Goal: Task Accomplishment & Management: Use online tool/utility

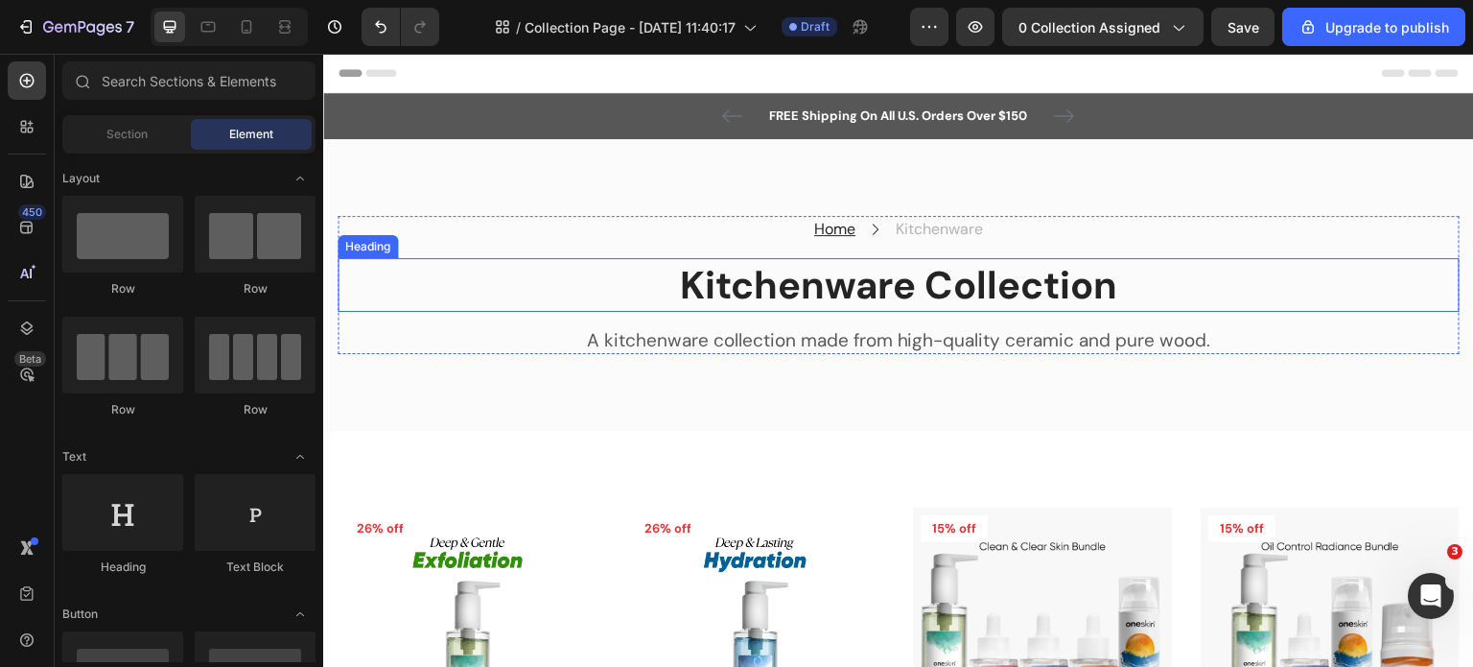
click at [864, 285] on p "Kitchenware Collection" at bounding box center [898, 285] width 1118 height 50
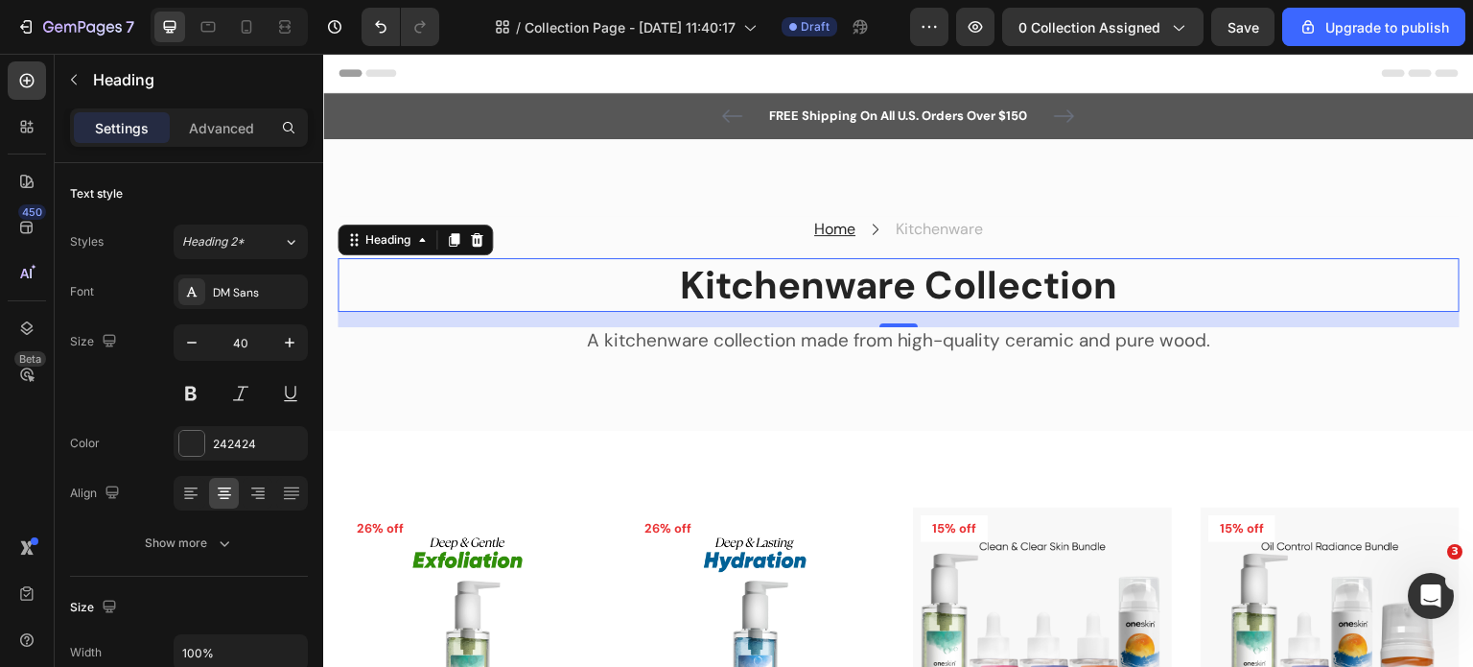
click at [745, 271] on p "Kitchenware Collection" at bounding box center [898, 285] width 1118 height 50
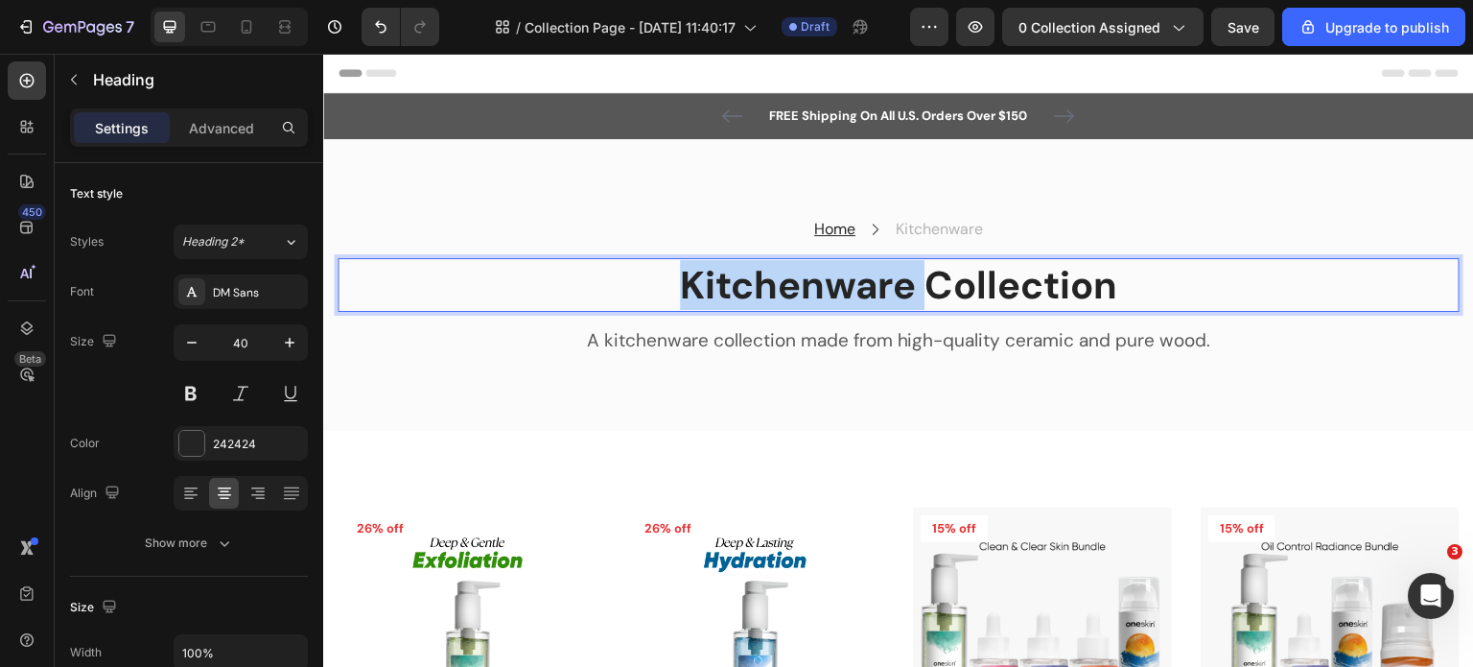
click at [745, 271] on p "Kitchenware Collection" at bounding box center [898, 285] width 1118 height 50
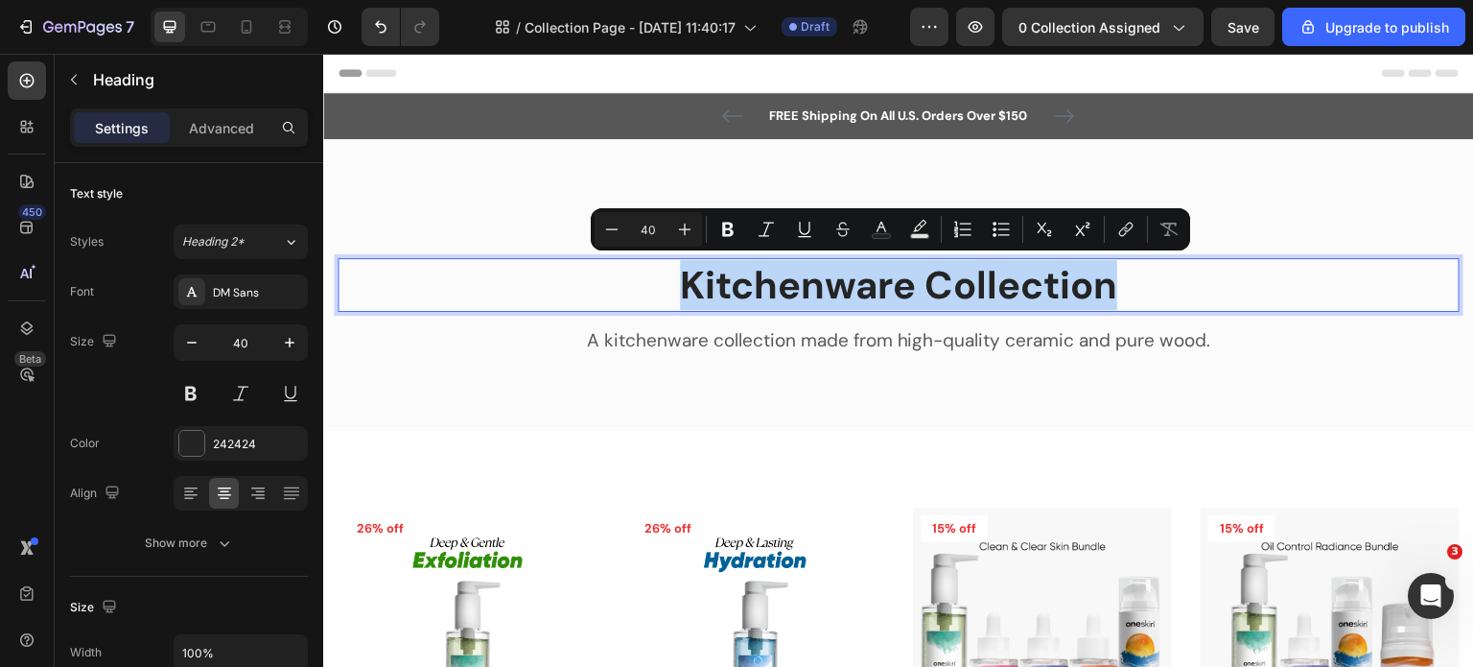
click at [659, 378] on div "Home Text block Icon Kitchenware Text block Row Kitchenware Collection Heading …" at bounding box center [898, 285] width 1151 height 292
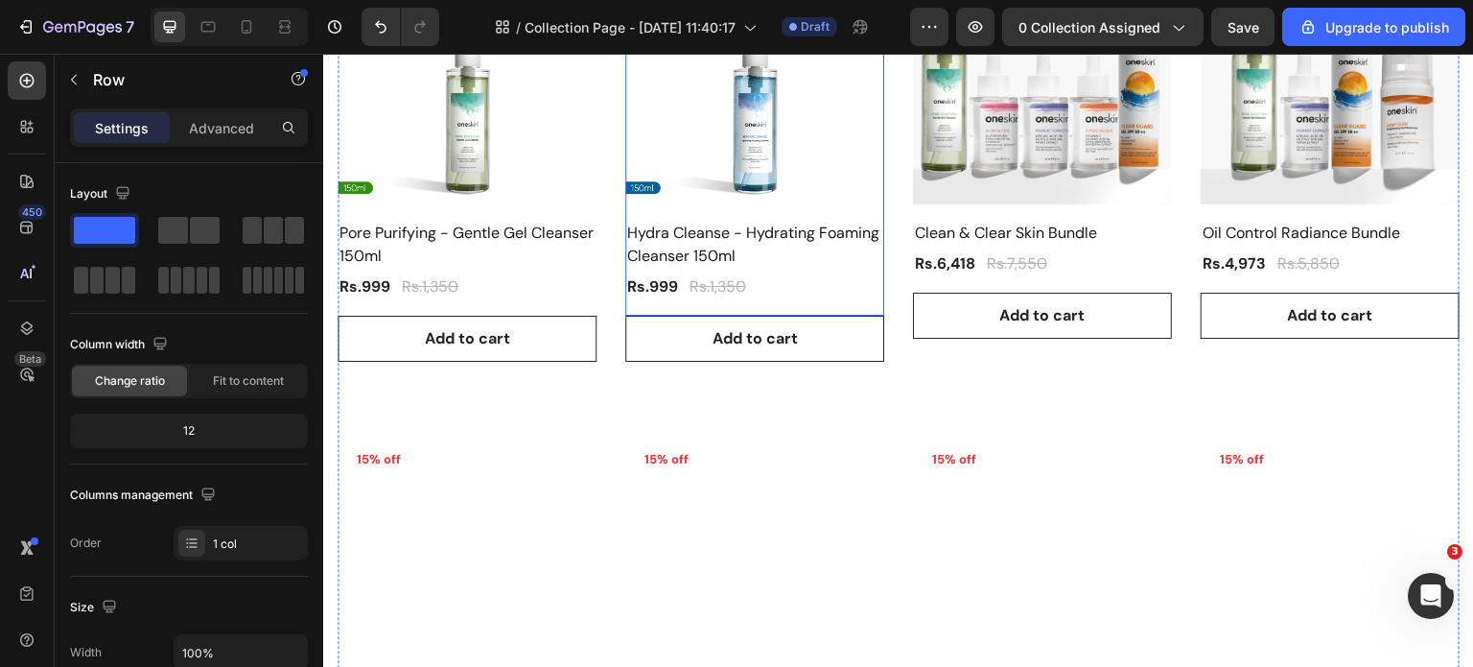
scroll to position [575, 0]
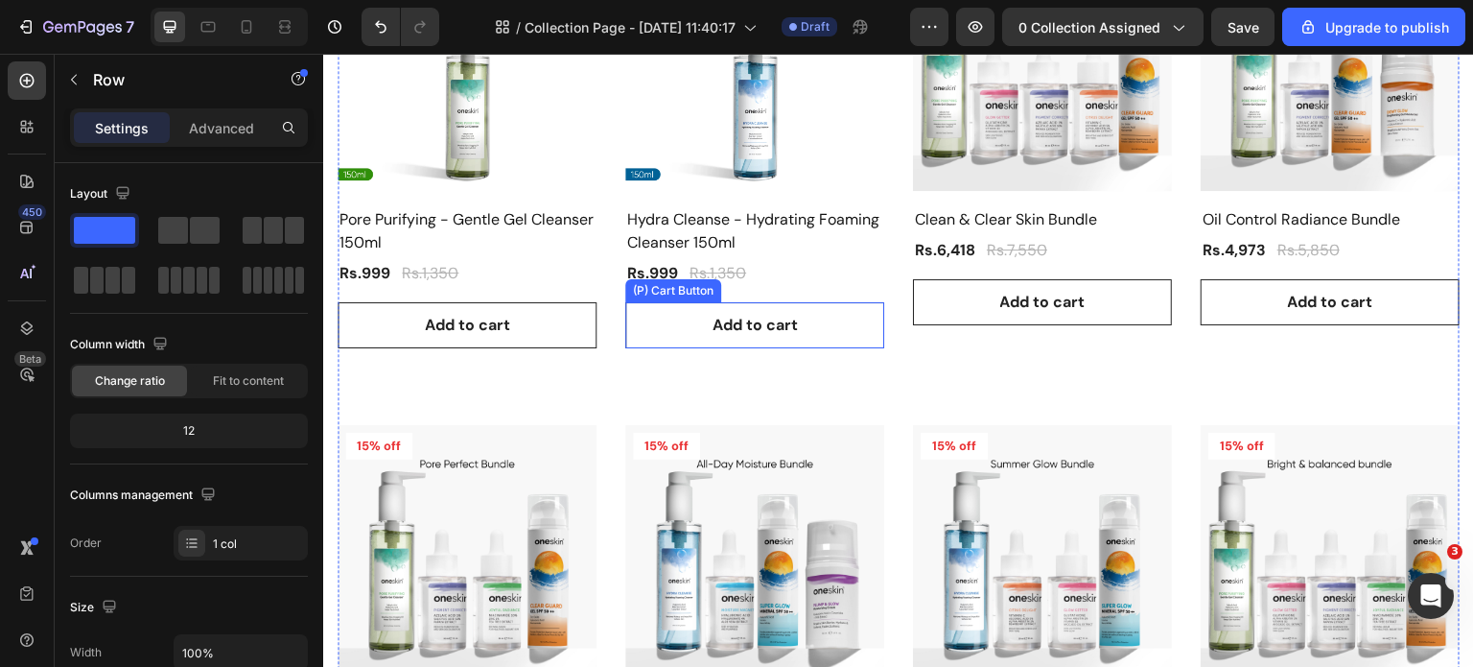
click at [679, 292] on div "(P) Cart Button" at bounding box center [673, 290] width 96 height 23
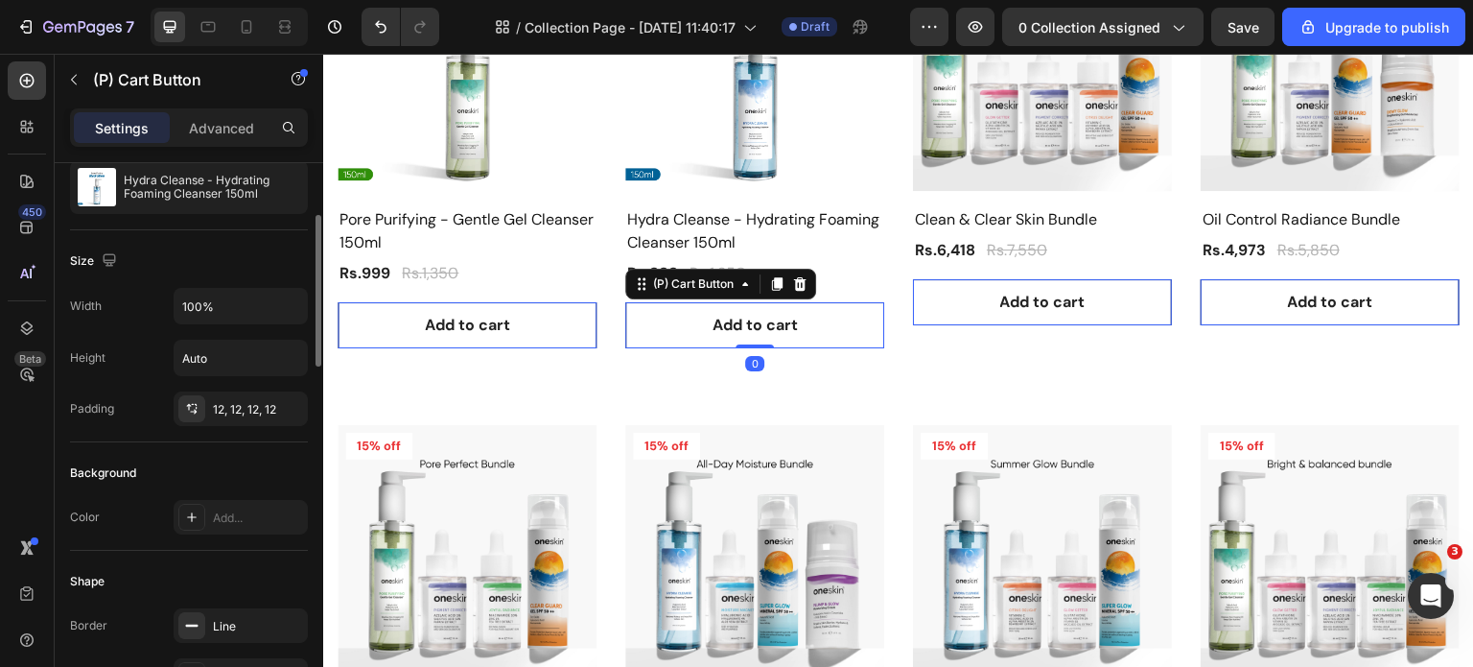
scroll to position [384, 0]
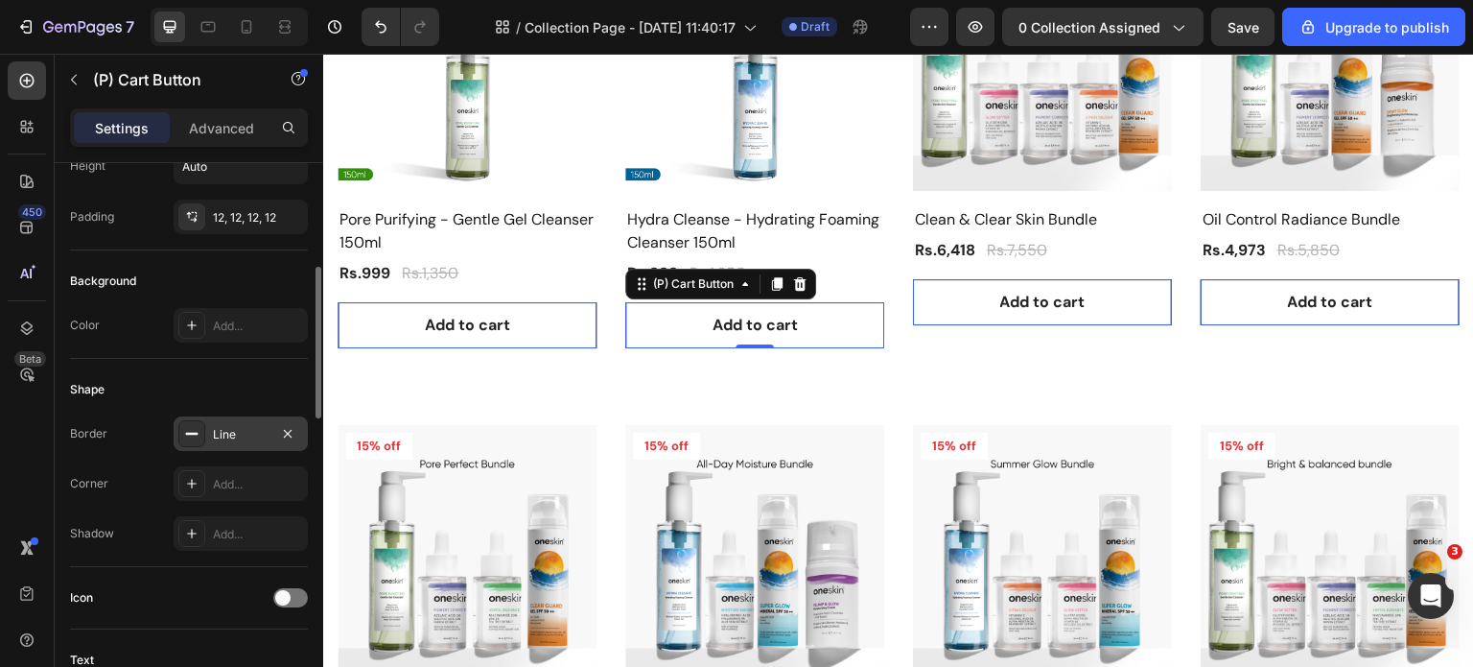
click at [188, 427] on icon at bounding box center [191, 433] width 15 height 15
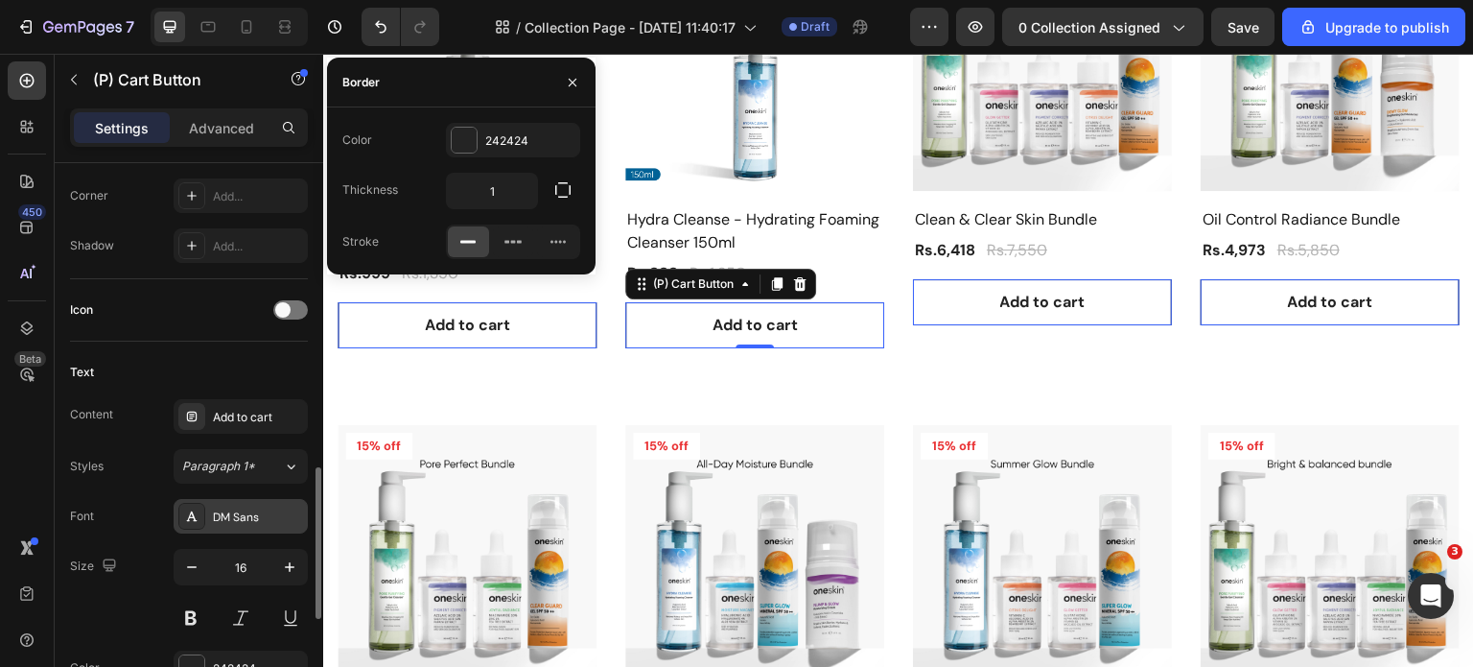
scroll to position [767, 0]
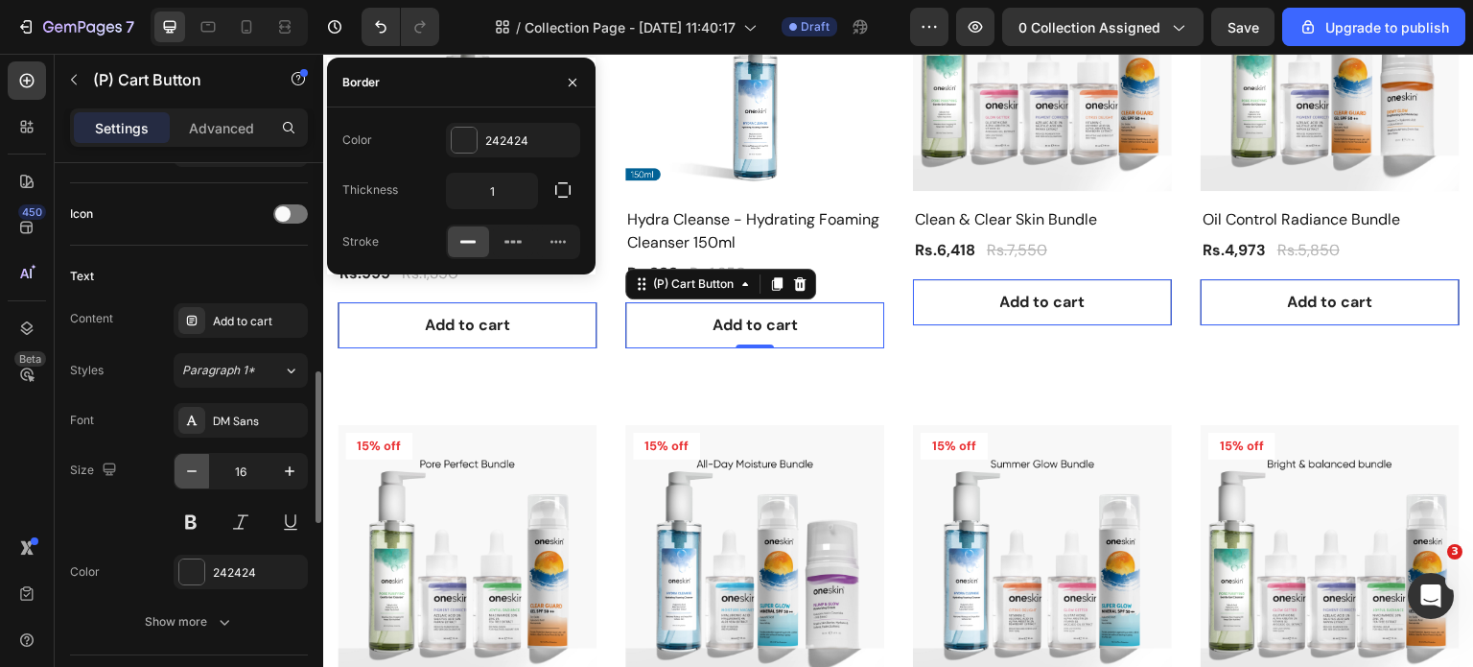
click at [190, 465] on icon "button" at bounding box center [191, 470] width 19 height 19
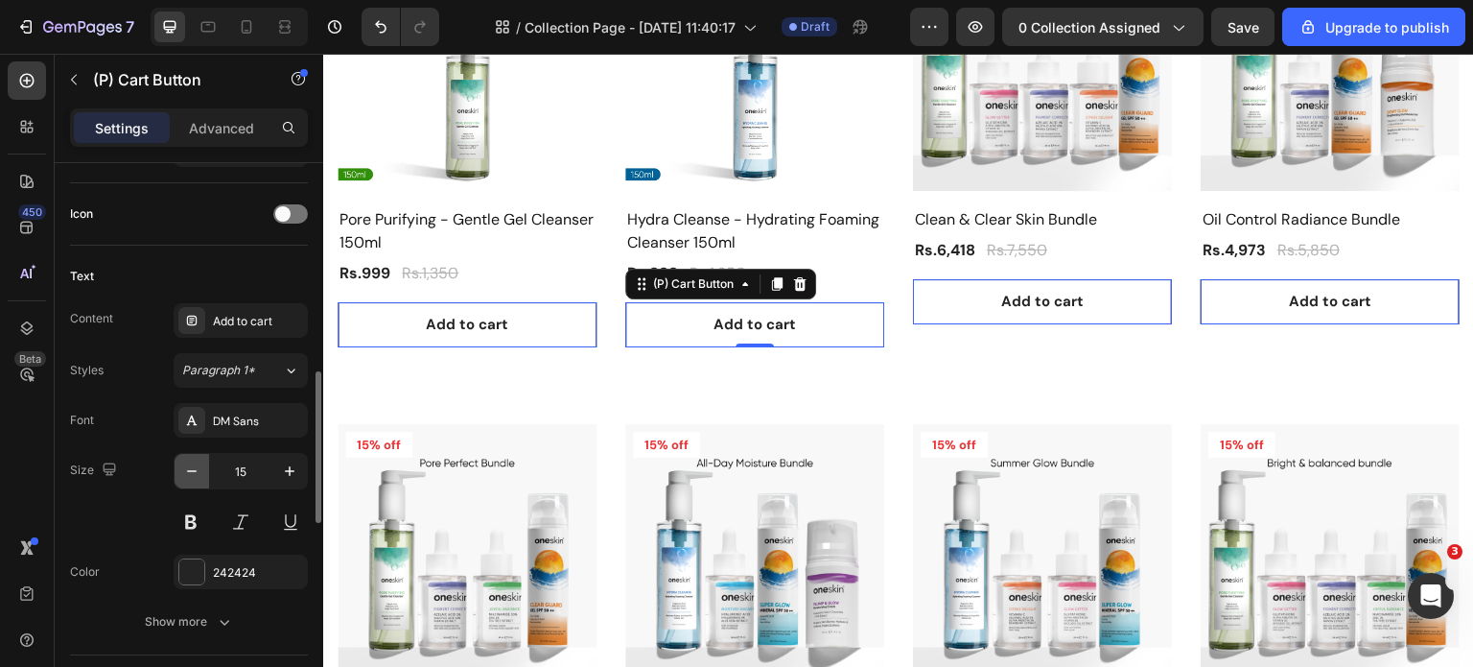
type input "14"
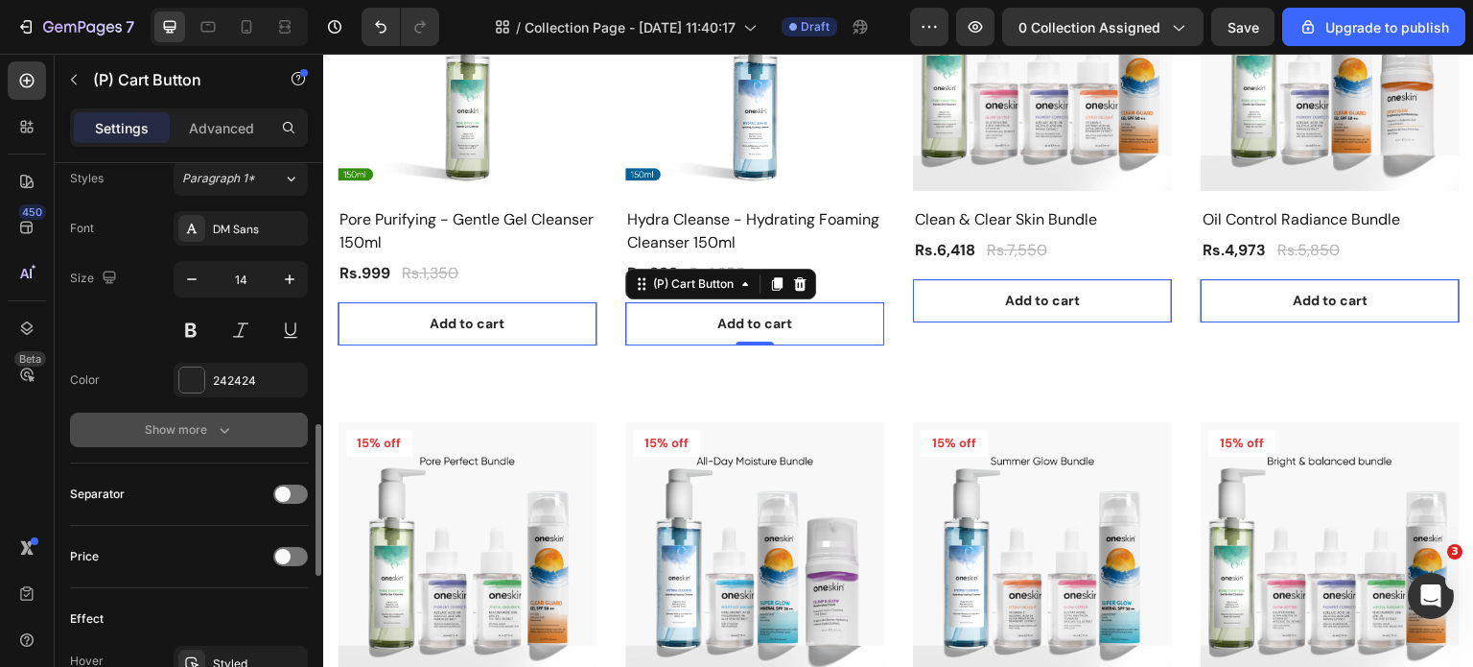
click at [207, 420] on div "Show more" at bounding box center [189, 429] width 89 height 19
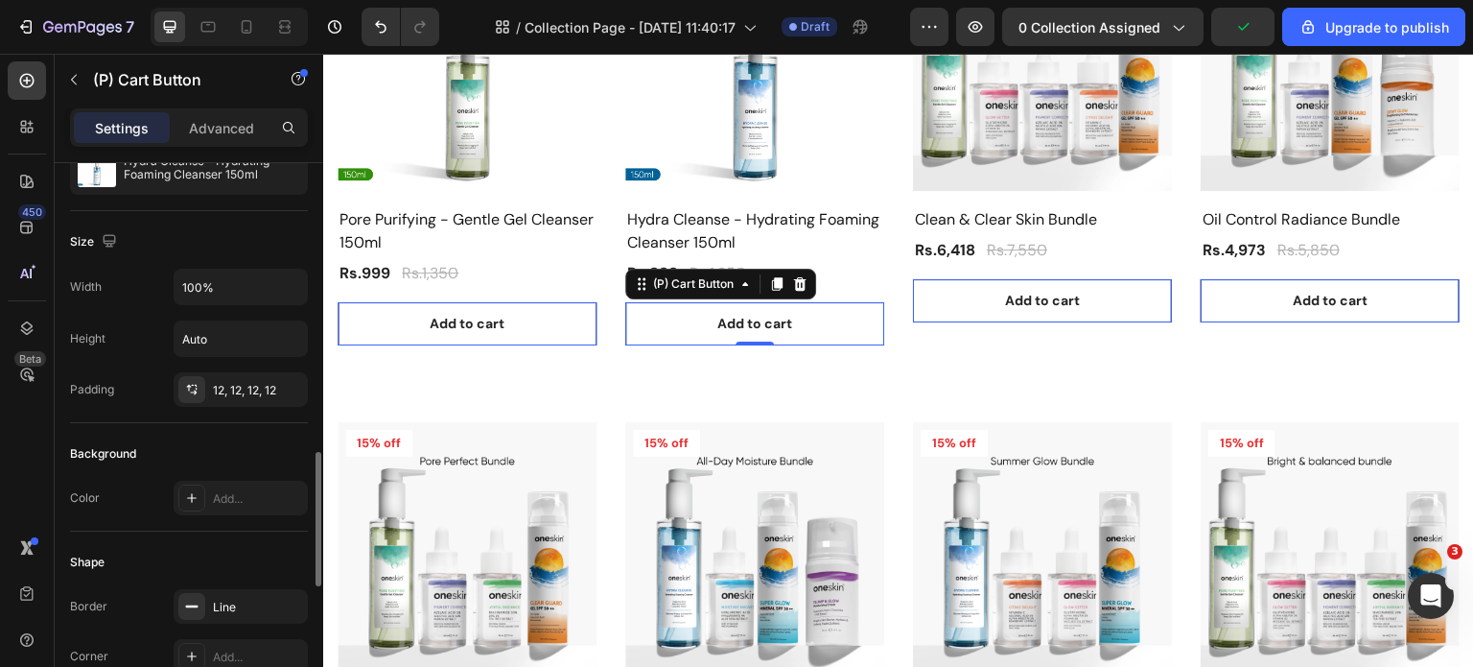
scroll to position [403, 0]
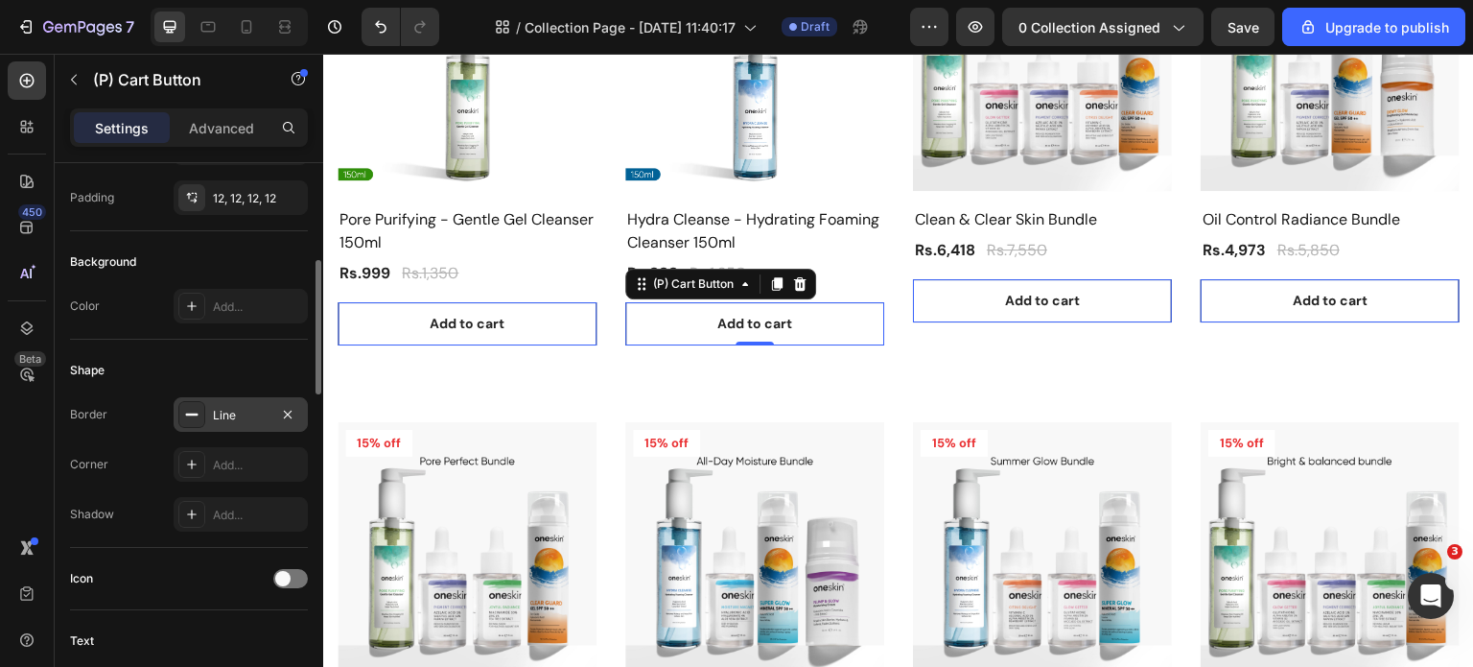
click at [194, 413] on icon at bounding box center [191, 414] width 15 height 15
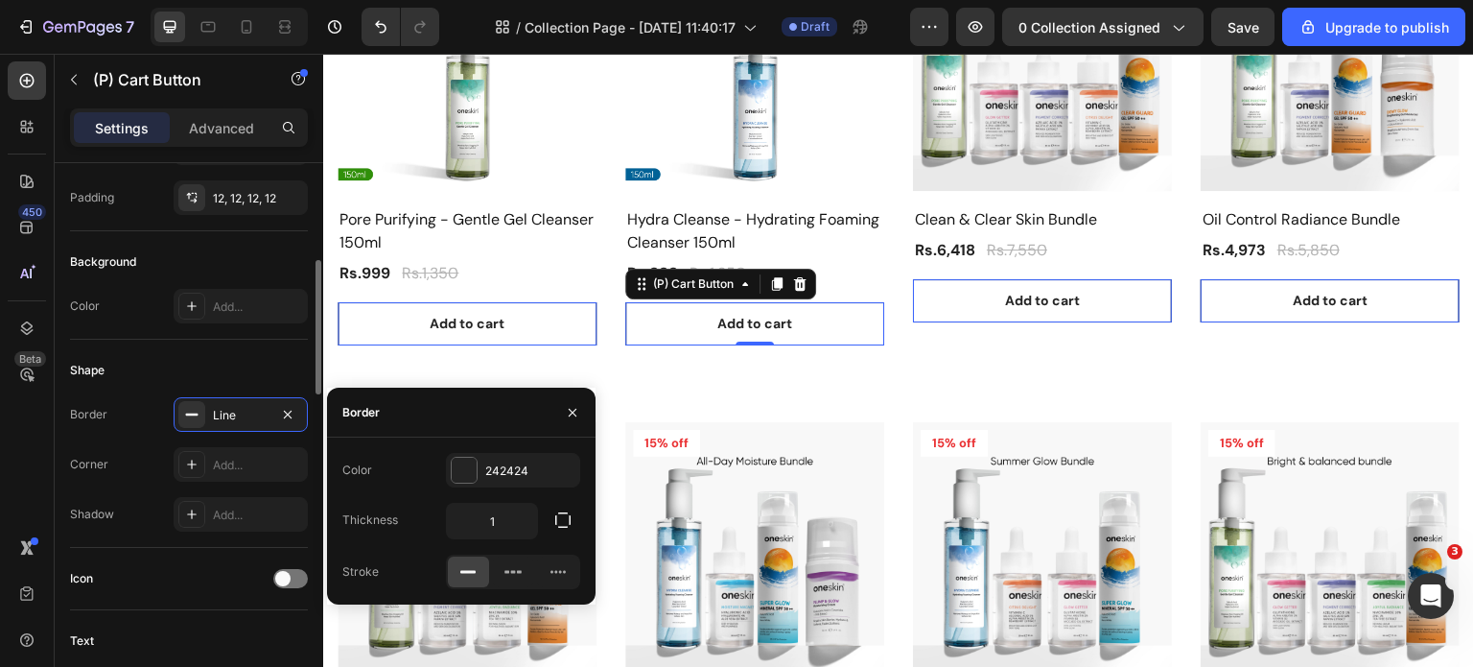
click at [199, 362] on div "Shape" at bounding box center [189, 370] width 238 height 31
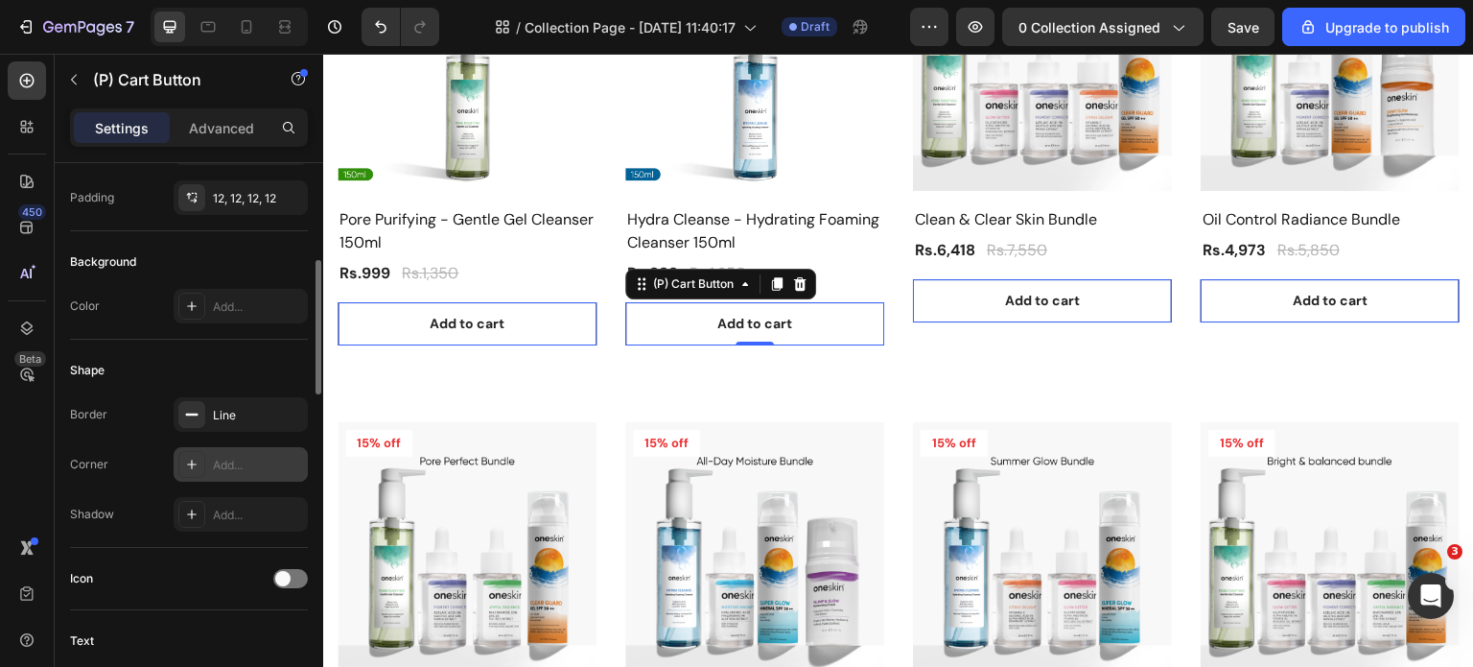
click at [192, 462] on icon at bounding box center [192, 464] width 10 height 10
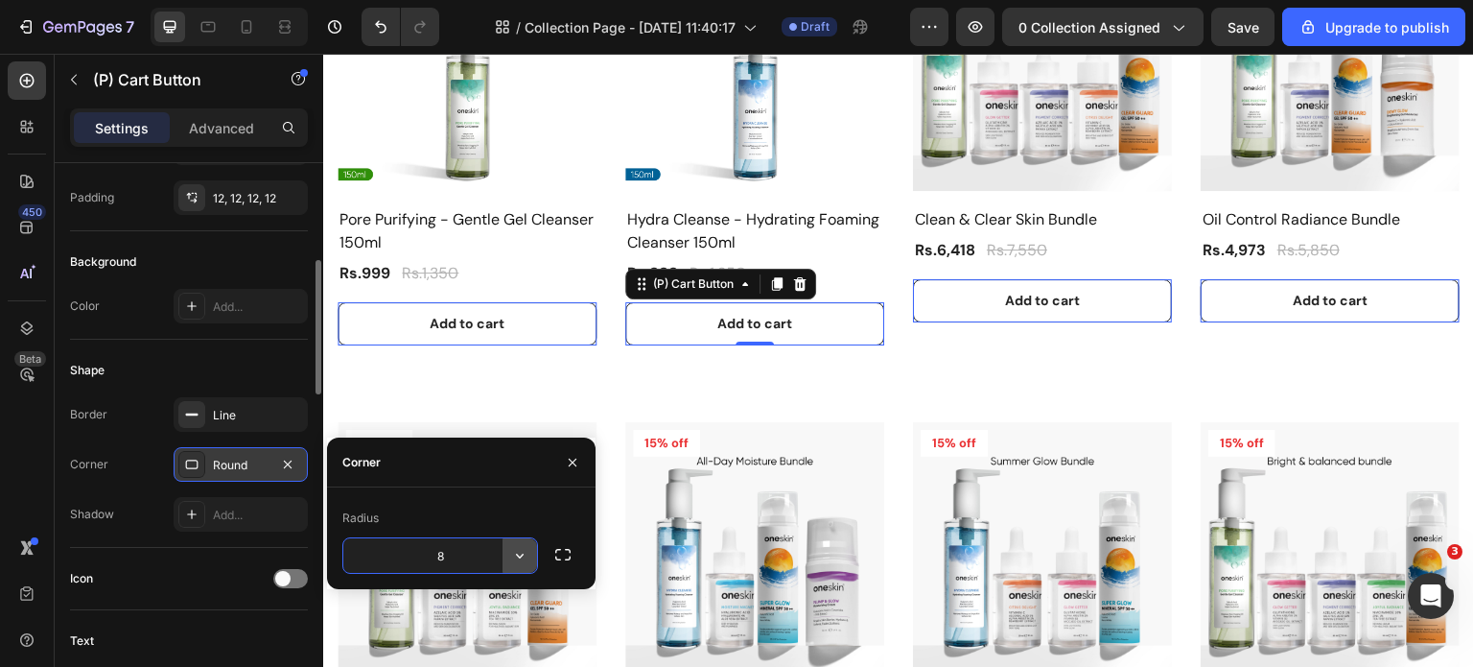
click at [521, 552] on icon "button" at bounding box center [519, 555] width 19 height 19
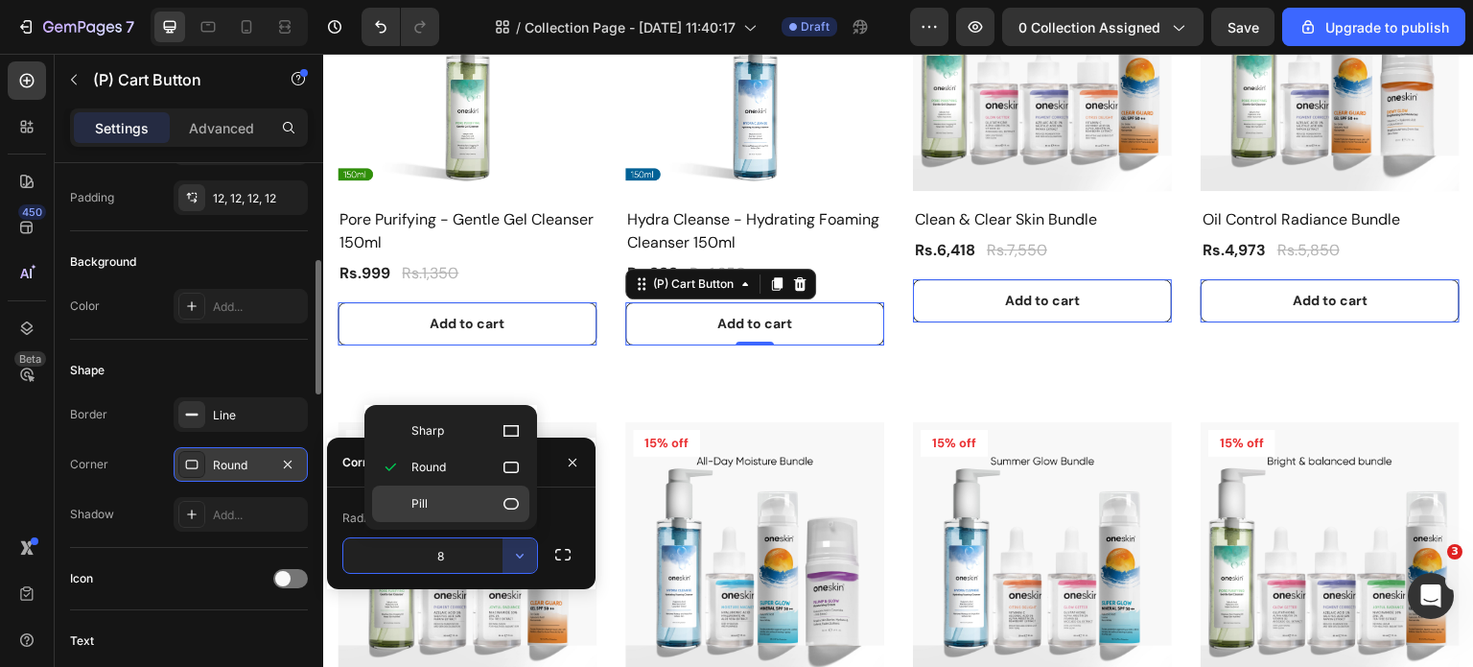
click at [450, 497] on p "Pill" at bounding box center [465, 503] width 109 height 19
type input "9999"
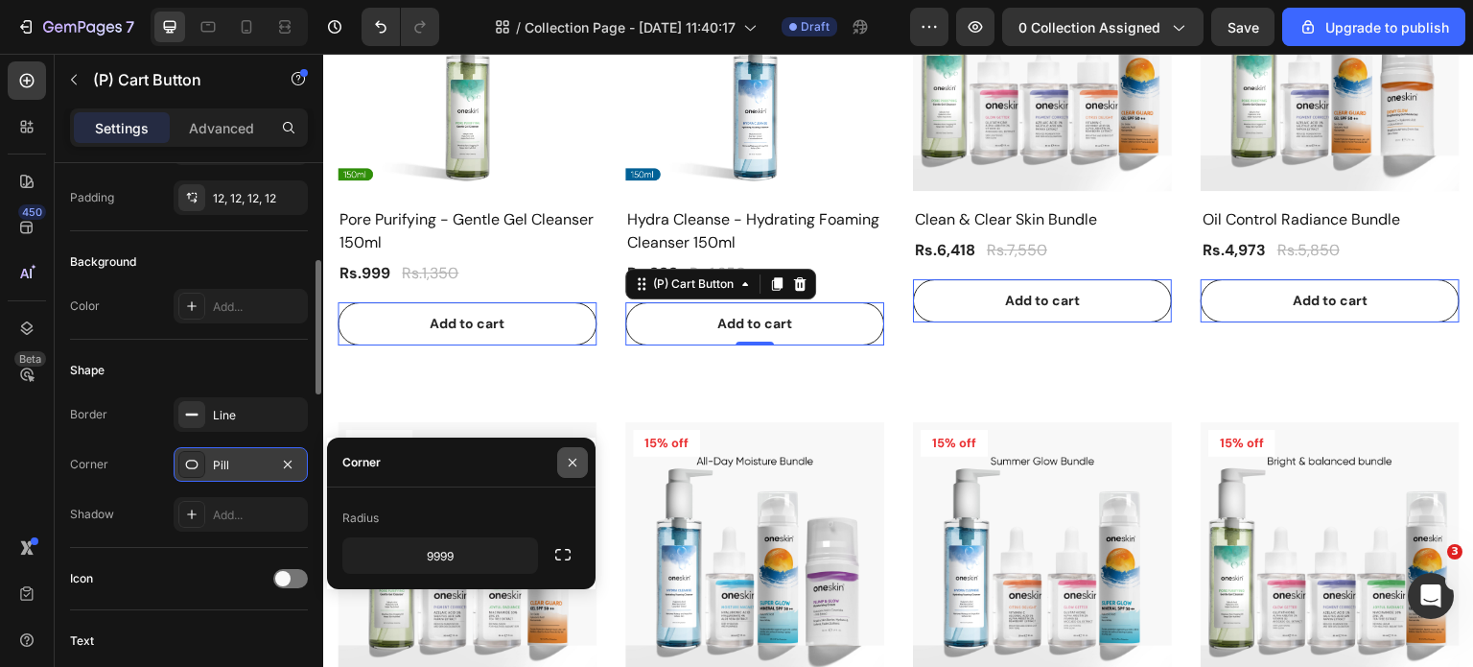
click at [570, 468] on icon "button" at bounding box center [572, 462] width 15 height 15
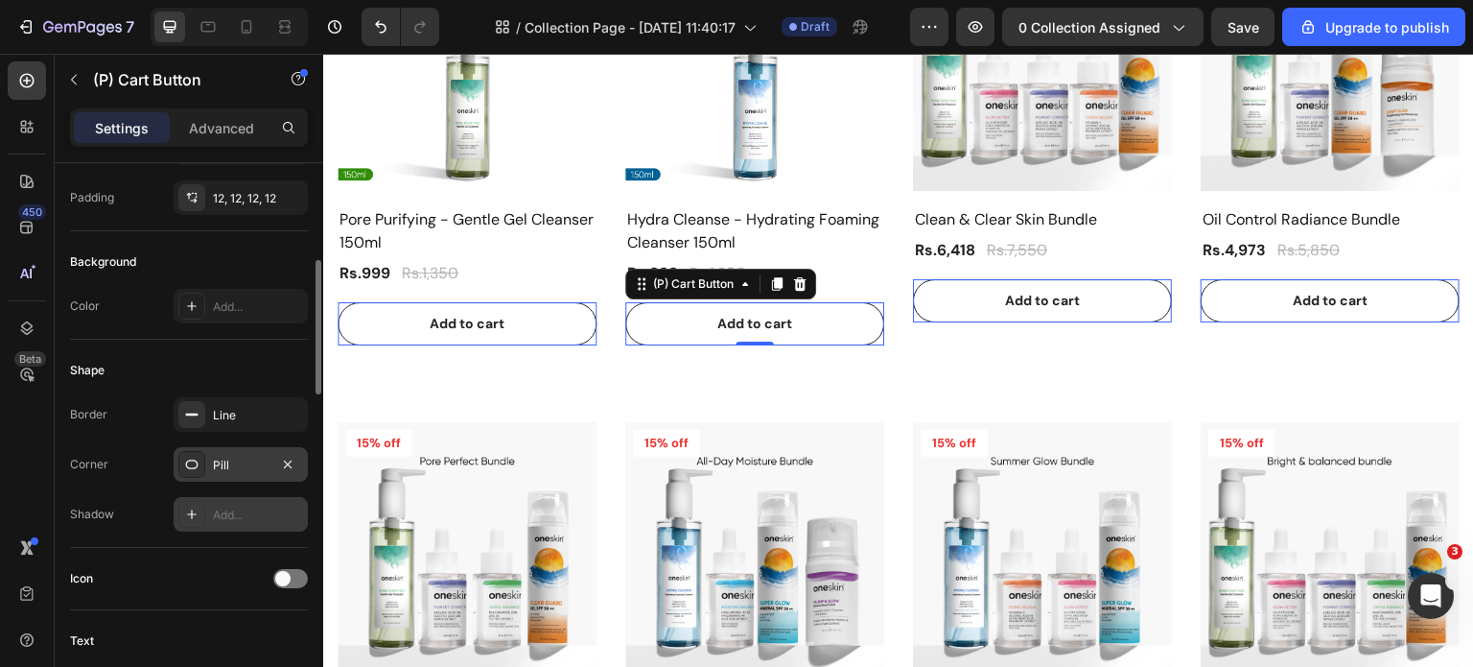
click at [187, 512] on icon at bounding box center [192, 514] width 10 height 10
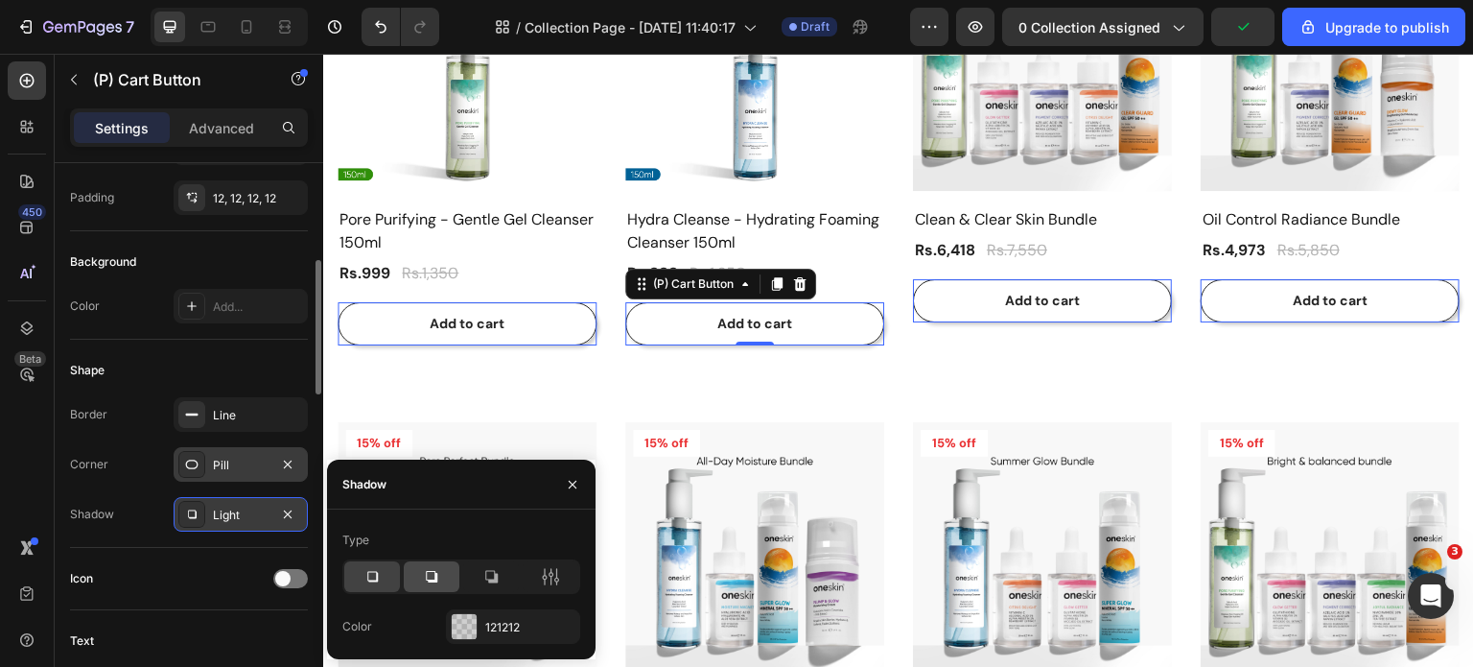
click at [436, 570] on icon at bounding box center [431, 576] width 19 height 19
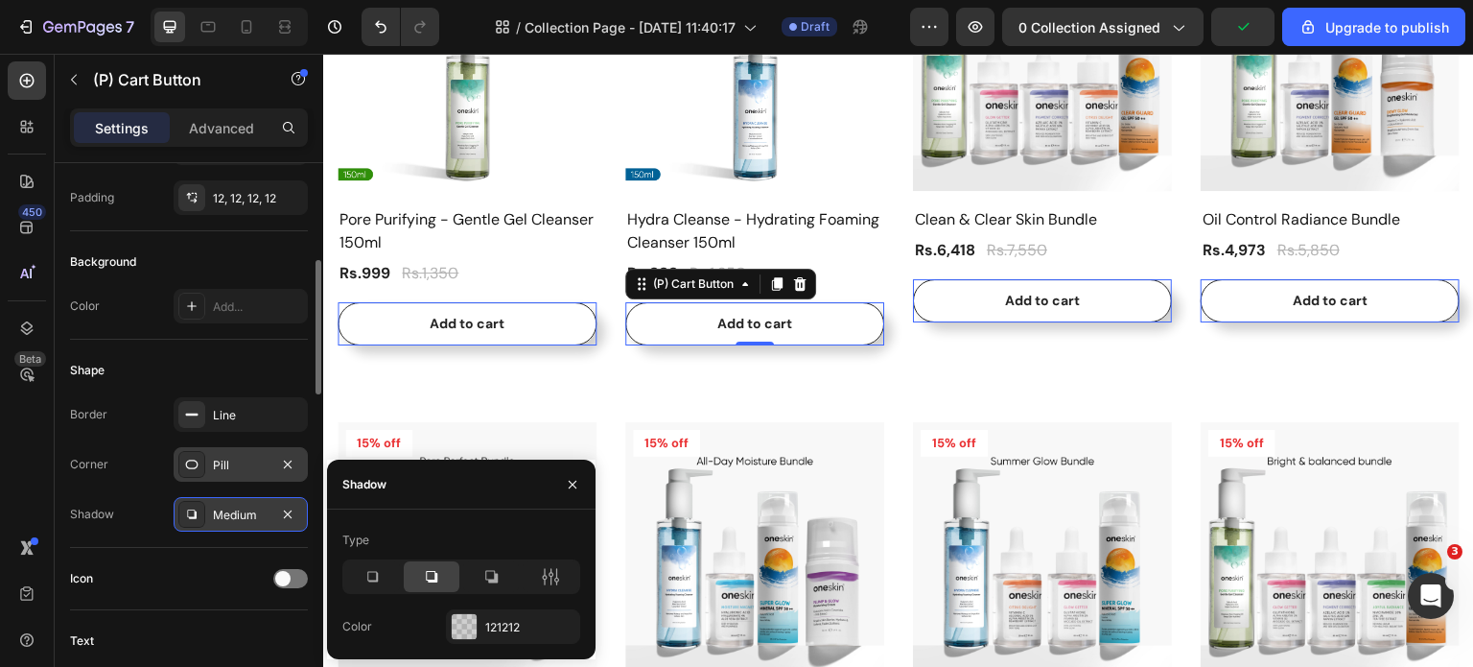
click at [433, 570] on icon at bounding box center [431, 576] width 19 height 19
click at [981, 387] on div "Product Images & Gallery 26% off Product Badge Row Pore Purifying - Gentle Gel …" at bounding box center [899, 605] width 1122 height 1347
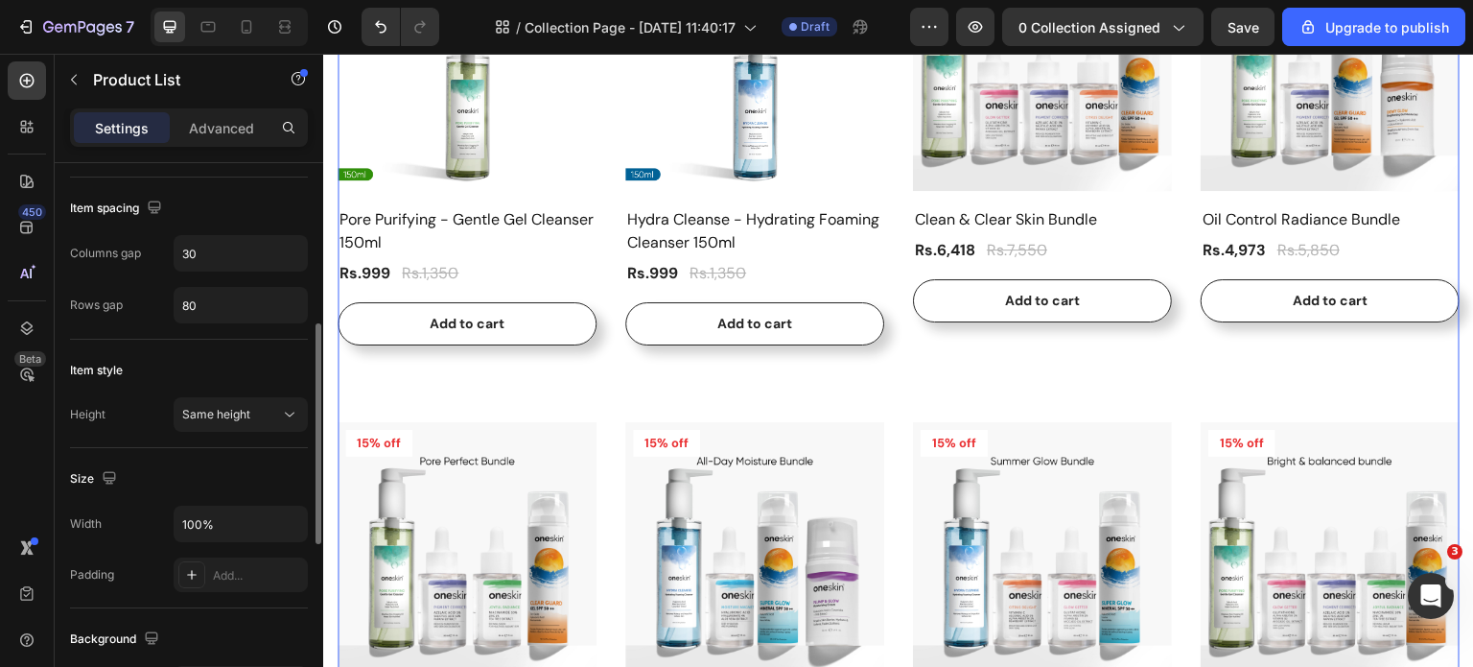
scroll to position [0, 0]
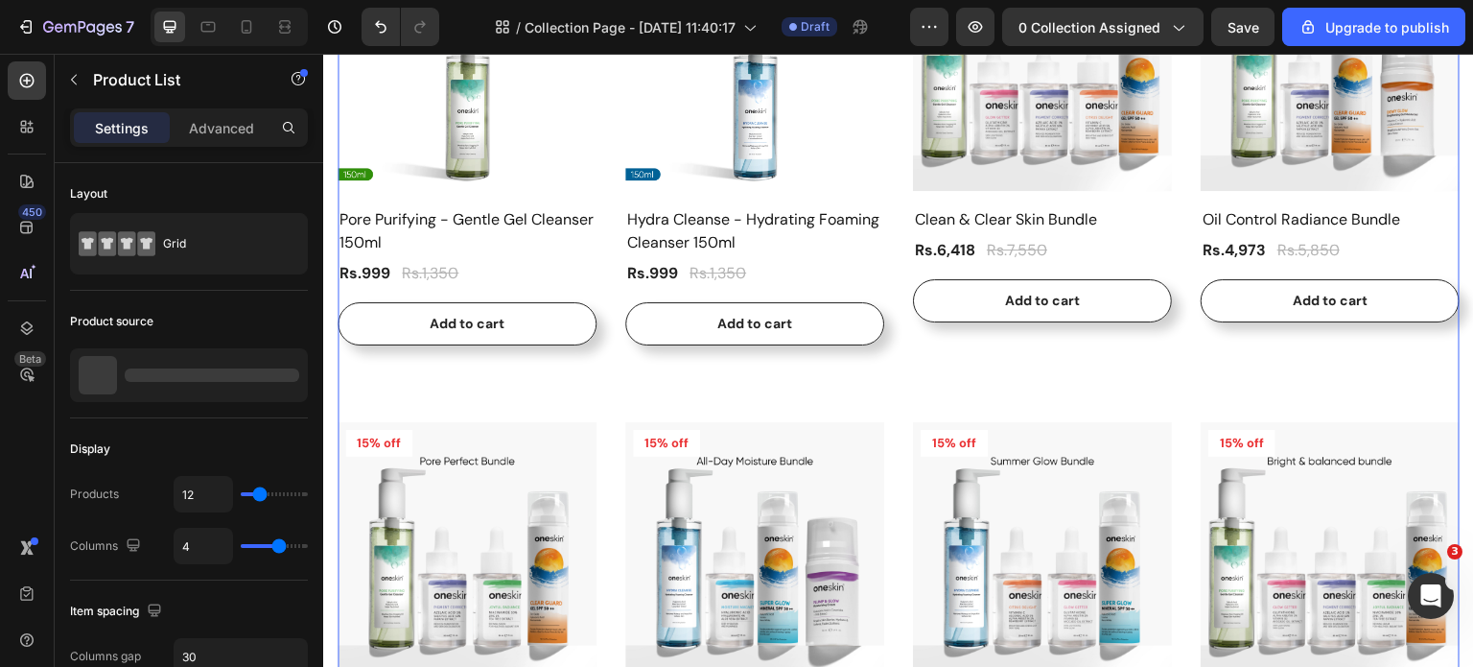
click at [971, 377] on div "Product Images & Gallery 26% off Product Badge Row Pore Purifying - Gentle Gel …" at bounding box center [899, 605] width 1122 height 1347
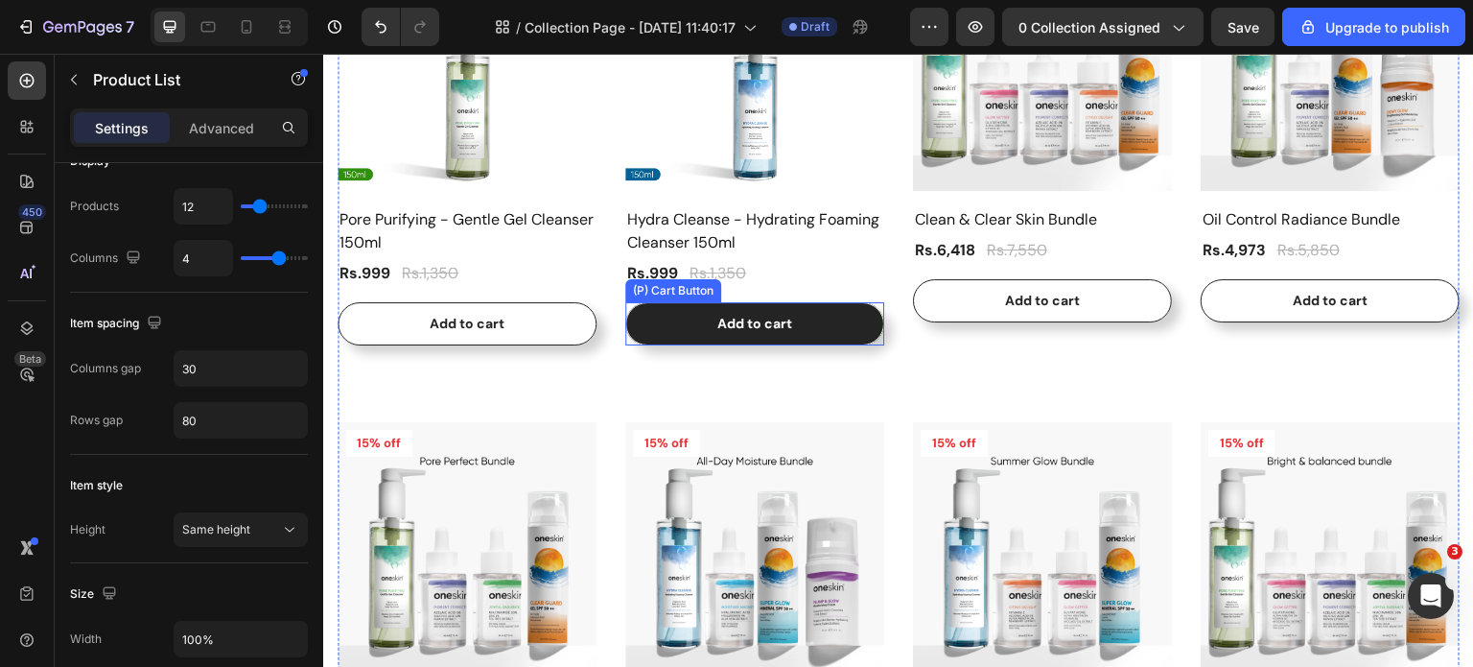
click at [657, 316] on button "Add to cart" at bounding box center [754, 323] width 259 height 43
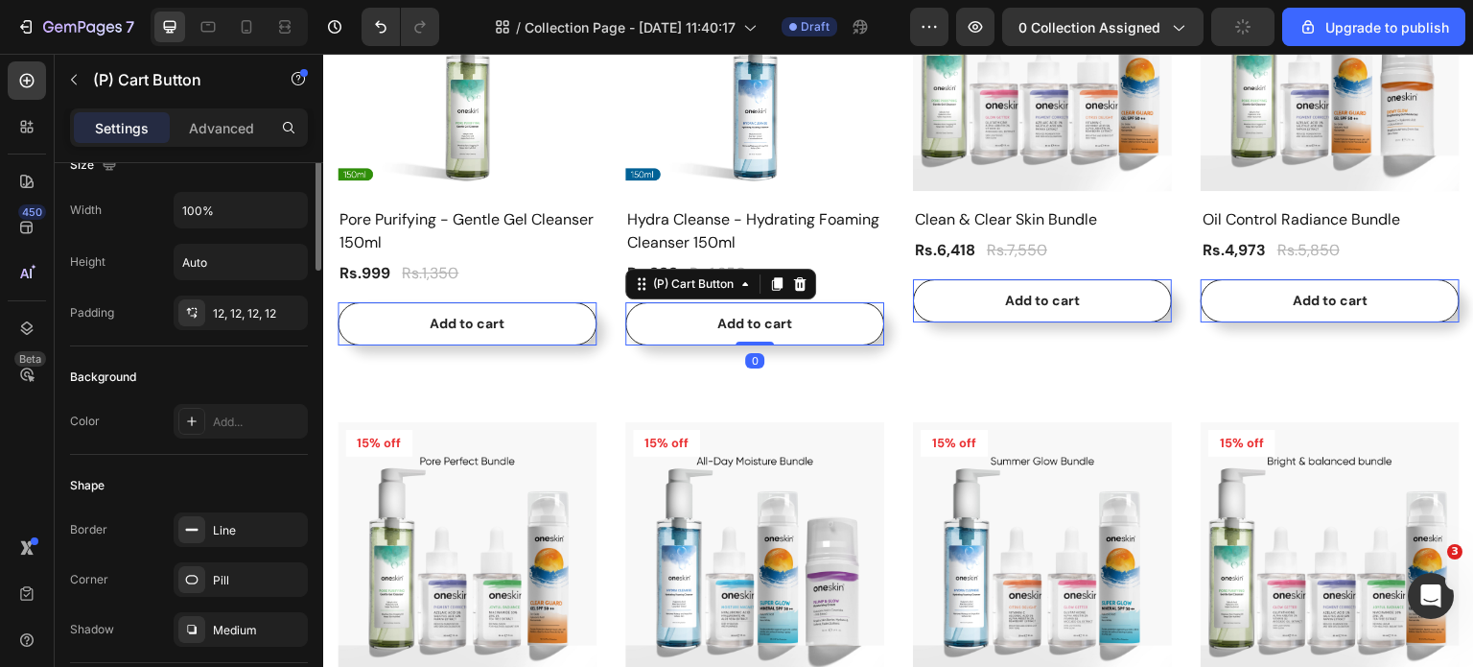
scroll to position [480, 0]
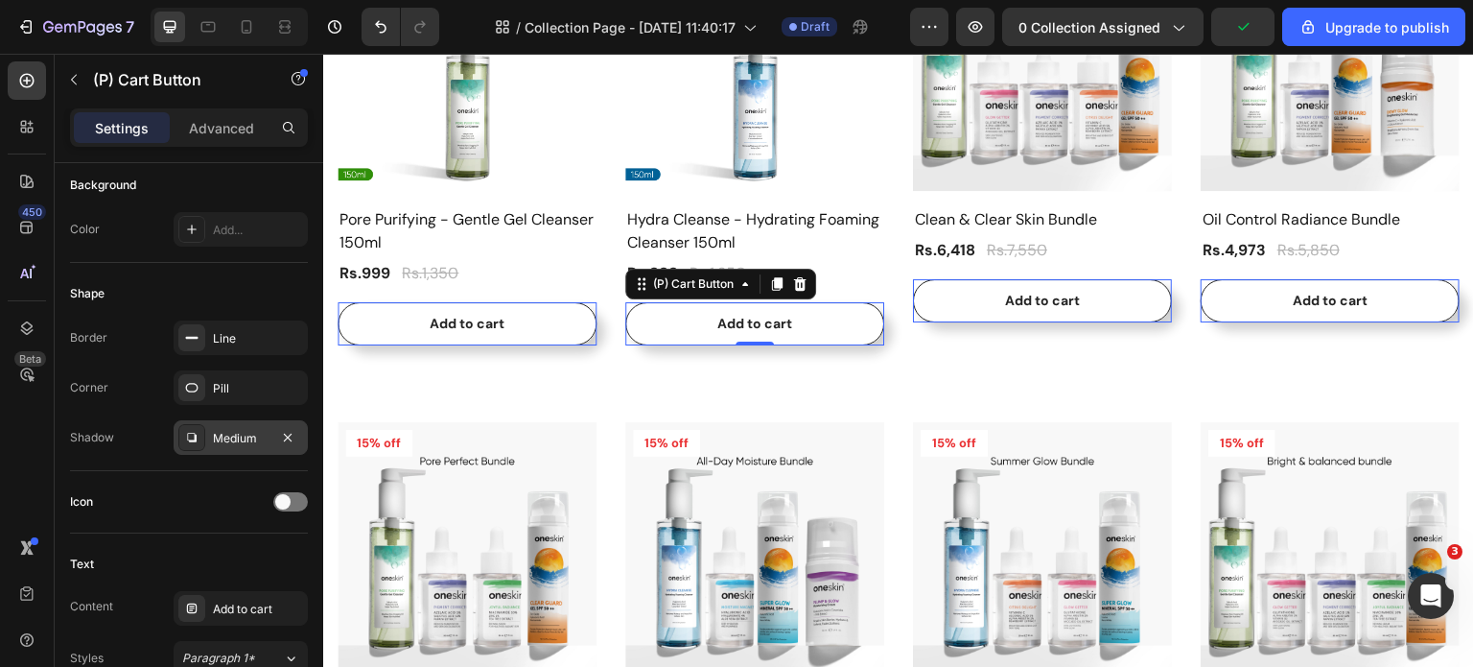
click at [184, 435] on icon at bounding box center [191, 437] width 15 height 15
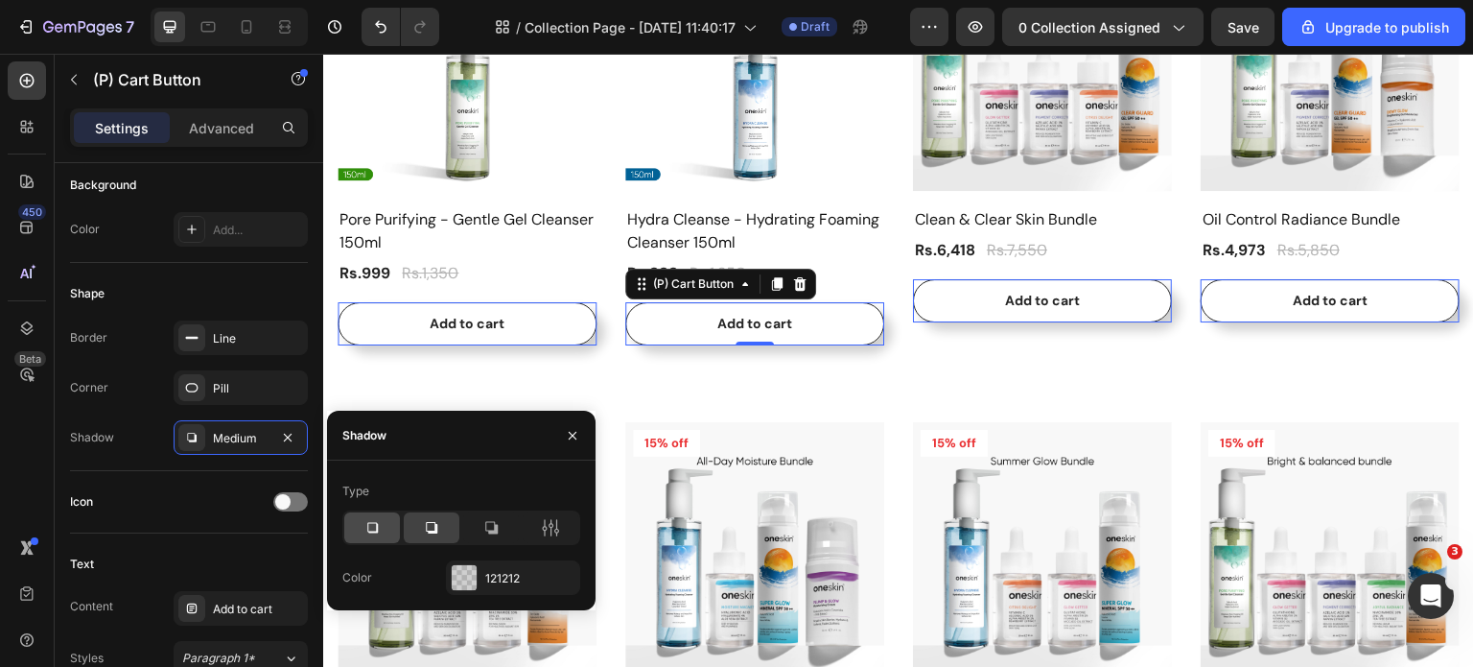
click at [378, 525] on icon at bounding box center [372, 527] width 19 height 19
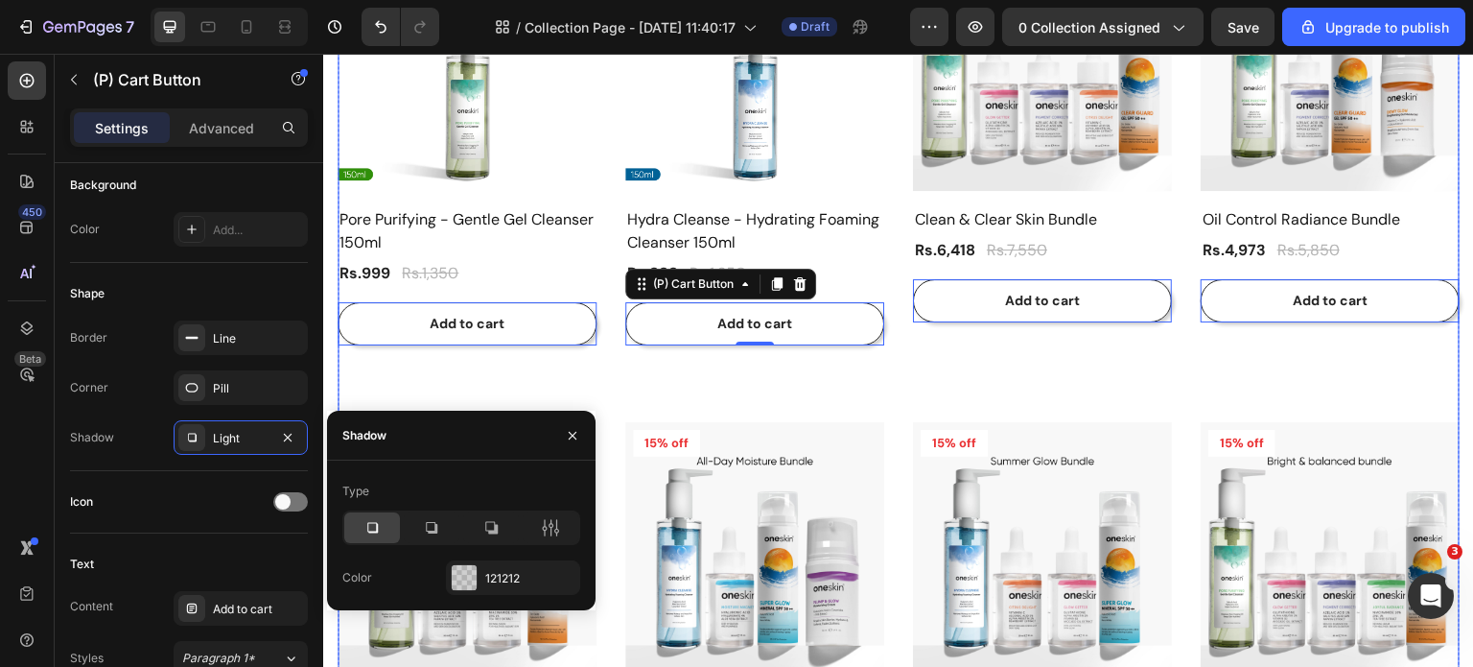
click at [949, 380] on div "Product Images & Gallery 26% off Product Badge Row Pore Purifying - Gentle Gel …" at bounding box center [899, 605] width 1122 height 1347
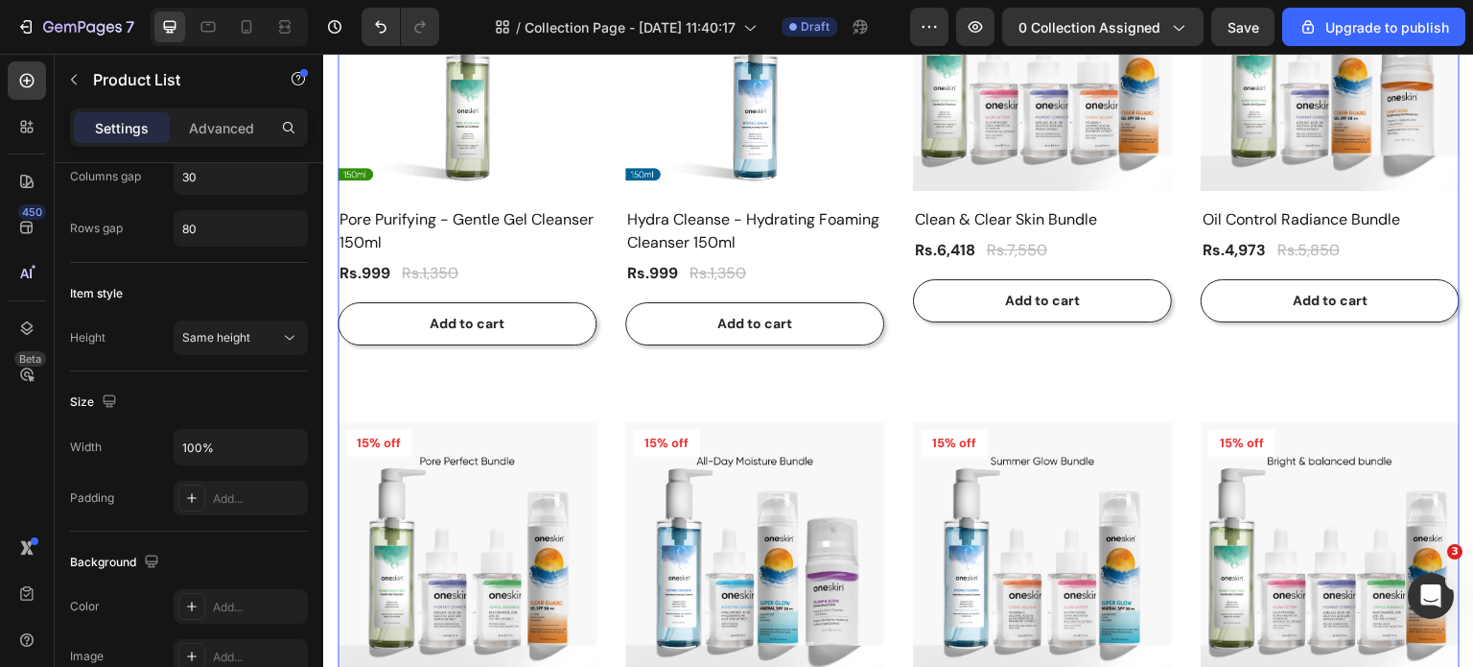
click at [949, 380] on div "Product Images & Gallery 26% off Product Badge Row Pore Purifying - Gentle Gel …" at bounding box center [899, 605] width 1122 height 1347
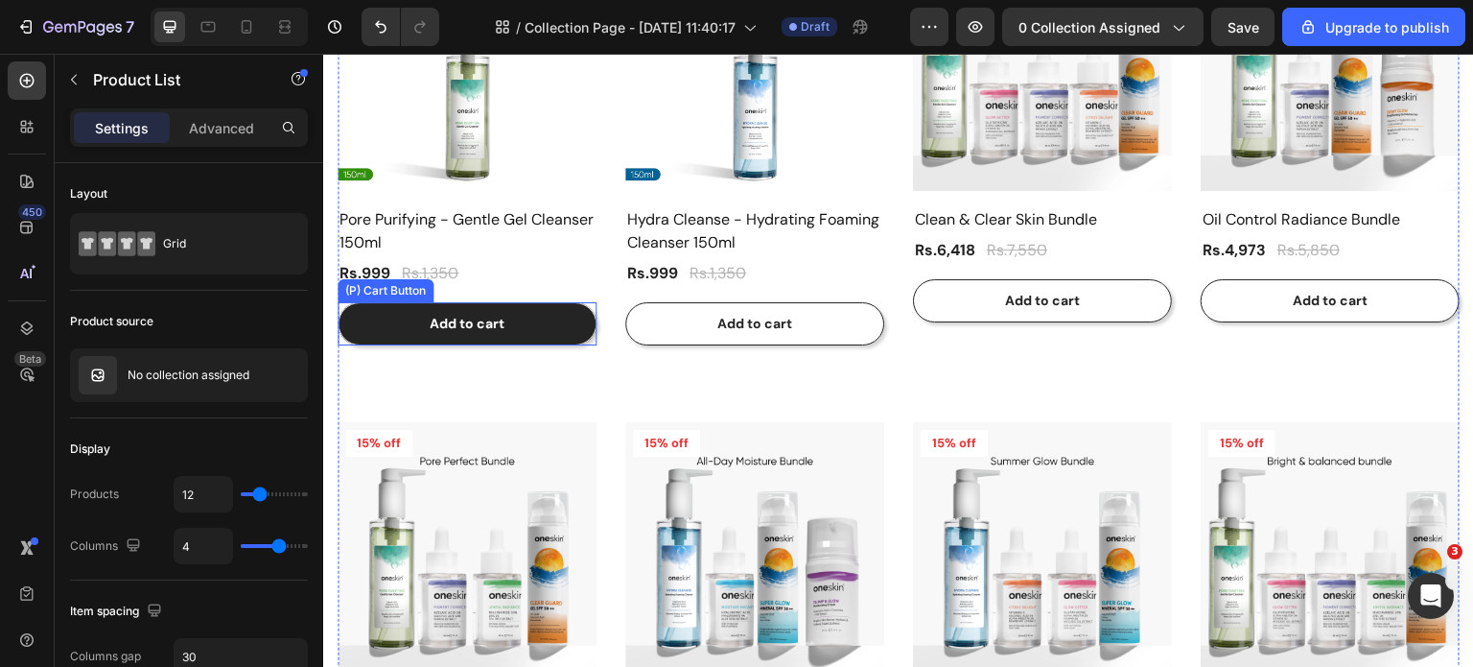
click at [454, 302] on button "Add to cart" at bounding box center [467, 323] width 259 height 43
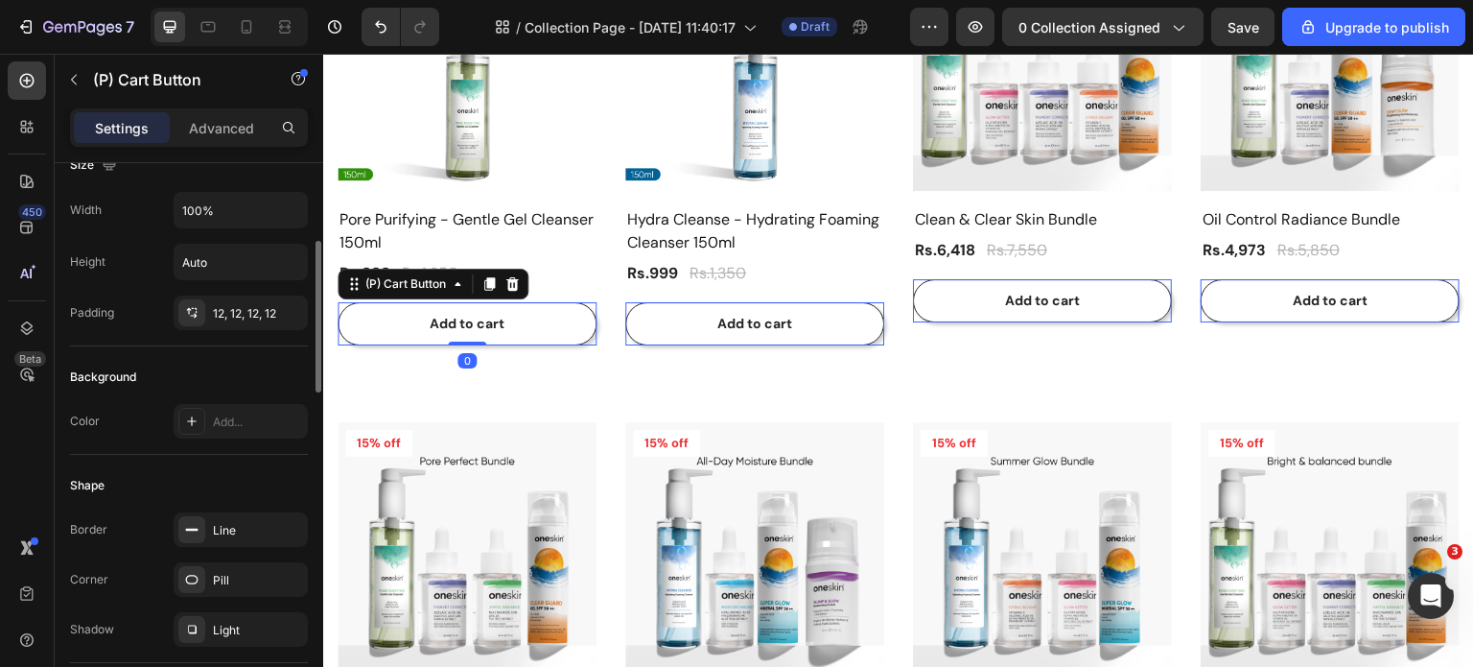
scroll to position [575, 0]
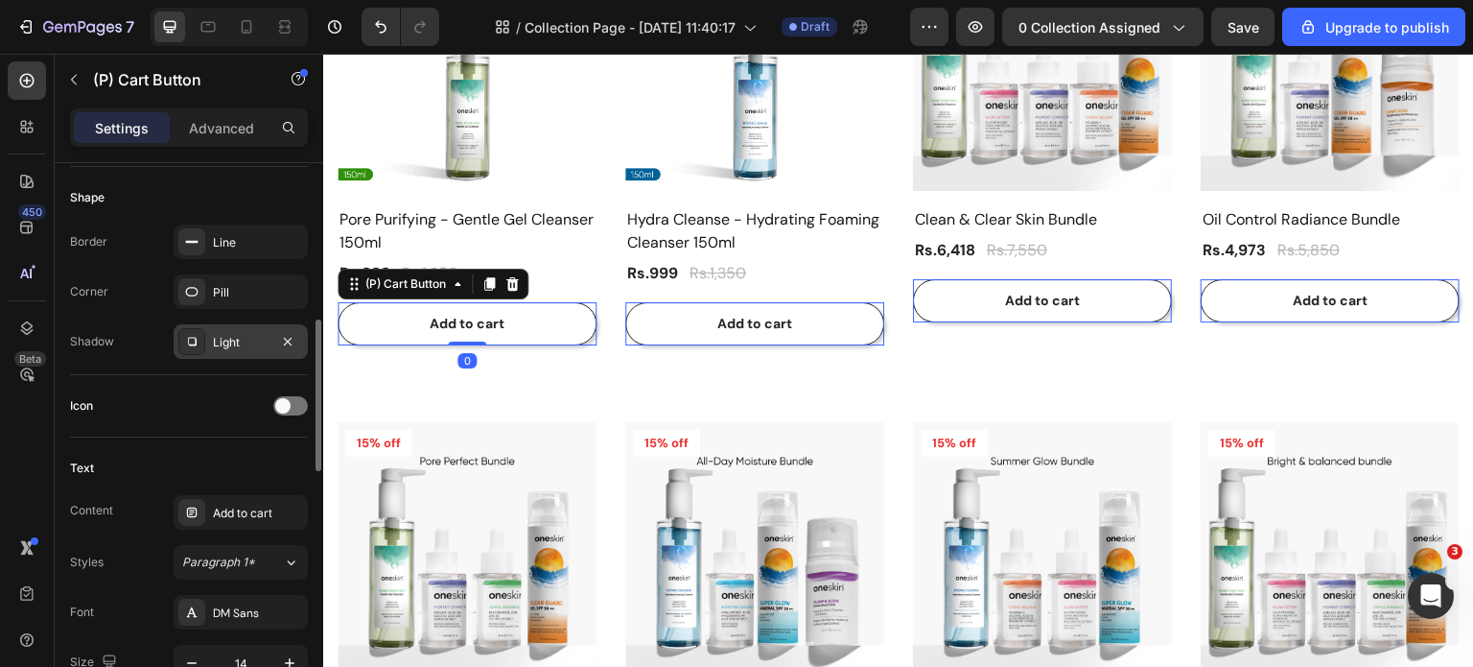
click at [199, 341] on icon at bounding box center [191, 341] width 15 height 15
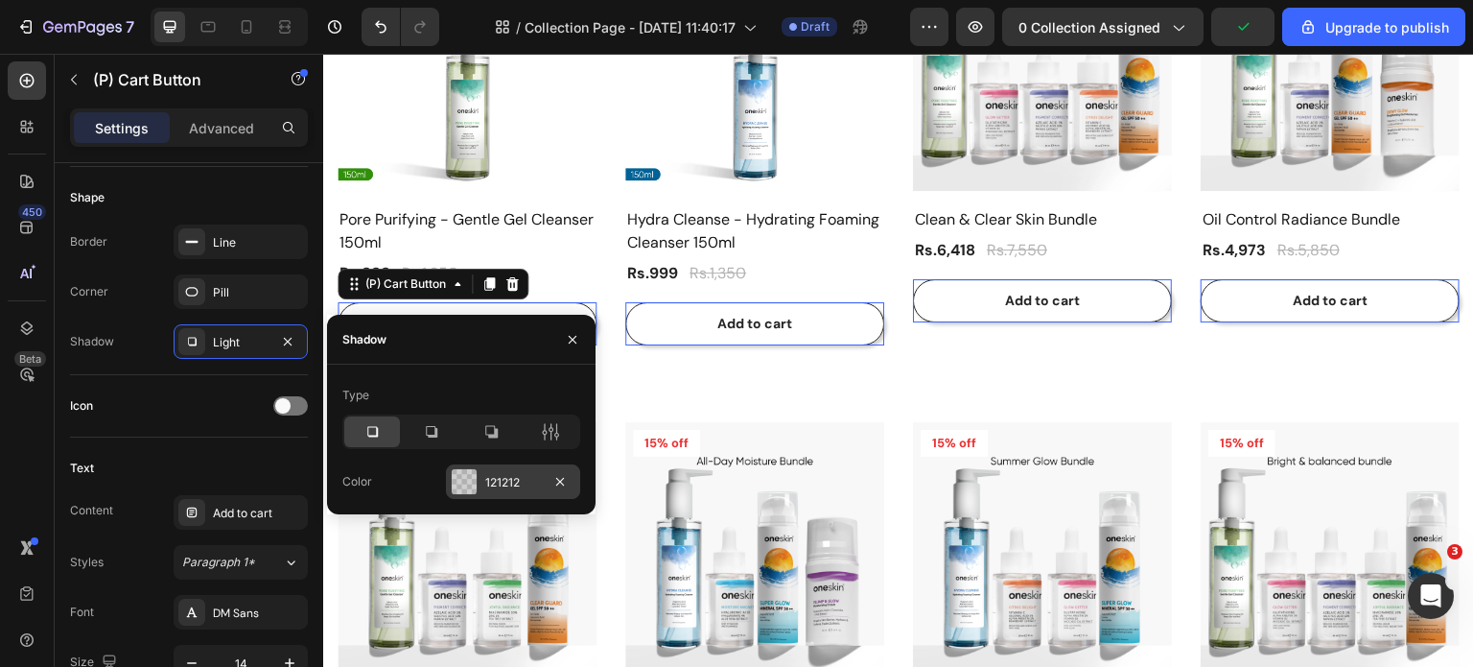
click at [467, 476] on div at bounding box center [464, 481] width 25 height 25
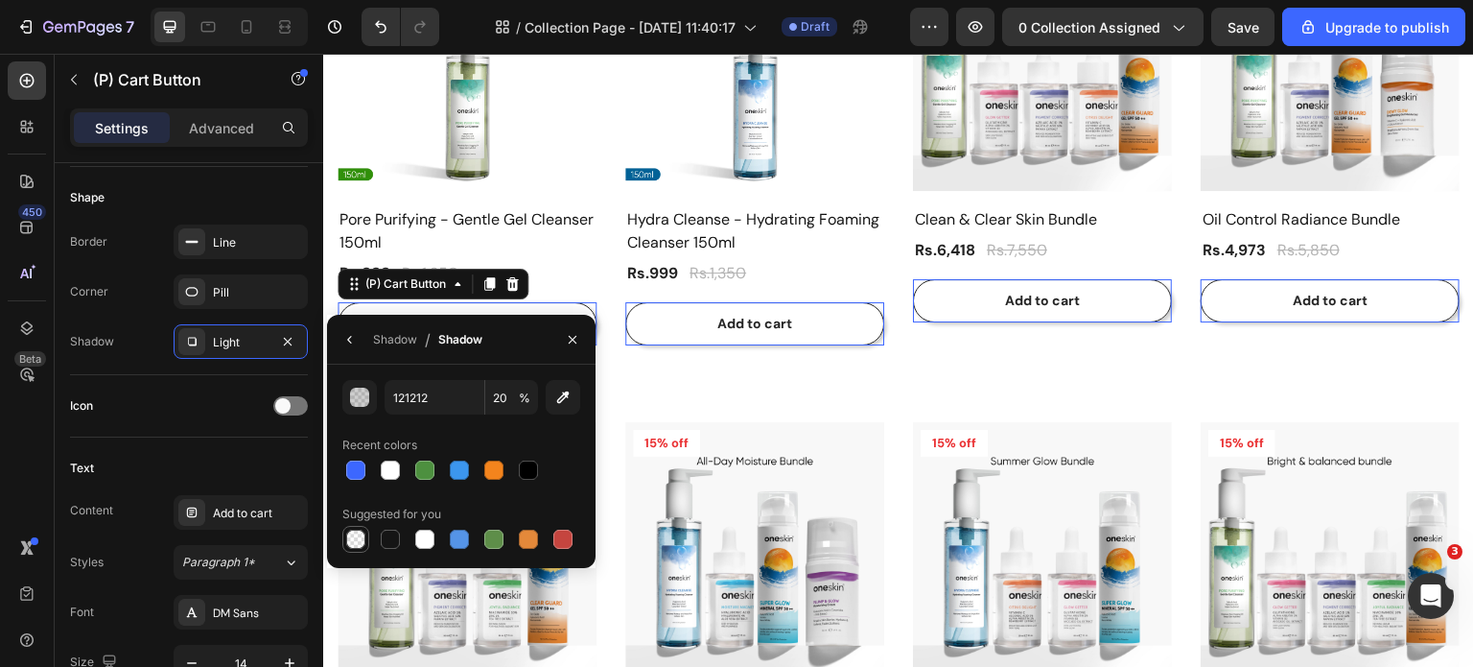
click at [357, 540] on div at bounding box center [355, 538] width 19 height 19
type input "000000"
type input "0"
click at [821, 385] on div "Product Images & Gallery 26% off Product Badge Row Pore Purifying - Gentle Gel …" at bounding box center [899, 605] width 1122 height 1347
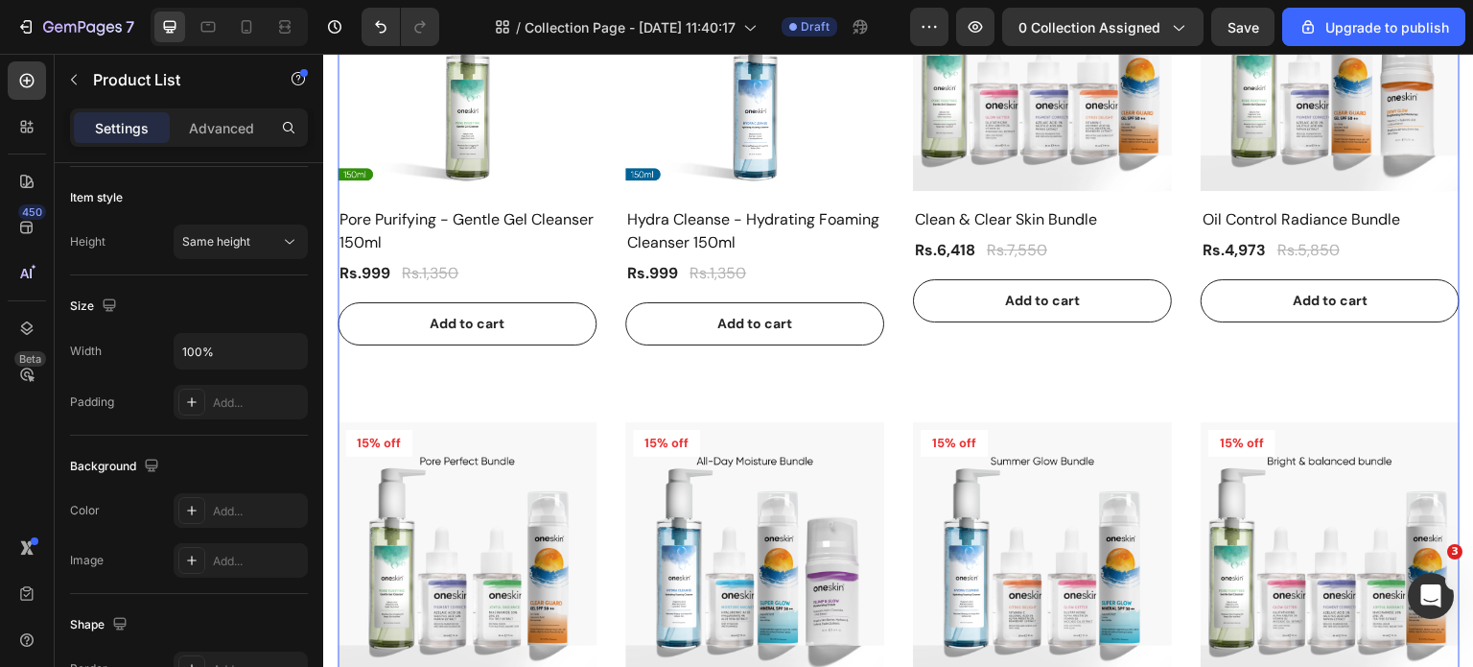
click at [821, 385] on div "Product Images & Gallery 26% off Product Badge Row Pore Purifying - Gentle Gel …" at bounding box center [899, 605] width 1122 height 1347
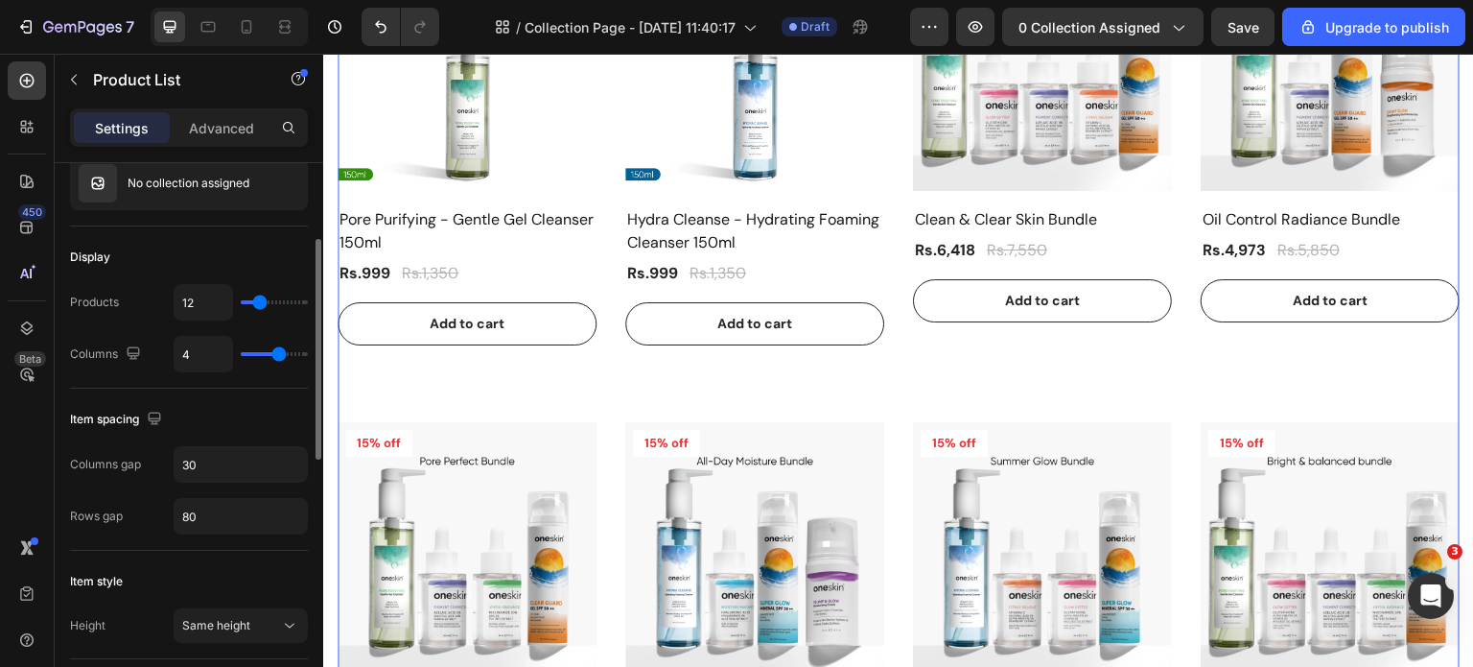
scroll to position [288, 0]
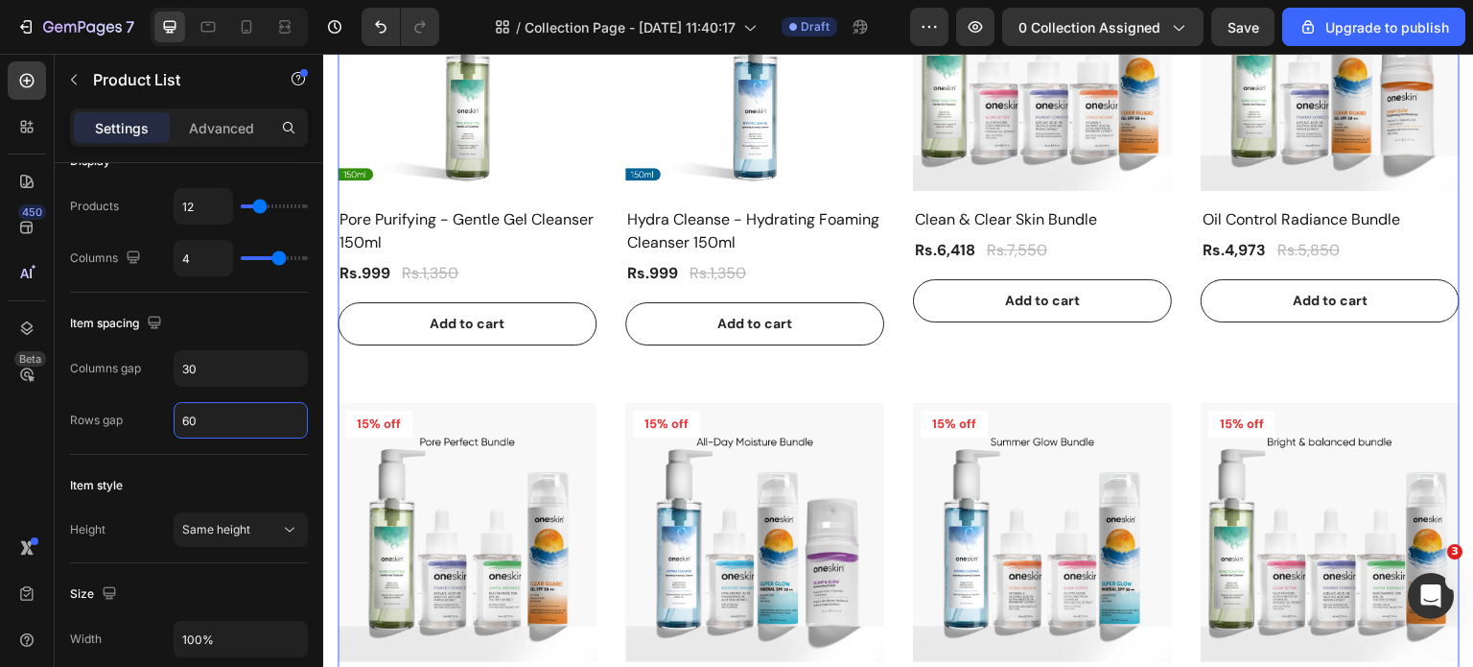
type input "60"
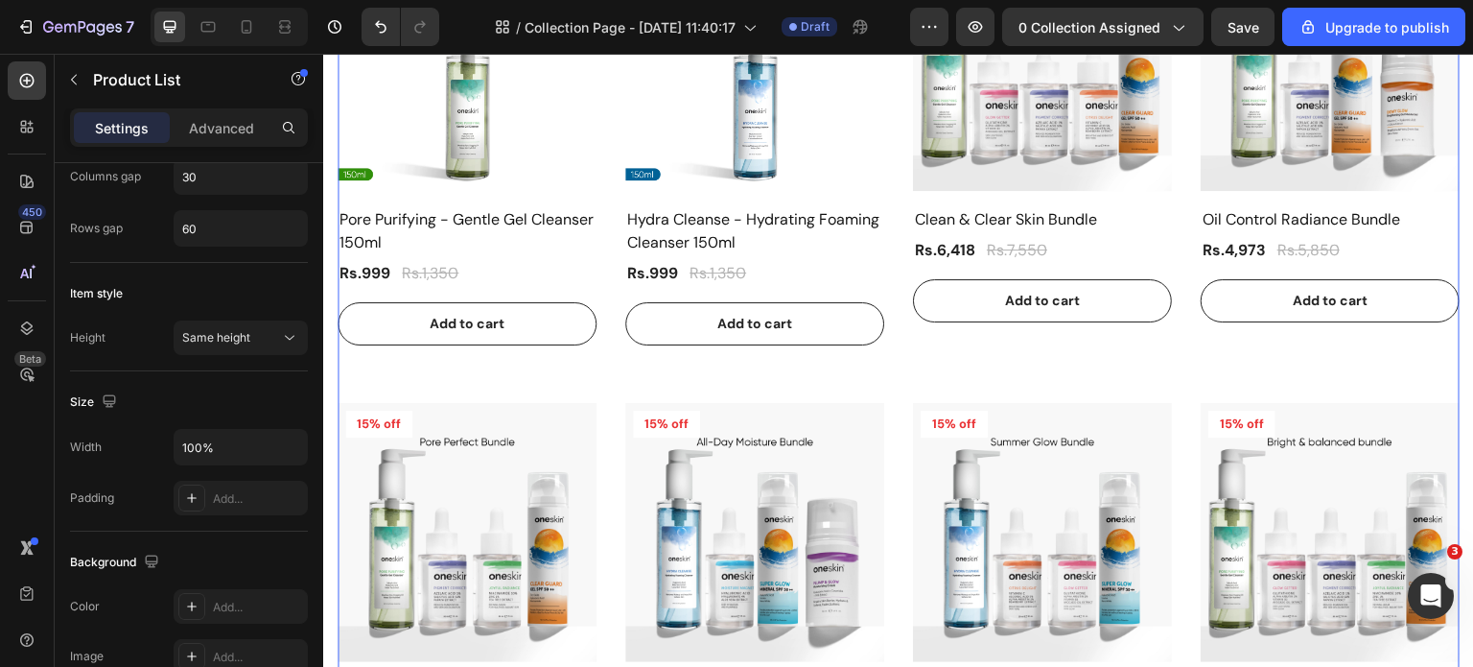
click at [219, 398] on div "Size" at bounding box center [189, 401] width 238 height 31
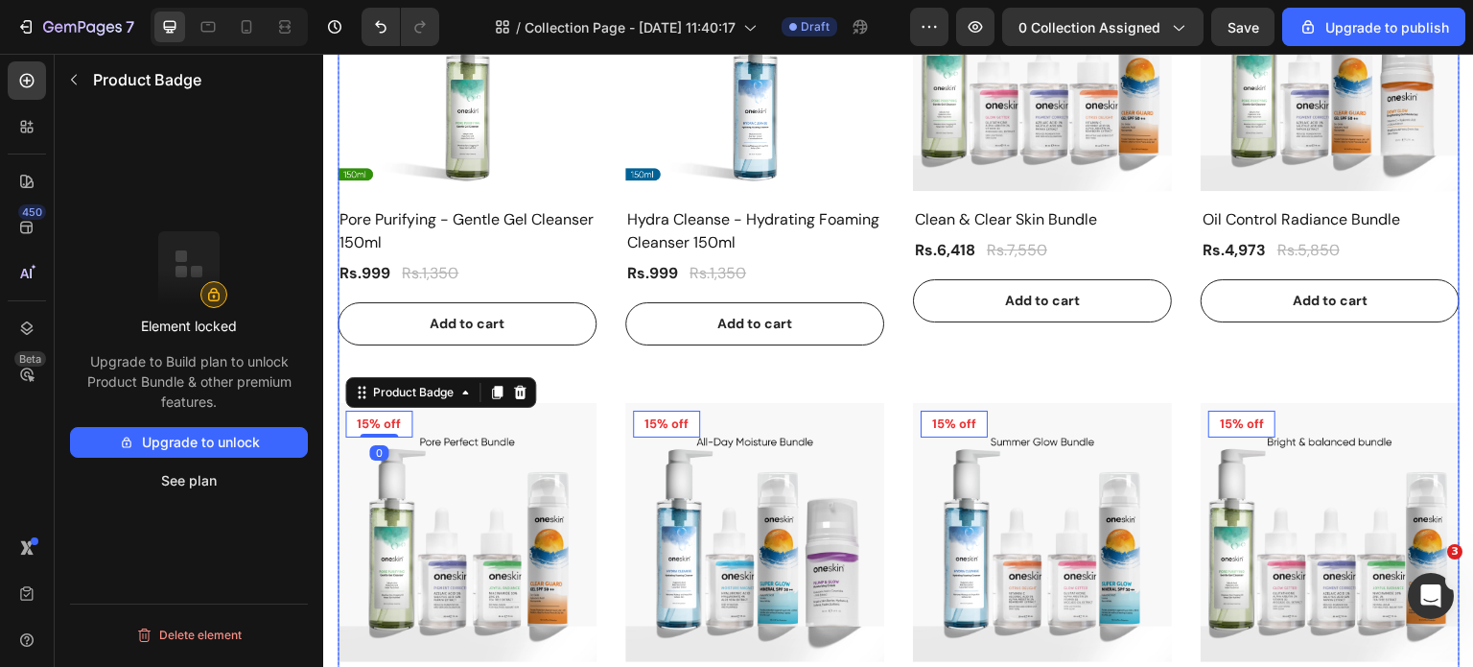
click at [593, 353] on div "Product Images & Gallery 26% off Product Badge 0 Row Pore Purifying - Gentle Ge…" at bounding box center [899, 586] width 1122 height 1309
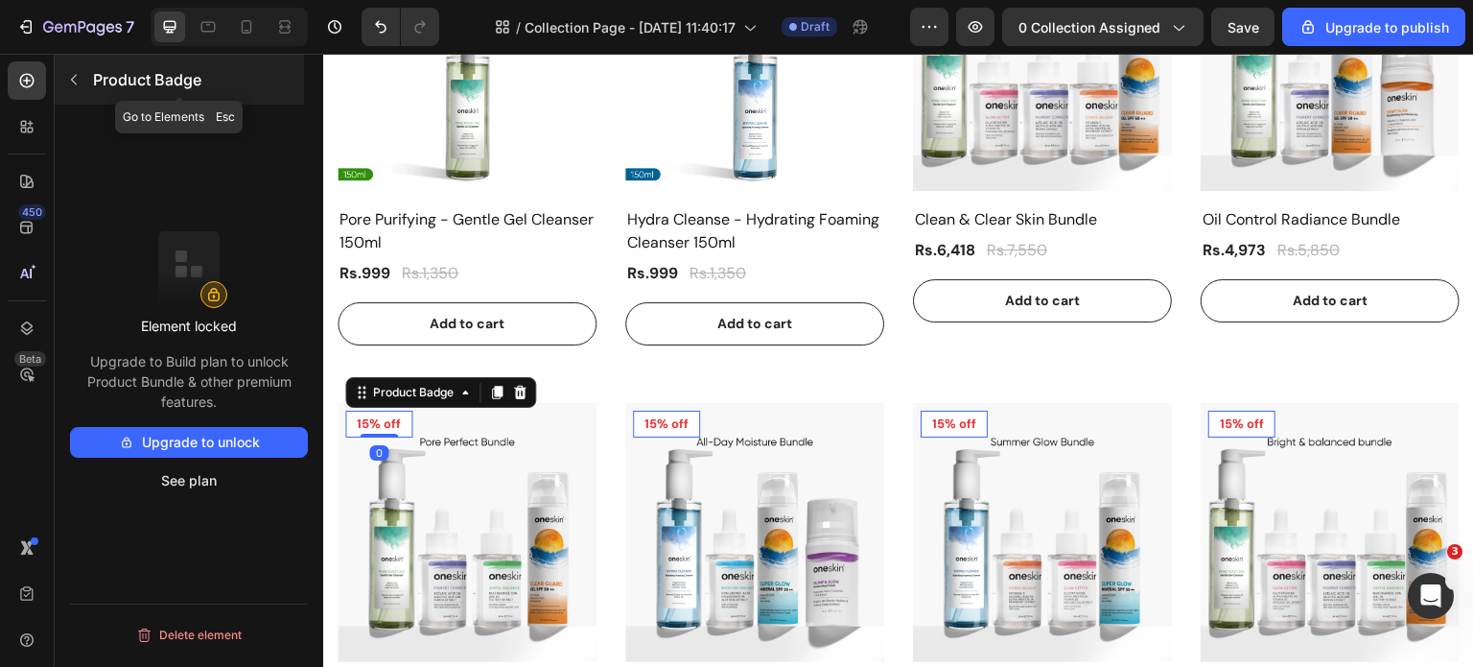
click at [74, 82] on icon "button" at bounding box center [74, 80] width 6 height 11
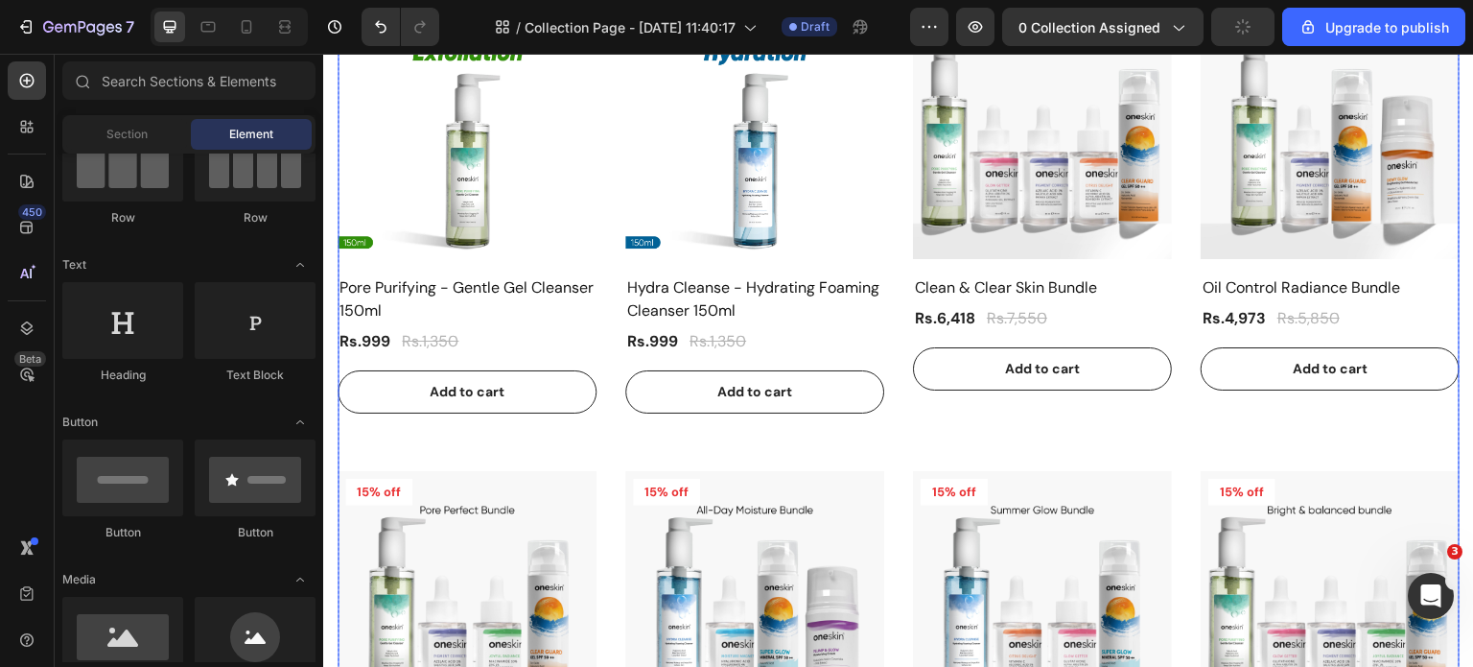
scroll to position [384, 0]
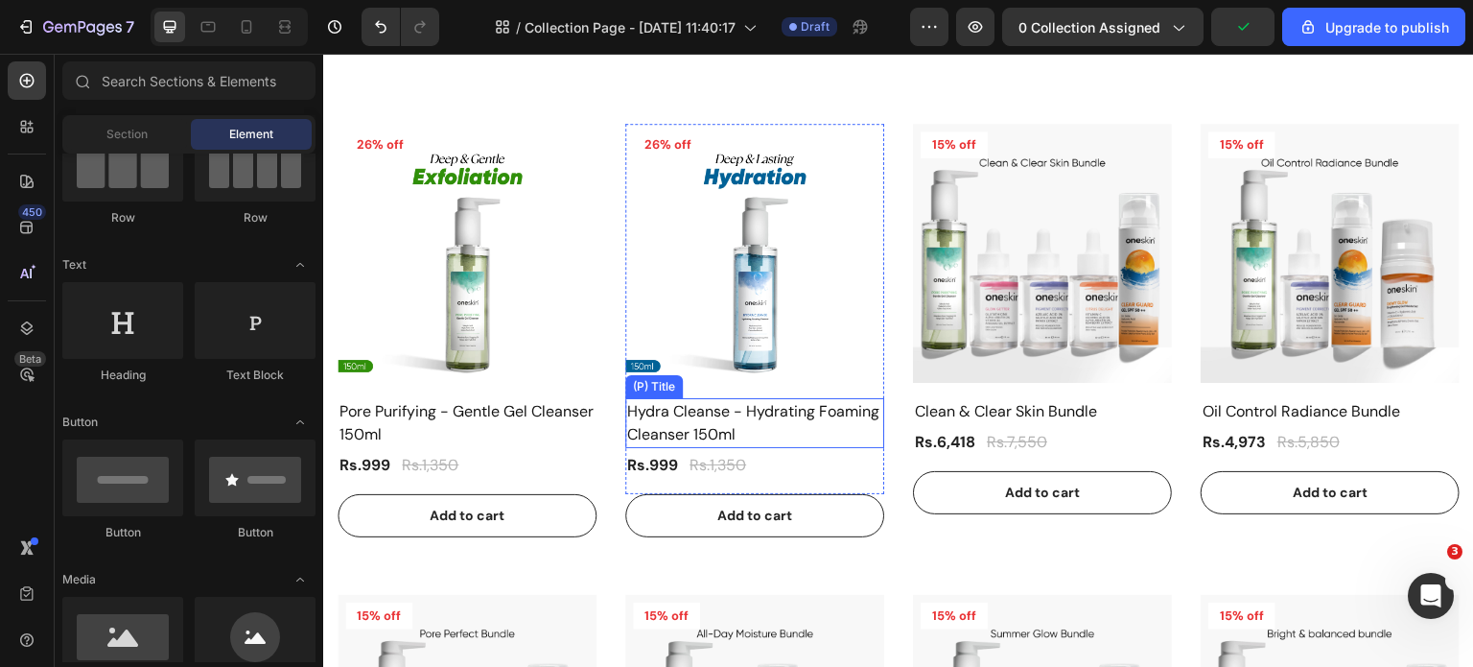
click at [675, 409] on h2 "Hydra Cleanse - Hydrating Foaming Cleanser 150ml" at bounding box center [754, 423] width 259 height 50
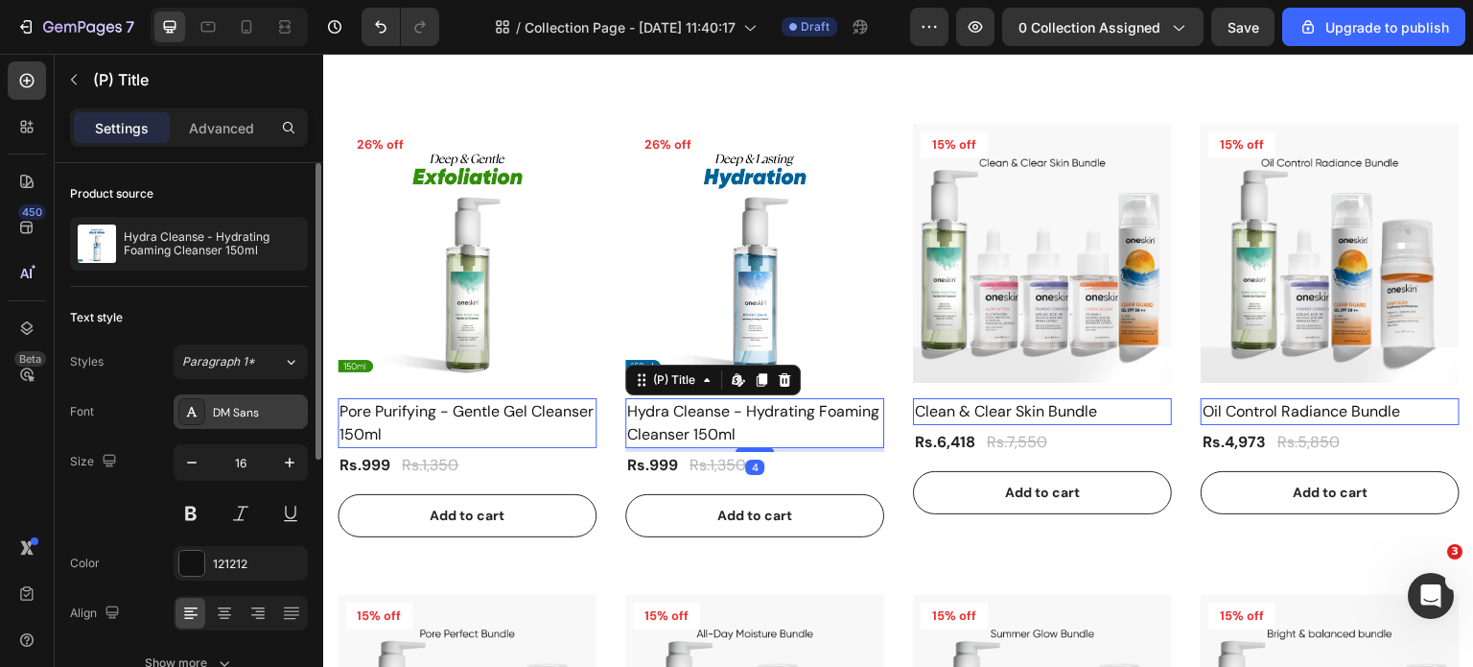
click at [190, 409] on icon at bounding box center [192, 412] width 11 height 10
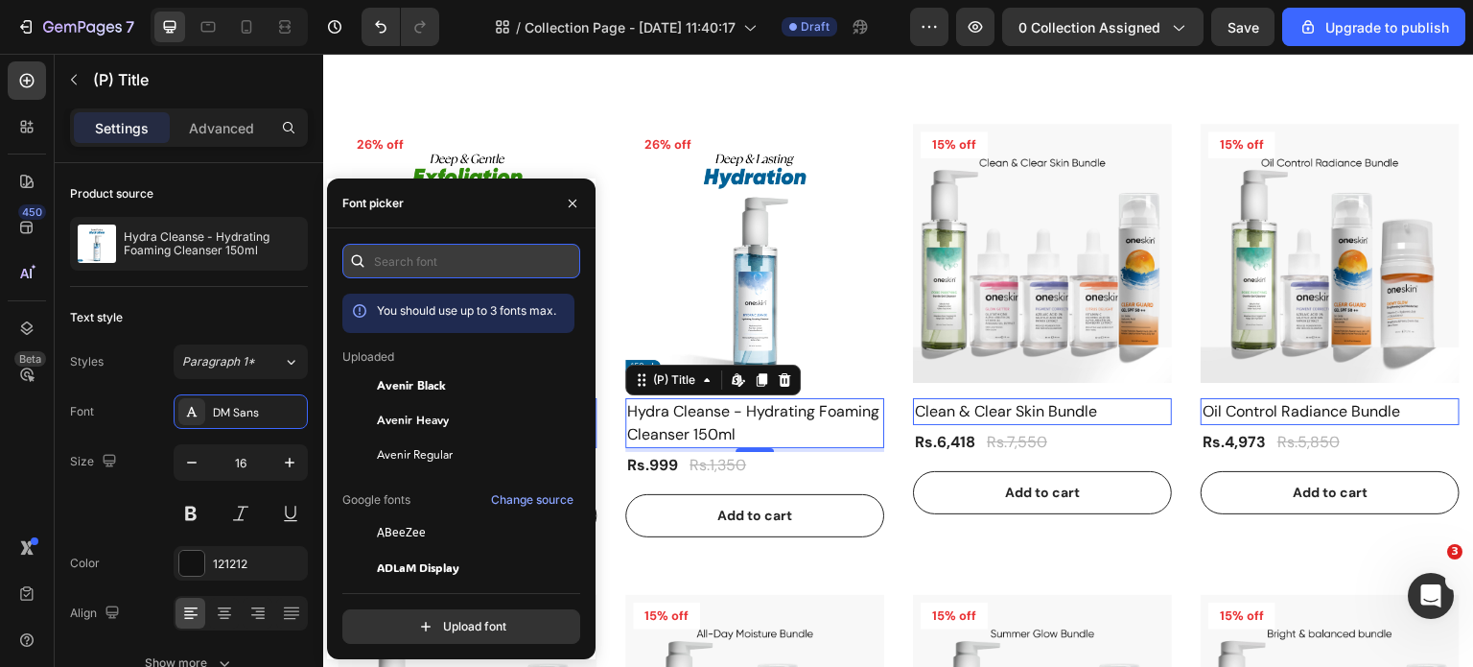
click at [385, 252] on input "text" at bounding box center [461, 261] width 238 height 35
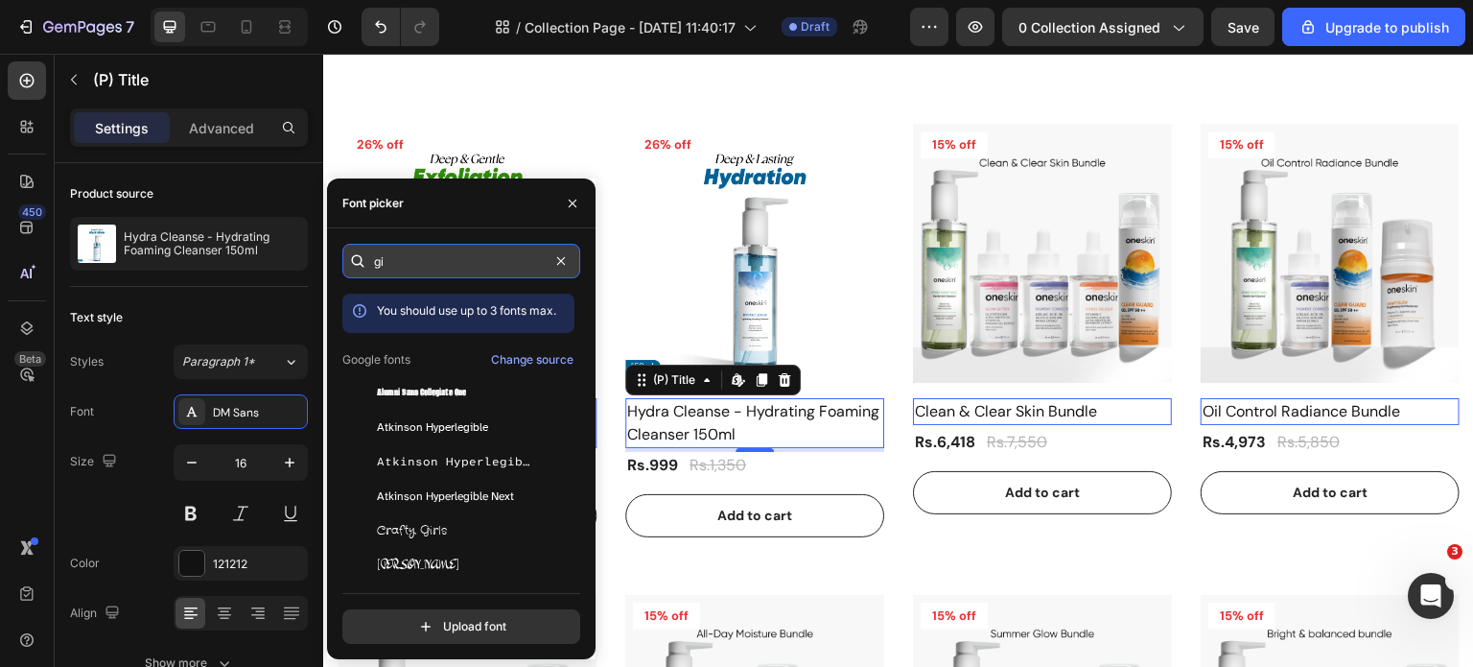
type input "g"
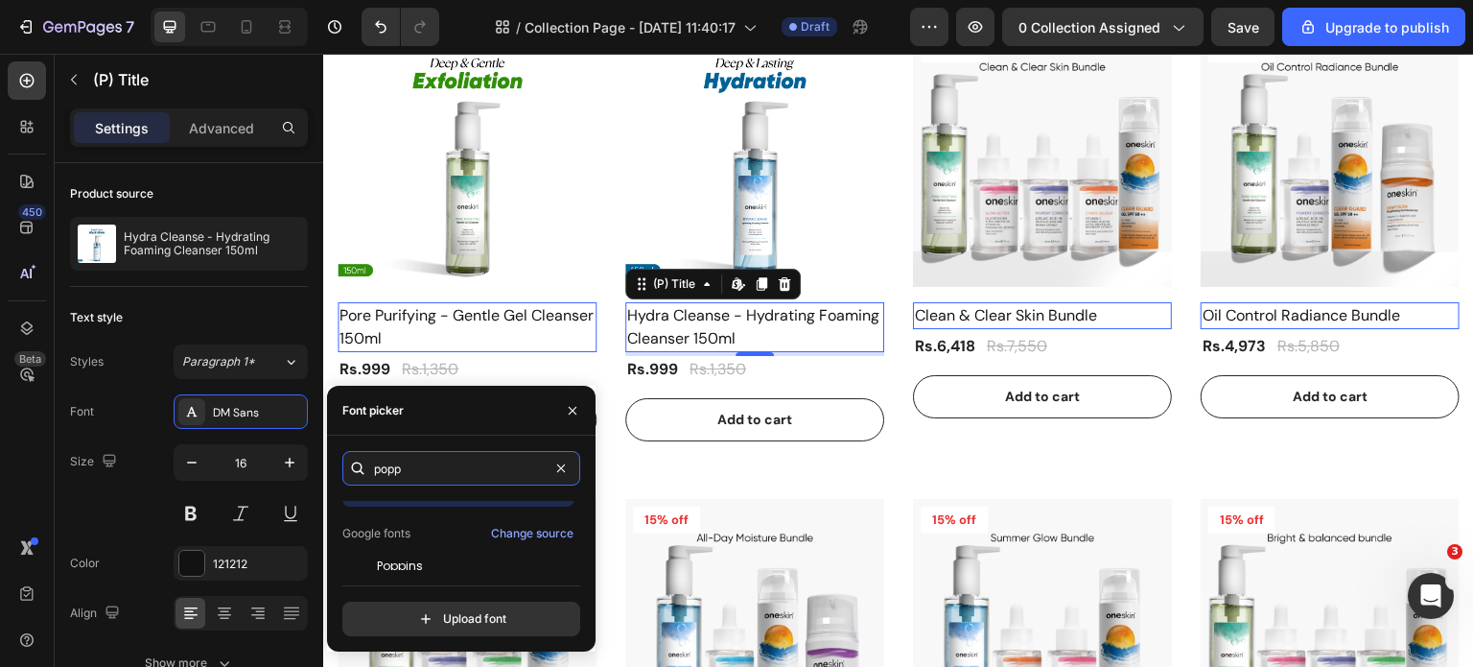
scroll to position [47, 0]
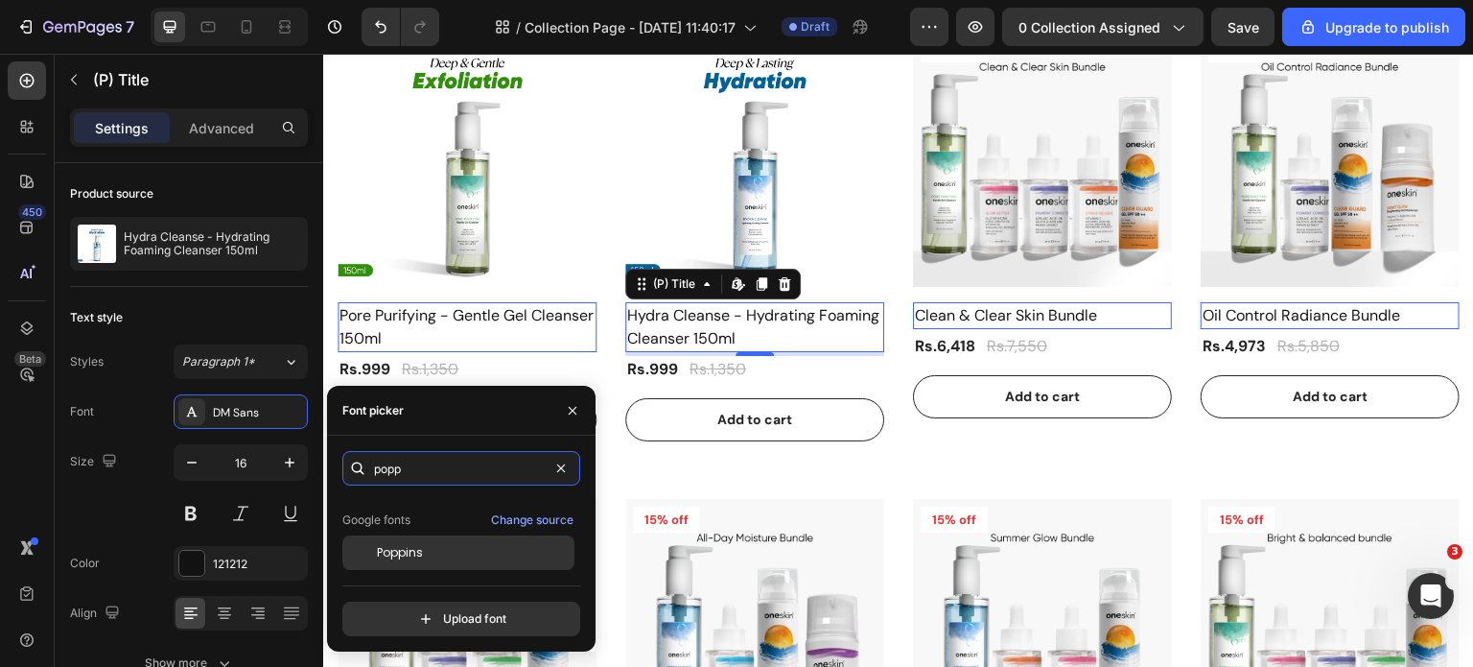
type input "popp"
click at [428, 557] on div "Poppins" at bounding box center [474, 552] width 194 height 17
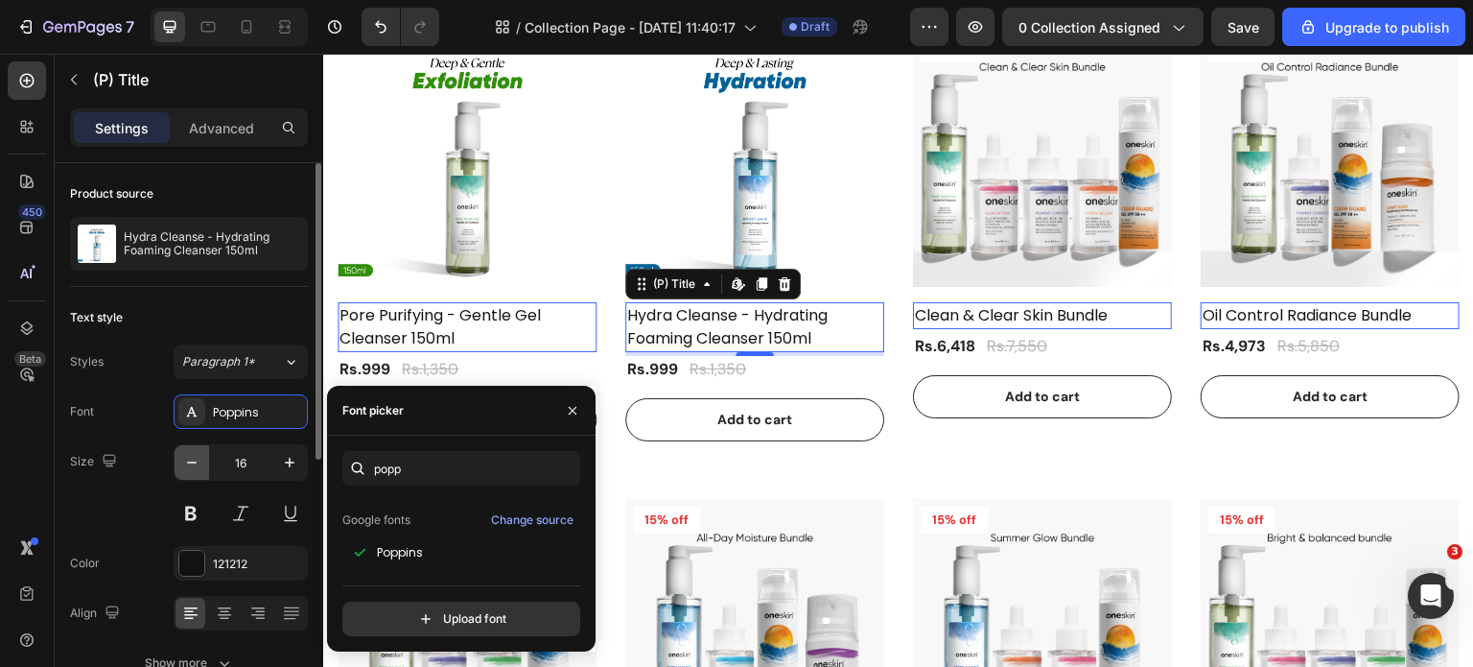
click at [194, 461] on icon "button" at bounding box center [192, 462] width 10 height 2
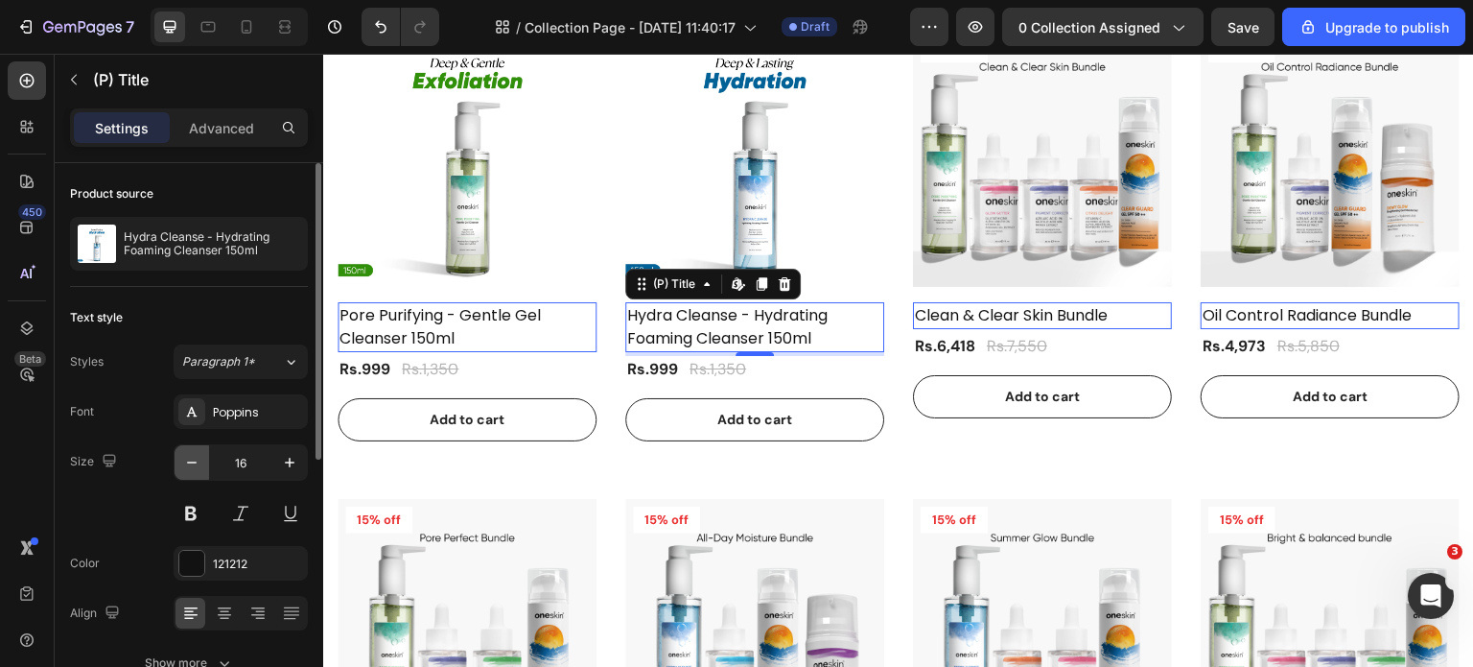
click at [192, 461] on icon "button" at bounding box center [192, 462] width 10 height 2
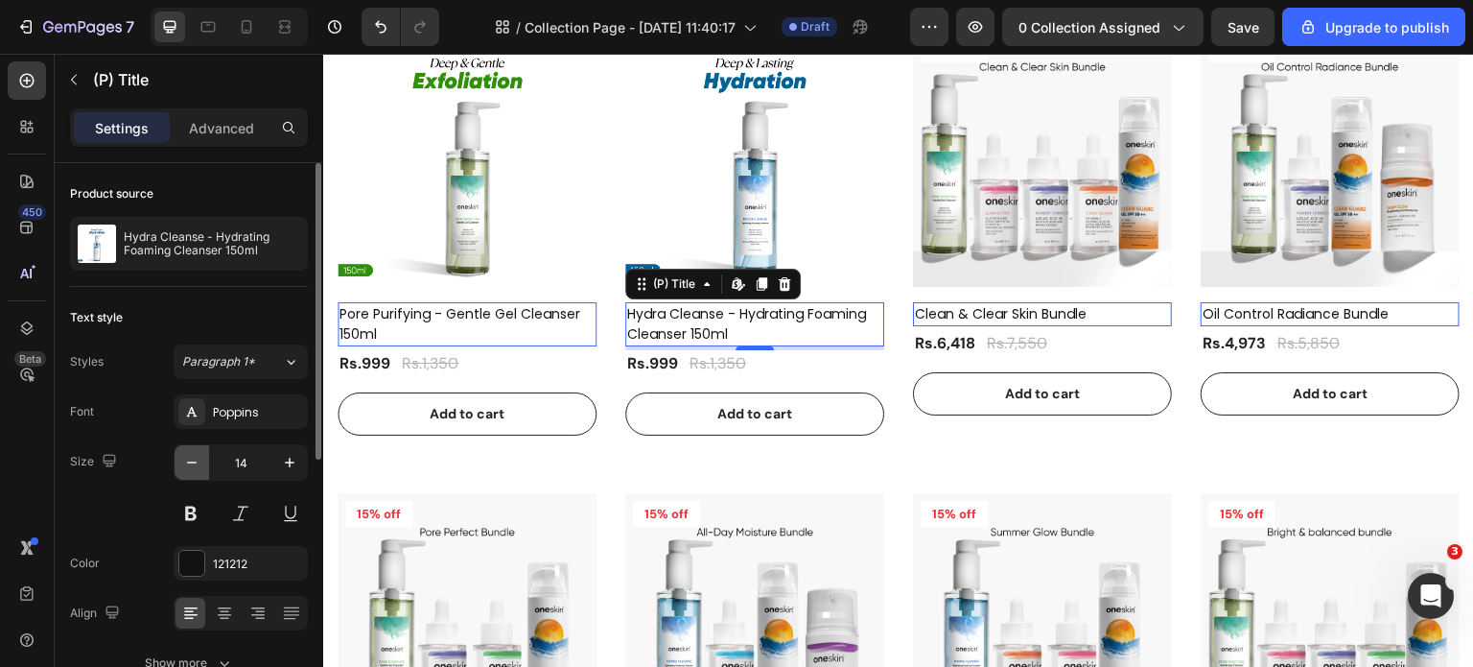
click at [190, 461] on icon "button" at bounding box center [192, 462] width 10 height 2
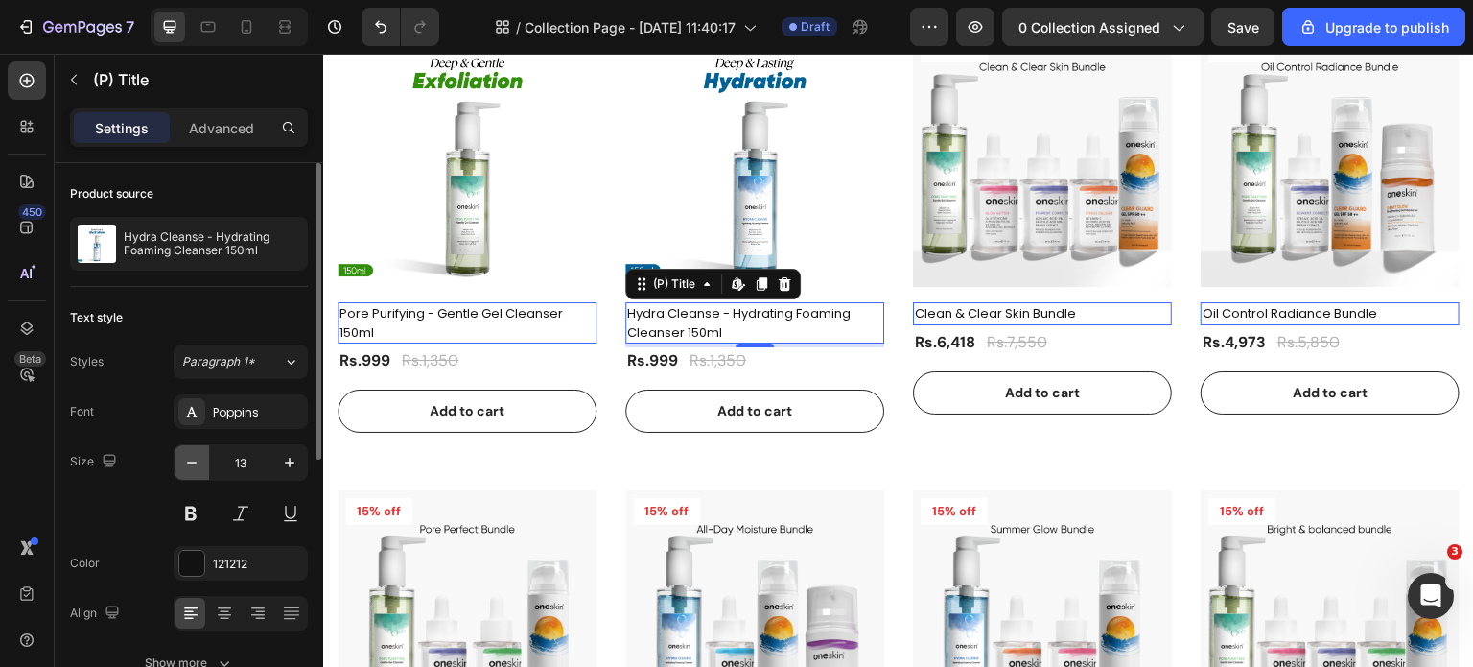
click at [190, 461] on icon "button" at bounding box center [192, 462] width 10 height 2
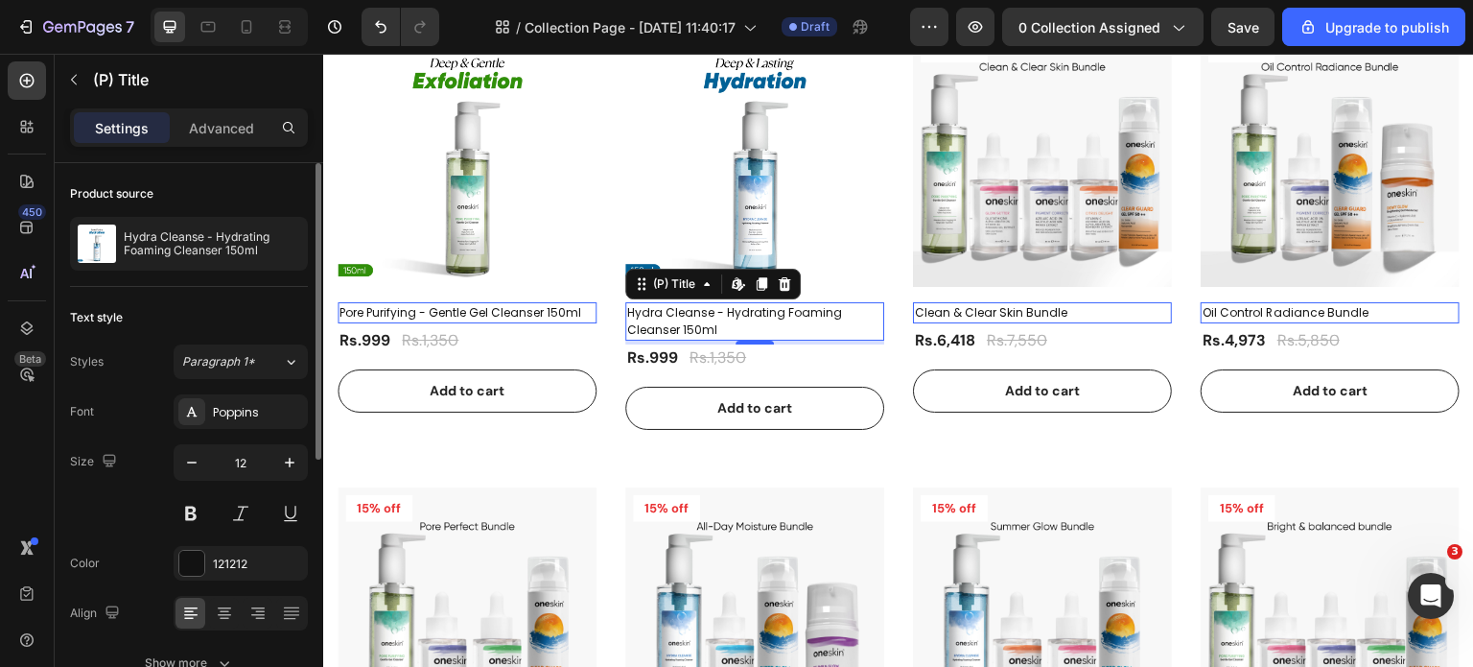
scroll to position [192, 0]
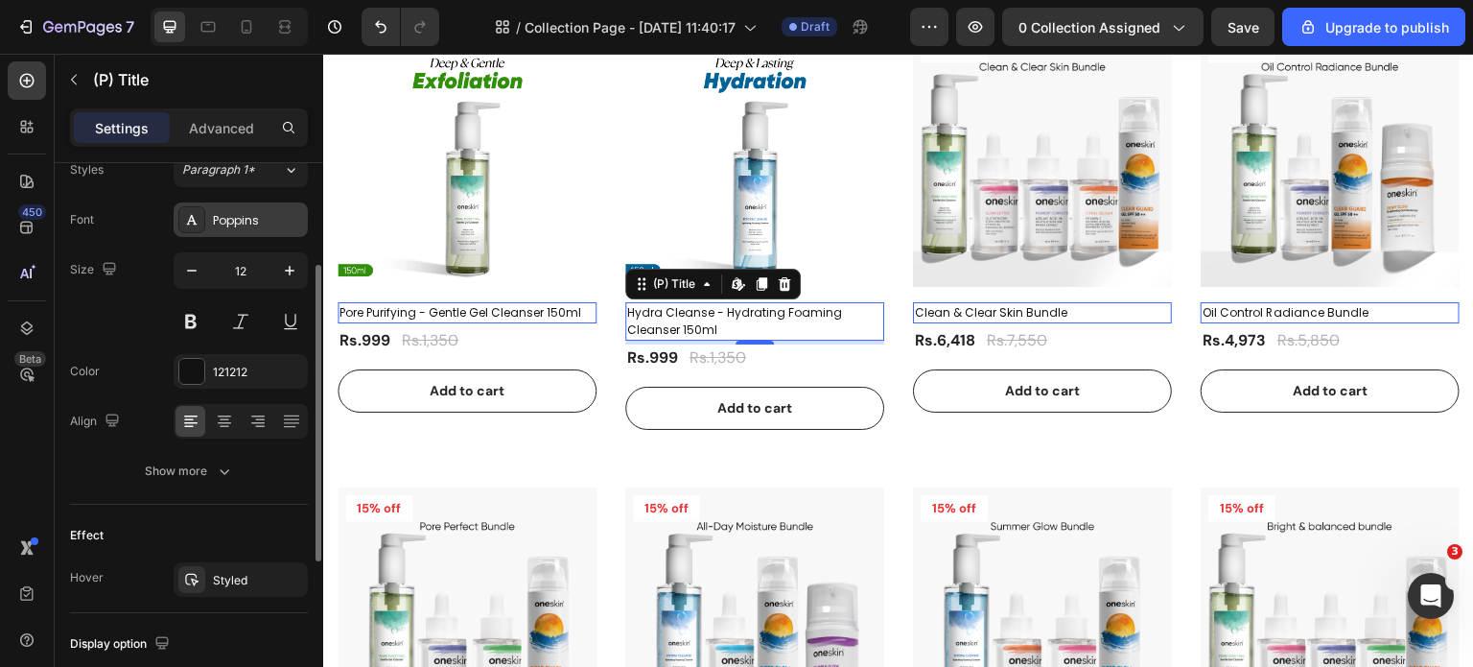
click at [230, 218] on div "Poppins" at bounding box center [258, 220] width 90 height 17
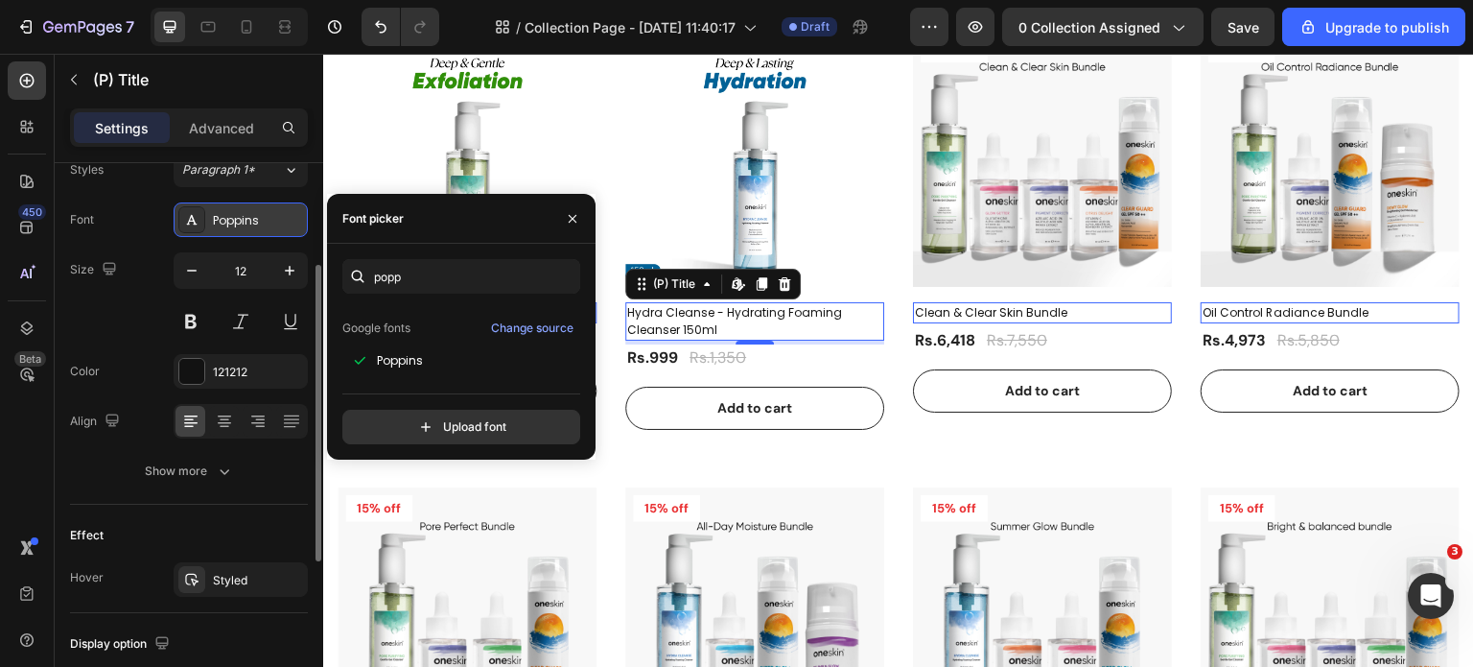
click at [230, 218] on div "Poppins" at bounding box center [258, 220] width 90 height 17
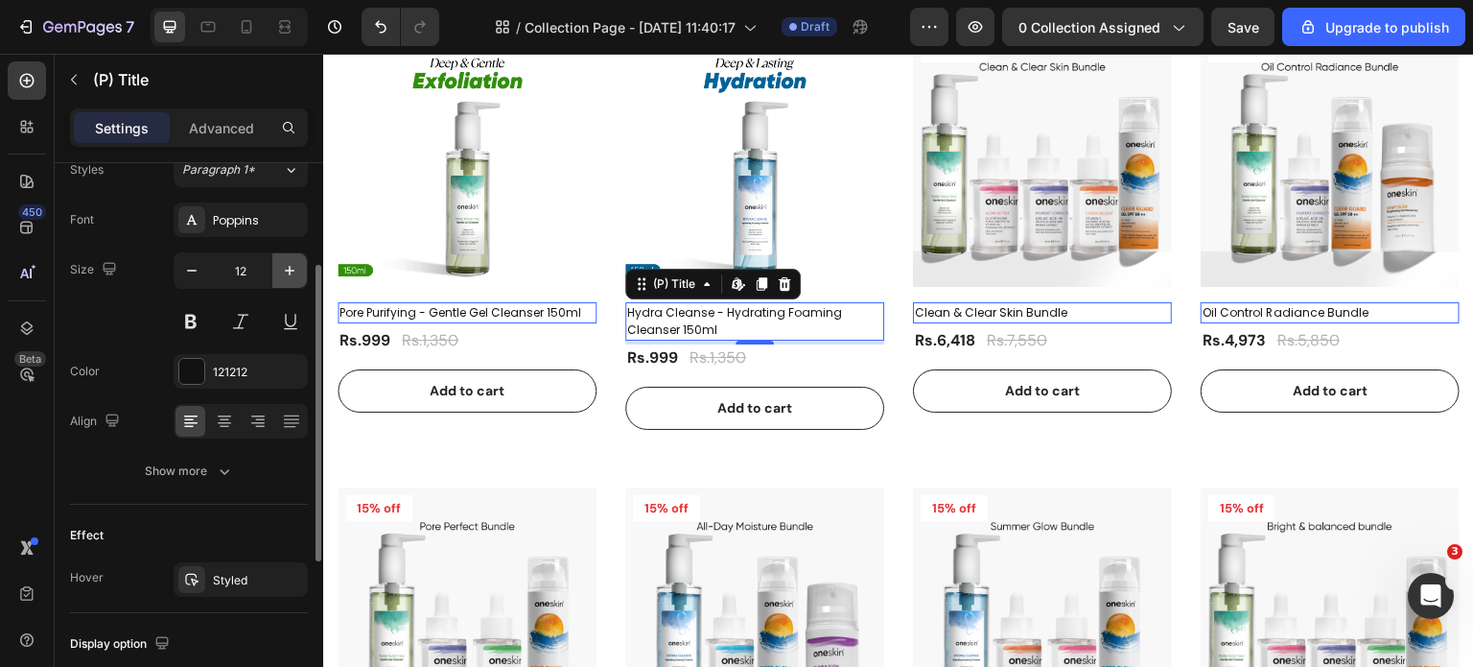
click at [286, 269] on icon "button" at bounding box center [290, 271] width 10 height 10
type input "13"
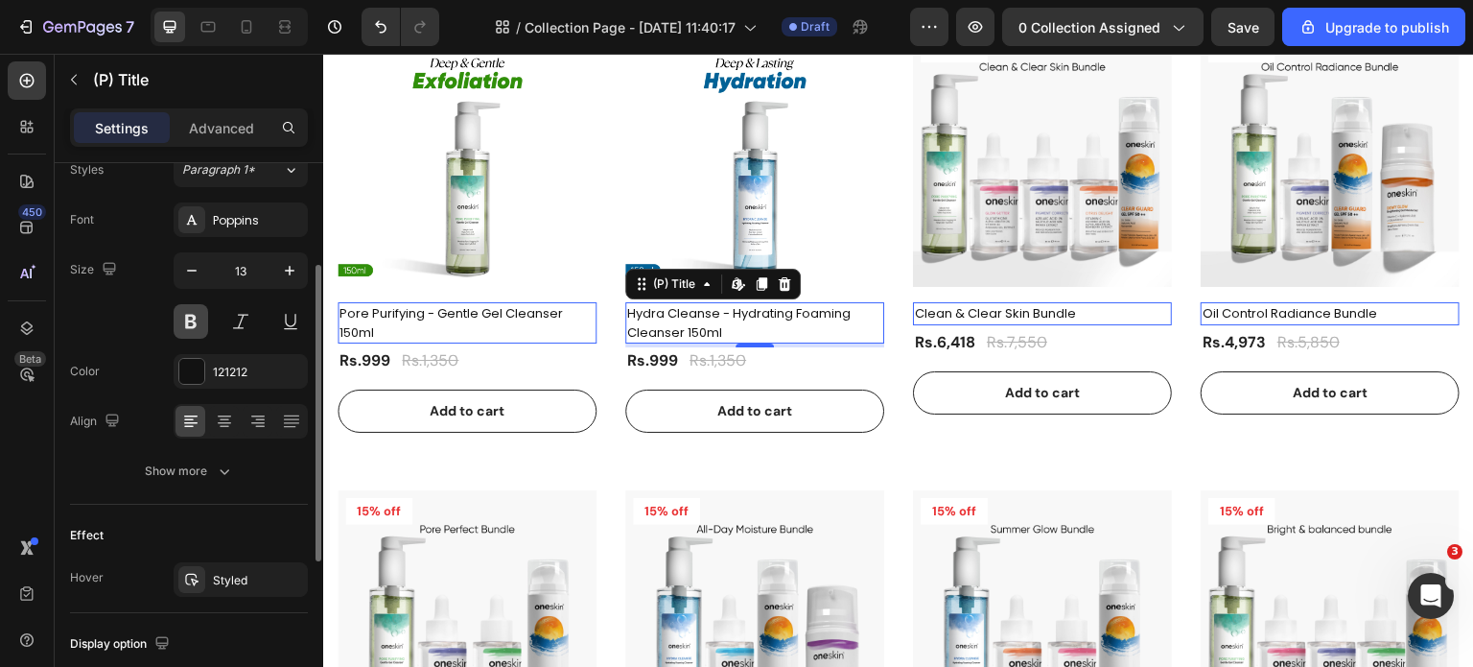
click at [186, 322] on button at bounding box center [191, 321] width 35 height 35
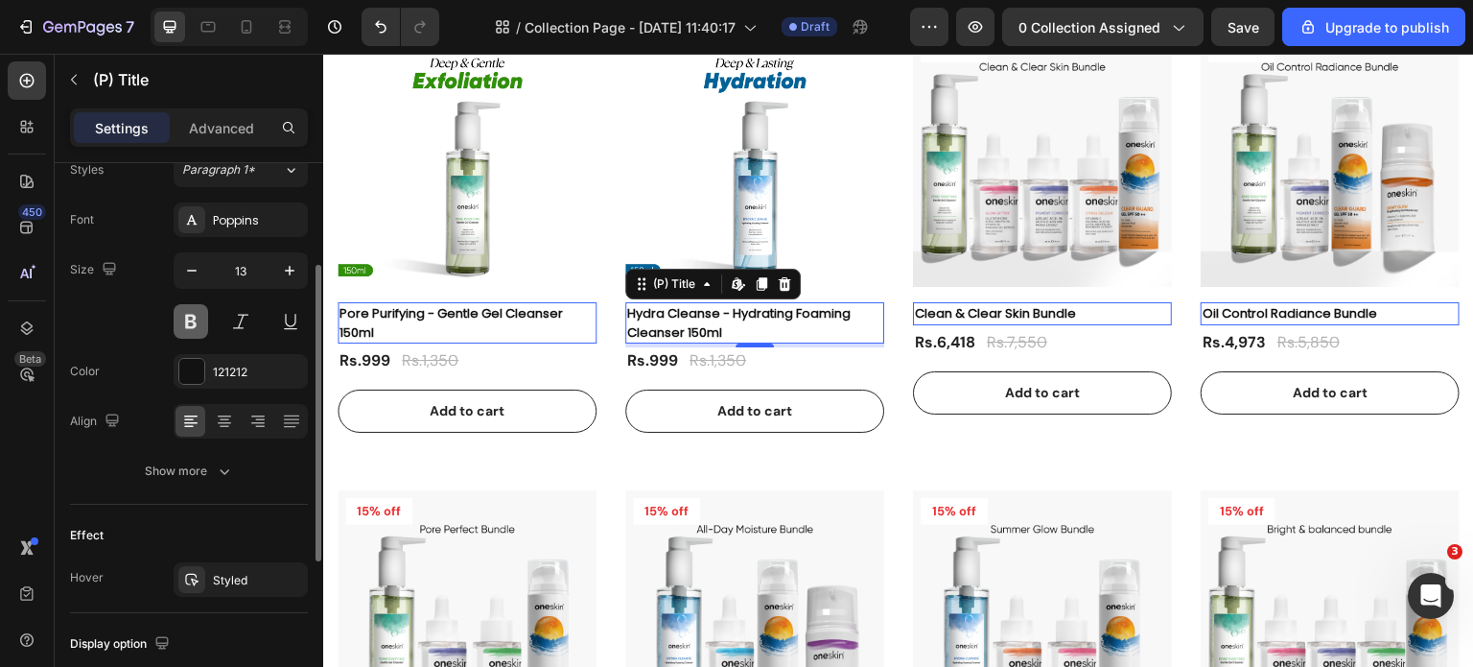
click at [186, 322] on button at bounding box center [191, 321] width 35 height 35
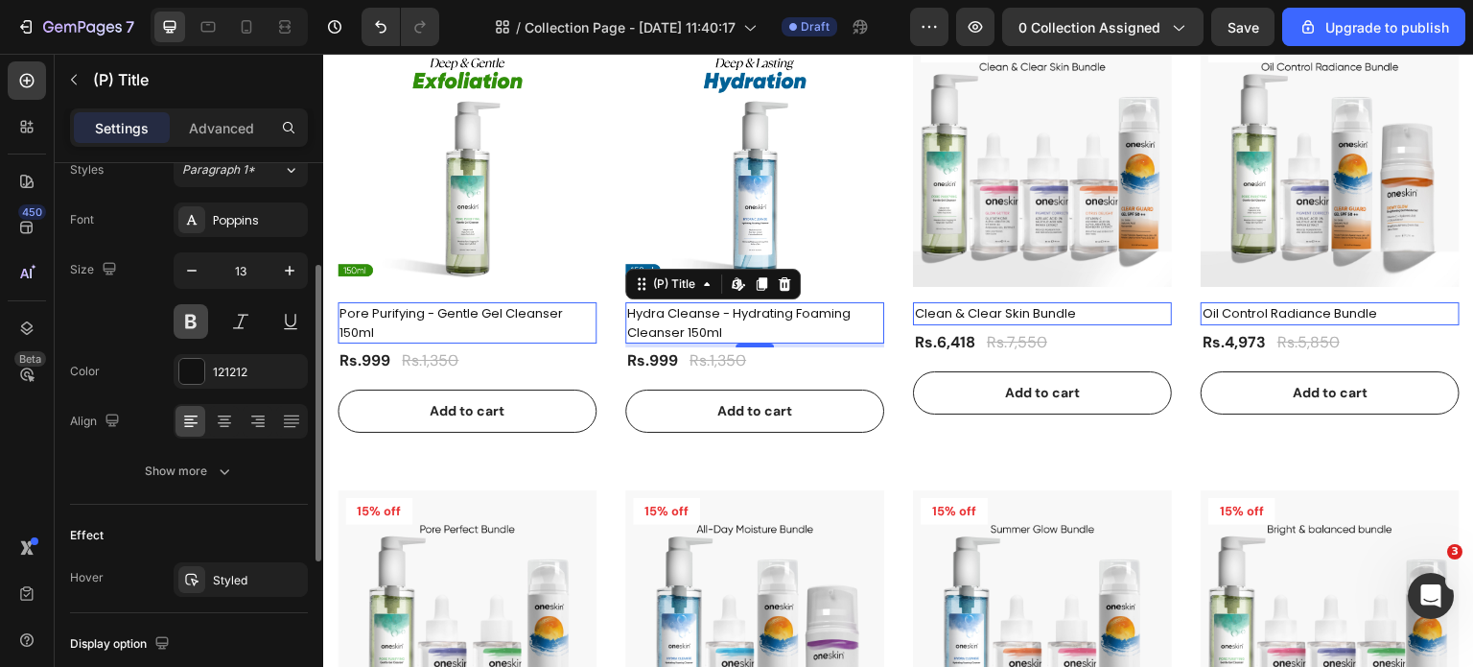
scroll to position [288, 0]
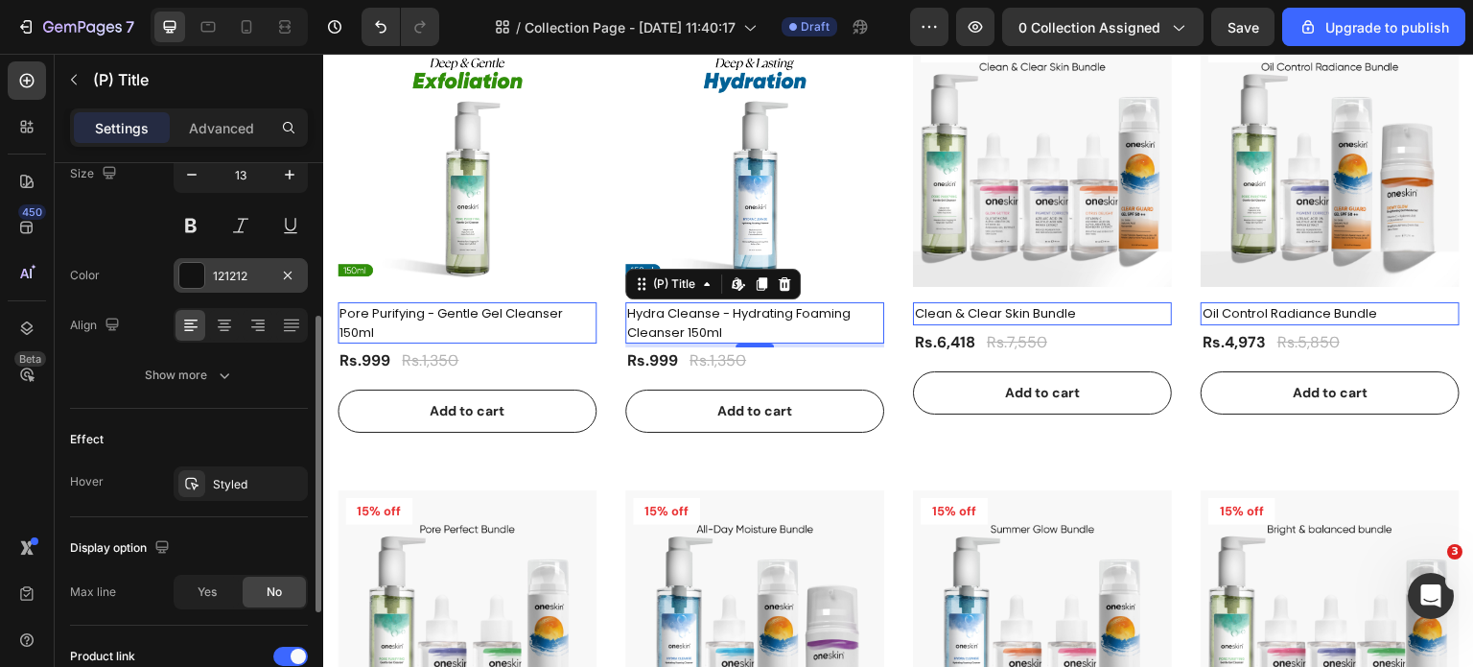
click at [182, 274] on div at bounding box center [191, 275] width 25 height 25
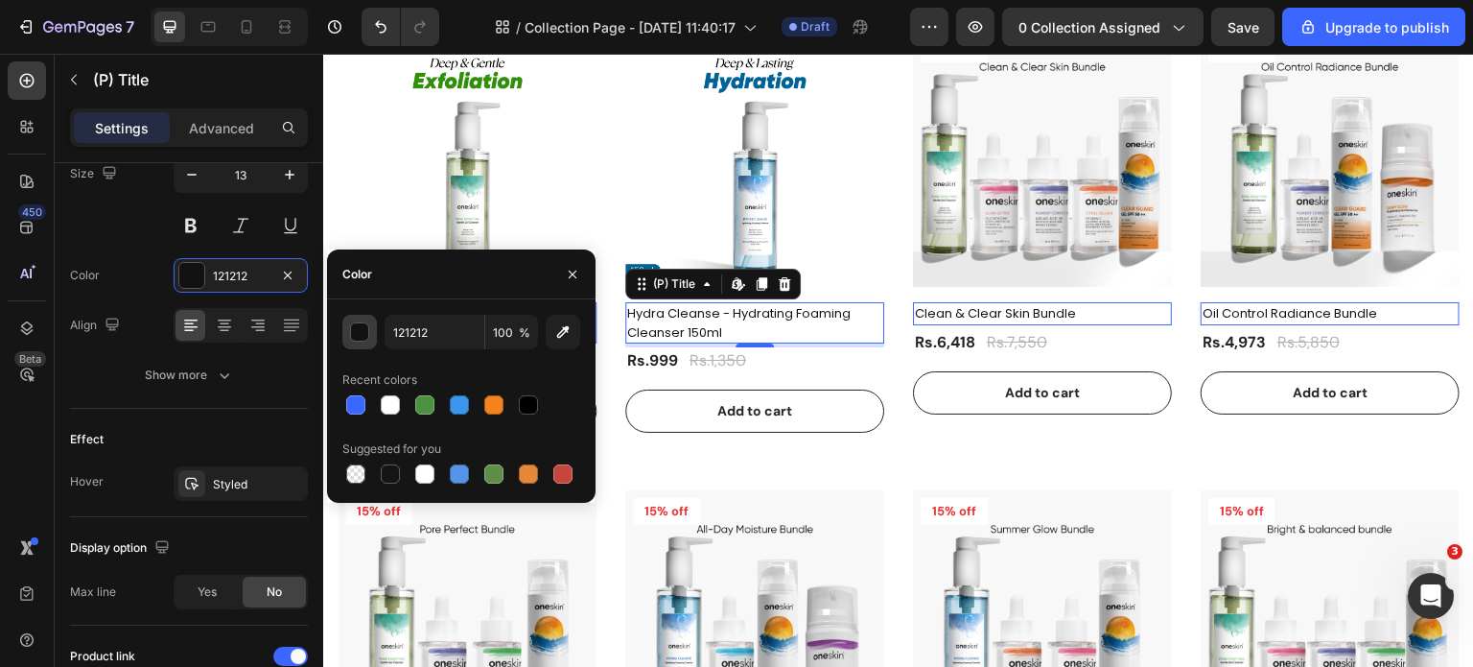
click at [361, 333] on div "button" at bounding box center [360, 332] width 19 height 19
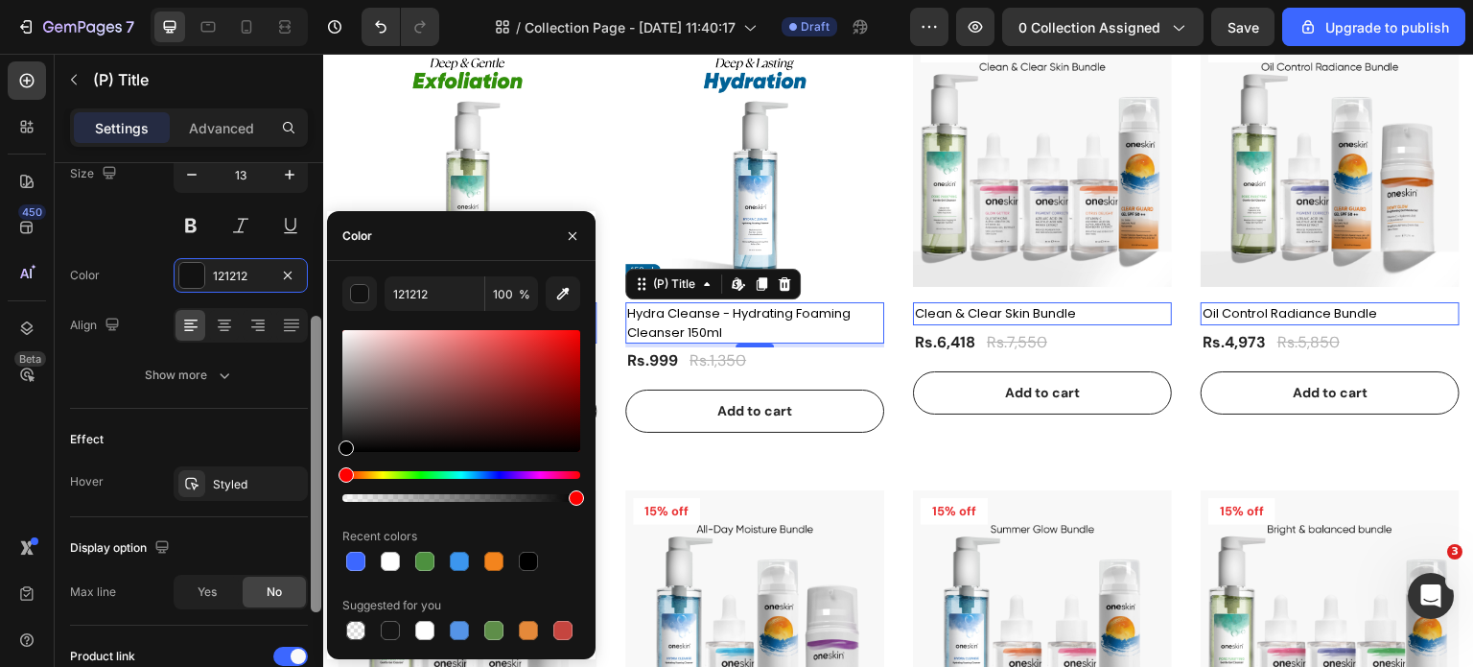
drag, startPoint x: 346, startPoint y: 454, endPoint x: 322, endPoint y: 463, distance: 25.8
click at [322, 463] on div "450 Beta Sections(18) Elements(88) Section Element Hero Section Product Detail …" at bounding box center [161, 360] width 323 height 613
type input "000000"
click at [157, 245] on div "Font Poppins Size 13 Color 000000 Align Show more" at bounding box center [189, 249] width 238 height 286
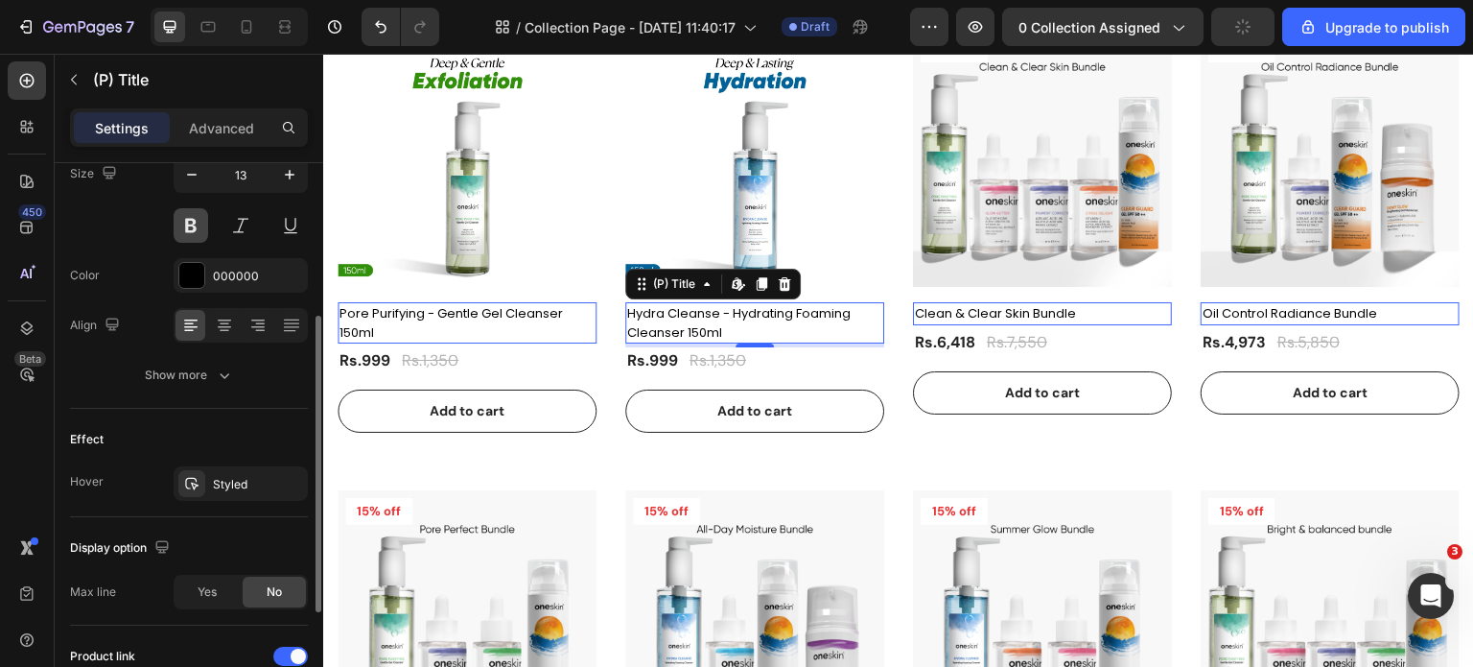
click at [191, 233] on button at bounding box center [191, 225] width 35 height 35
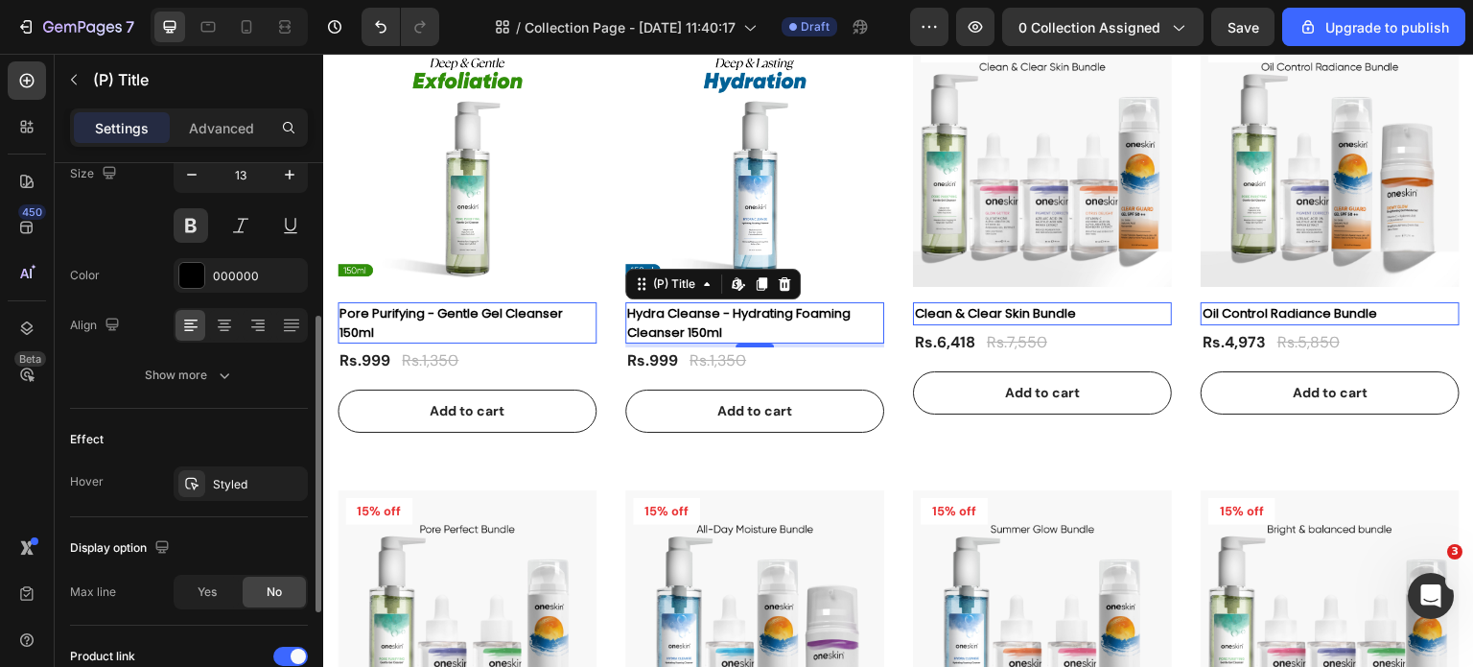
click at [139, 237] on div "Size 13" at bounding box center [189, 199] width 238 height 86
click at [207, 379] on div "Show more" at bounding box center [189, 374] width 89 height 19
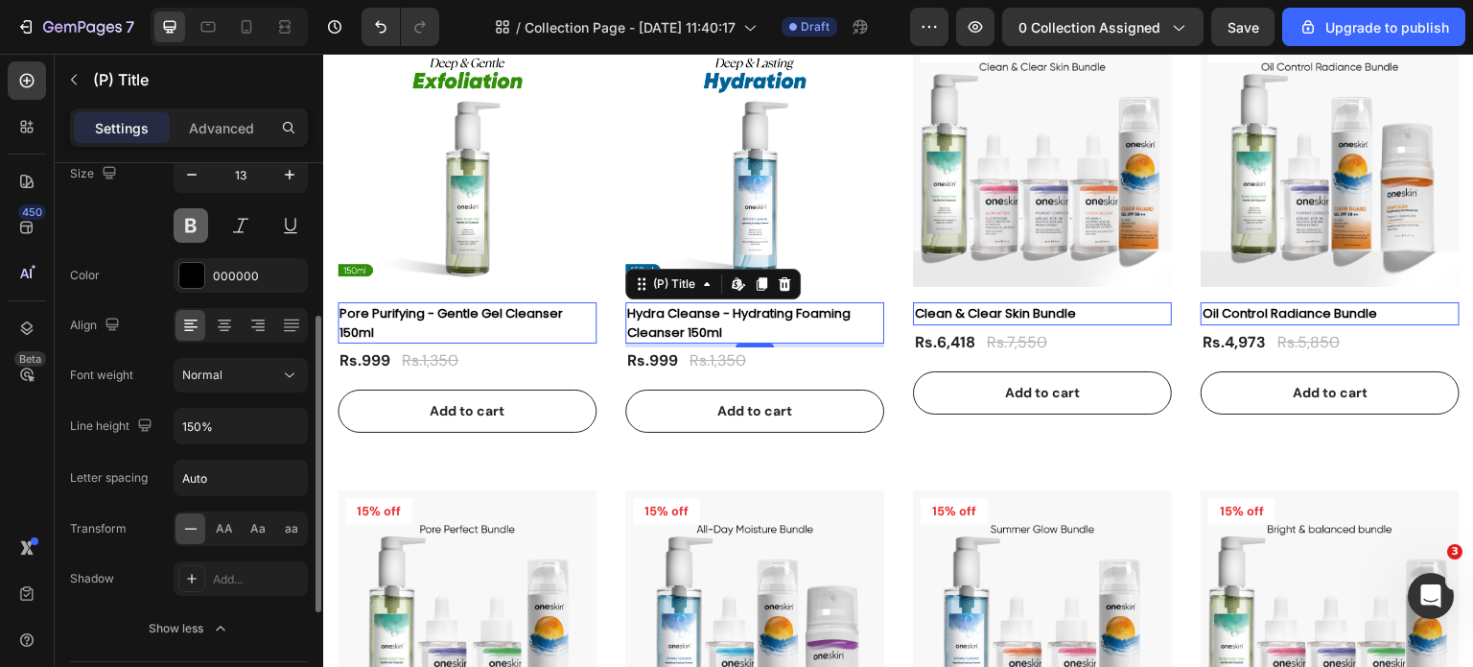
click at [199, 222] on button at bounding box center [191, 225] width 35 height 35
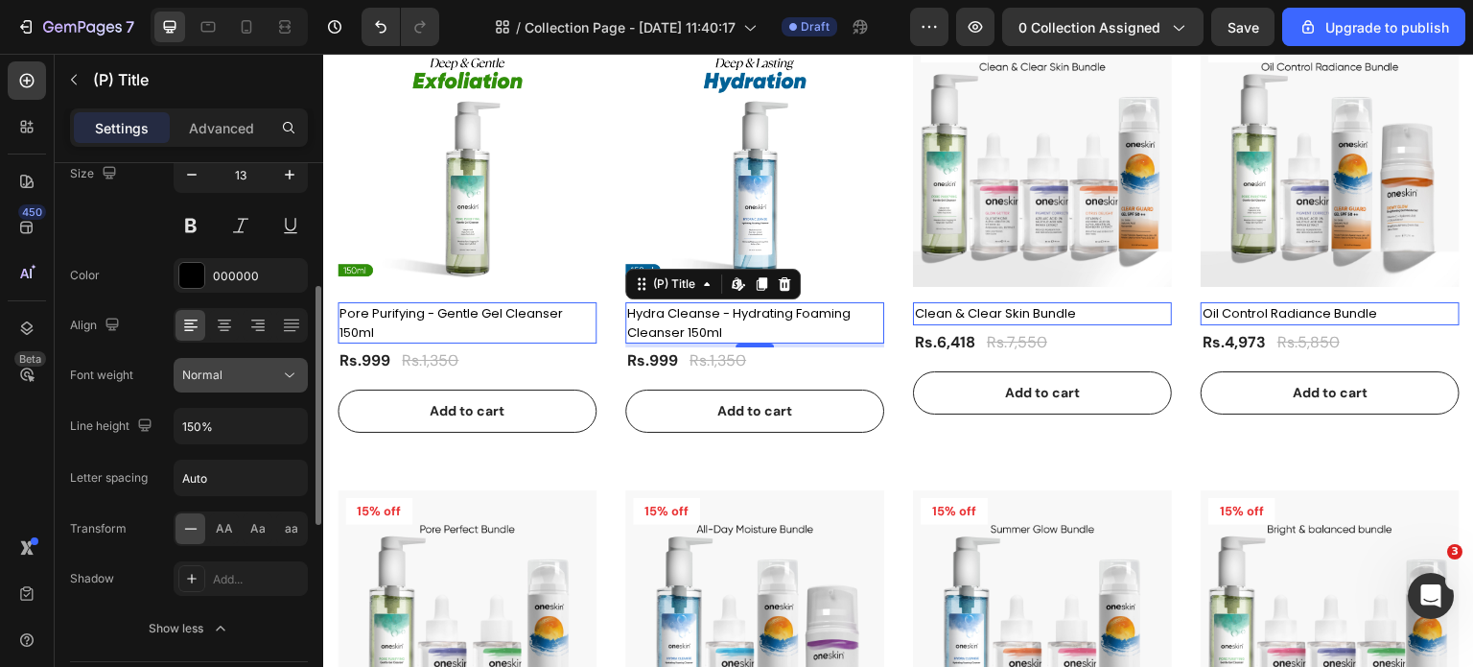
click at [249, 375] on div "Normal" at bounding box center [231, 374] width 98 height 17
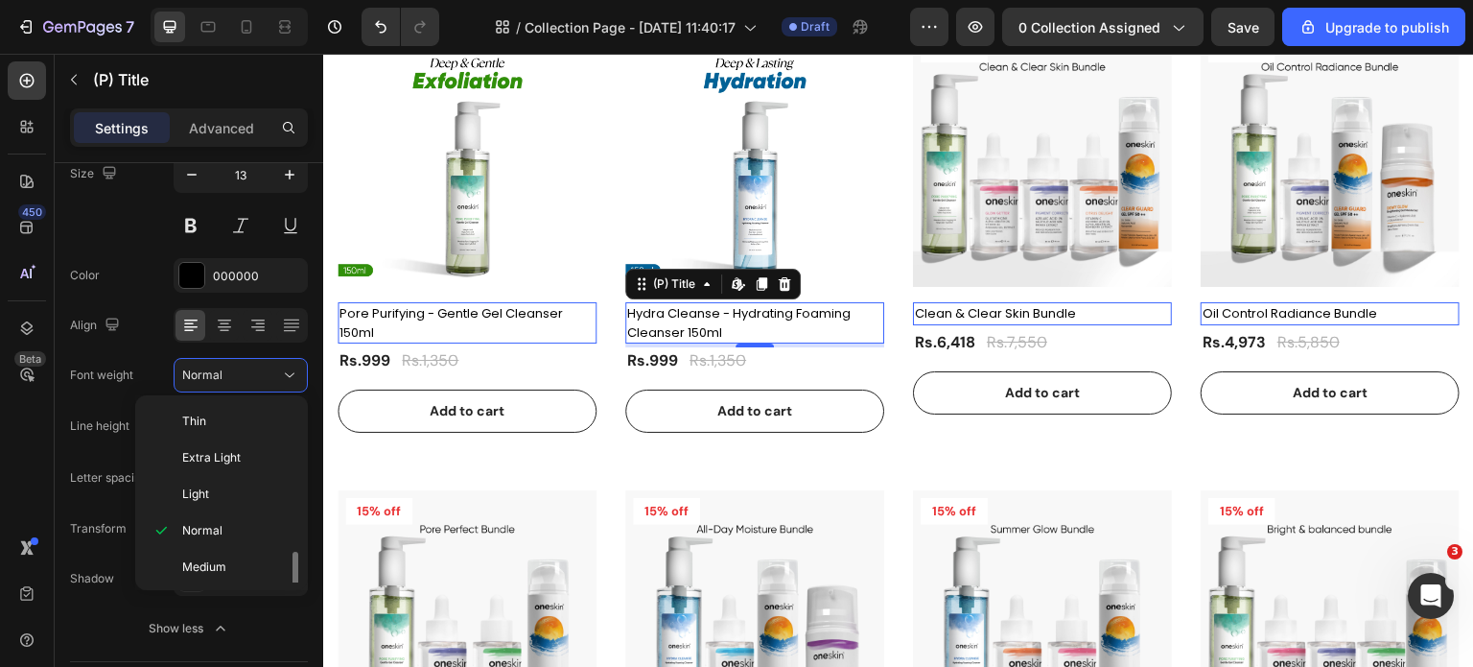
scroll to position [96, 0]
click at [225, 506] on span "Semi Bold" at bounding box center [209, 507] width 55 height 17
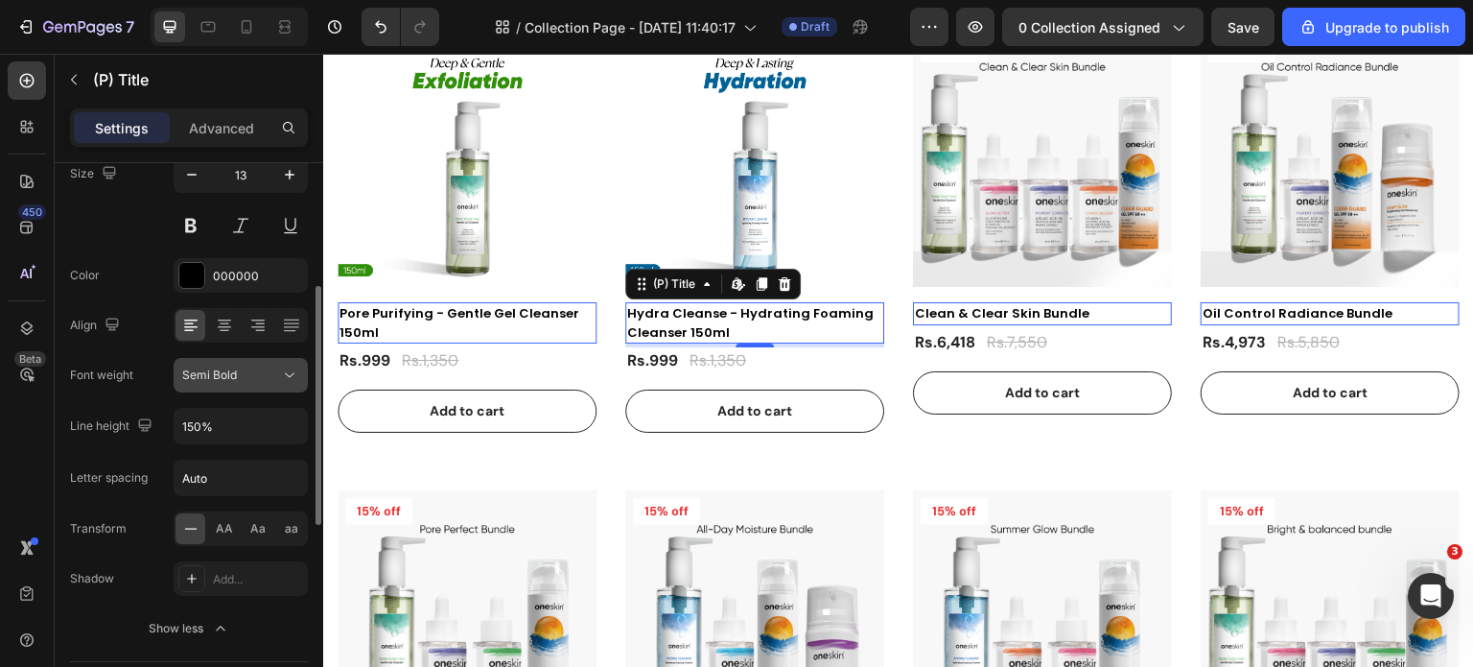
click at [216, 372] on span "Semi Bold" at bounding box center [209, 374] width 55 height 14
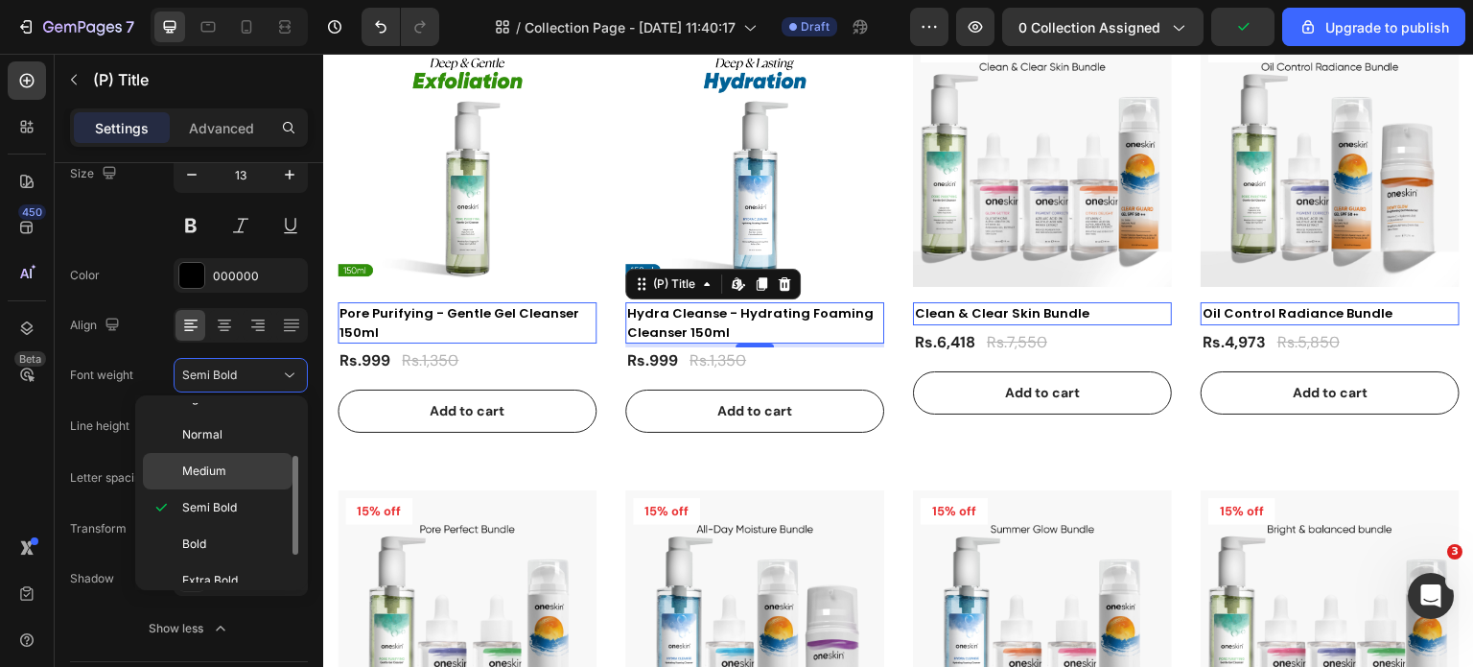
click at [215, 463] on span "Medium" at bounding box center [204, 470] width 44 height 17
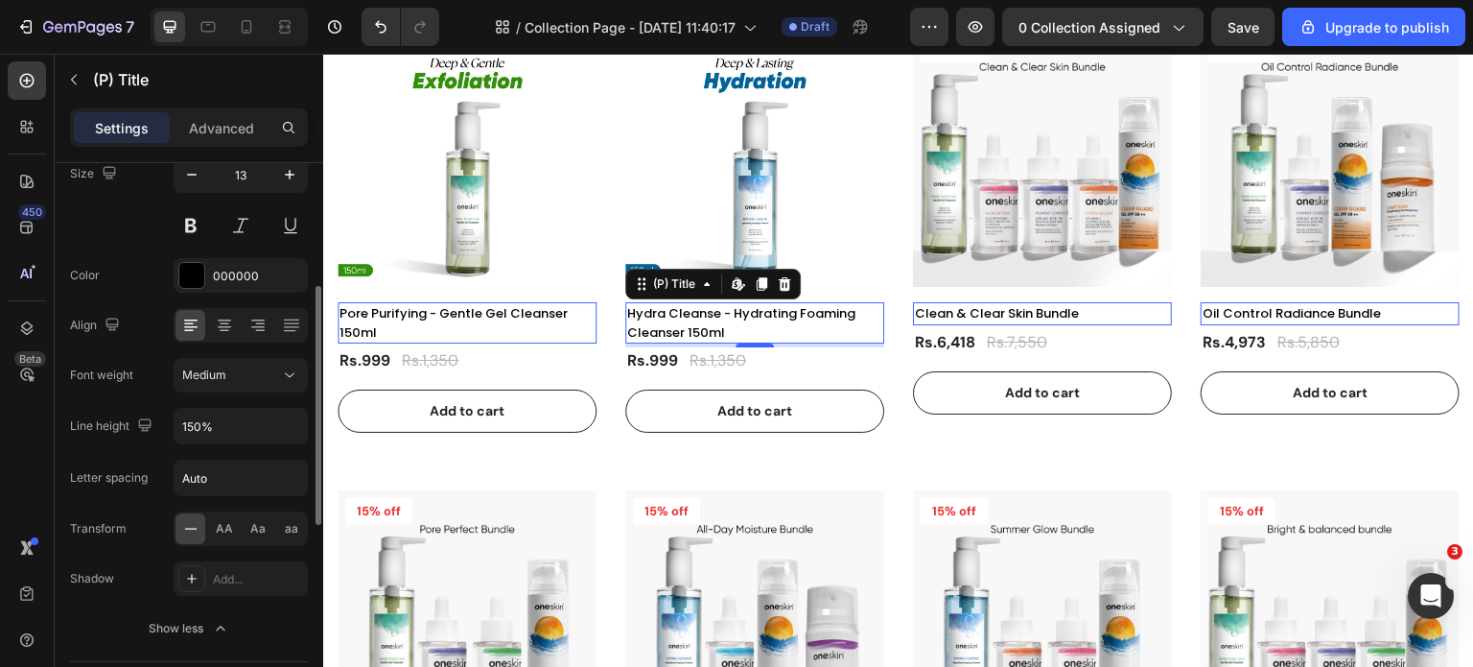
click at [138, 245] on div "Font Poppins Size 13 Color 000000 Align Font weight Medium Line height 150% Let…" at bounding box center [189, 375] width 238 height 539
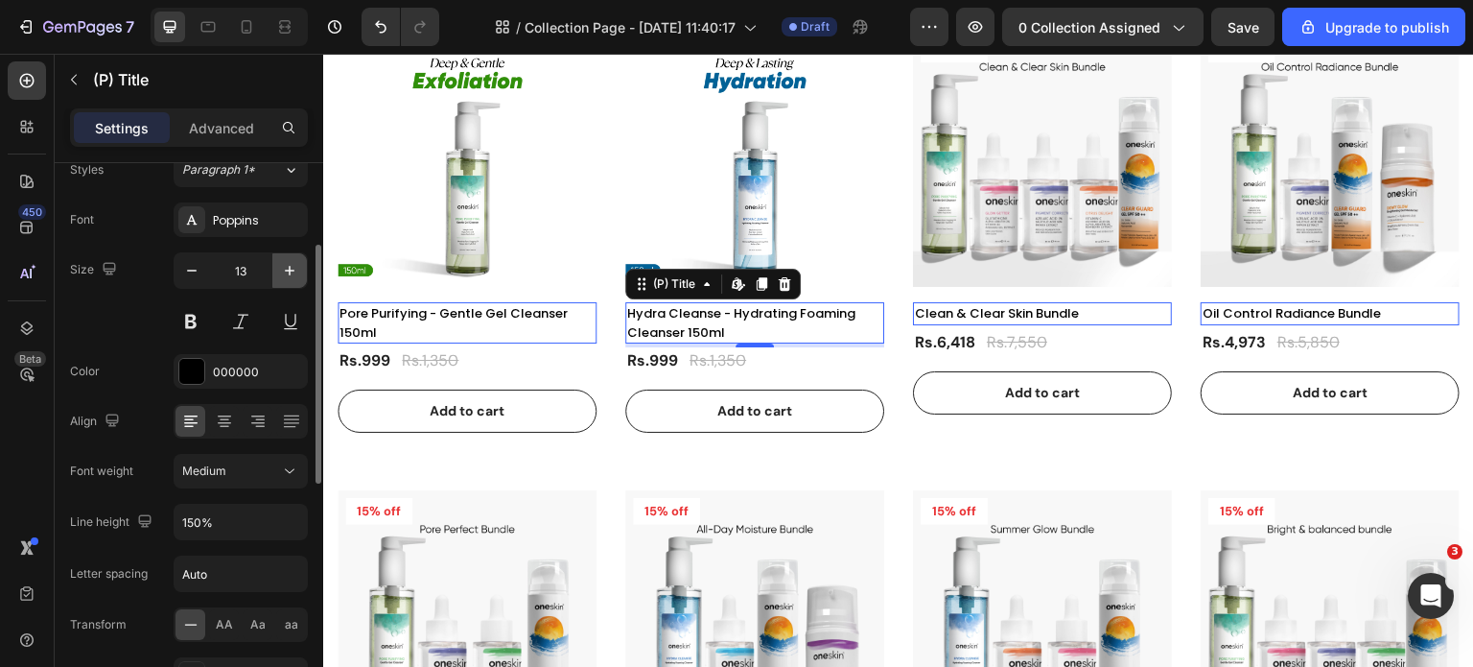
click at [277, 273] on button "button" at bounding box center [289, 270] width 35 height 35
type input "14"
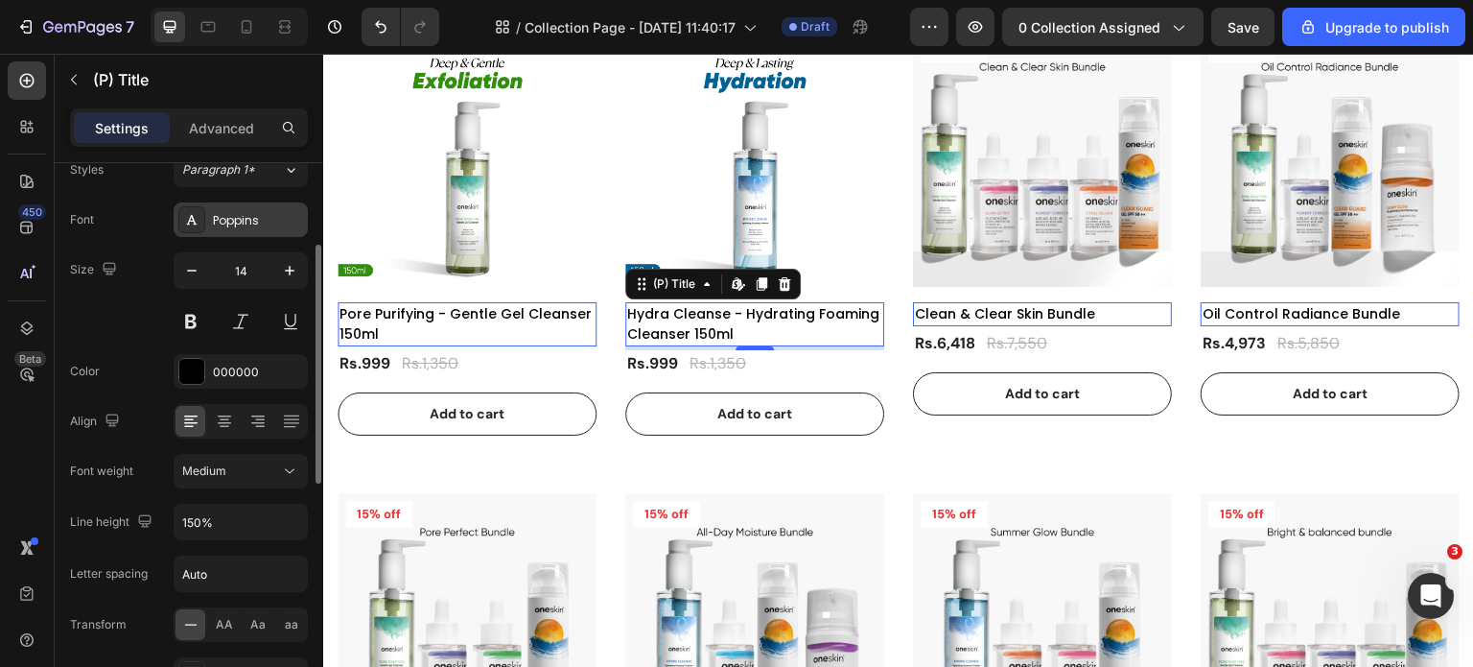
click at [193, 215] on icon at bounding box center [191, 219] width 15 height 15
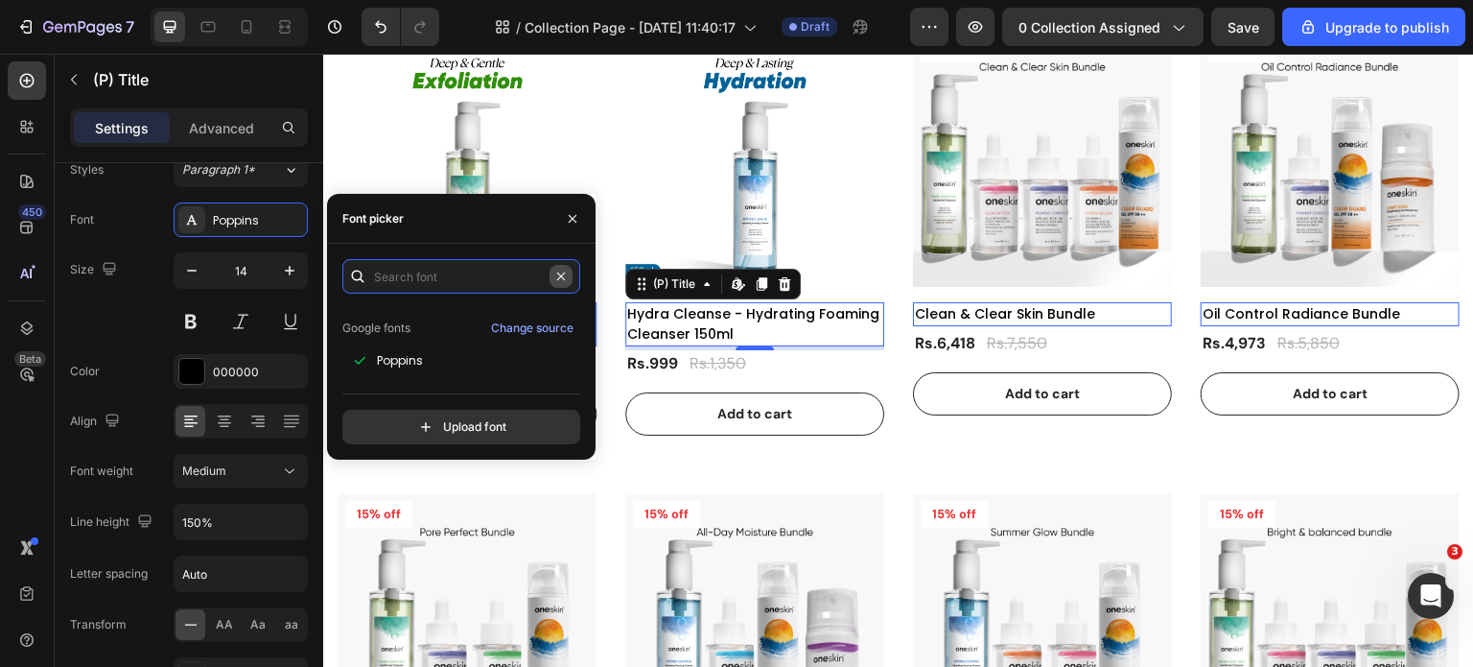
scroll to position [0, 0]
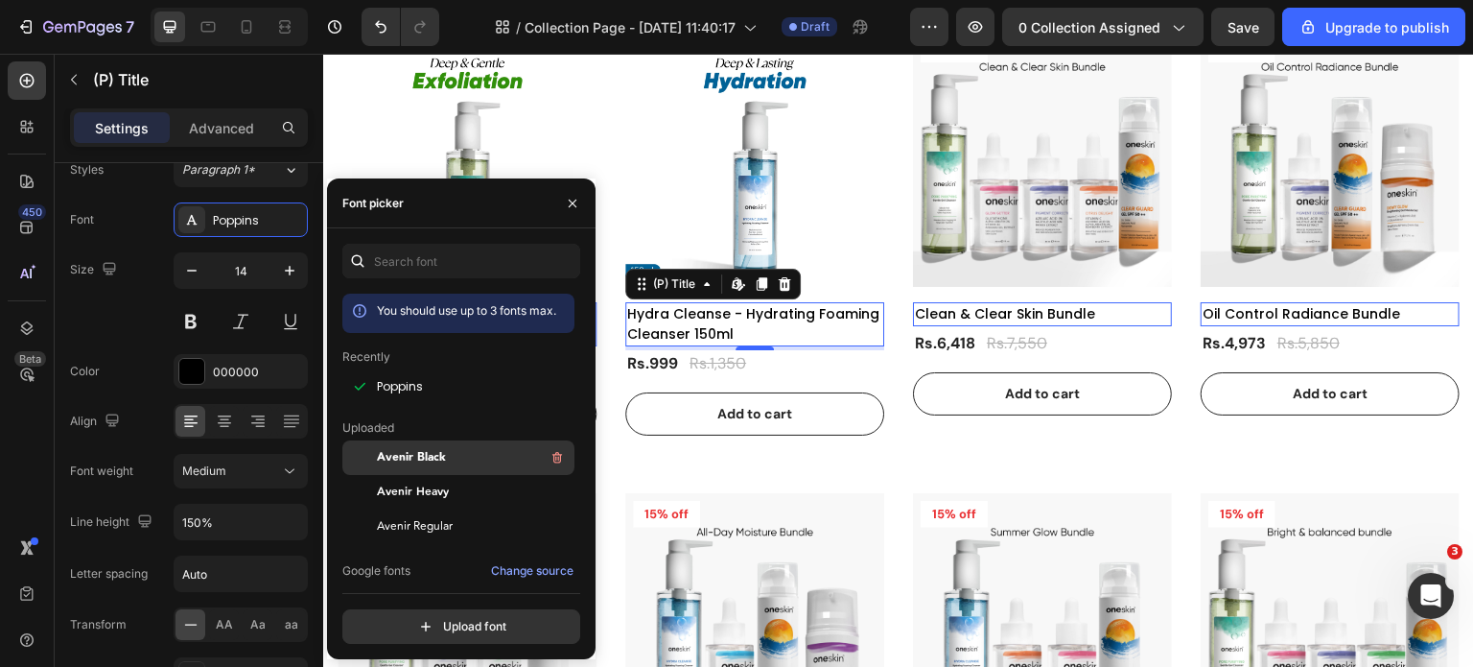
click at [431, 454] on span "Avenir Black" at bounding box center [411, 457] width 69 height 17
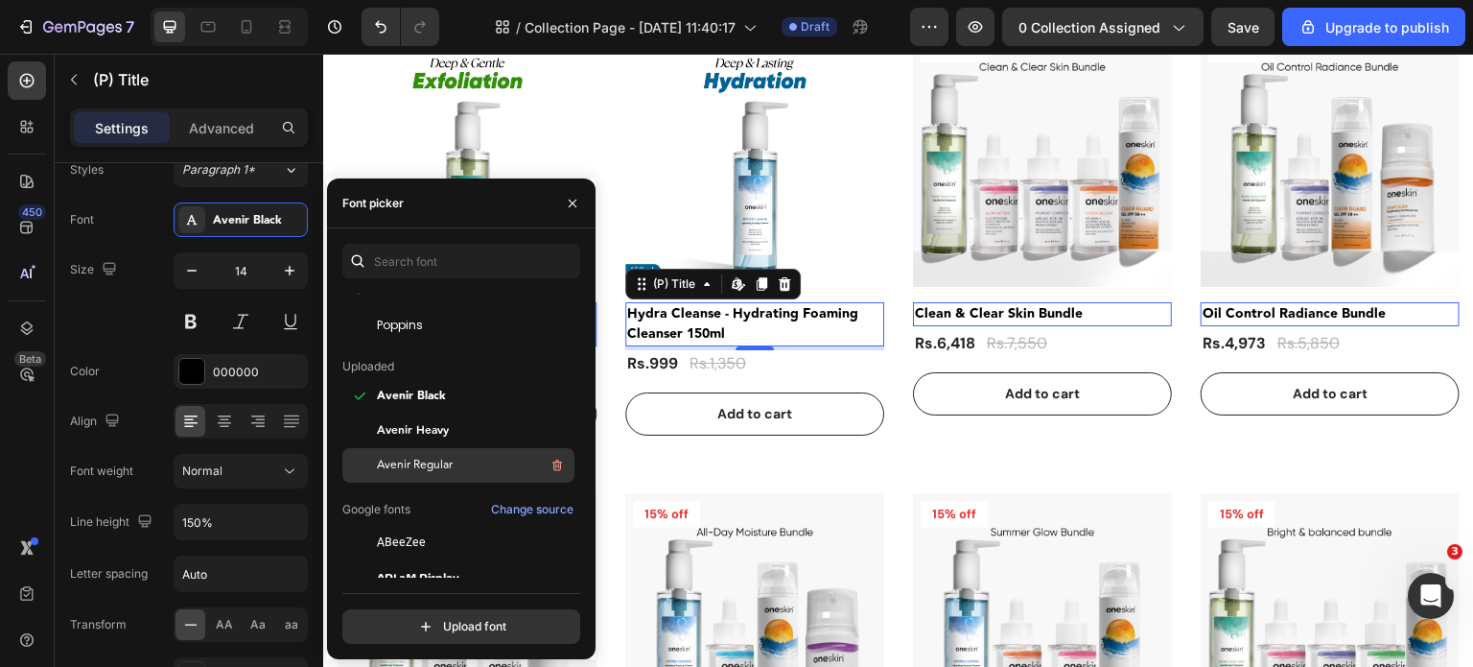
click at [430, 470] on span "Avenir Regular" at bounding box center [415, 464] width 76 height 17
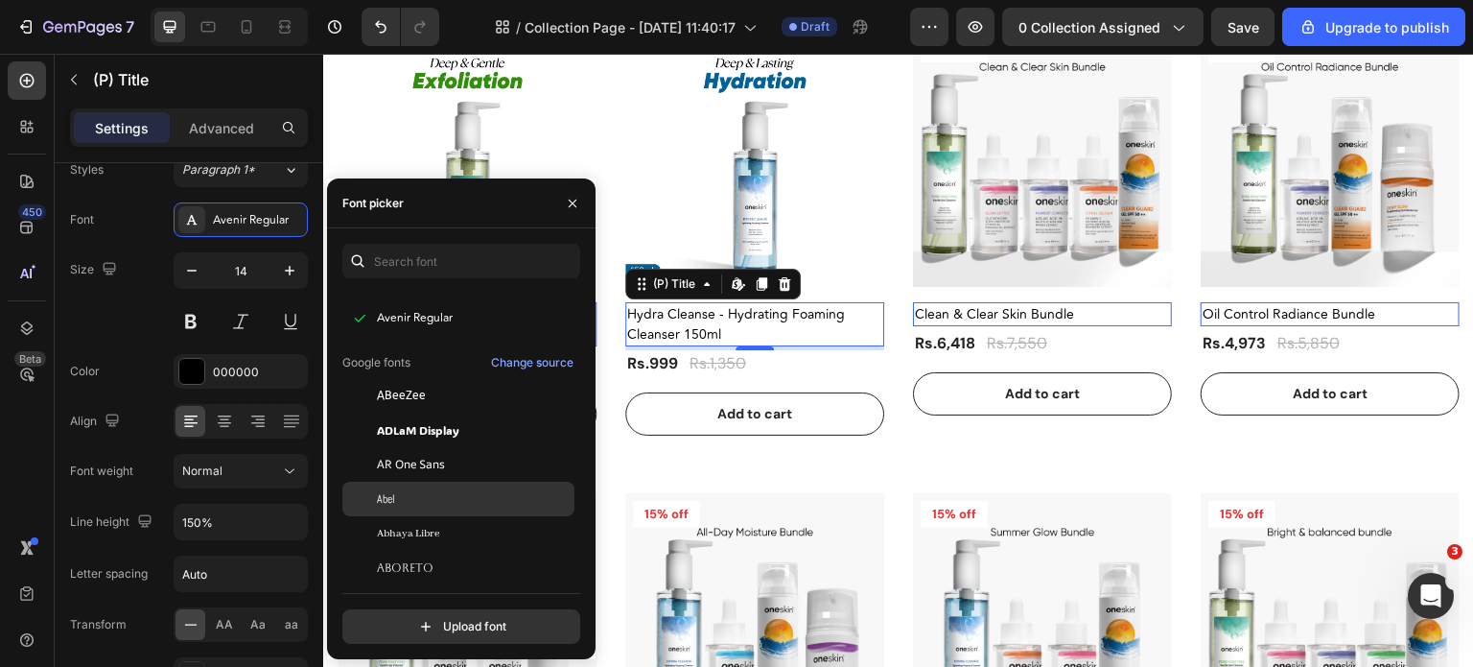
scroll to position [288, 0]
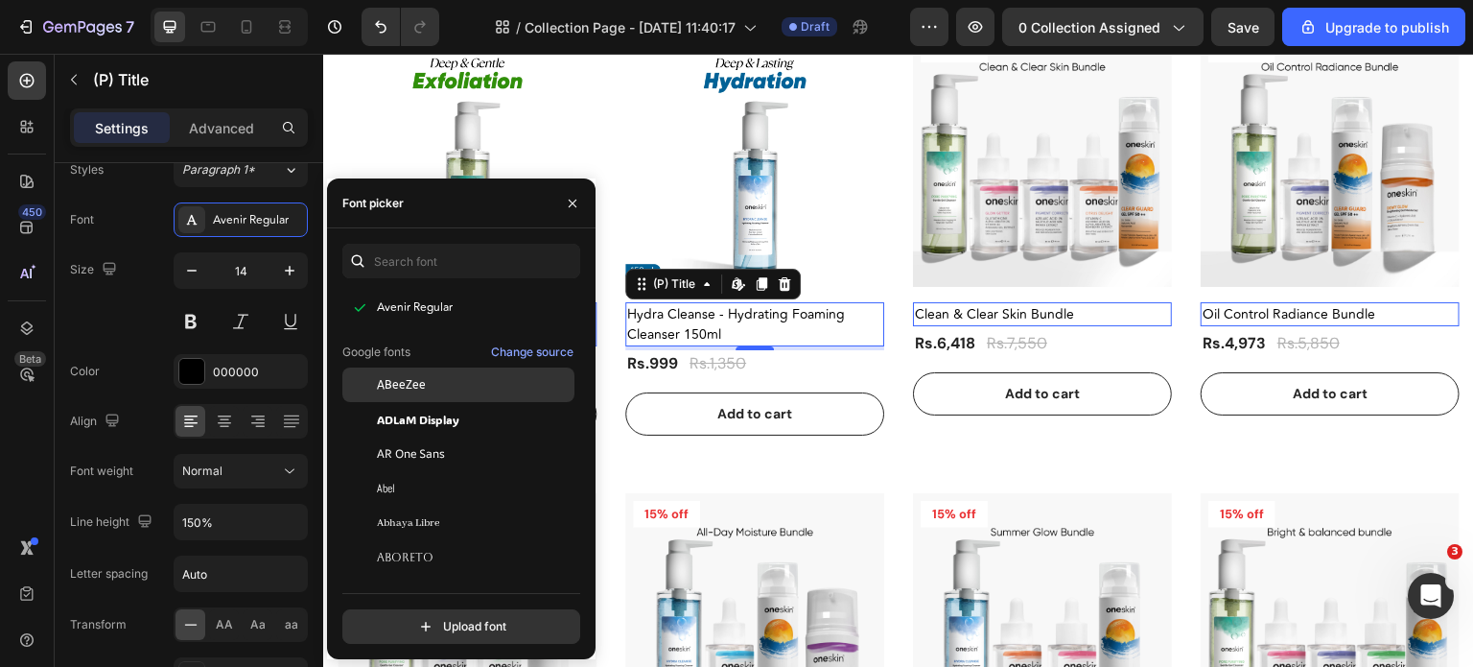
click at [418, 384] on span "ABeeZee" at bounding box center [401, 384] width 49 height 17
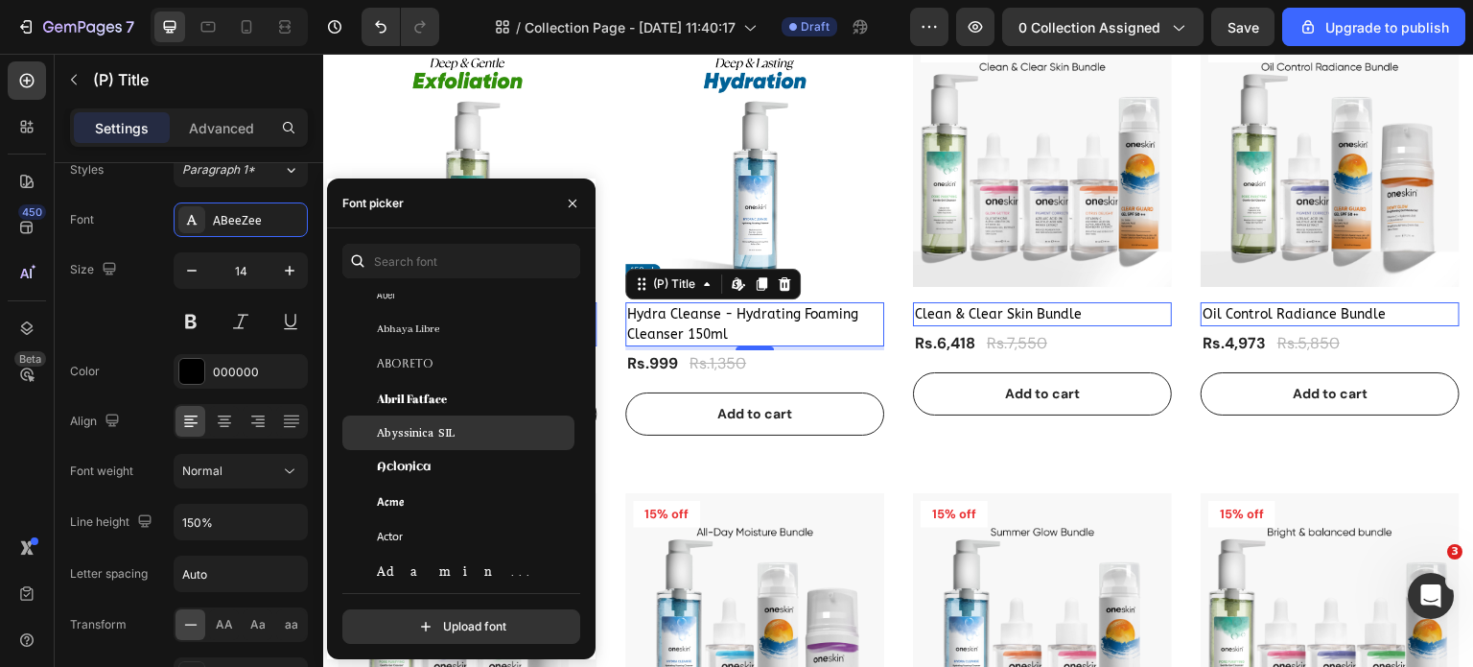
scroll to position [575, 0]
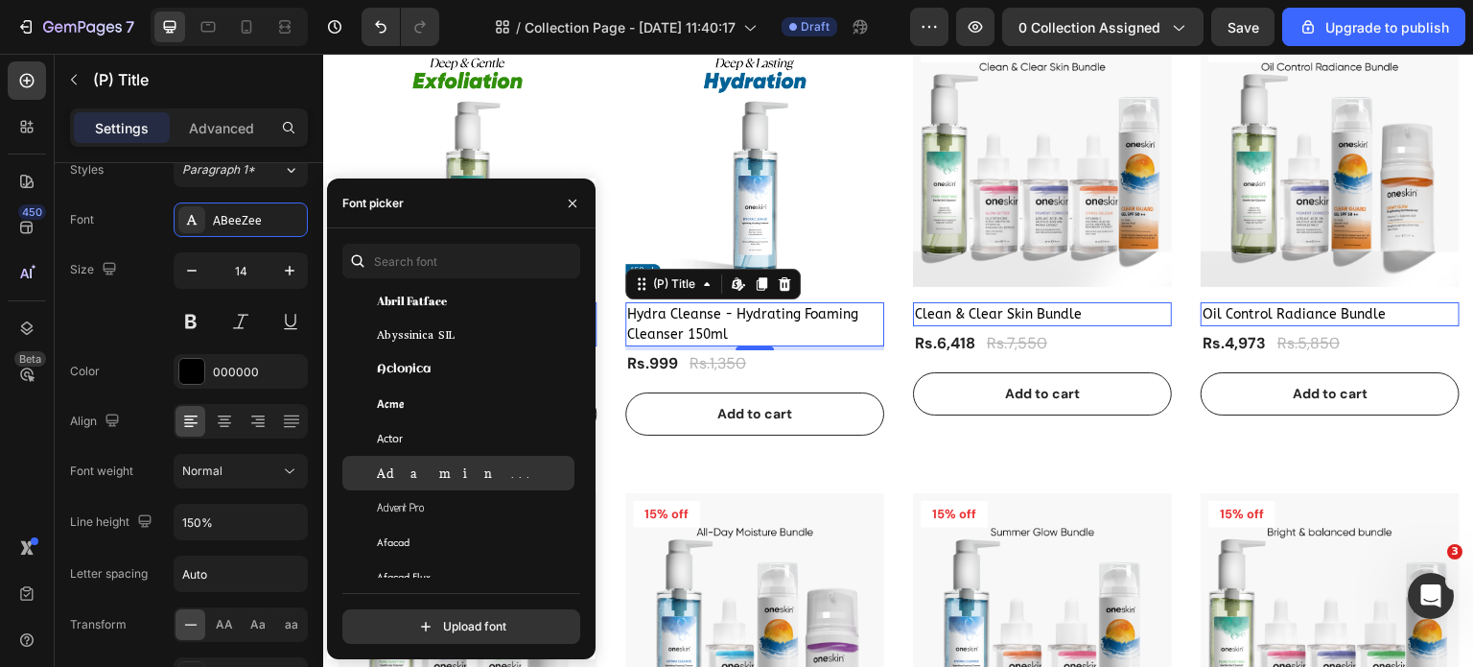
click at [405, 478] on span "Adamina" at bounding box center [456, 472] width 159 height 17
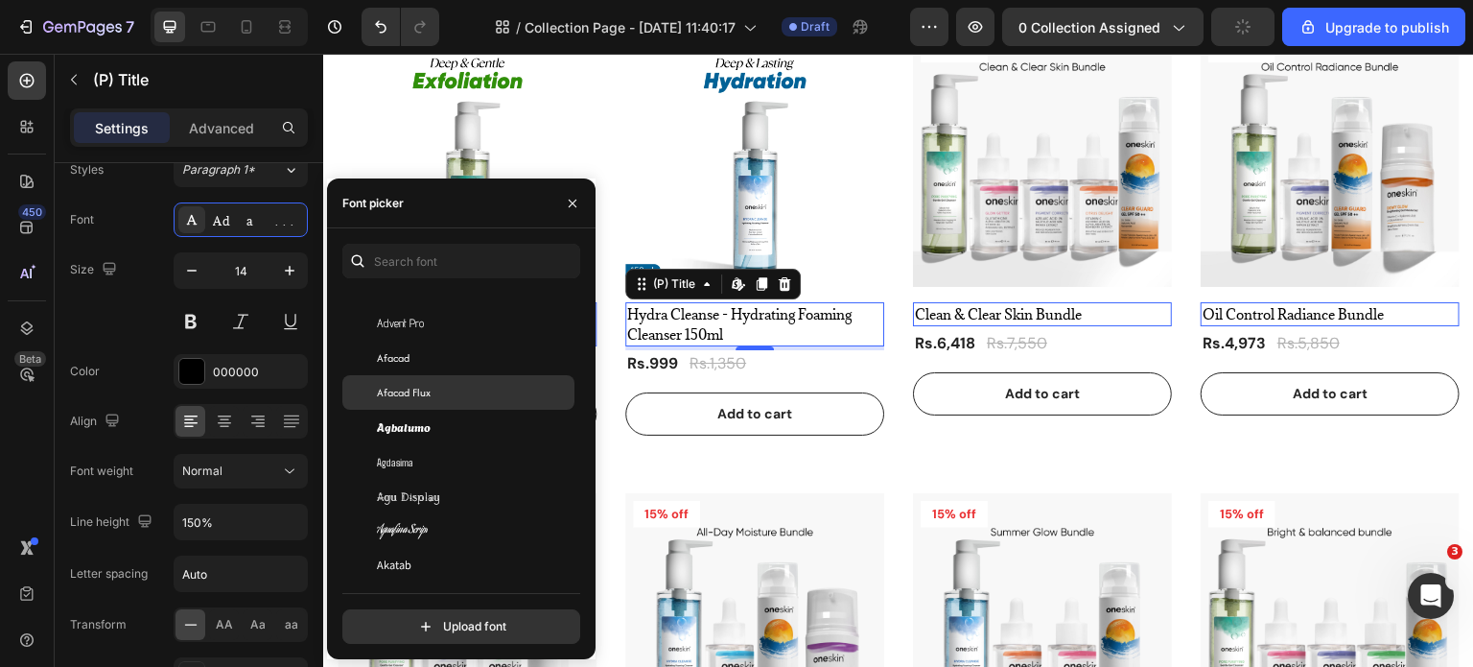
scroll to position [767, 0]
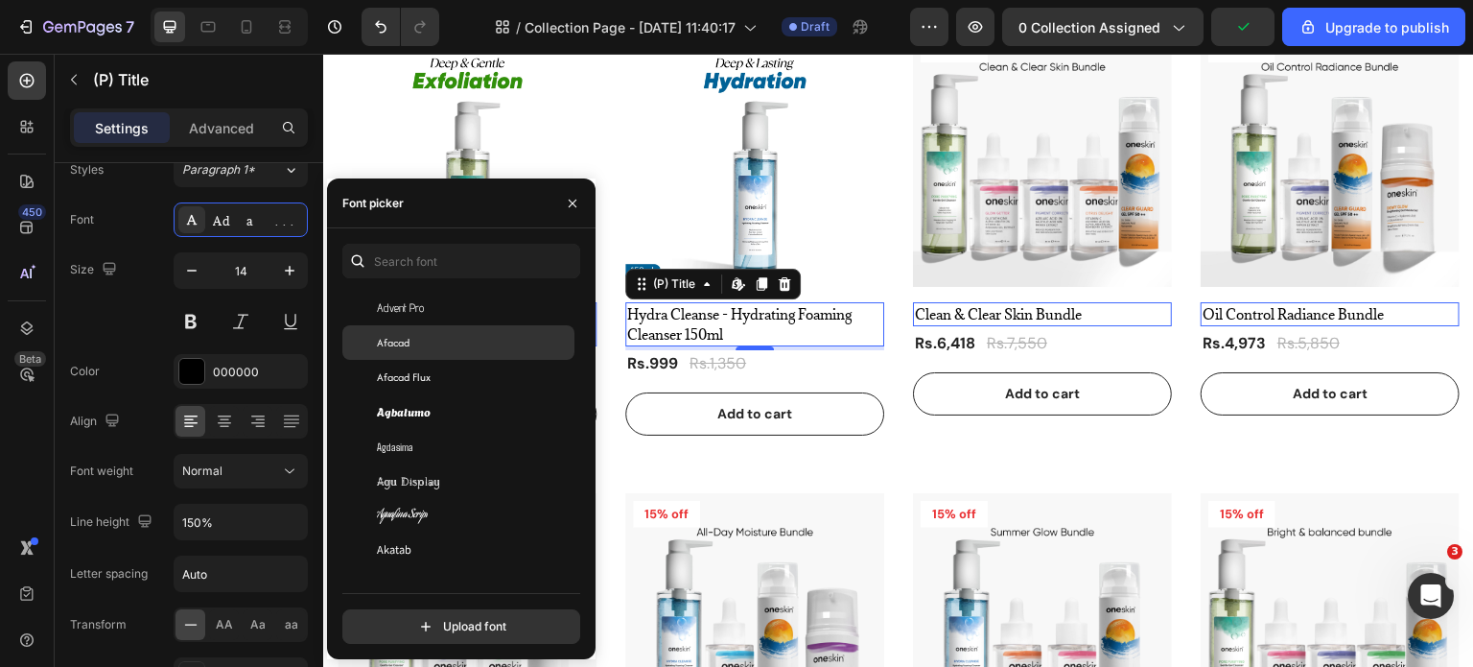
click at [406, 342] on span "Afacad" at bounding box center [393, 342] width 33 height 17
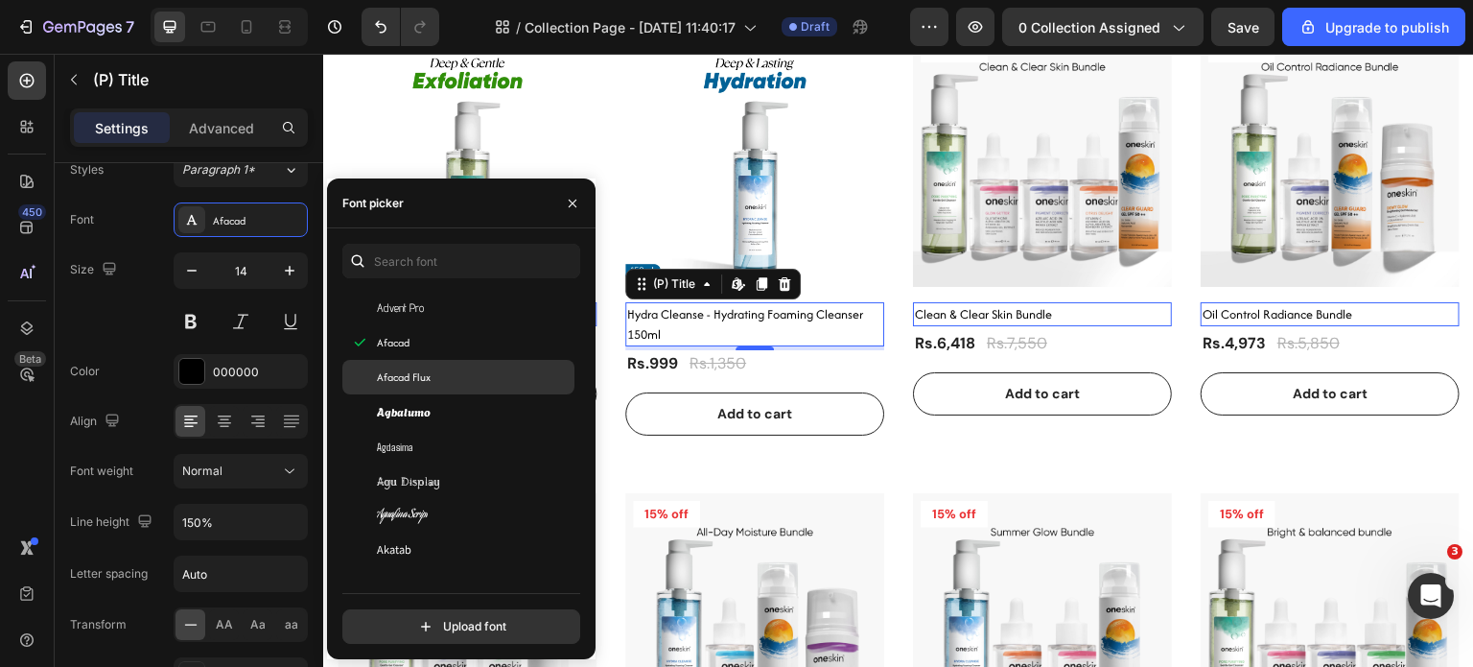
click at [412, 377] on span "Afacad Flux" at bounding box center [404, 376] width 54 height 17
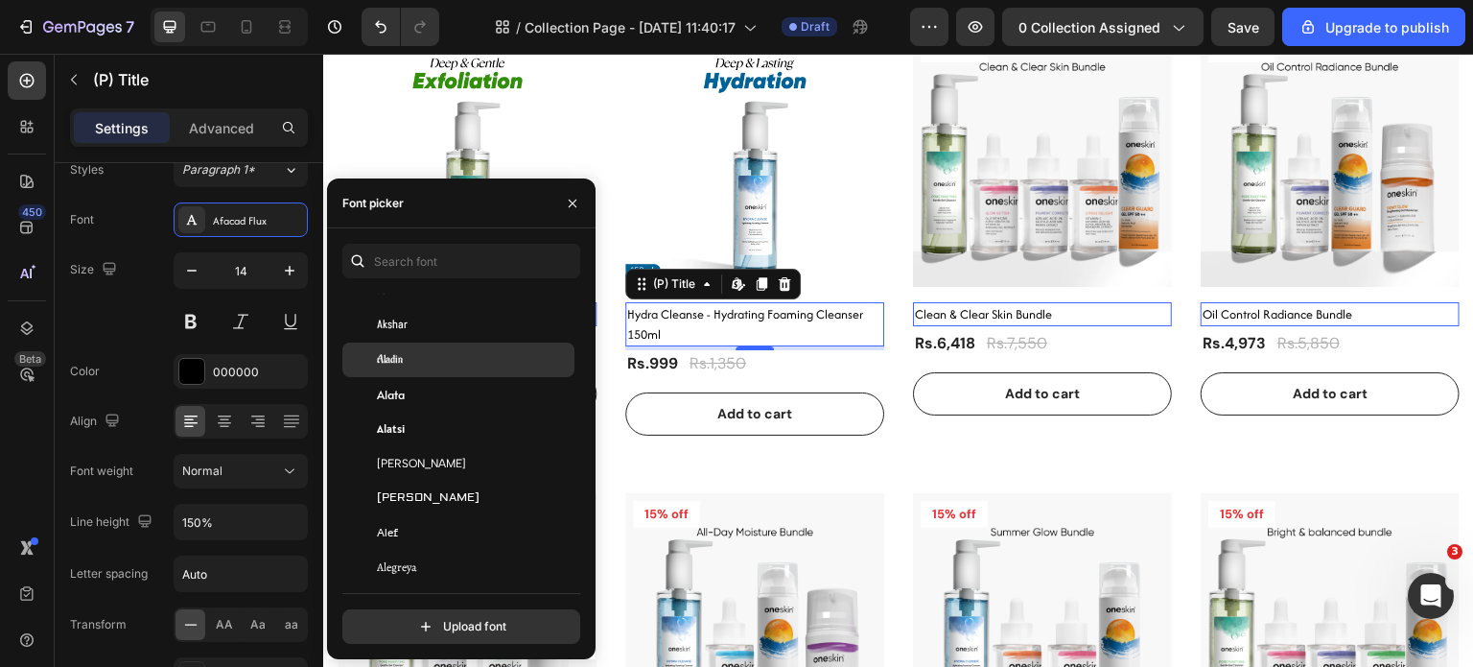
scroll to position [1151, 0]
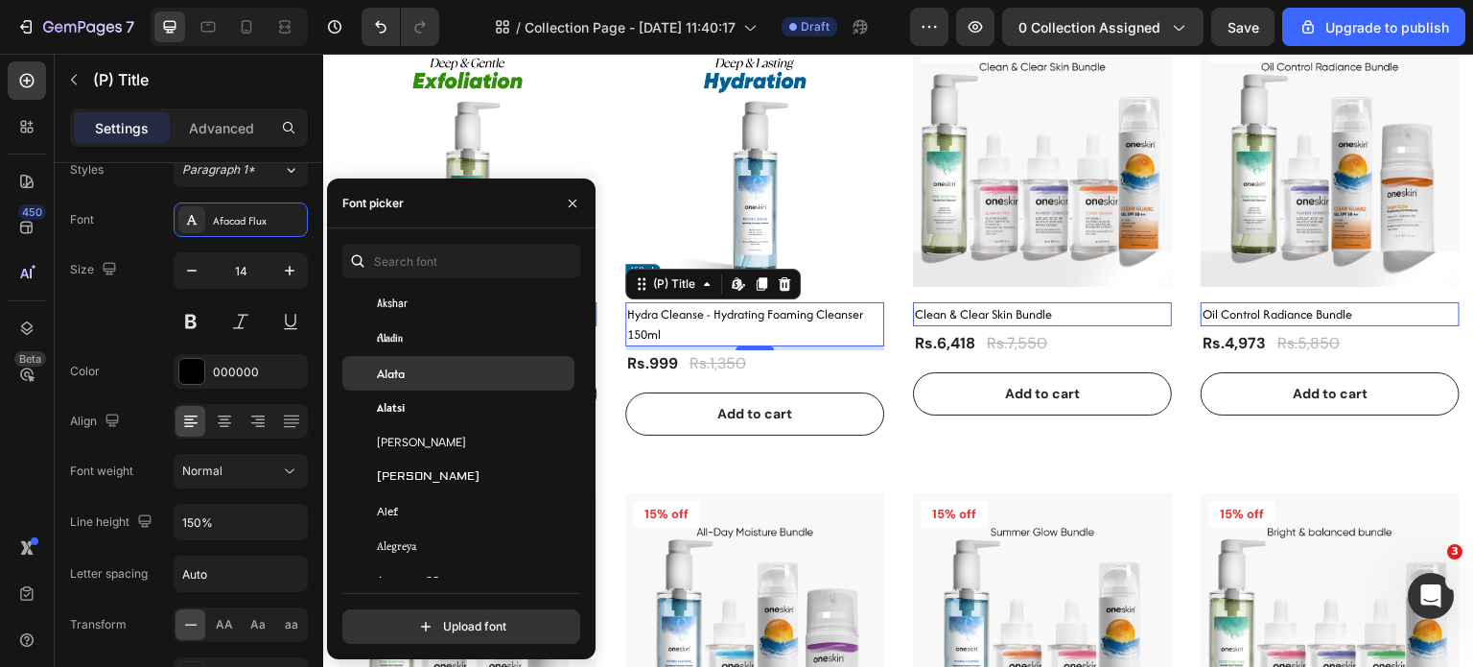
click at [414, 373] on div "Alata" at bounding box center [474, 372] width 194 height 17
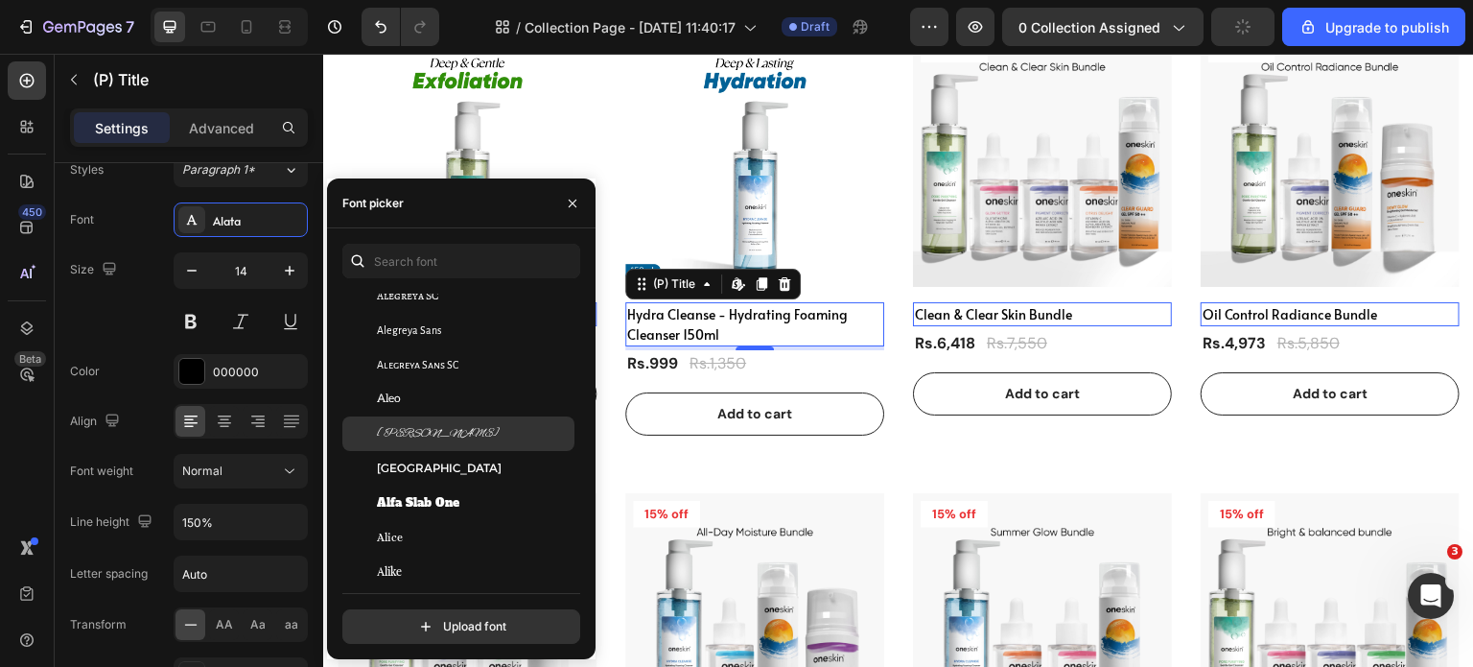
scroll to position [1439, 0]
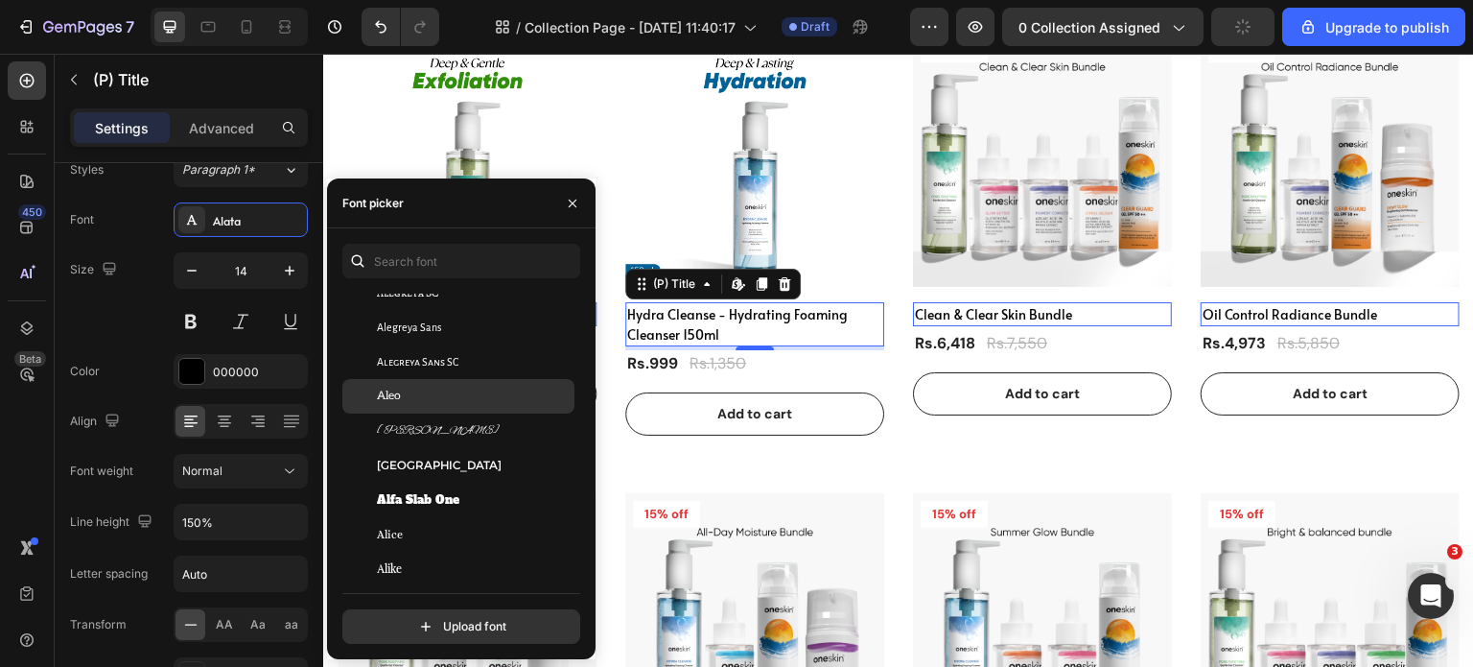
click at [412, 398] on div "Aleo" at bounding box center [474, 395] width 194 height 17
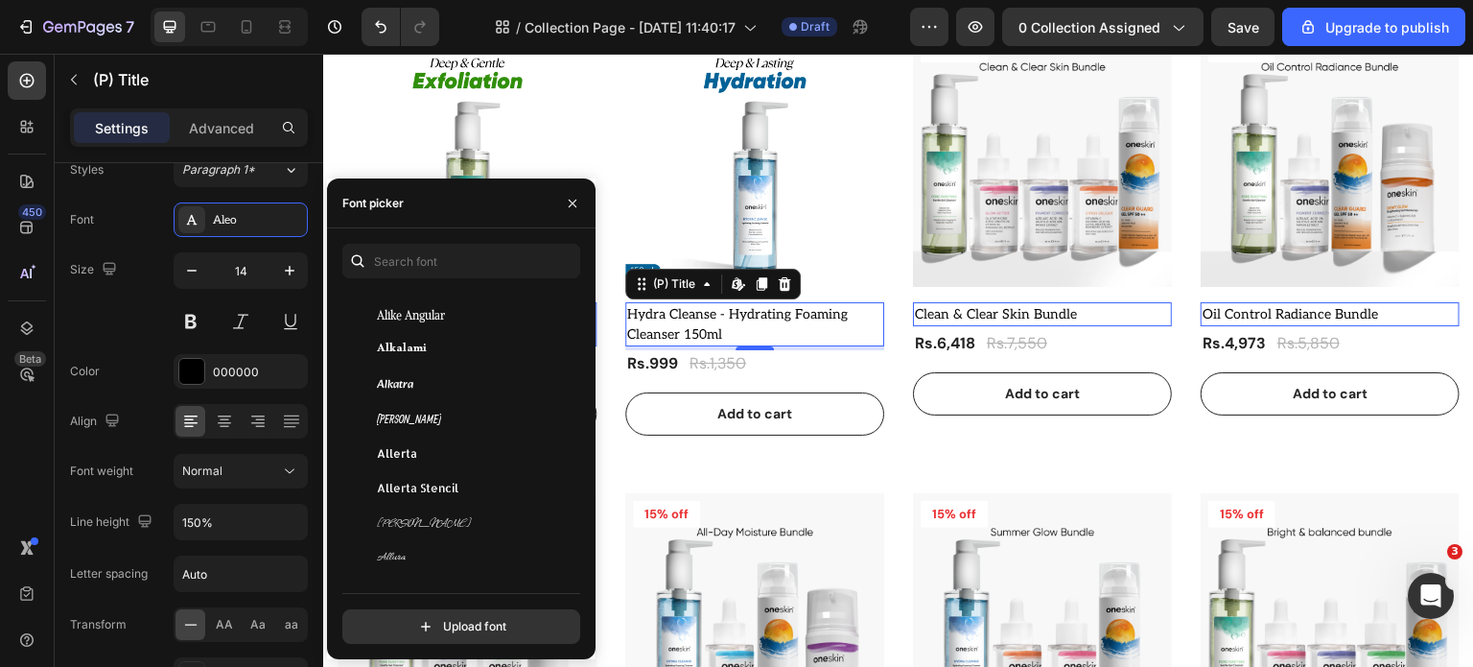
scroll to position [1534, 0]
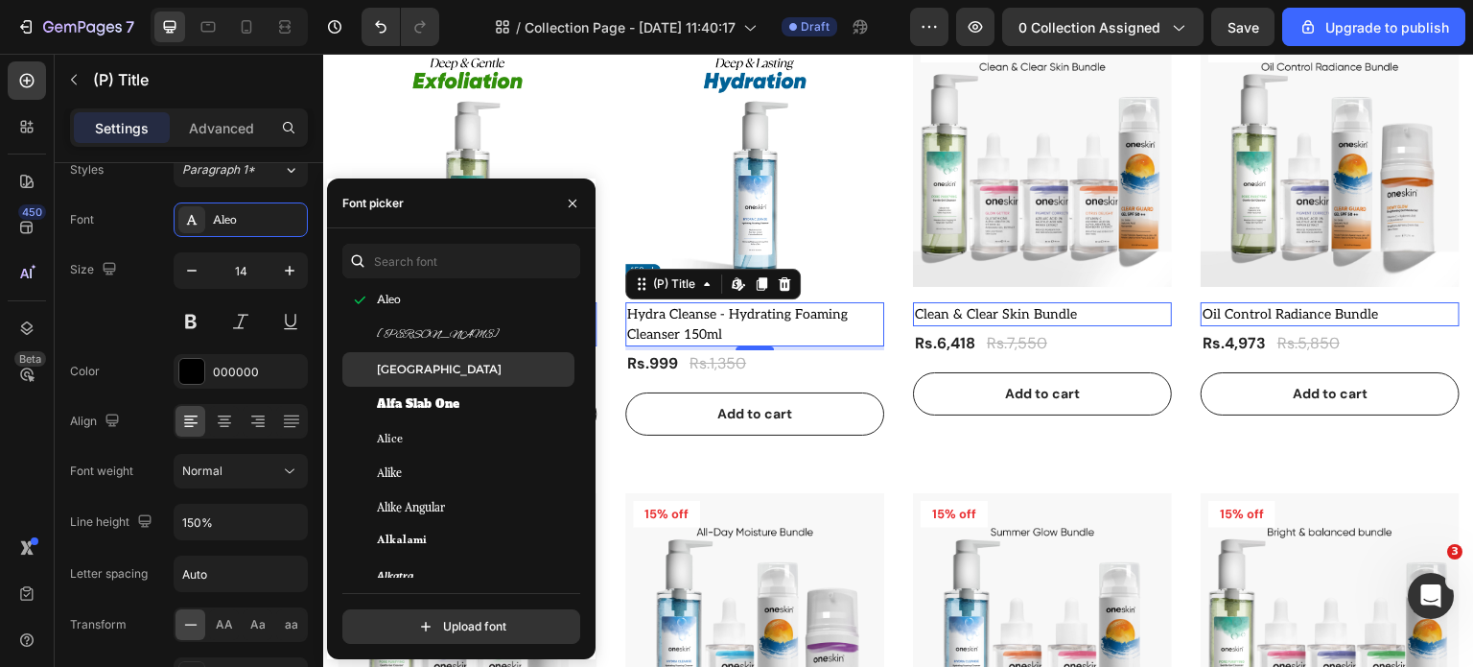
click at [422, 374] on span "[GEOGRAPHIC_DATA]" at bounding box center [439, 369] width 125 height 17
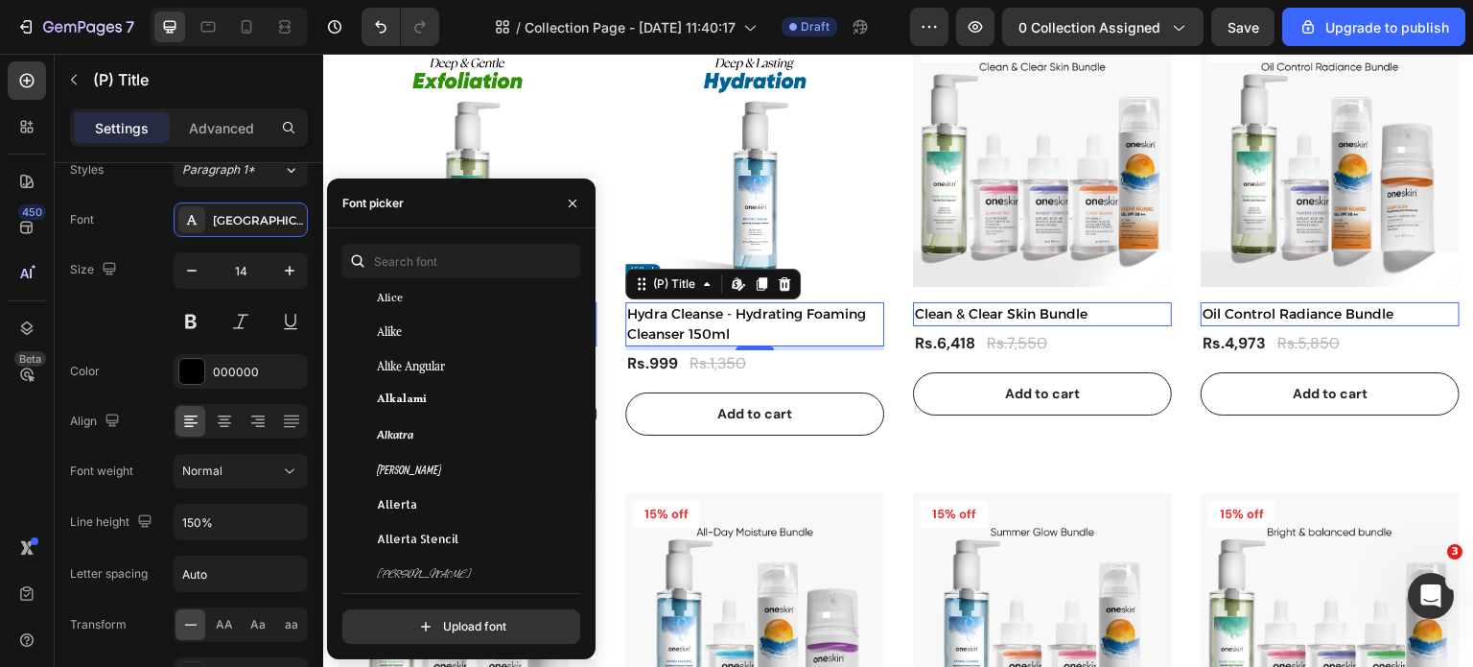
scroll to position [1726, 0]
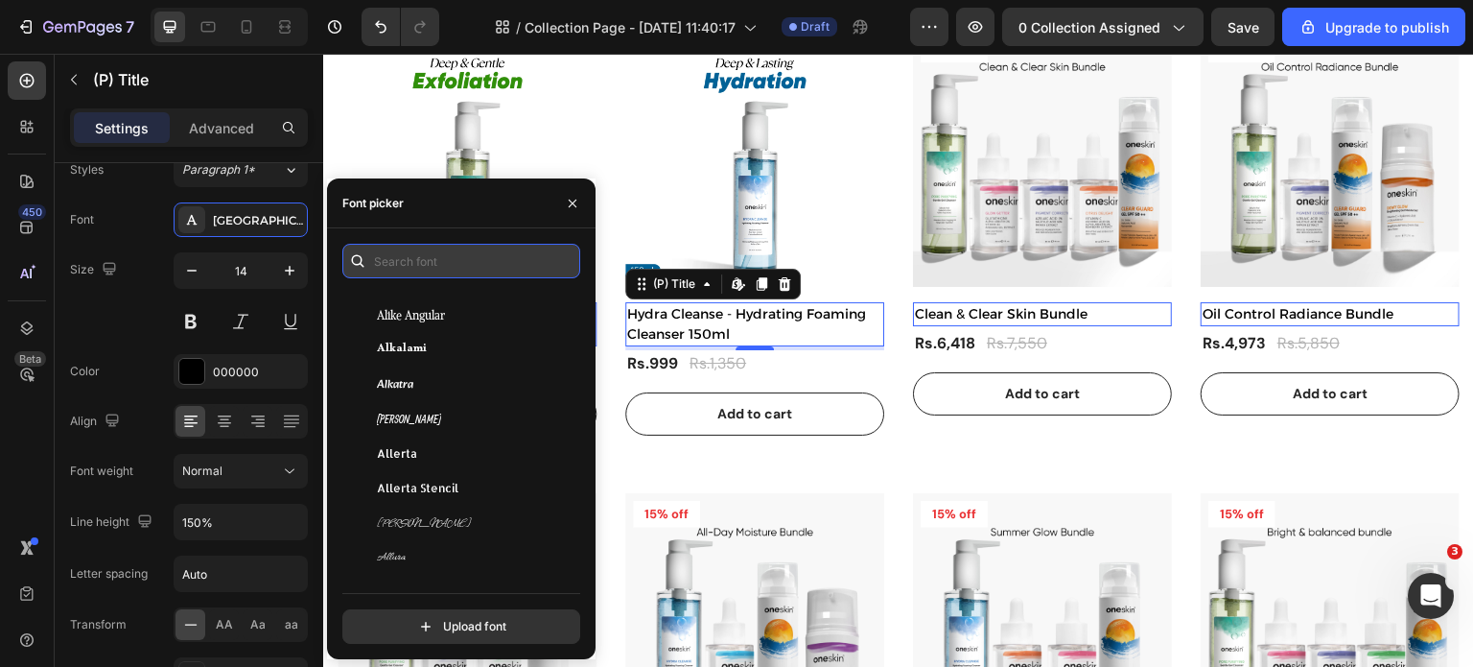
click at [393, 262] on input "text" at bounding box center [461, 261] width 238 height 35
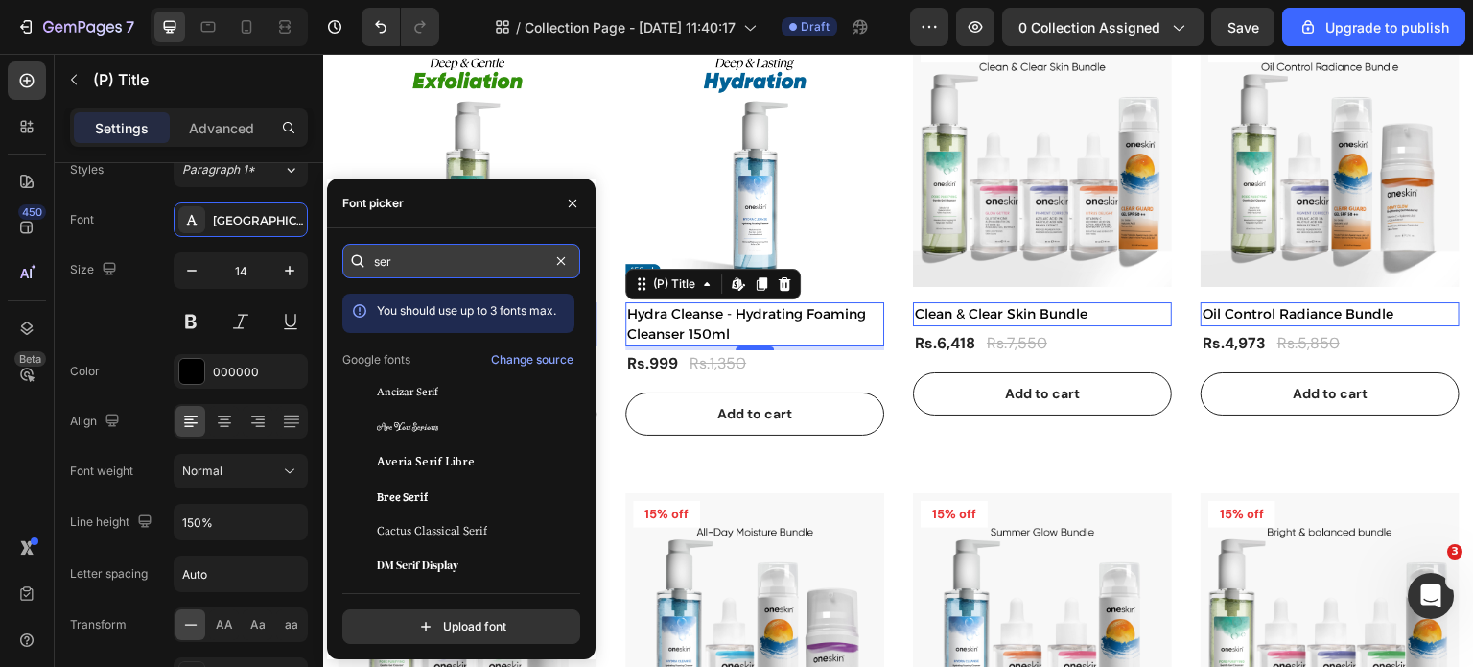
type input "seri"
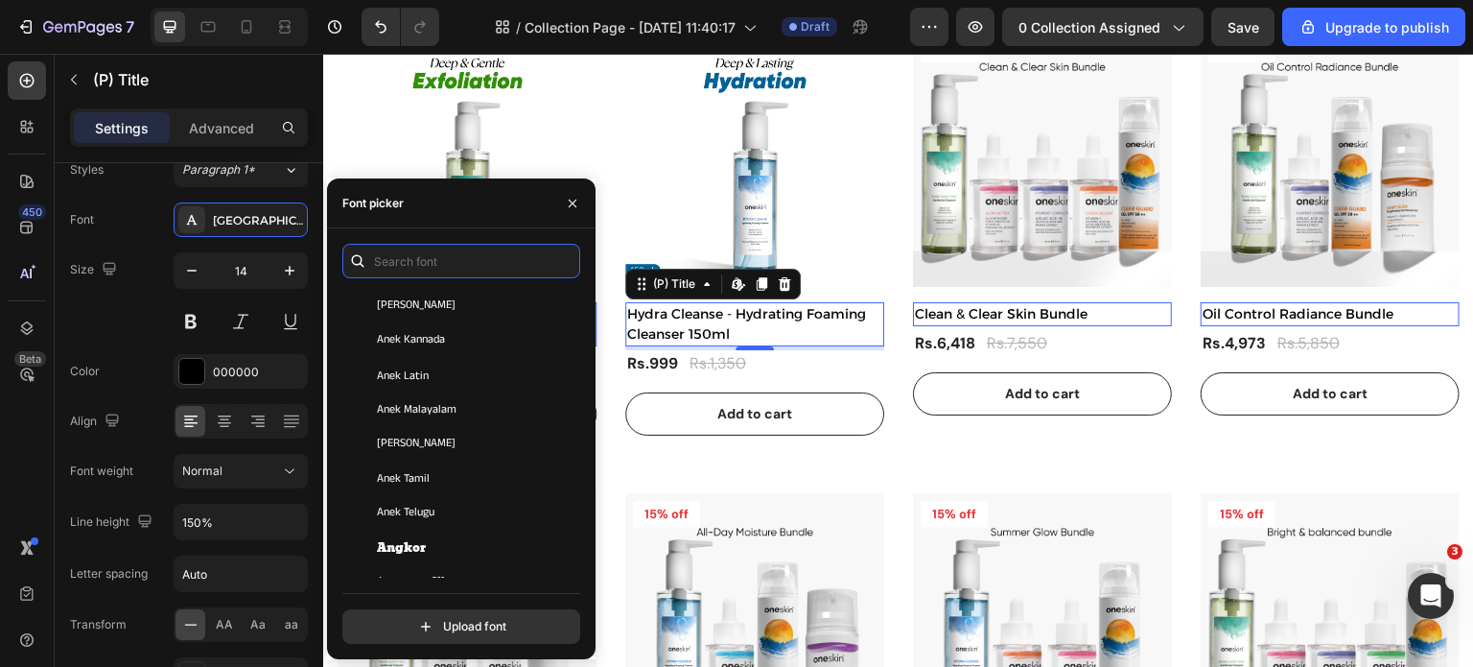
scroll to position [2877, 0]
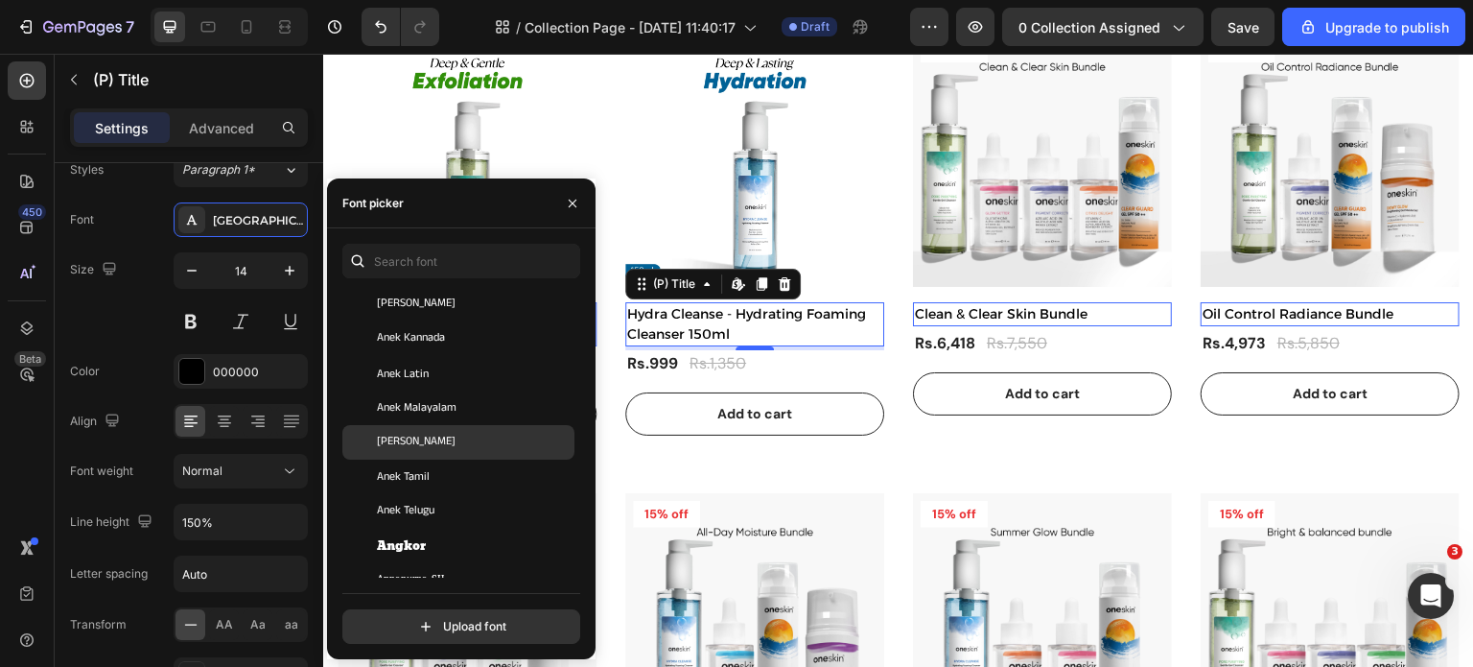
click at [468, 440] on div "[PERSON_NAME]" at bounding box center [474, 441] width 194 height 17
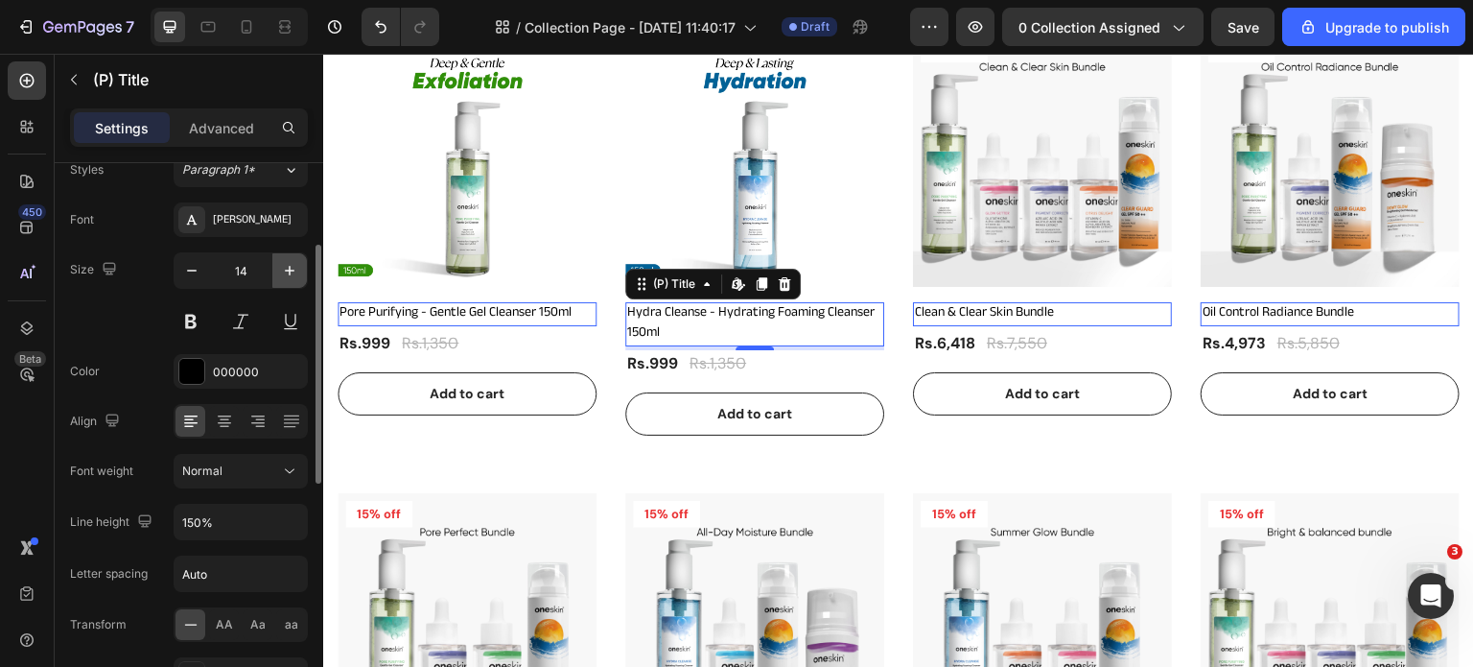
click at [290, 275] on icon "button" at bounding box center [289, 270] width 19 height 19
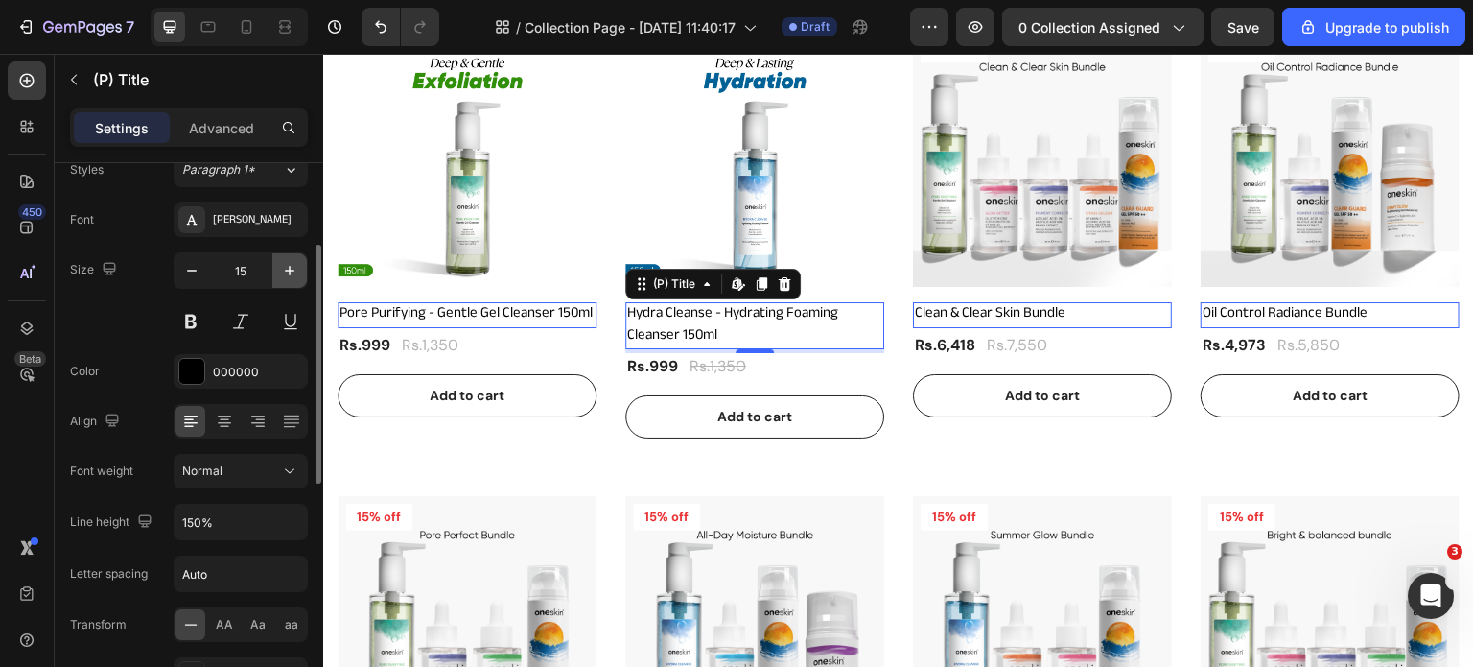
click at [290, 275] on icon "button" at bounding box center [289, 270] width 19 height 19
type input "16"
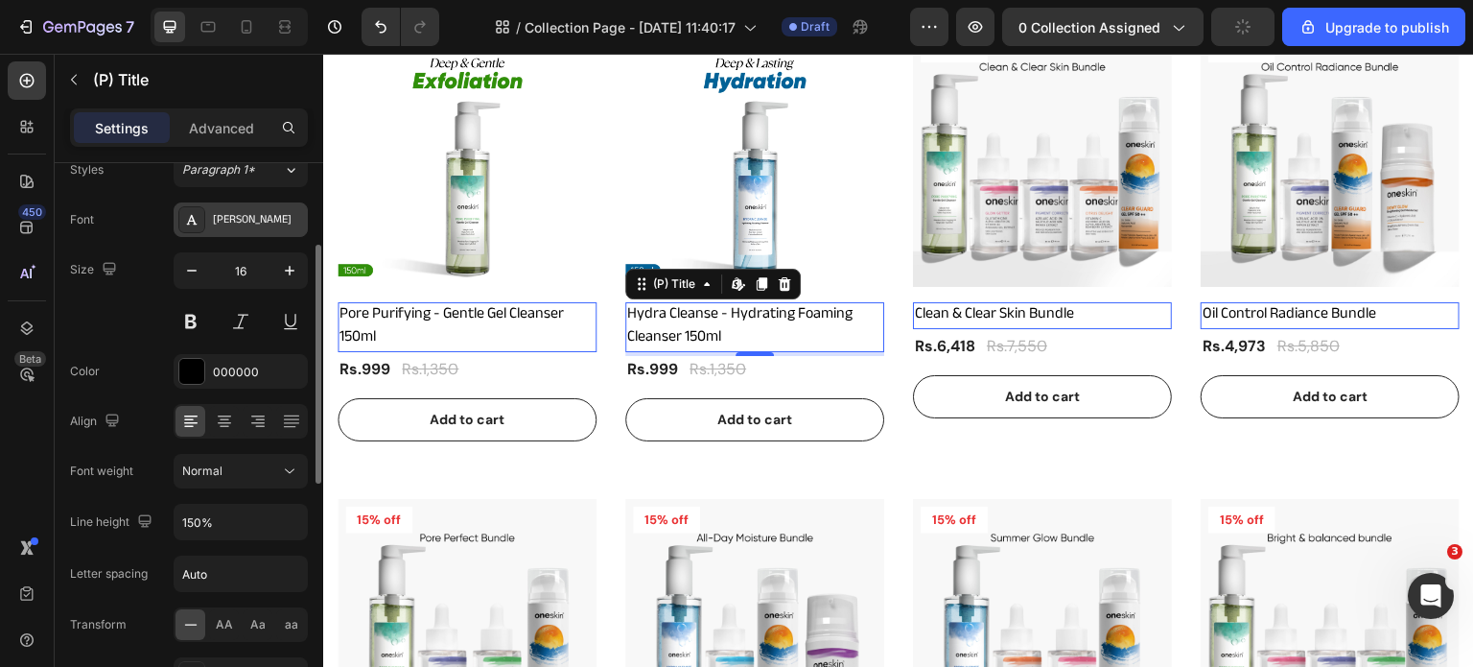
click at [256, 218] on div "[PERSON_NAME]" at bounding box center [258, 220] width 90 height 17
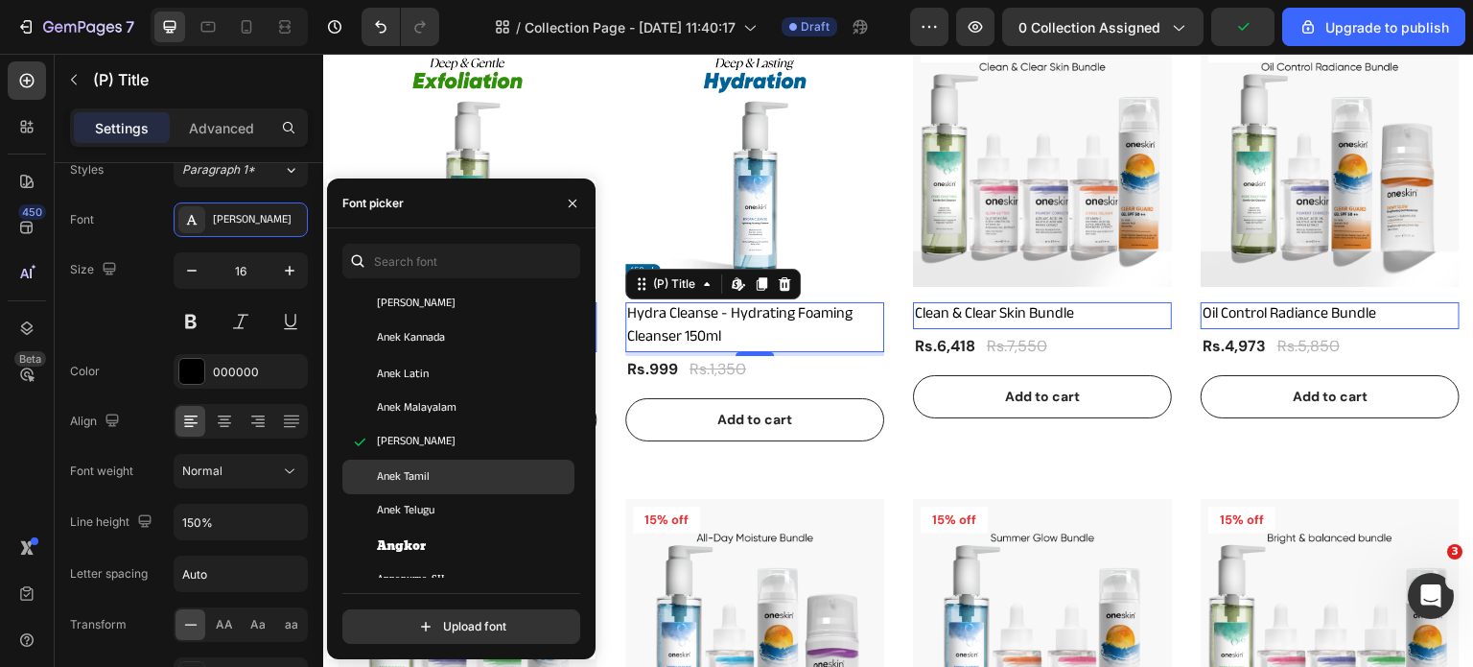
click at [426, 477] on span "Anek Tamil" at bounding box center [403, 476] width 53 height 17
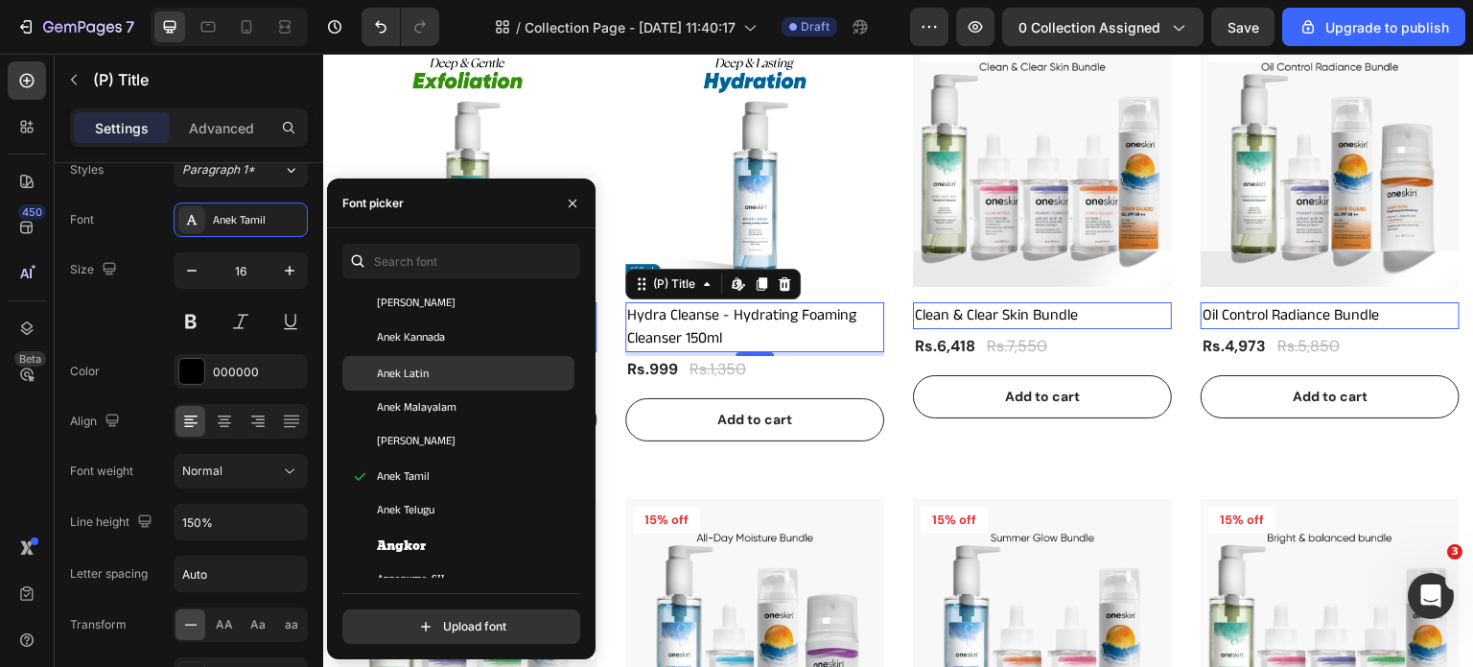
click at [412, 372] on span "Anek Latin" at bounding box center [403, 372] width 52 height 17
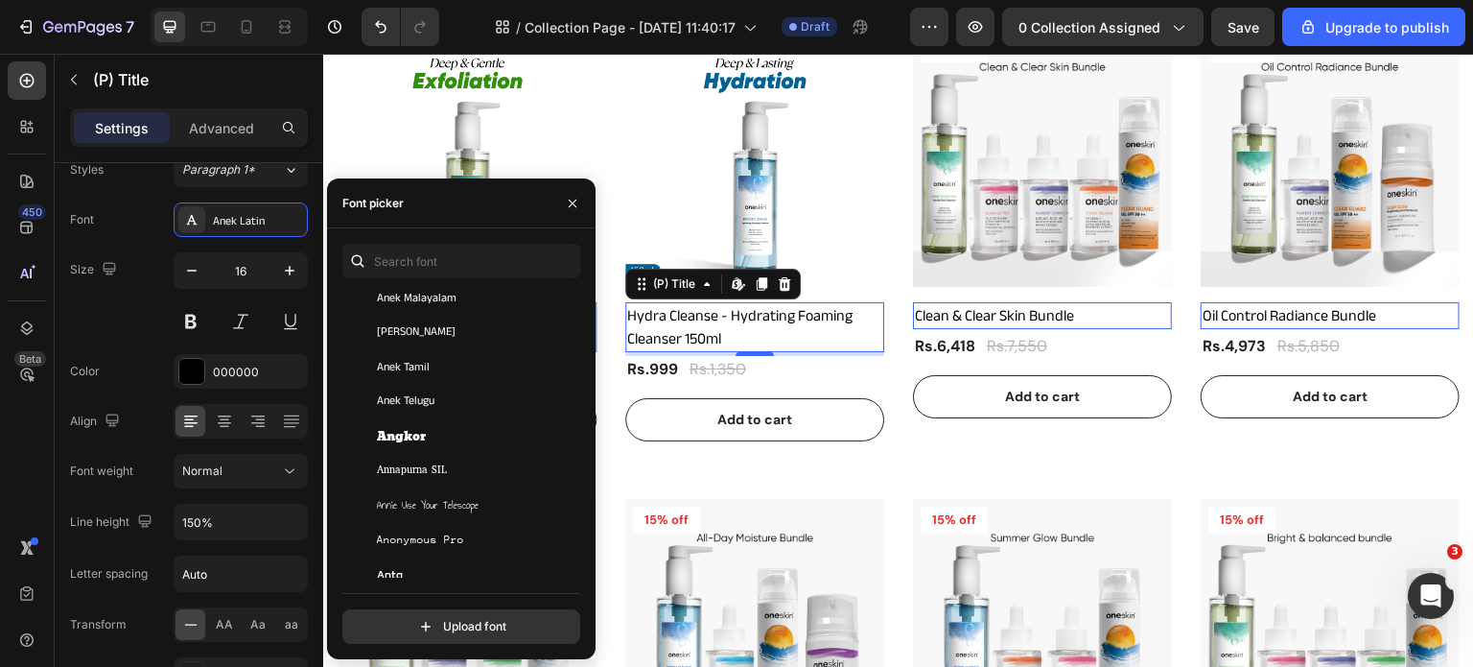
scroll to position [3069, 0]
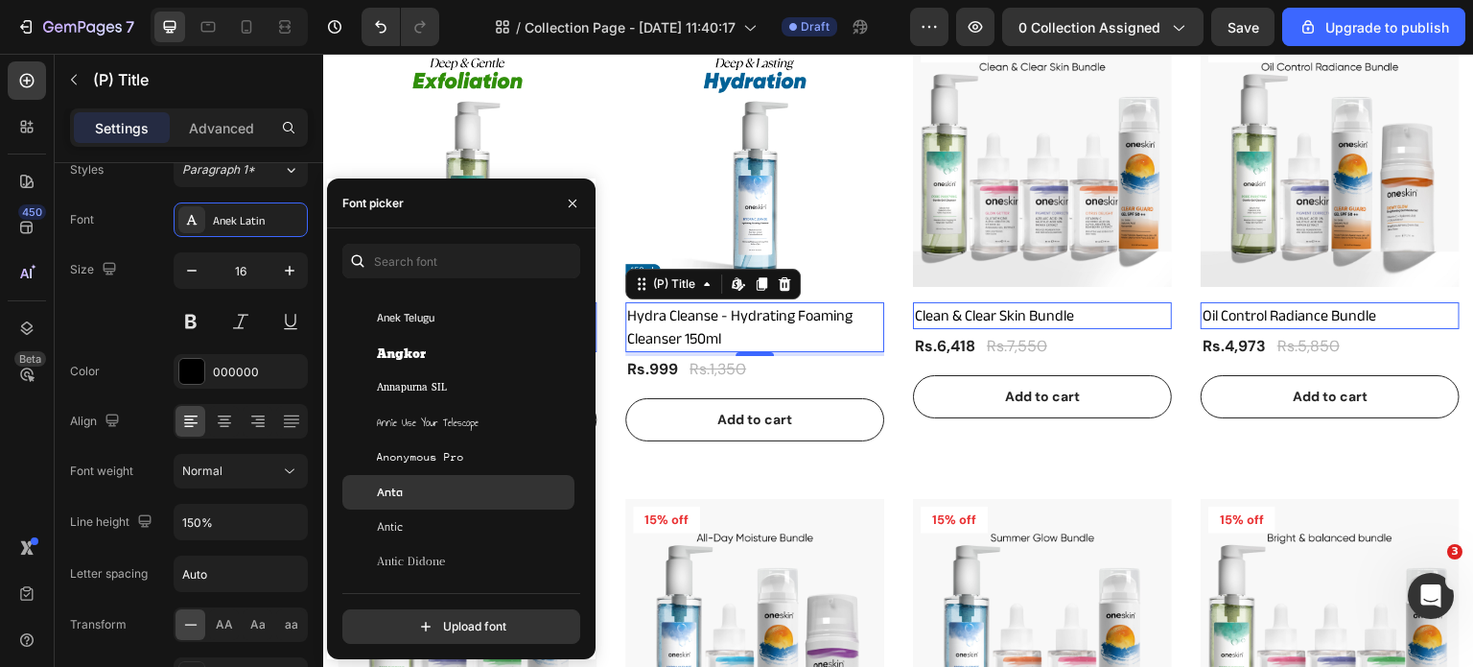
click at [393, 486] on span "Anta" at bounding box center [390, 491] width 26 height 17
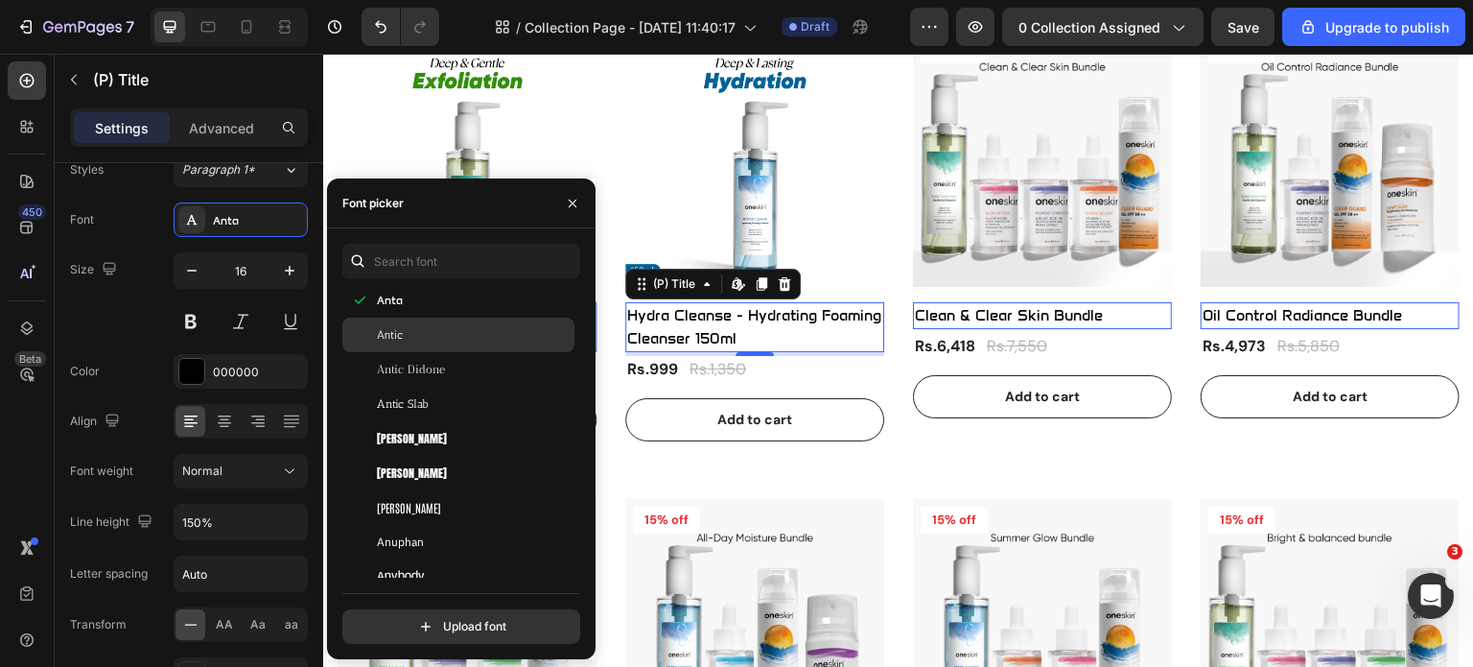
click at [418, 334] on div "Antic" at bounding box center [474, 334] width 194 height 17
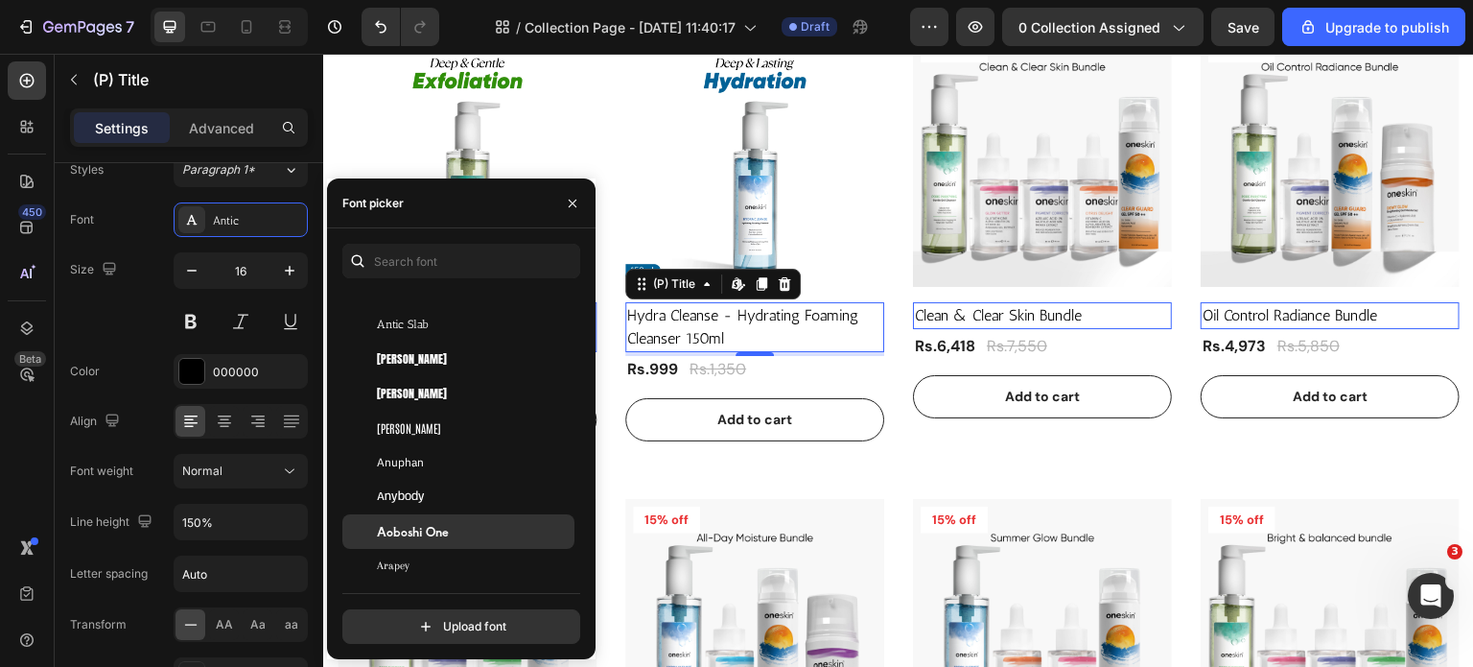
scroll to position [3452, 0]
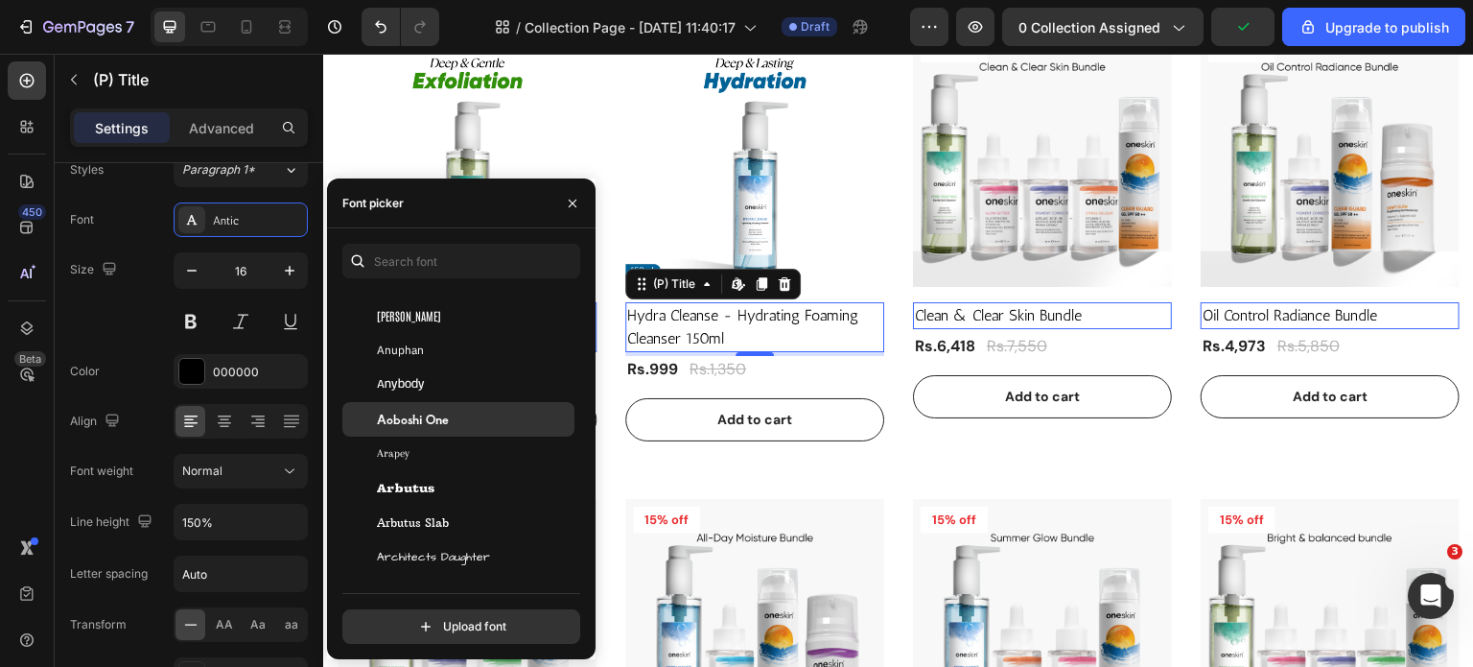
click at [405, 418] on span "Aoboshi One" at bounding box center [413, 418] width 72 height 17
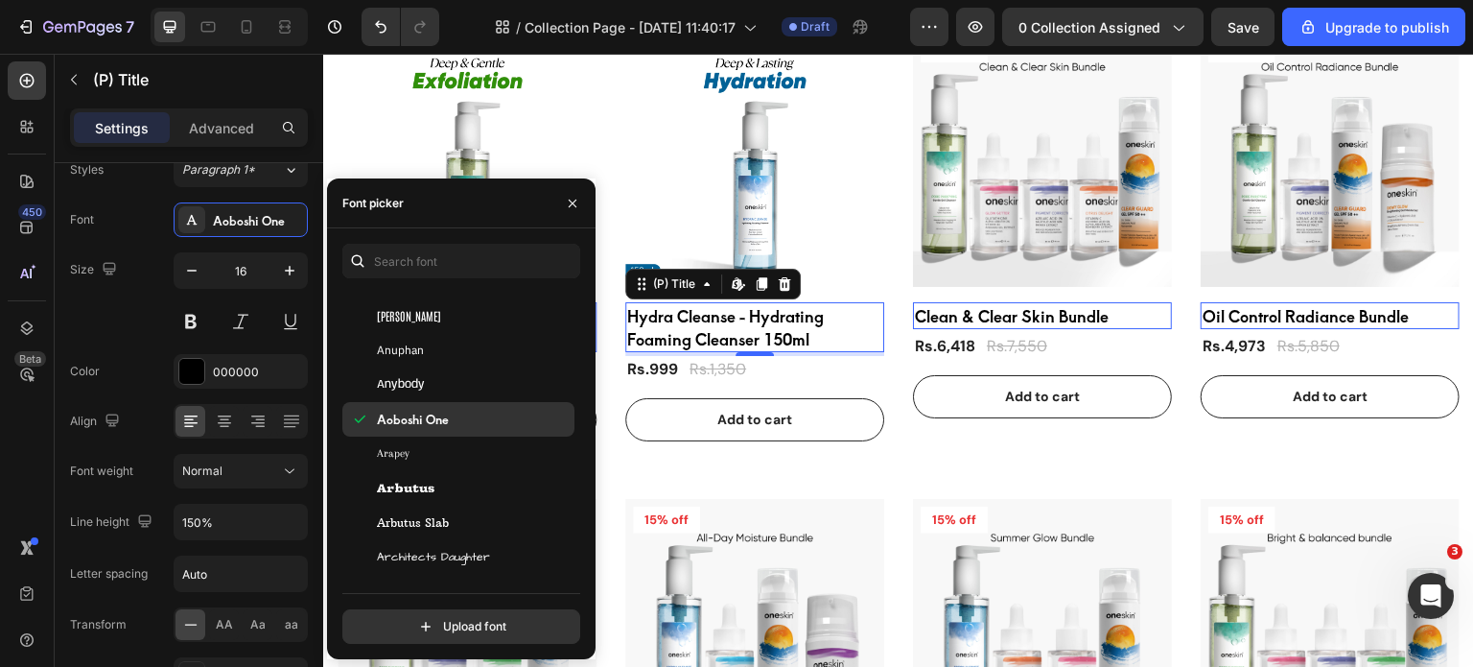
scroll to position [3644, 0]
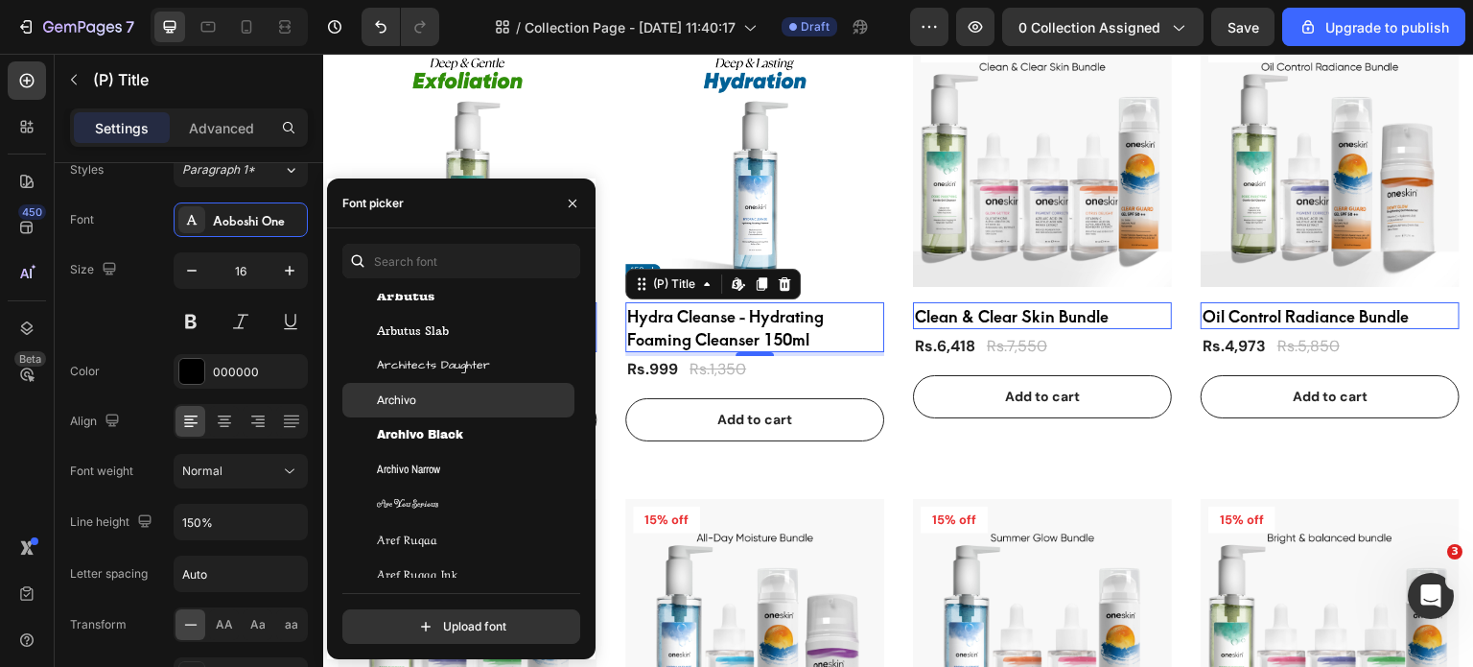
click at [406, 402] on span "Archivo" at bounding box center [396, 399] width 39 height 17
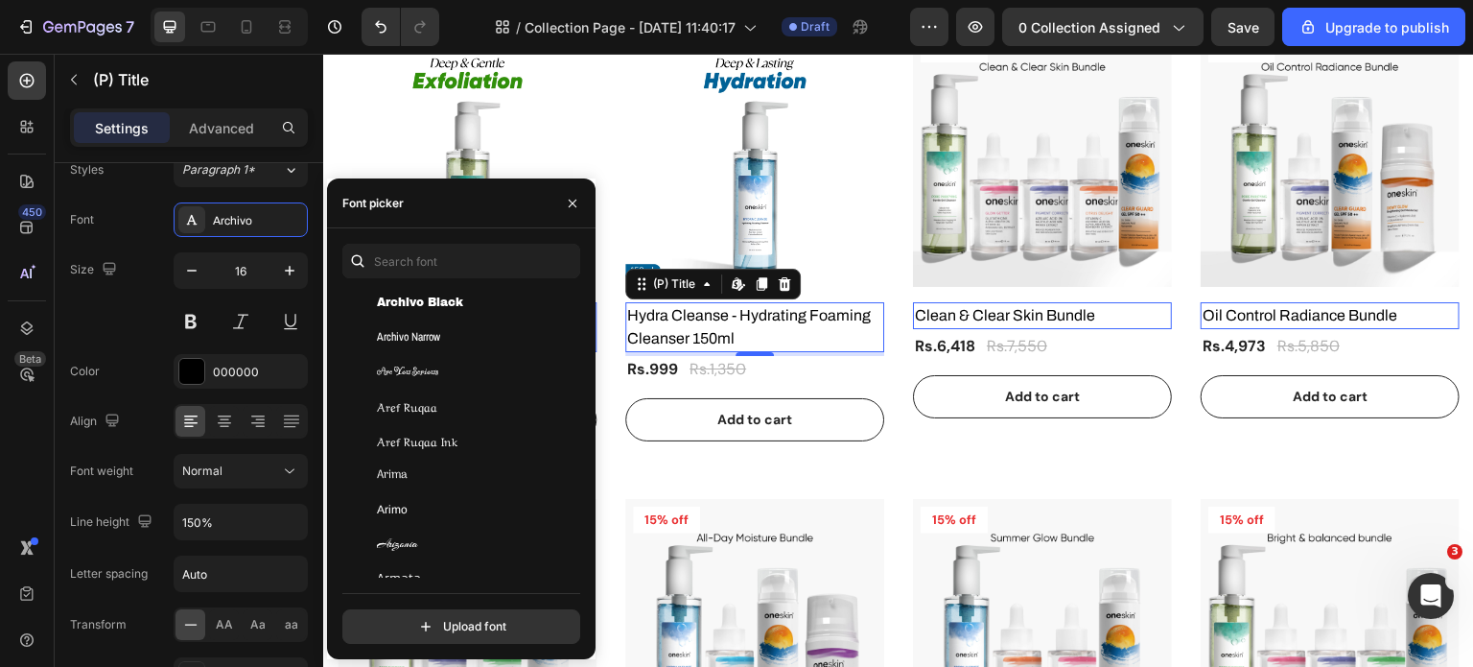
scroll to position [3836, 0]
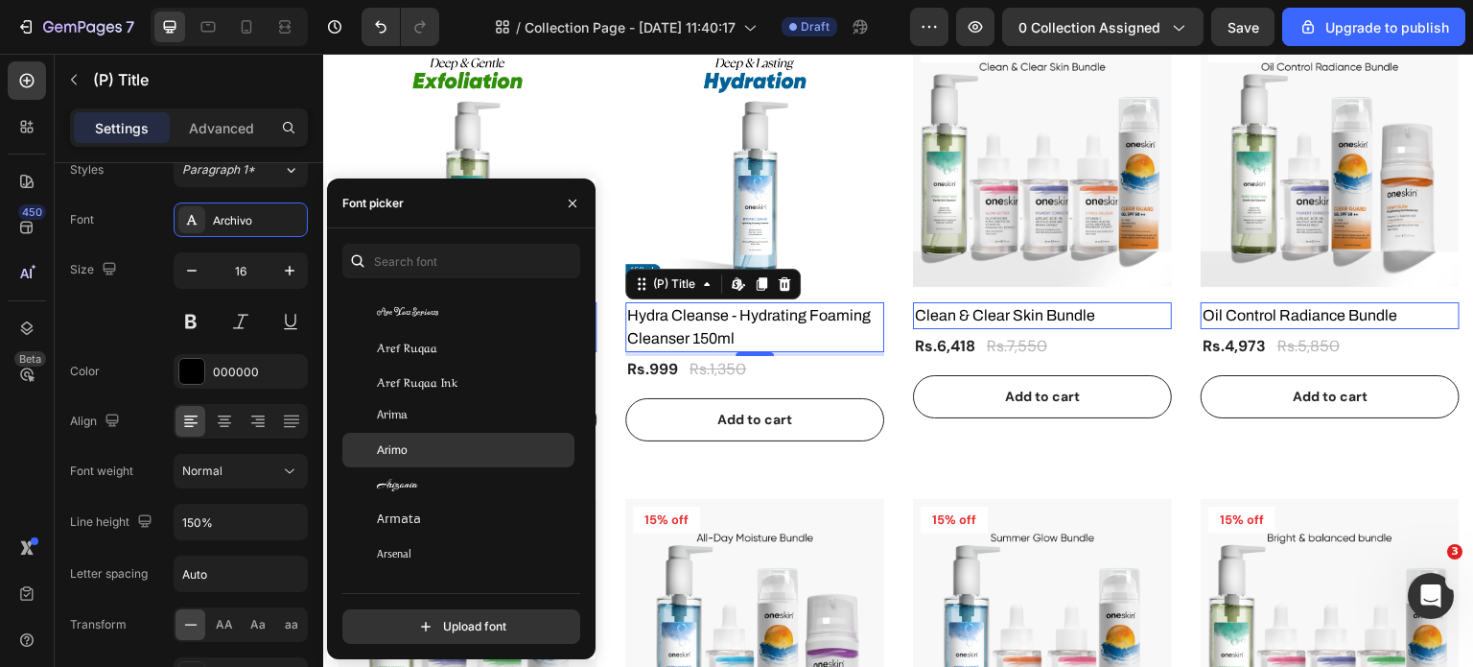
click at [410, 447] on div "Arimo" at bounding box center [474, 449] width 194 height 17
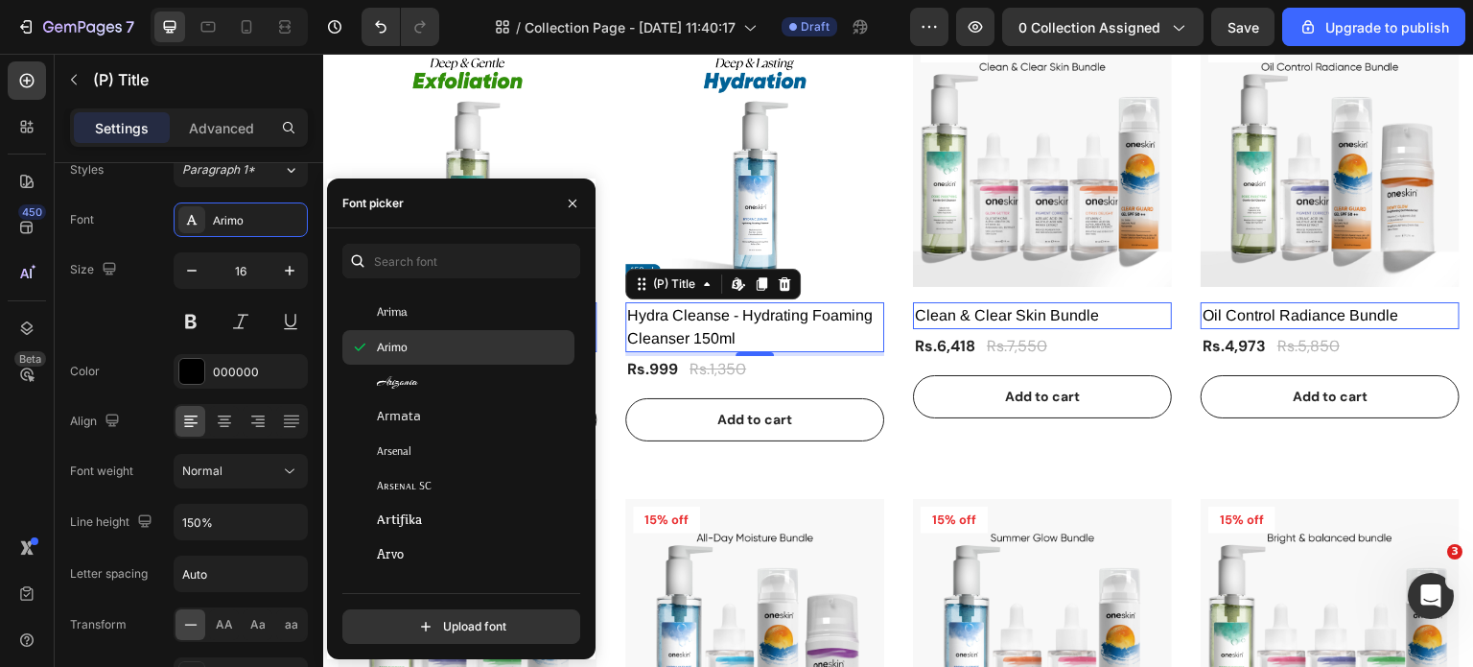
scroll to position [4028, 0]
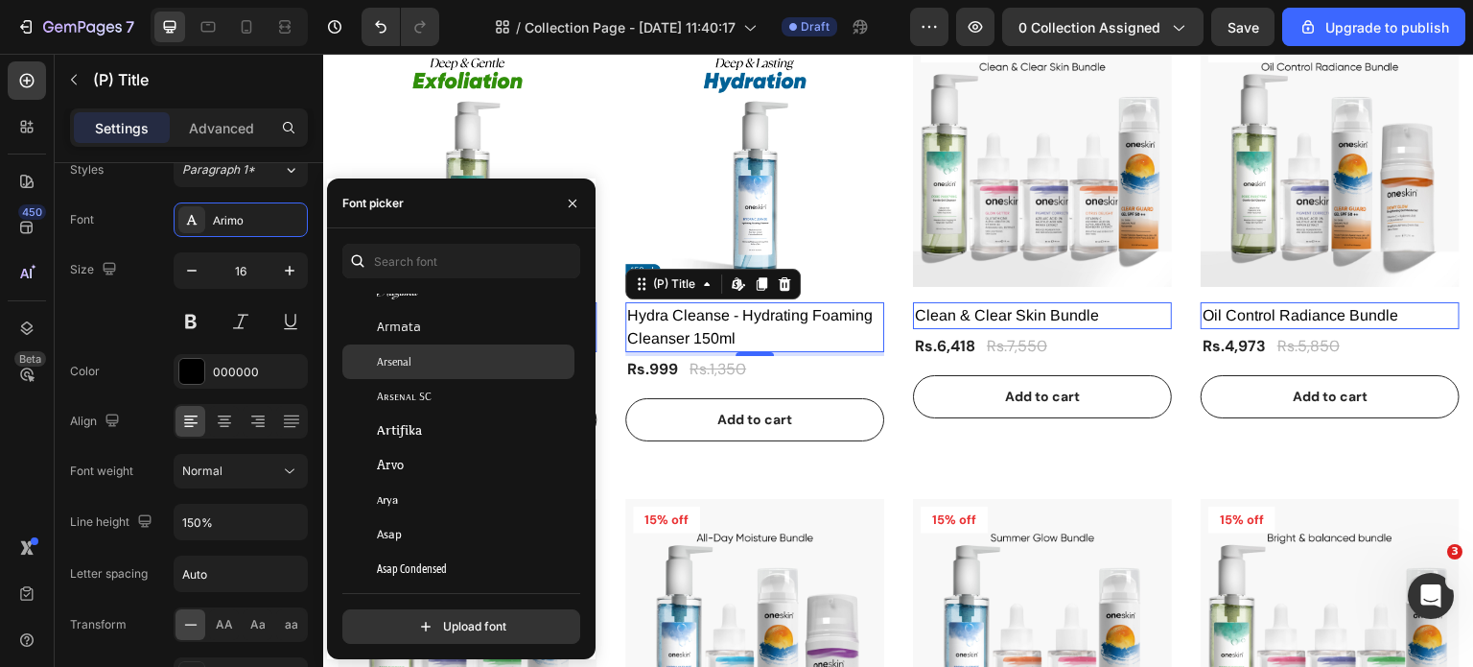
click at [419, 368] on div "Arsenal" at bounding box center [474, 361] width 194 height 17
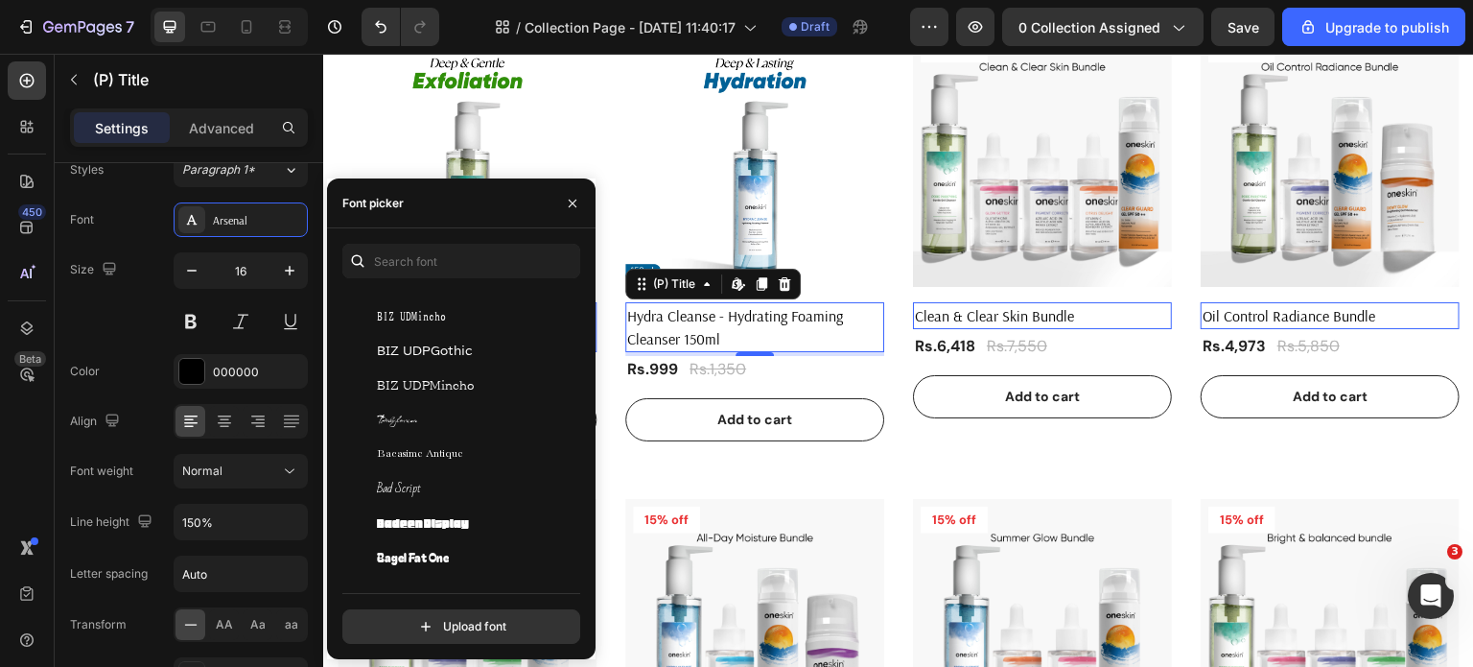
scroll to position [5275, 0]
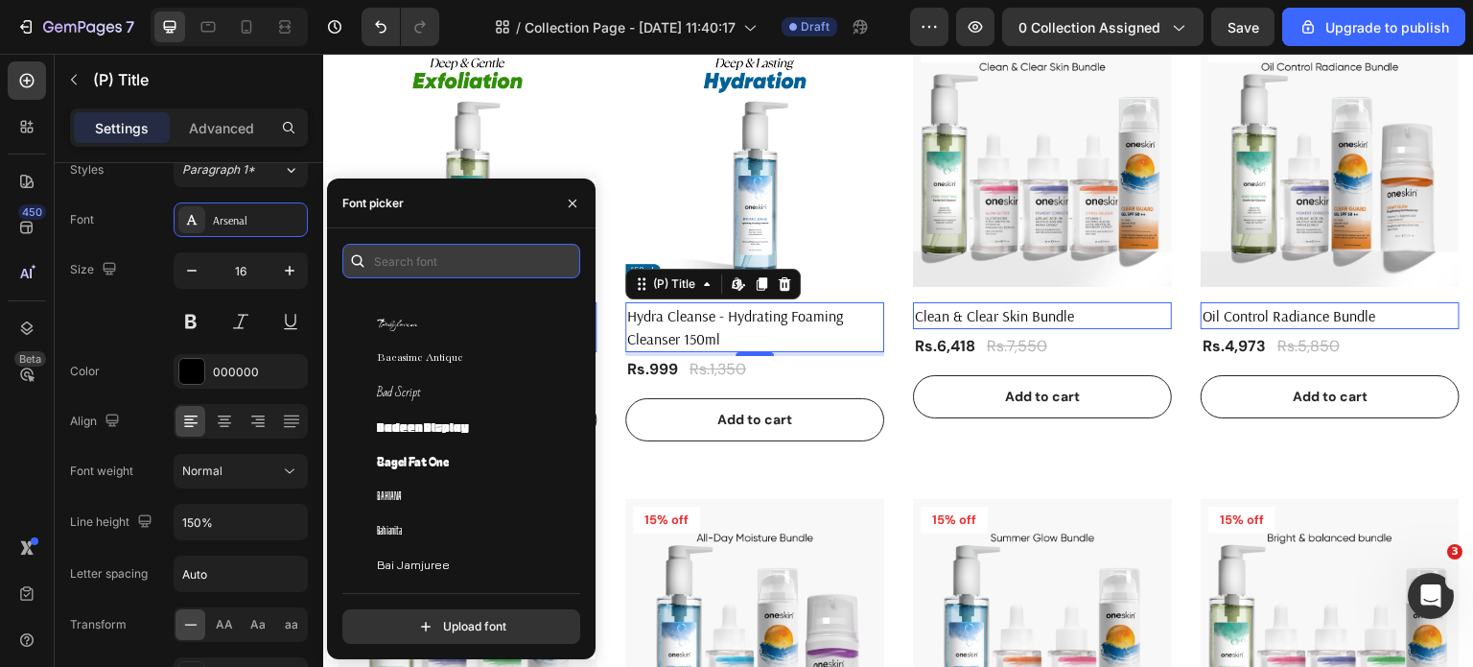
click at [429, 265] on input "text" at bounding box center [461, 261] width 238 height 35
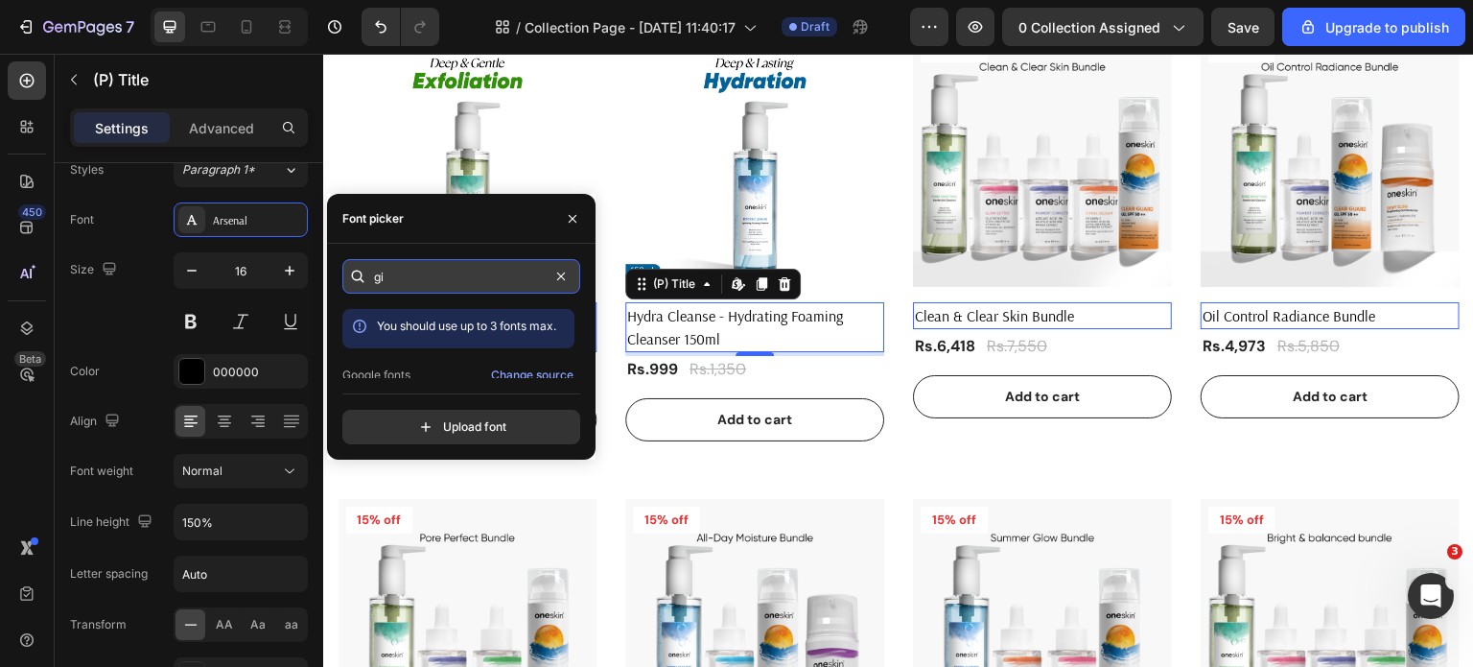
type input "g"
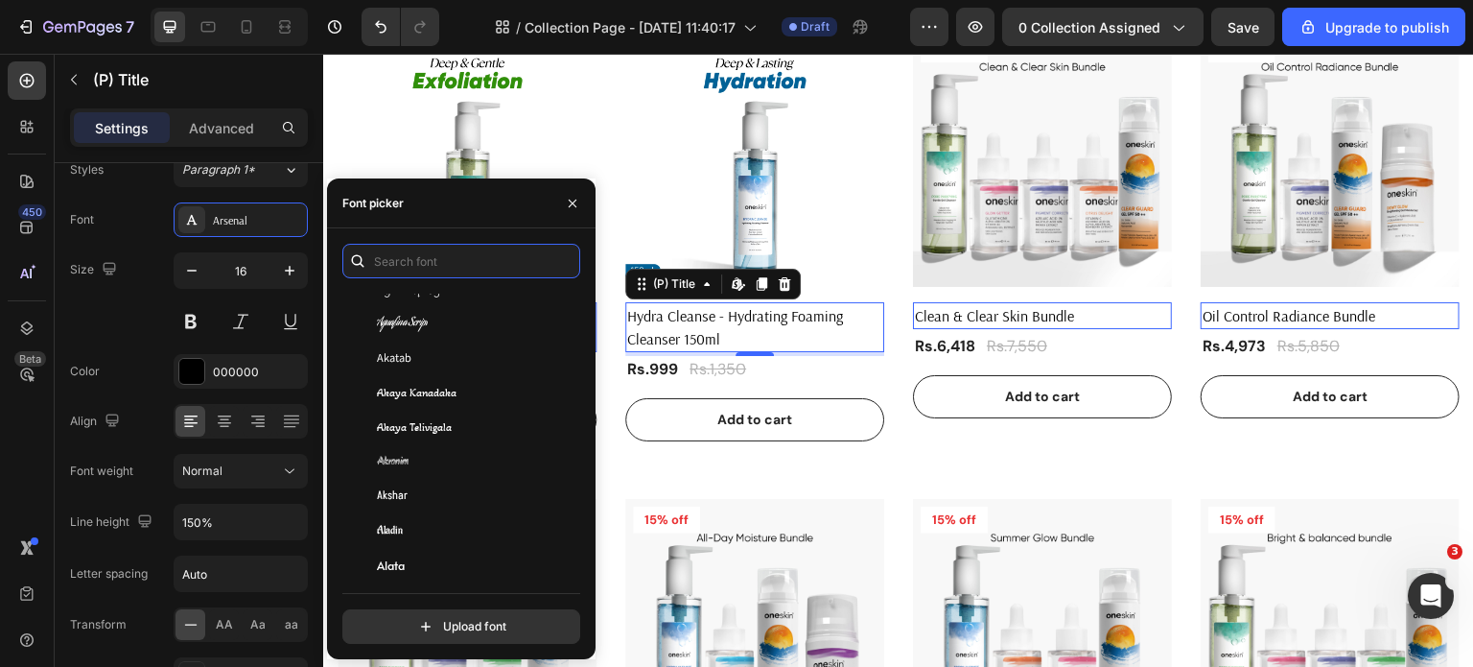
scroll to position [288, 0]
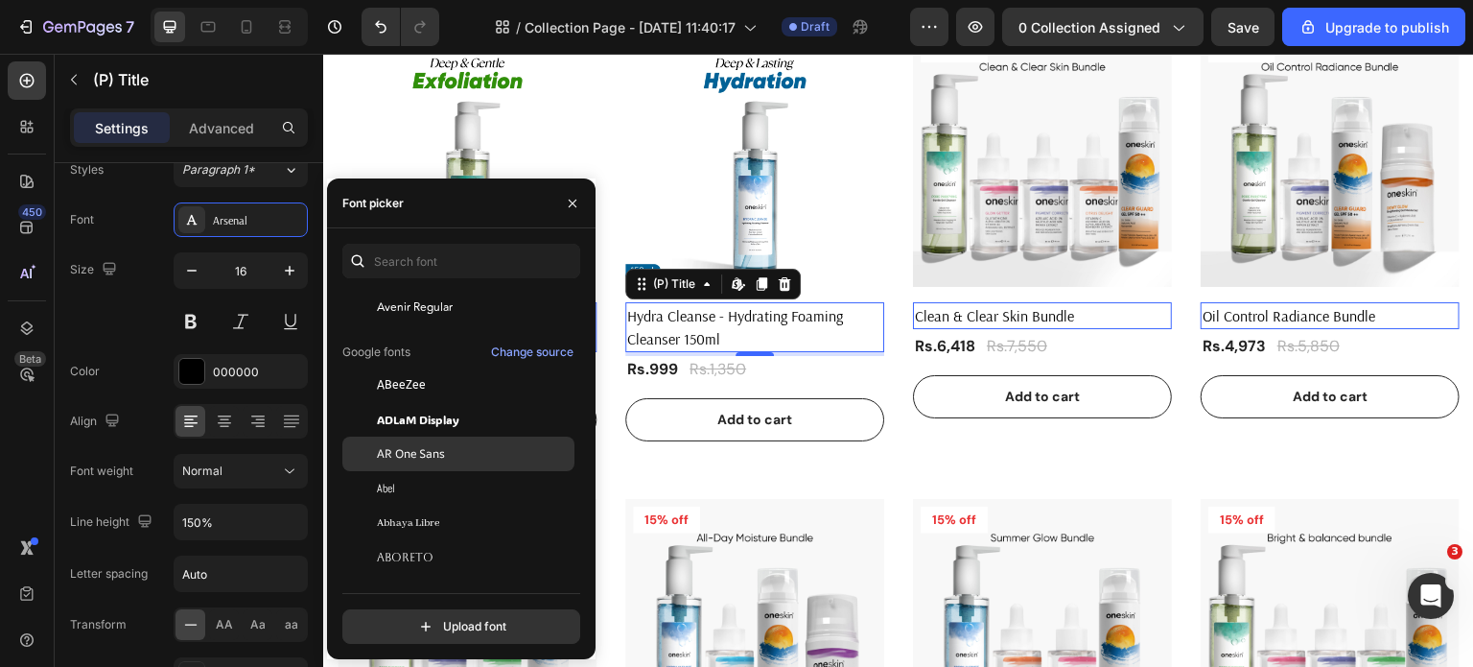
click at [435, 447] on span "AR One Sans" at bounding box center [411, 453] width 68 height 17
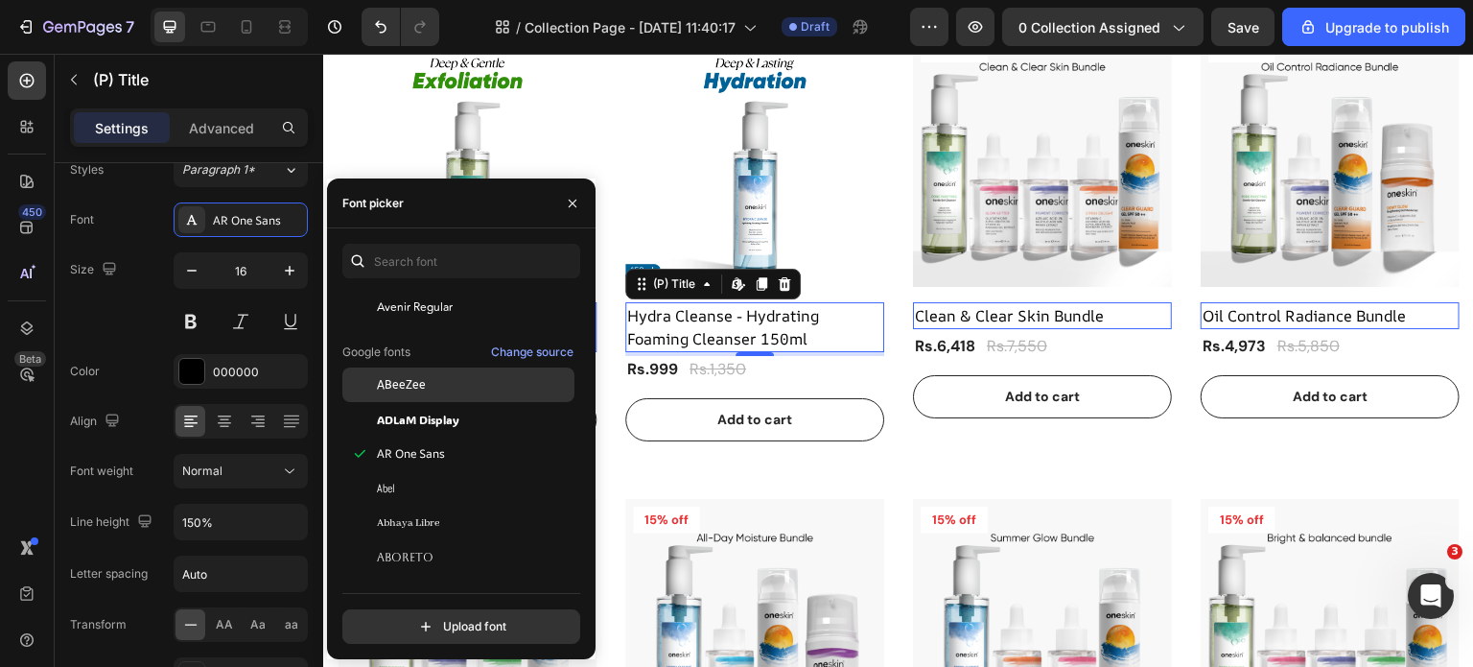
click at [410, 390] on span "ABeeZee" at bounding box center [401, 384] width 49 height 17
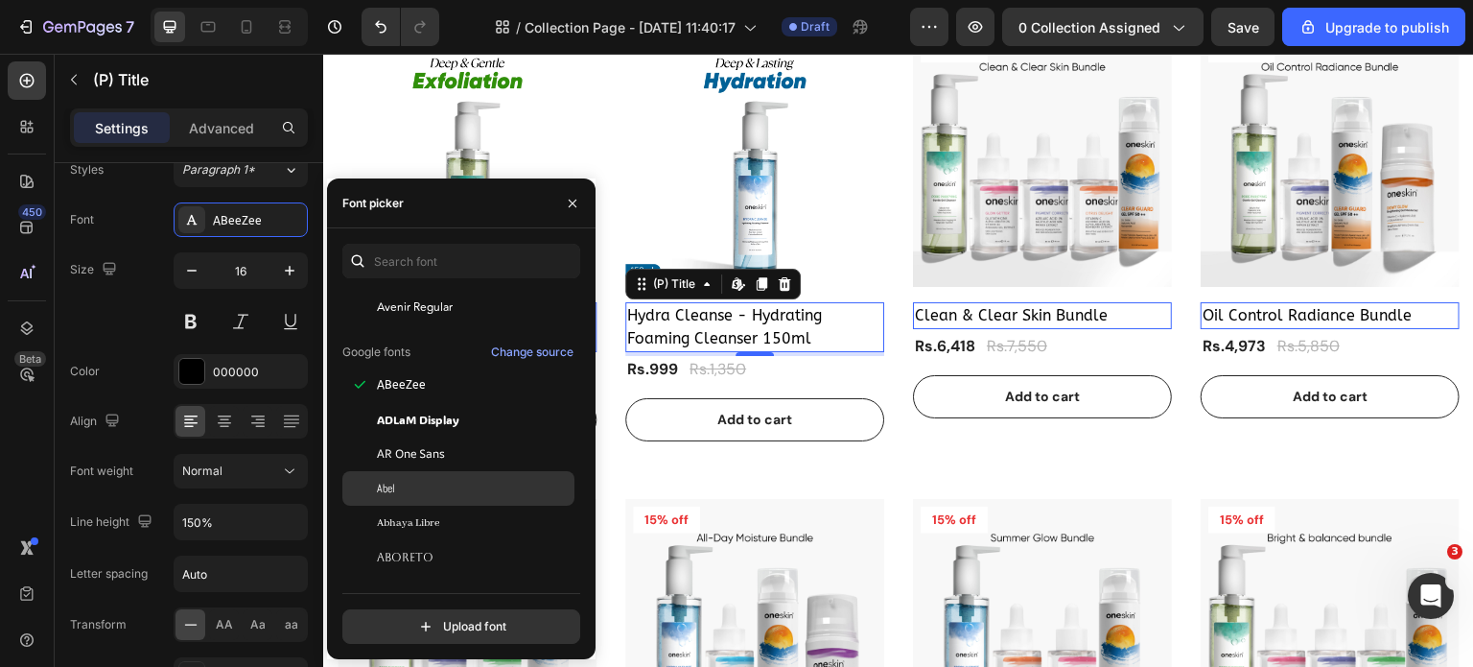
click at [419, 494] on div "Abel" at bounding box center [474, 488] width 194 height 17
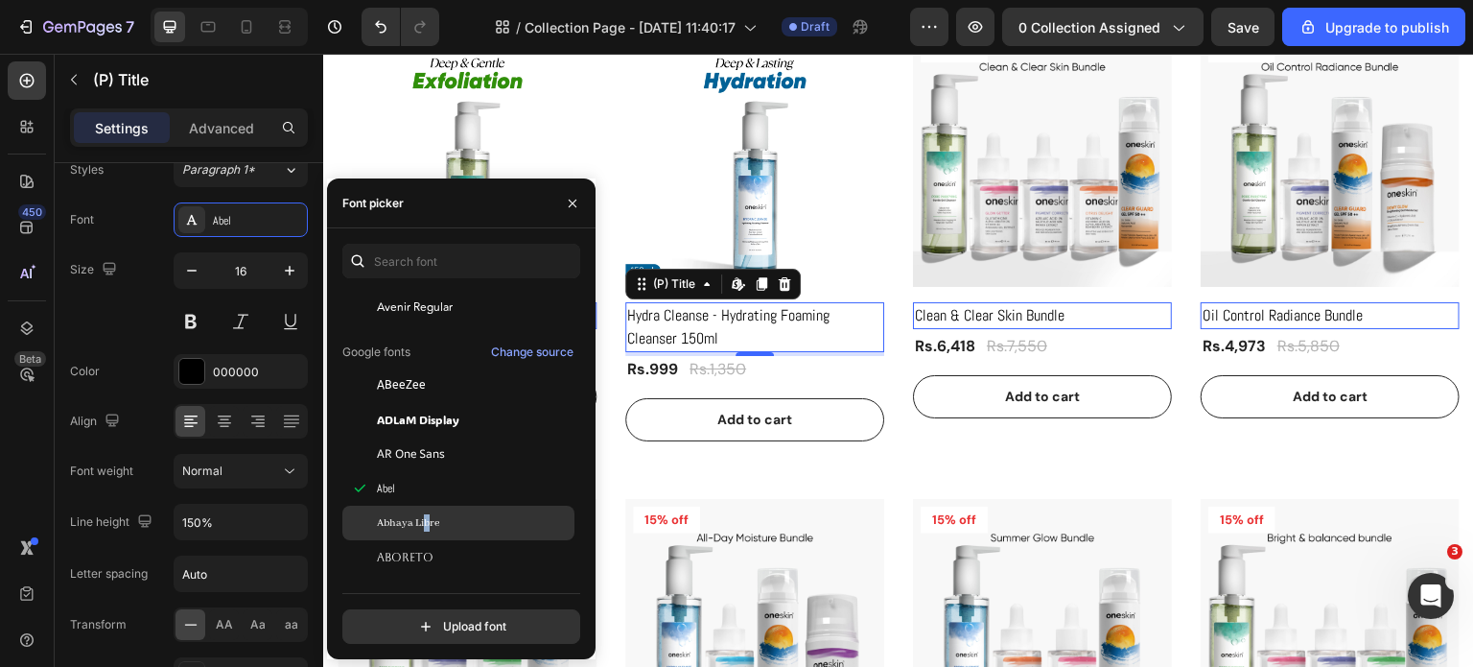
click at [426, 521] on span "Abhaya Libre" at bounding box center [408, 522] width 62 height 17
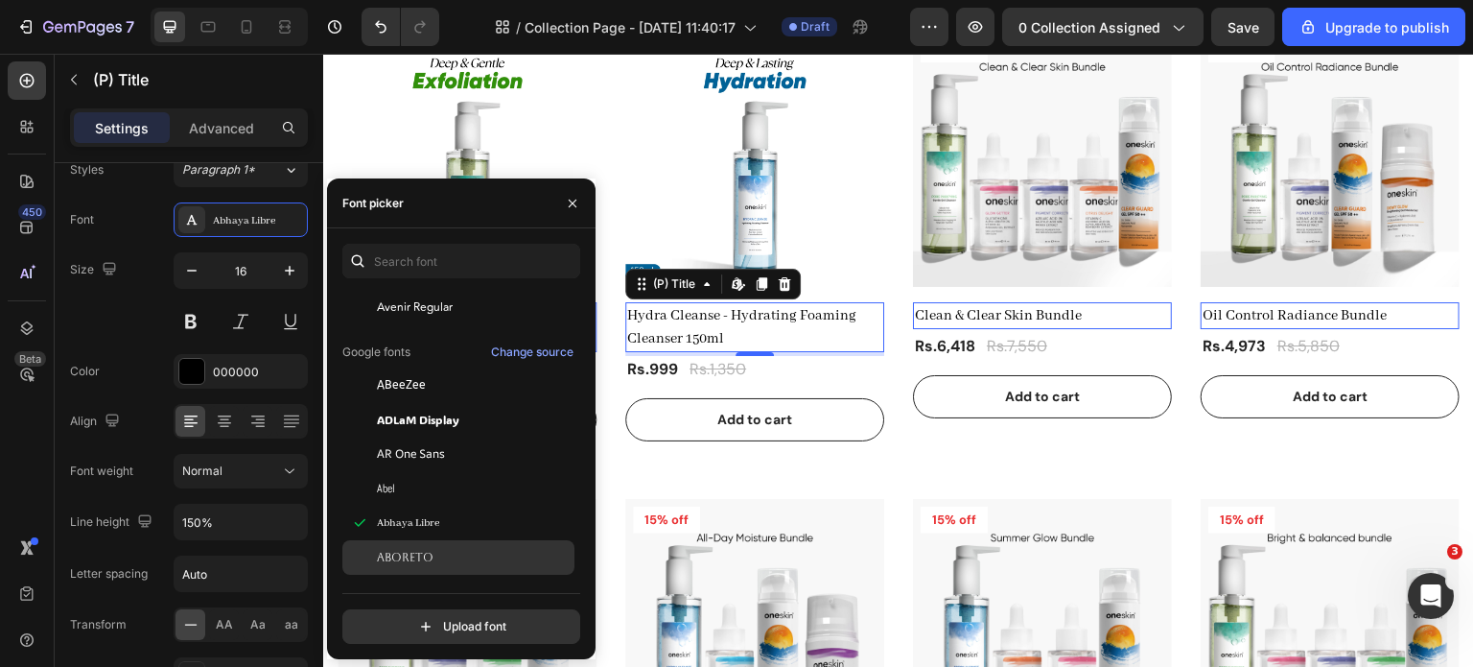
click at [424, 559] on span "Aboreto" at bounding box center [405, 557] width 57 height 17
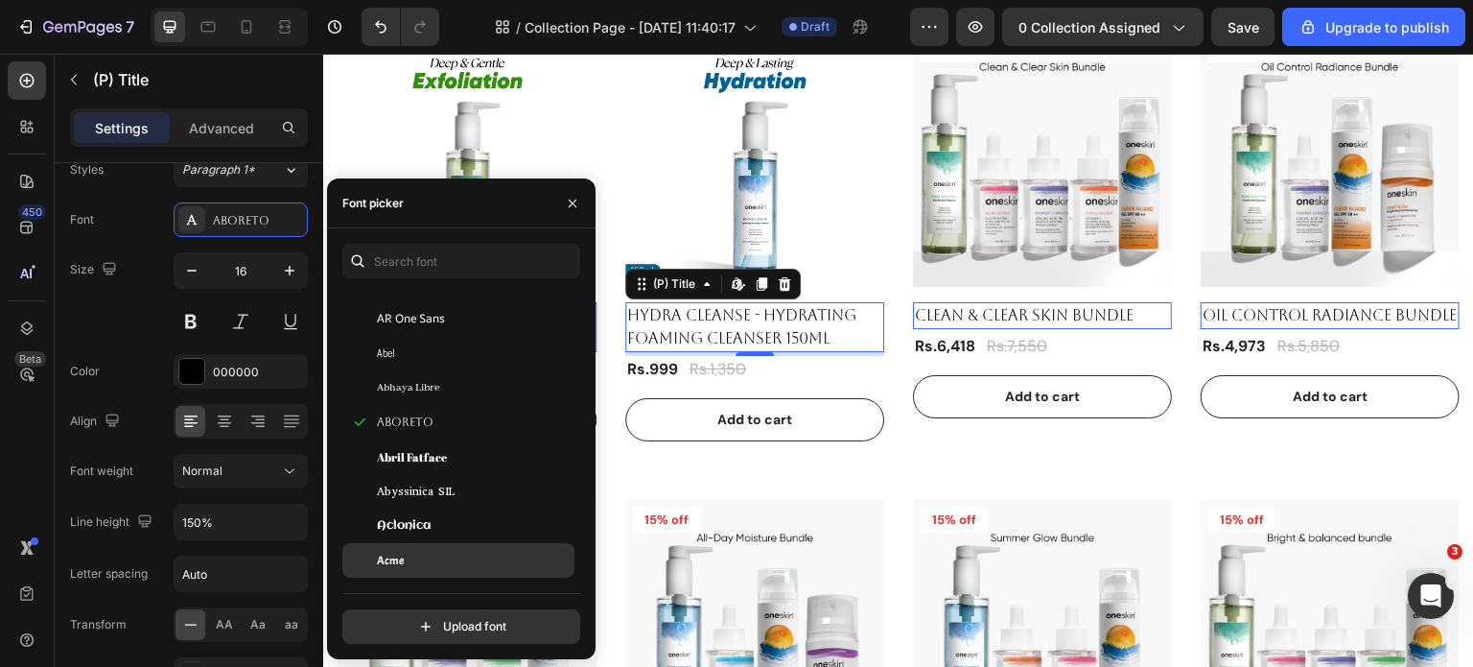
scroll to position [480, 0]
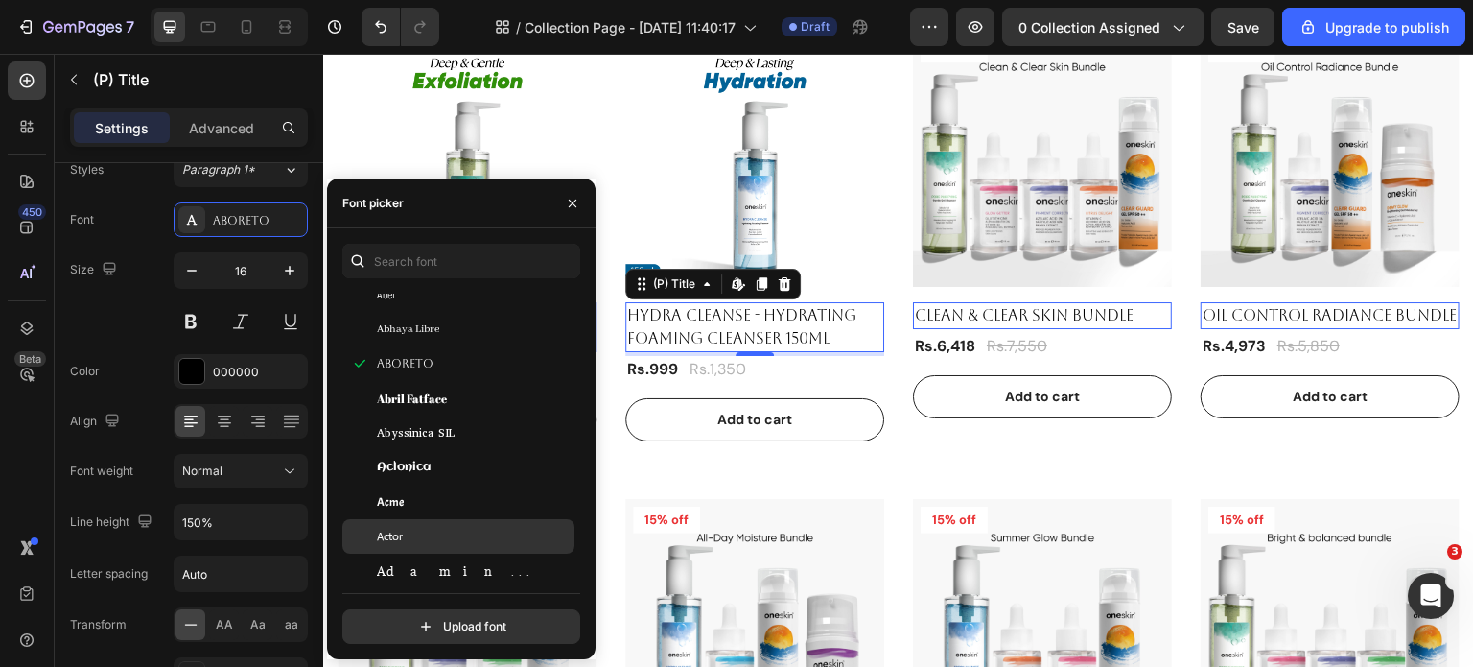
click at [442, 528] on div "Actor" at bounding box center [474, 535] width 194 height 17
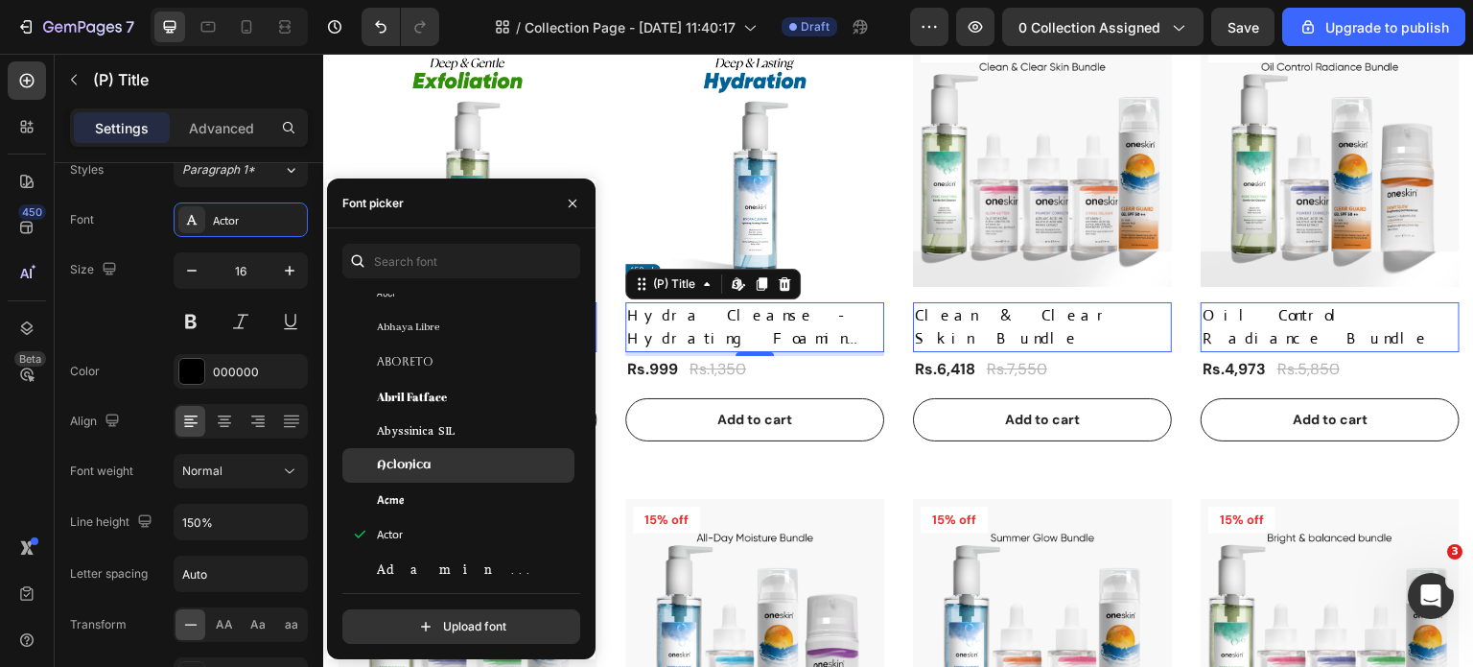
scroll to position [671, 0]
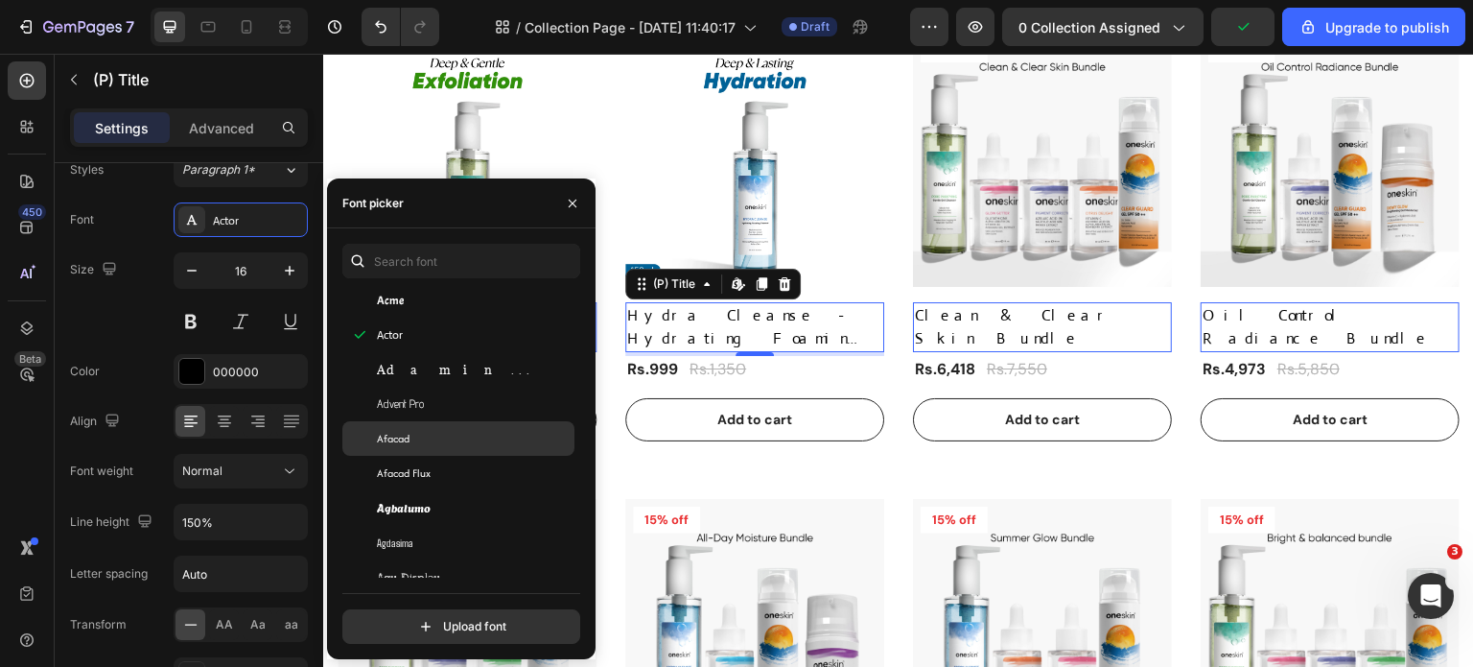
click at [442, 436] on div "Afacad" at bounding box center [474, 438] width 194 height 17
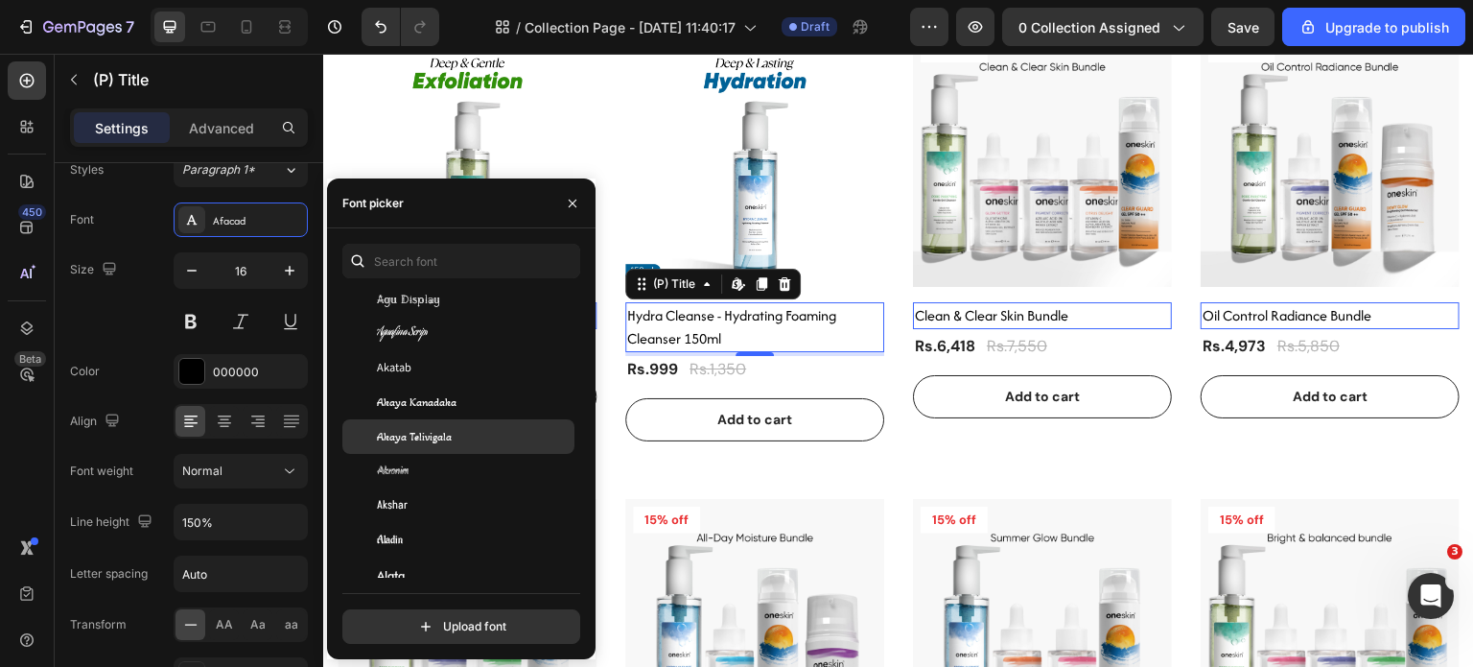
scroll to position [959, 0]
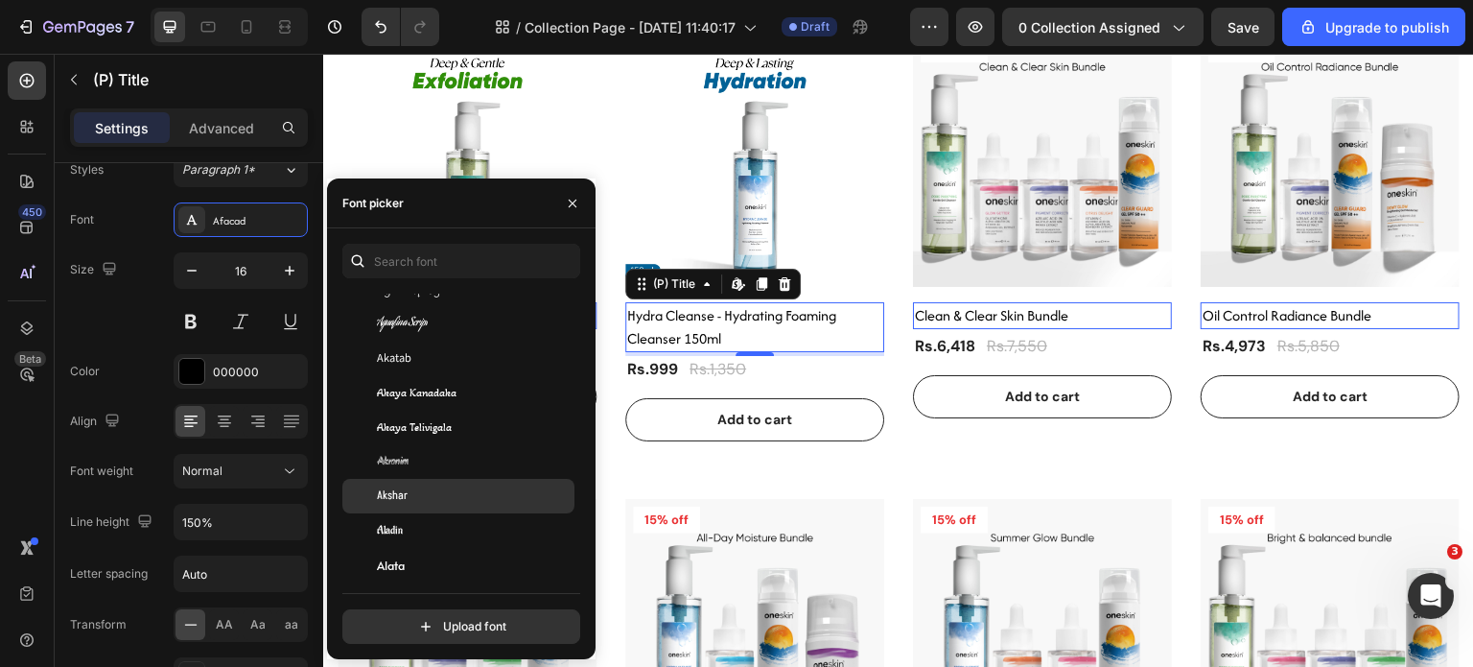
click at [407, 492] on div "Akshar" at bounding box center [474, 495] width 194 height 17
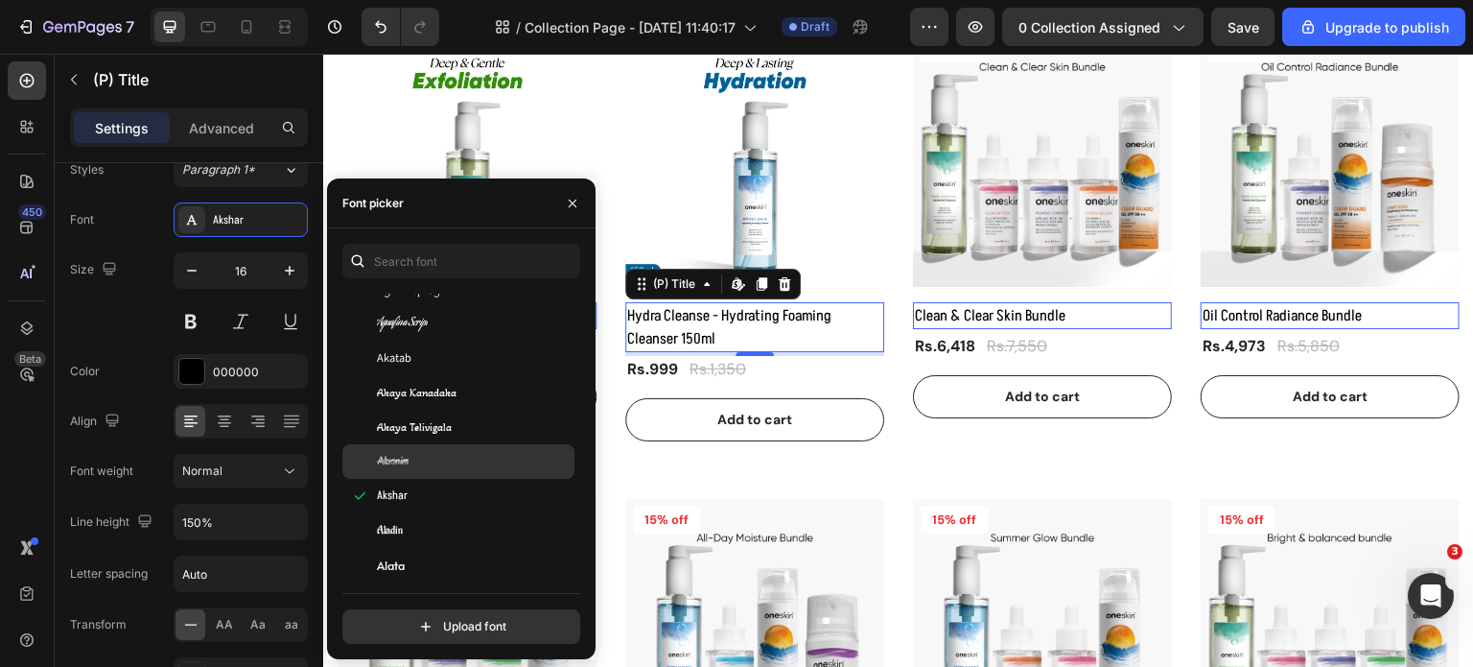
scroll to position [1151, 0]
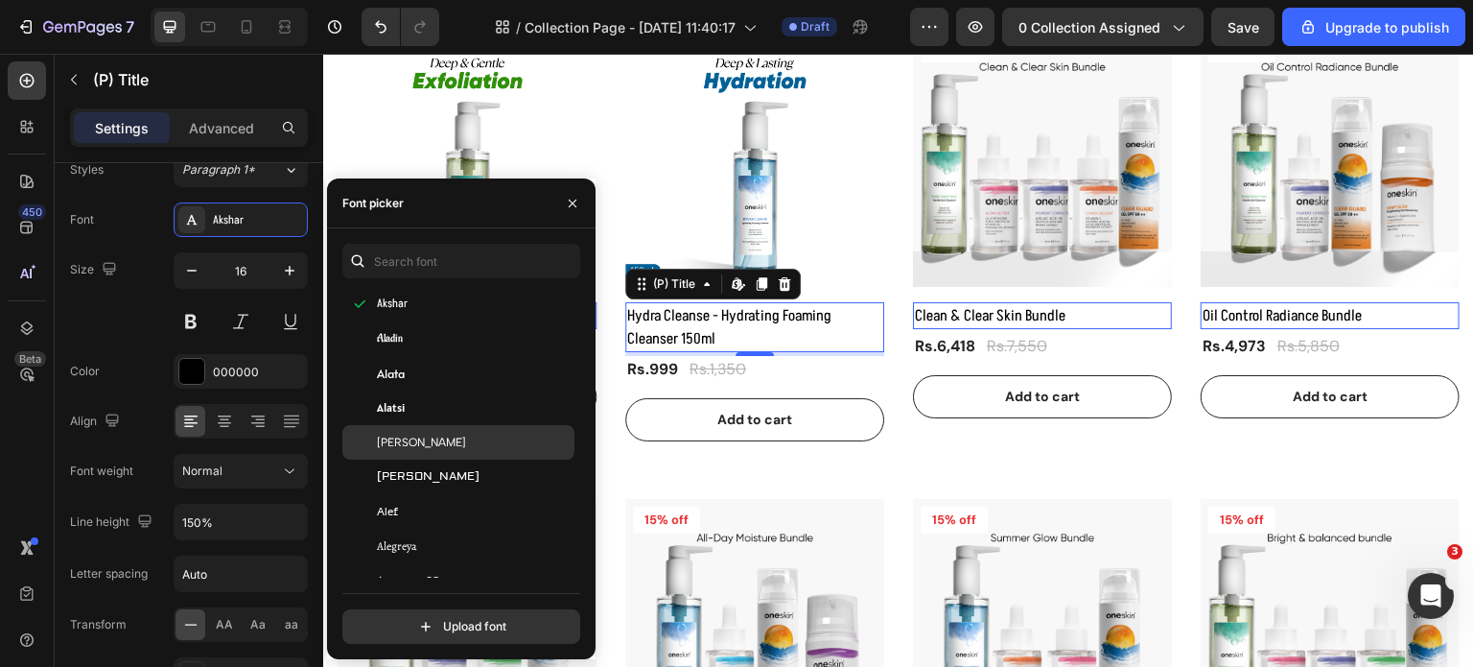
click at [426, 443] on span "[PERSON_NAME]" at bounding box center [421, 441] width 89 height 17
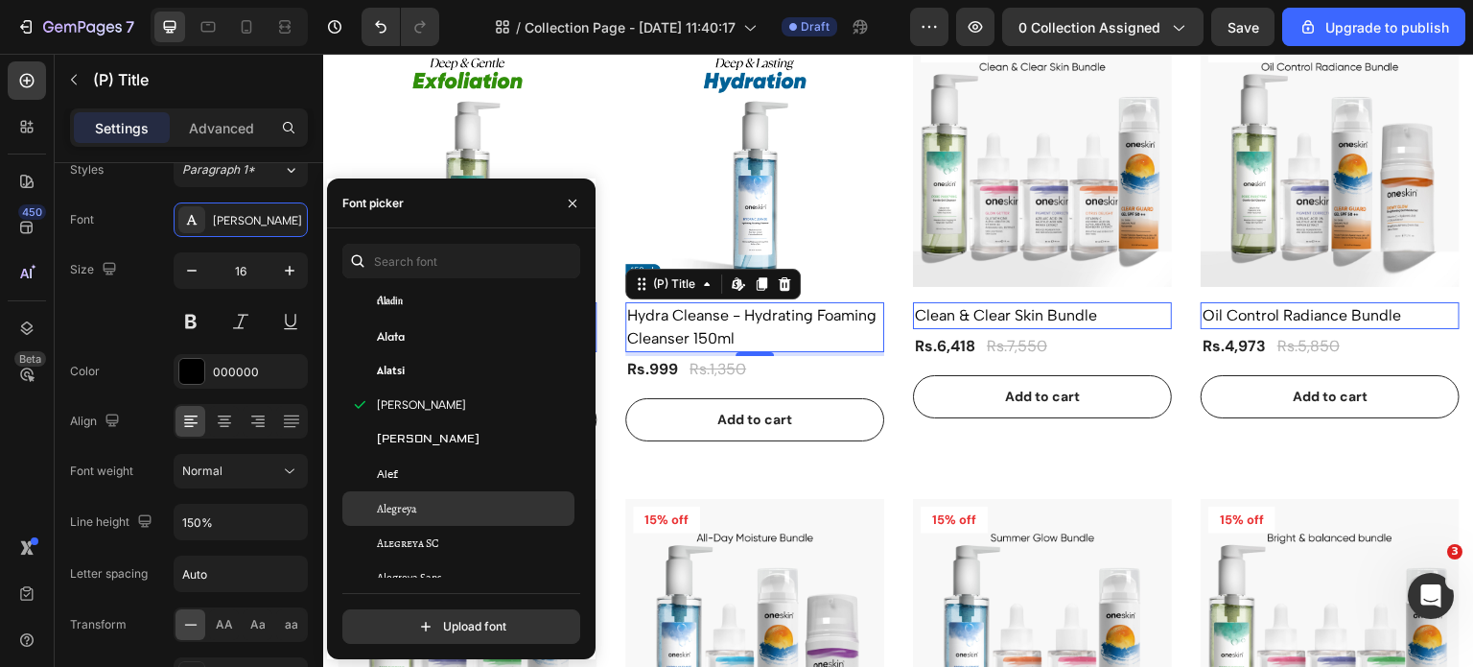
scroll to position [1247, 0]
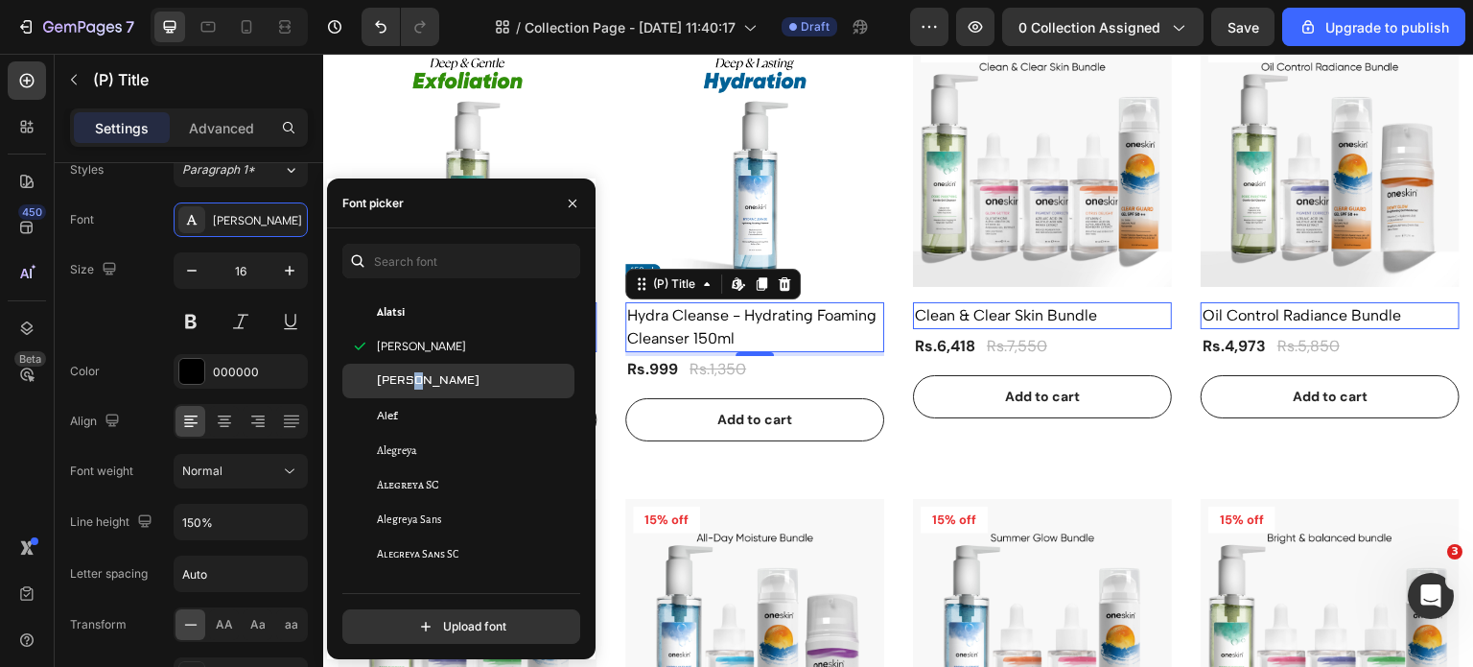
click at [407, 379] on span "[PERSON_NAME]" at bounding box center [428, 380] width 103 height 17
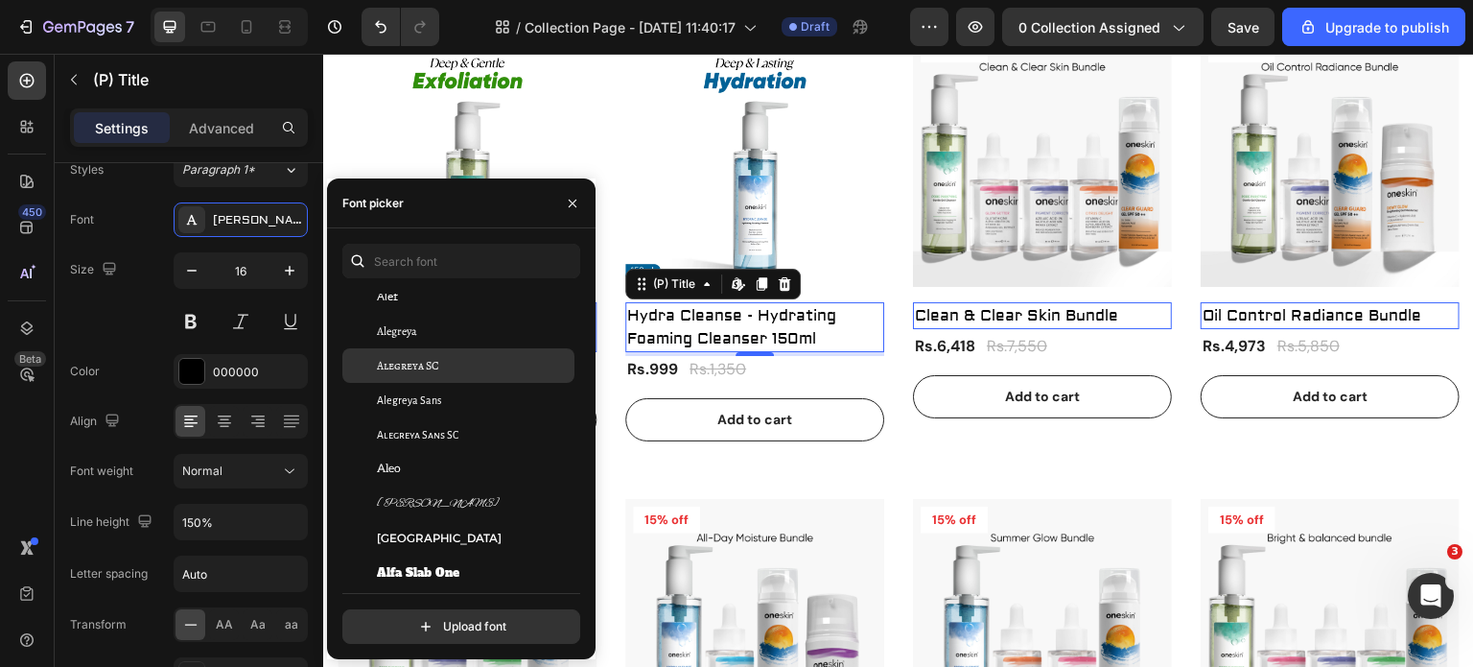
scroll to position [1439, 0]
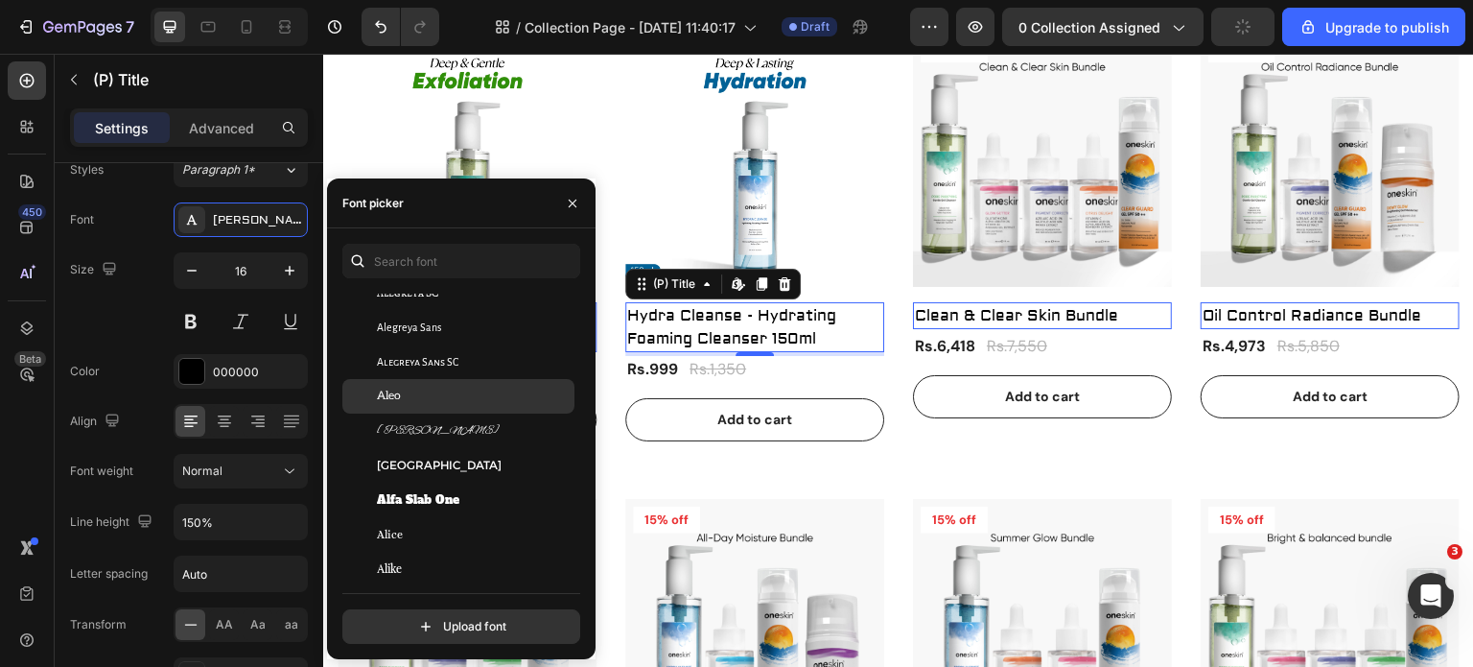
click at [414, 395] on div "Aleo" at bounding box center [474, 395] width 194 height 17
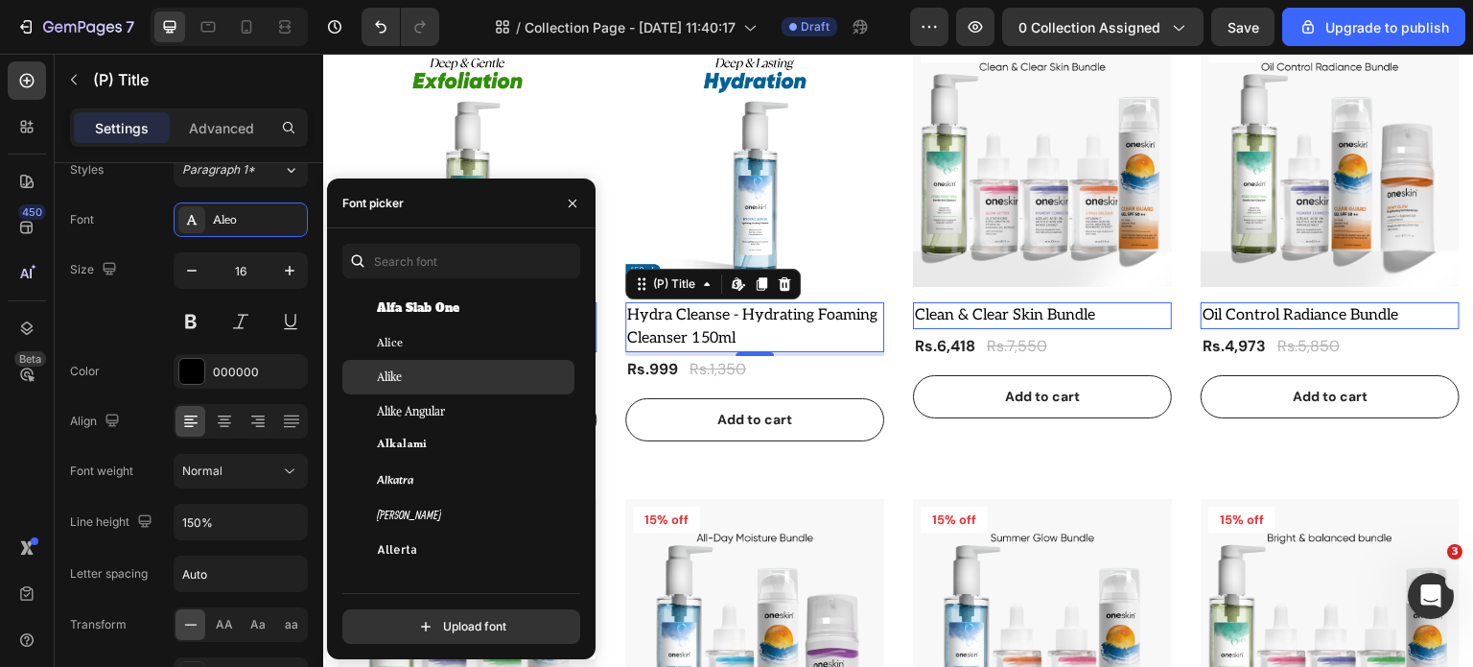
scroll to position [1726, 0]
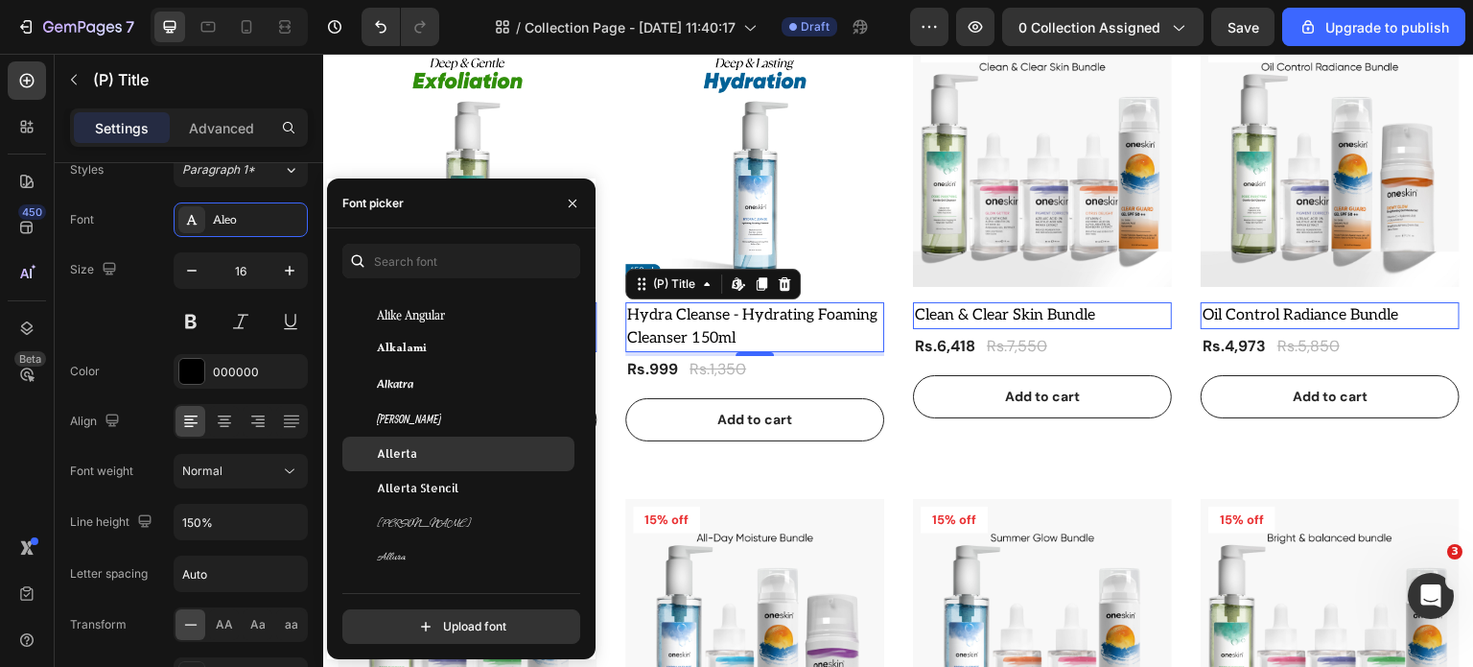
click at [418, 456] on div "Allerta" at bounding box center [474, 453] width 194 height 17
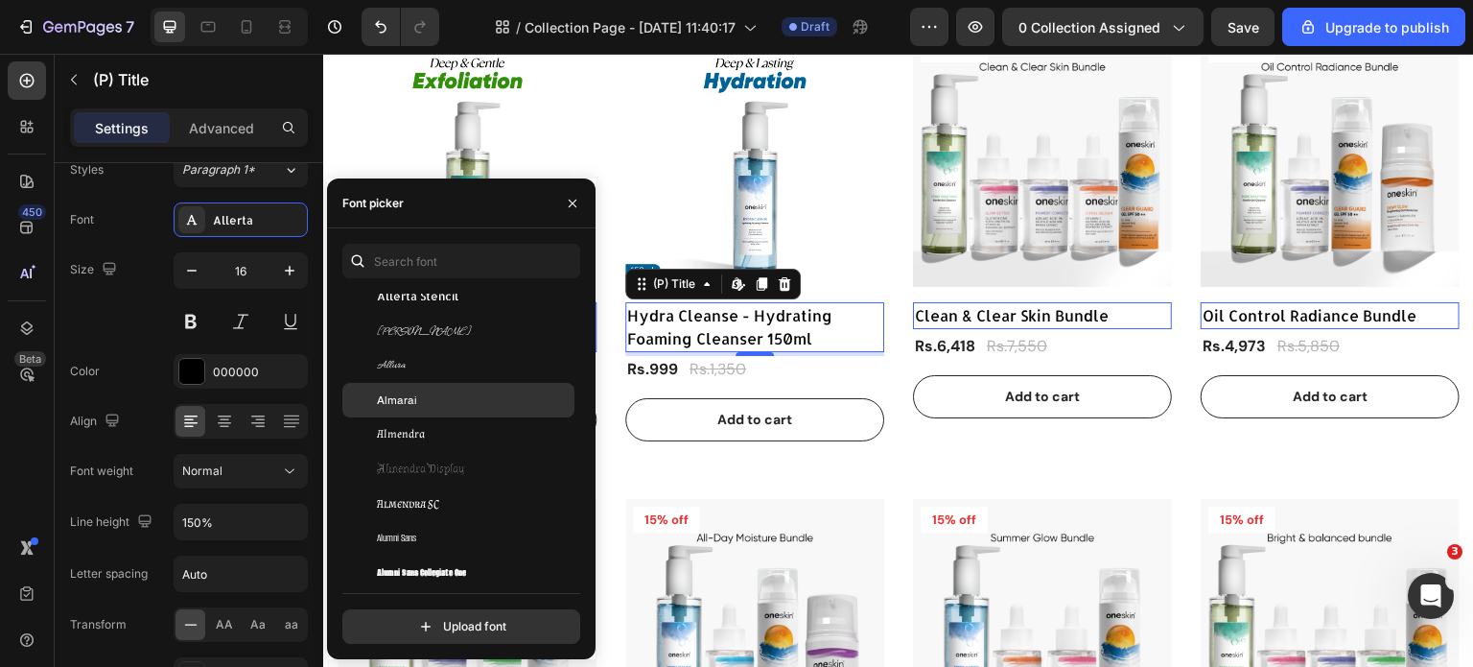
scroll to position [1822, 0]
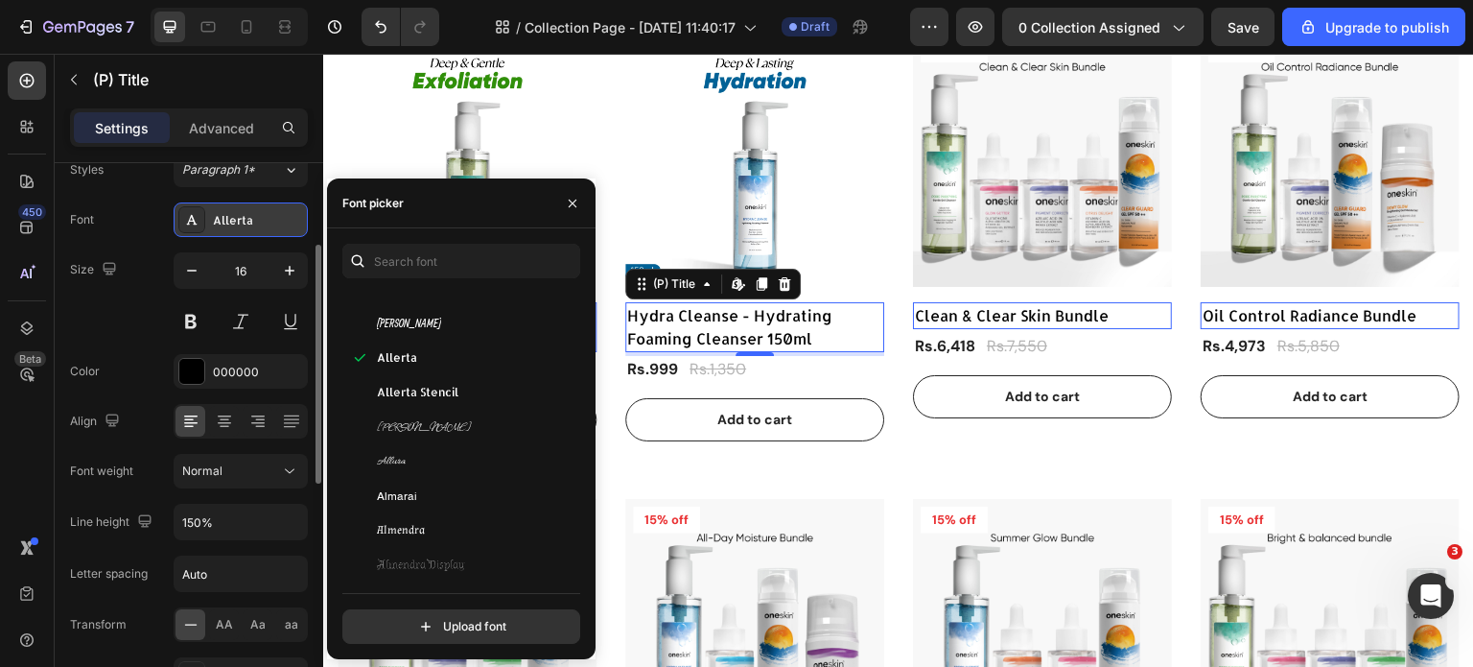
click at [255, 208] on div "Allerta" at bounding box center [241, 219] width 134 height 35
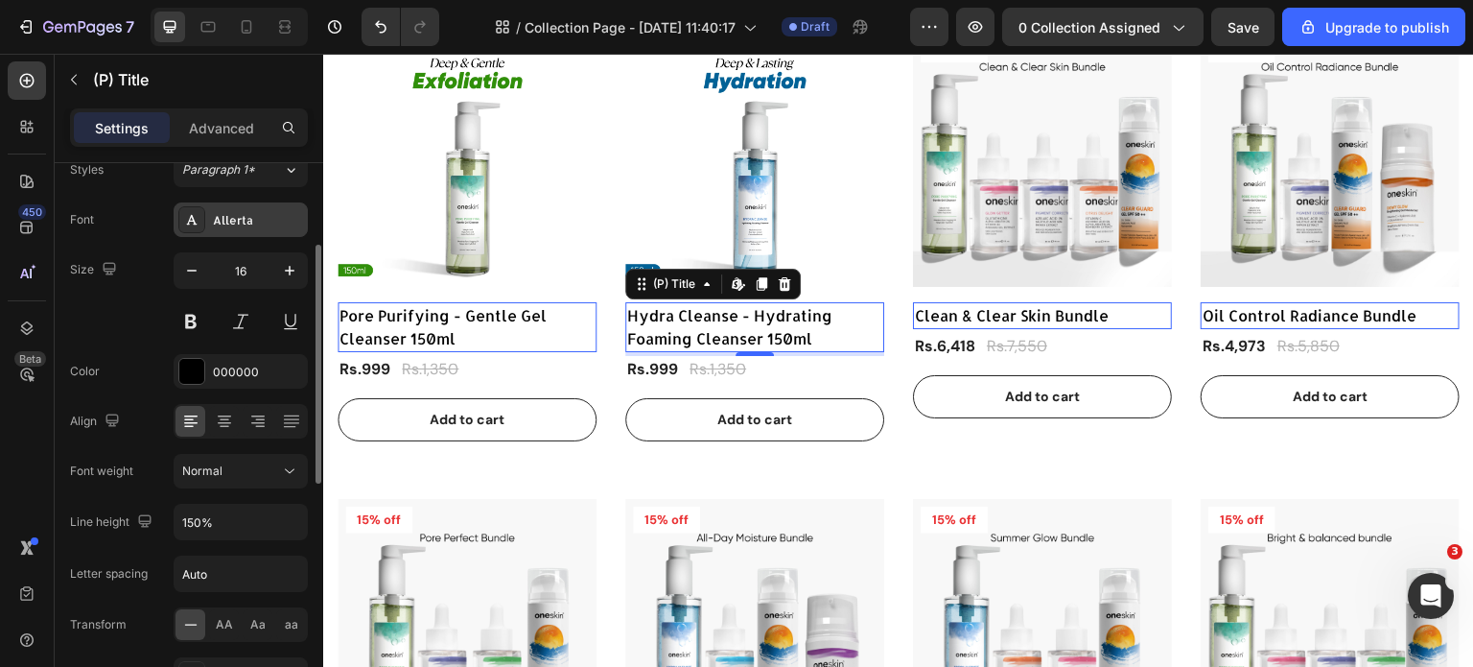
click at [255, 218] on div "Allerta" at bounding box center [258, 220] width 90 height 17
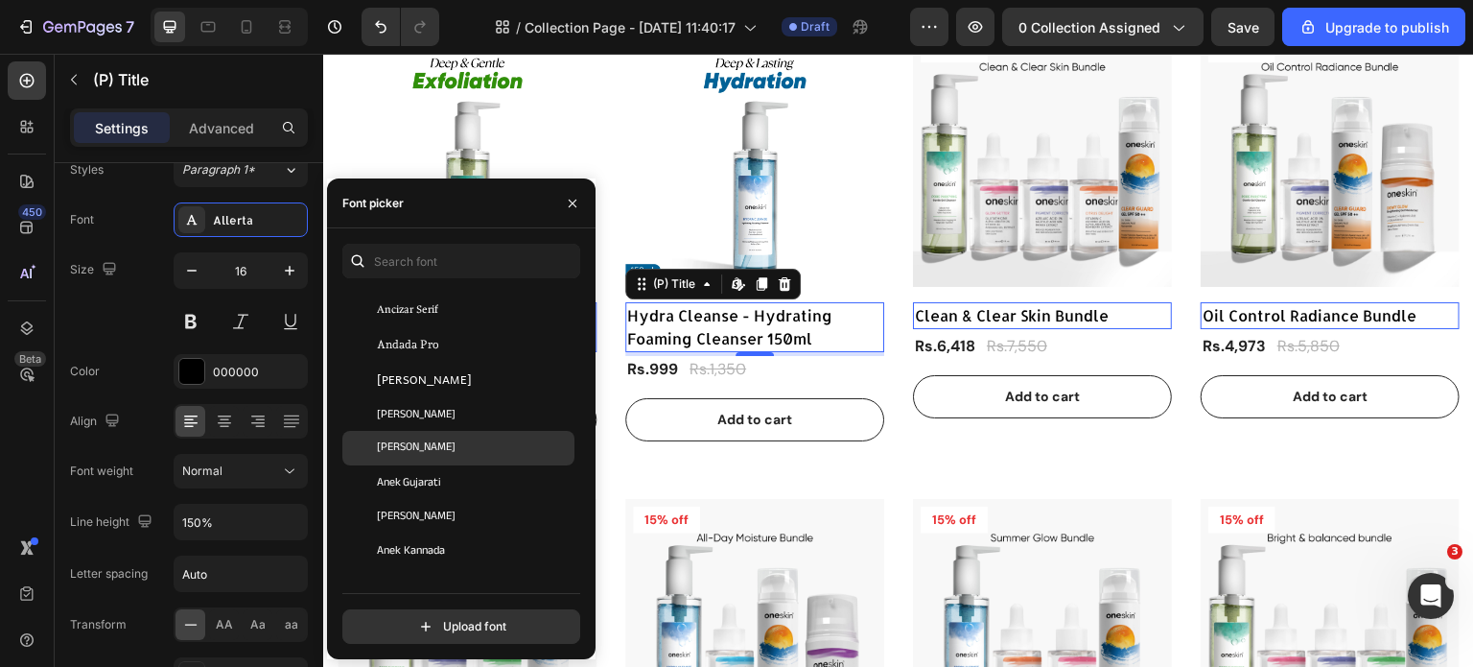
scroll to position [2685, 0]
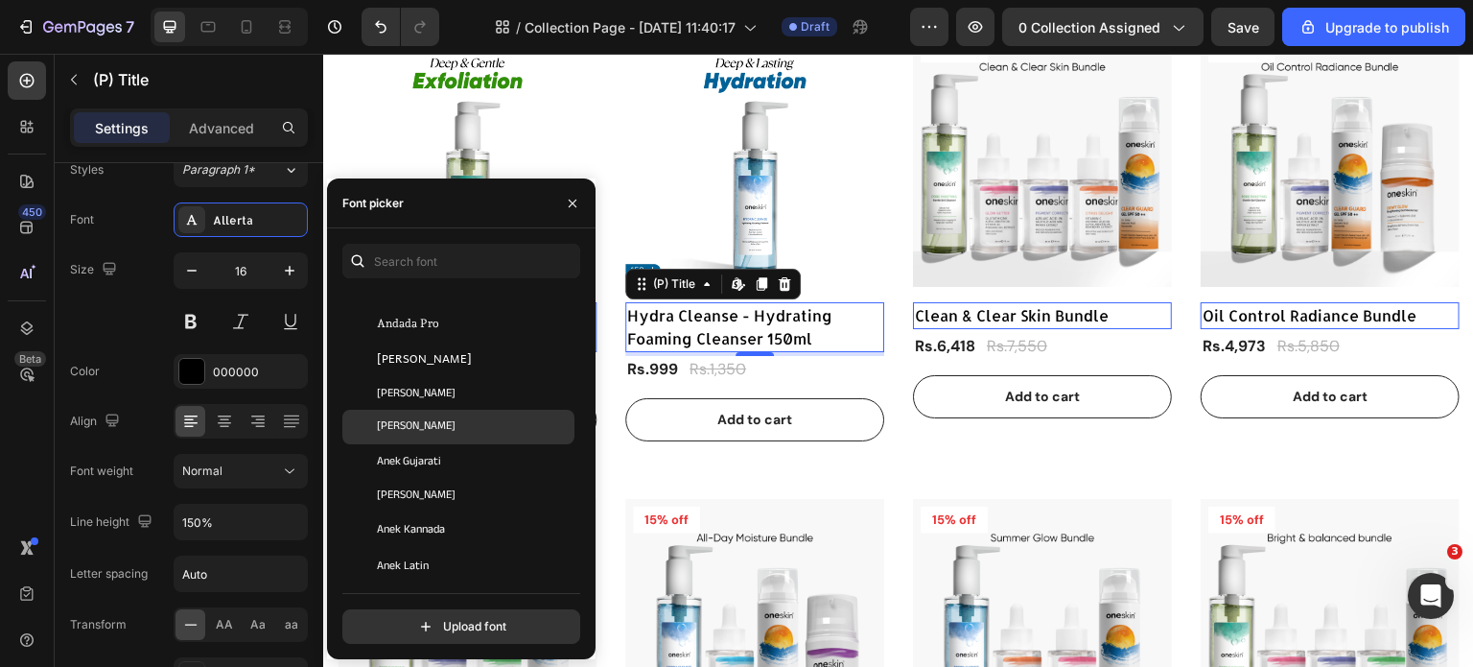
click at [460, 423] on div "[PERSON_NAME]" at bounding box center [474, 426] width 194 height 17
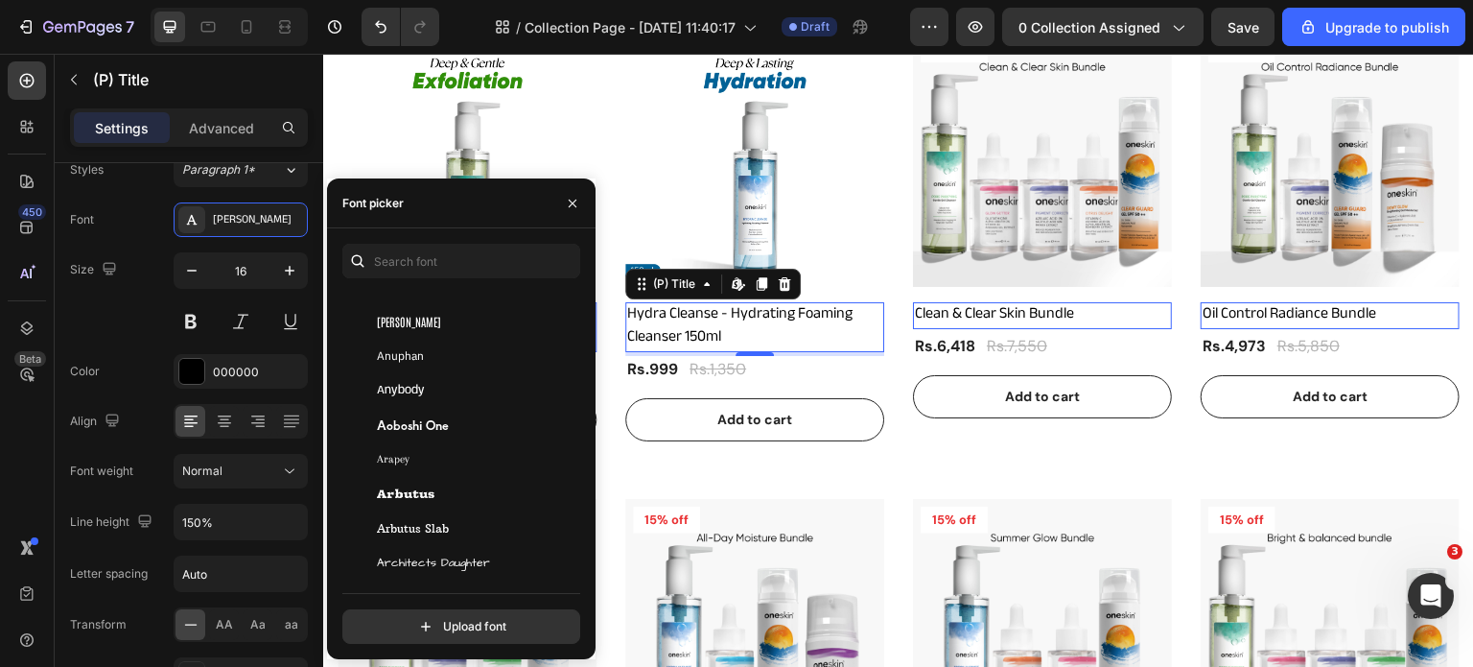
scroll to position [3452, 0]
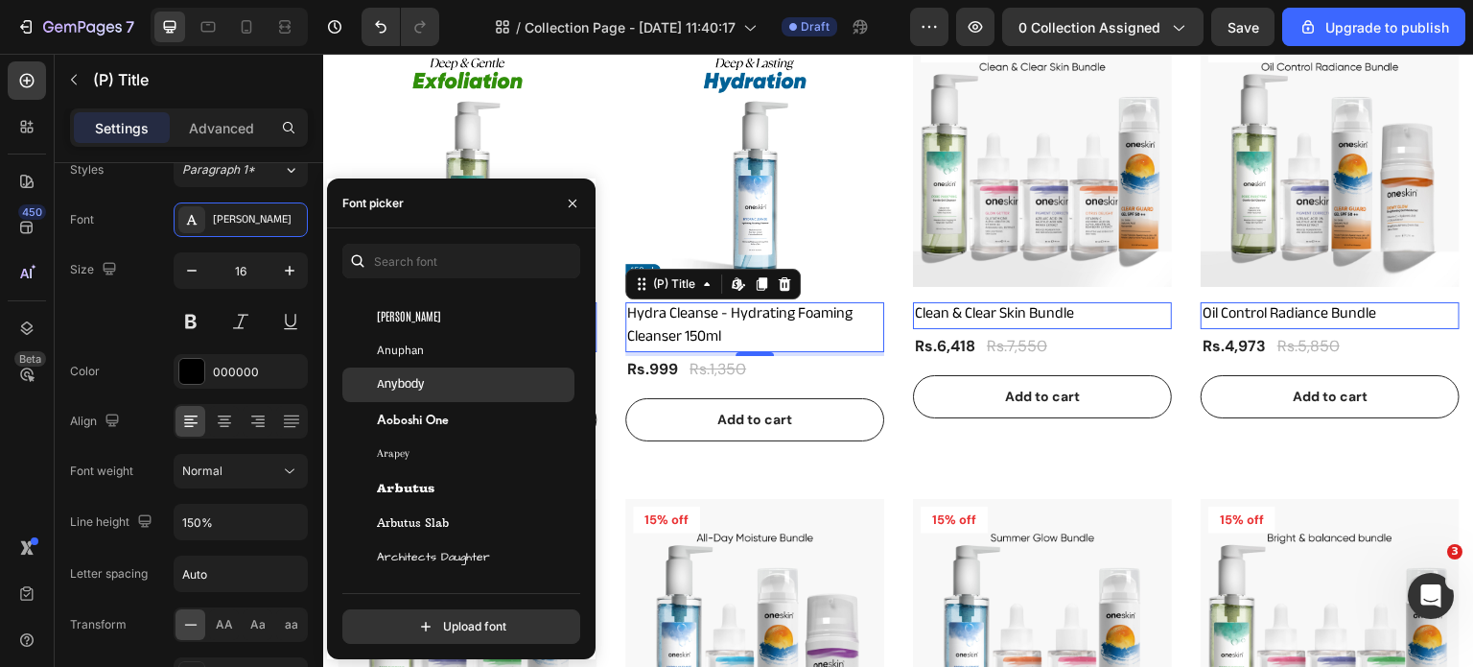
click at [449, 388] on div "Anybody" at bounding box center [474, 384] width 194 height 17
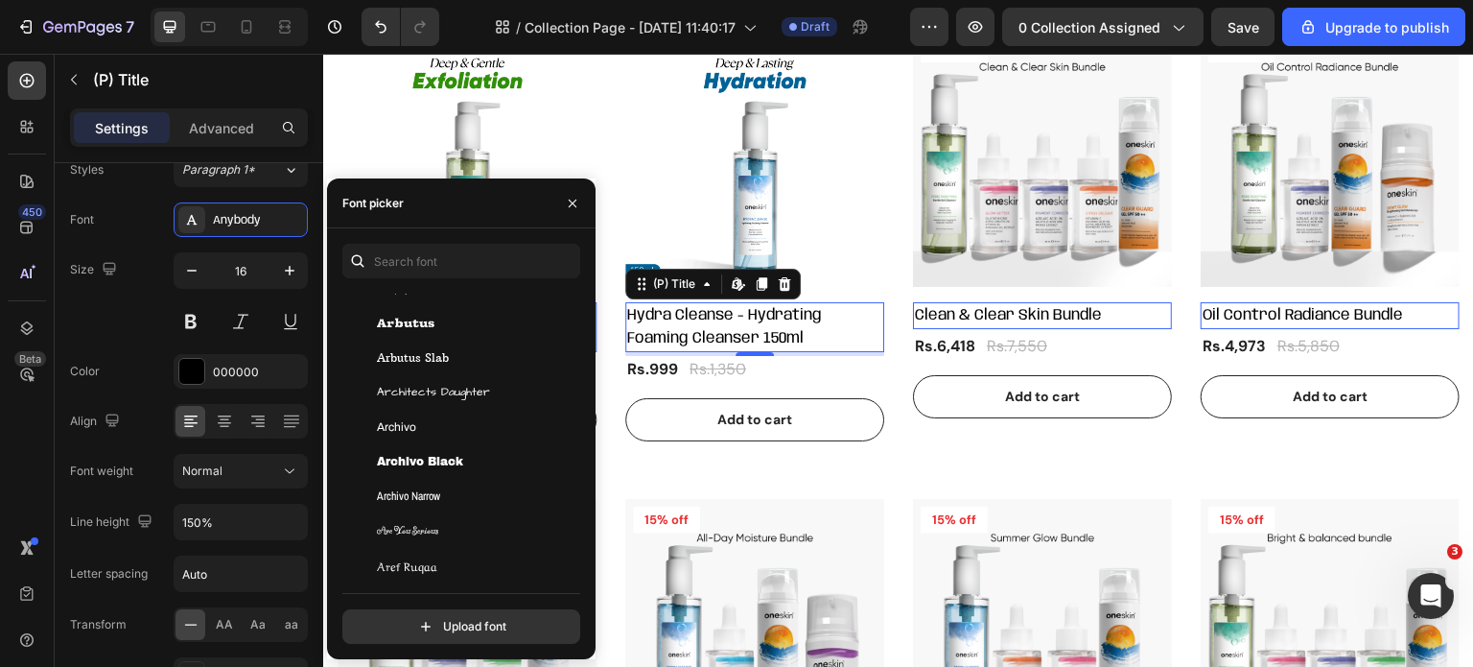
scroll to position [3644, 0]
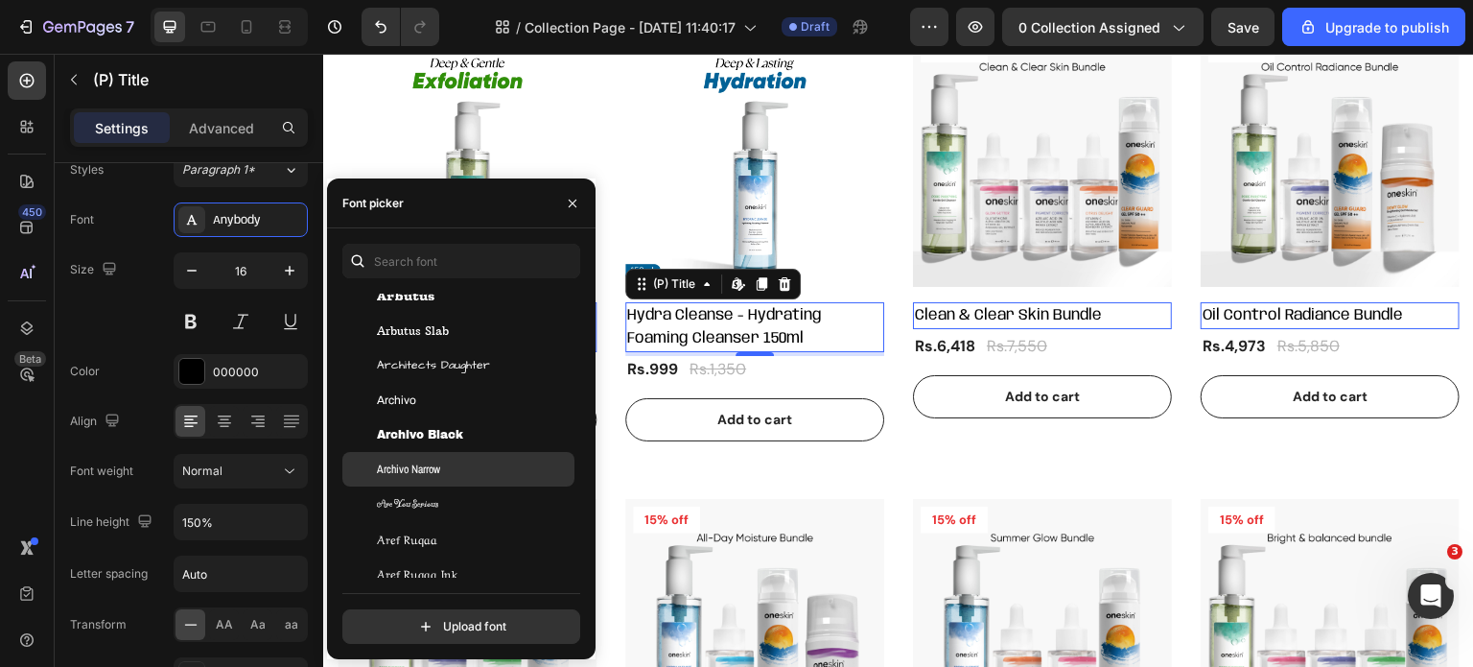
click at [436, 467] on span "Archivo Narrow" at bounding box center [408, 468] width 63 height 17
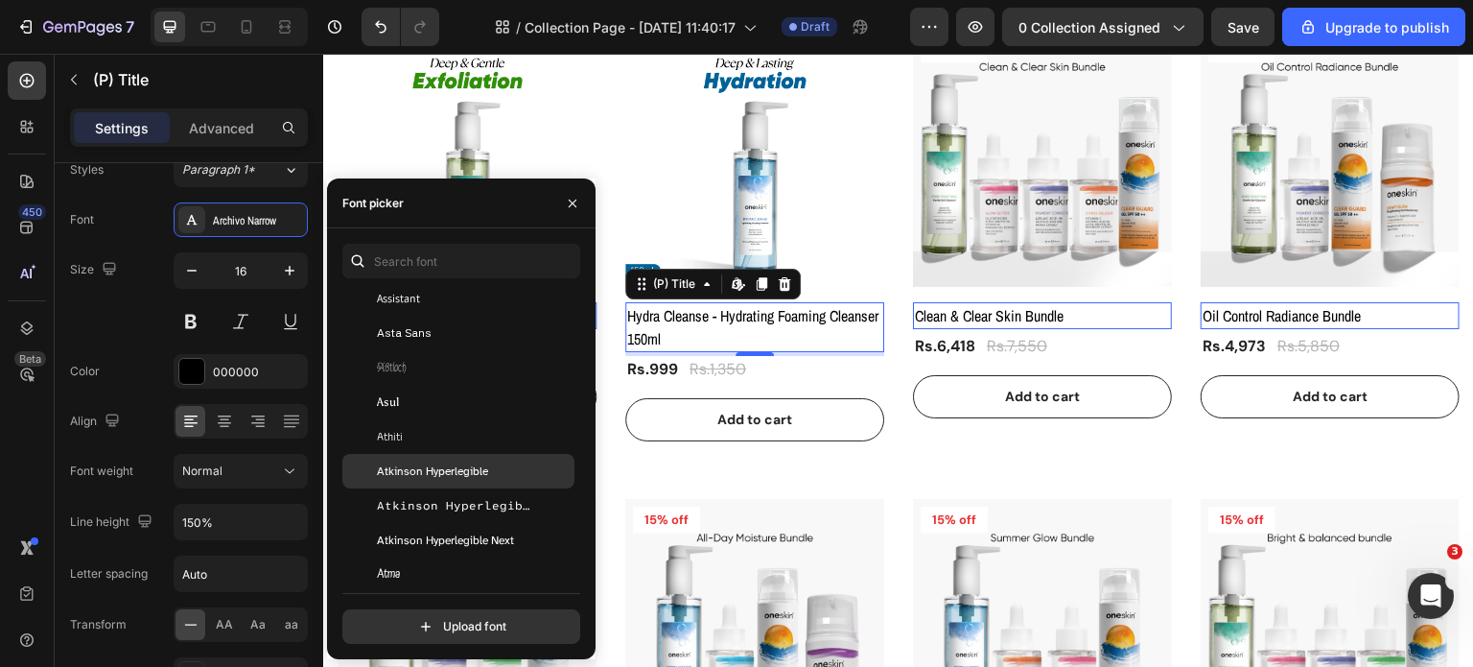
scroll to position [4316, 0]
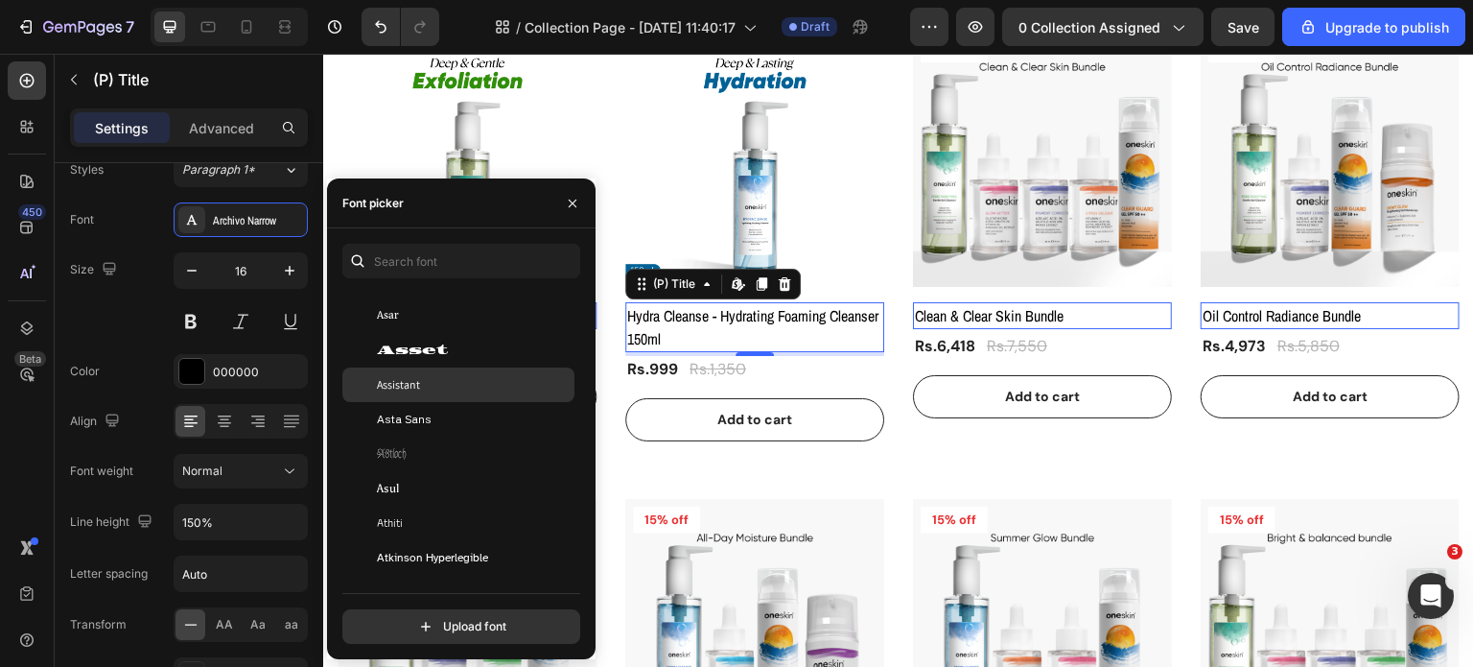
click at [428, 387] on div "Assistant" at bounding box center [474, 384] width 194 height 17
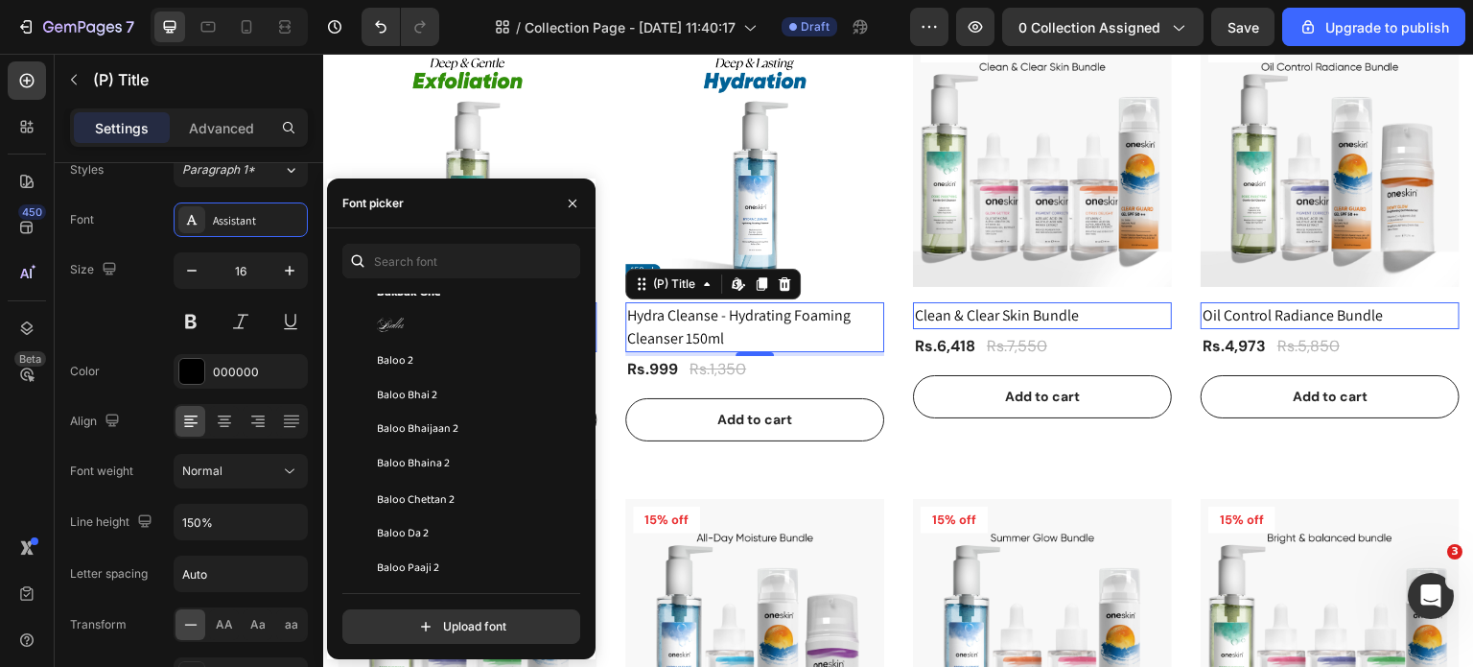
scroll to position [5562, 0]
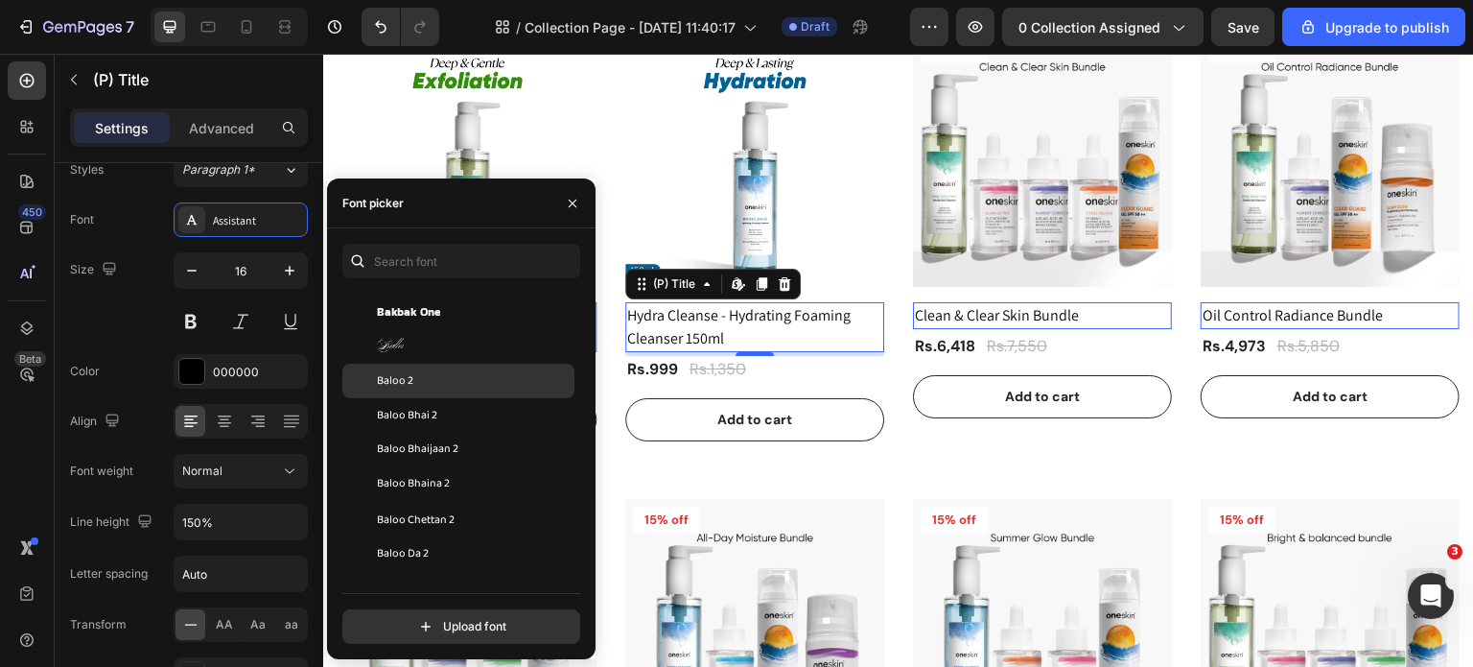
click at [425, 383] on div "Baloo 2" at bounding box center [474, 380] width 194 height 17
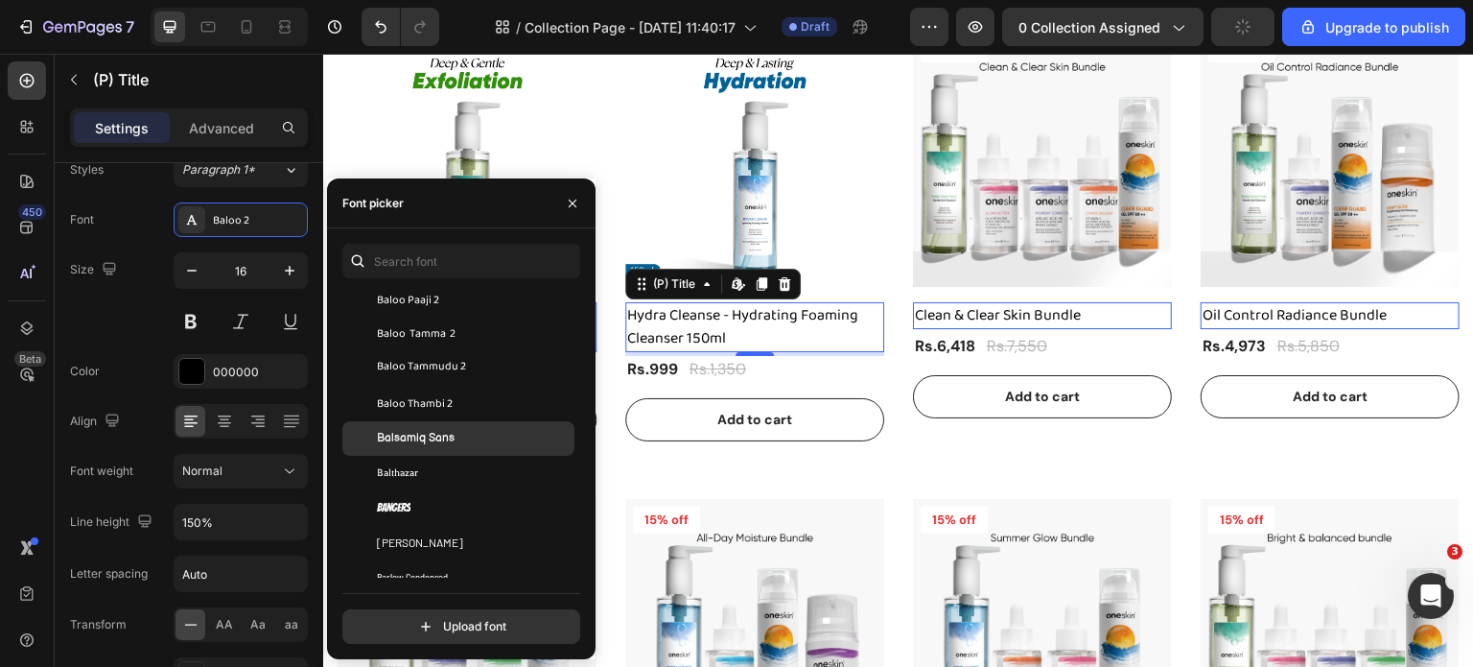
scroll to position [5946, 0]
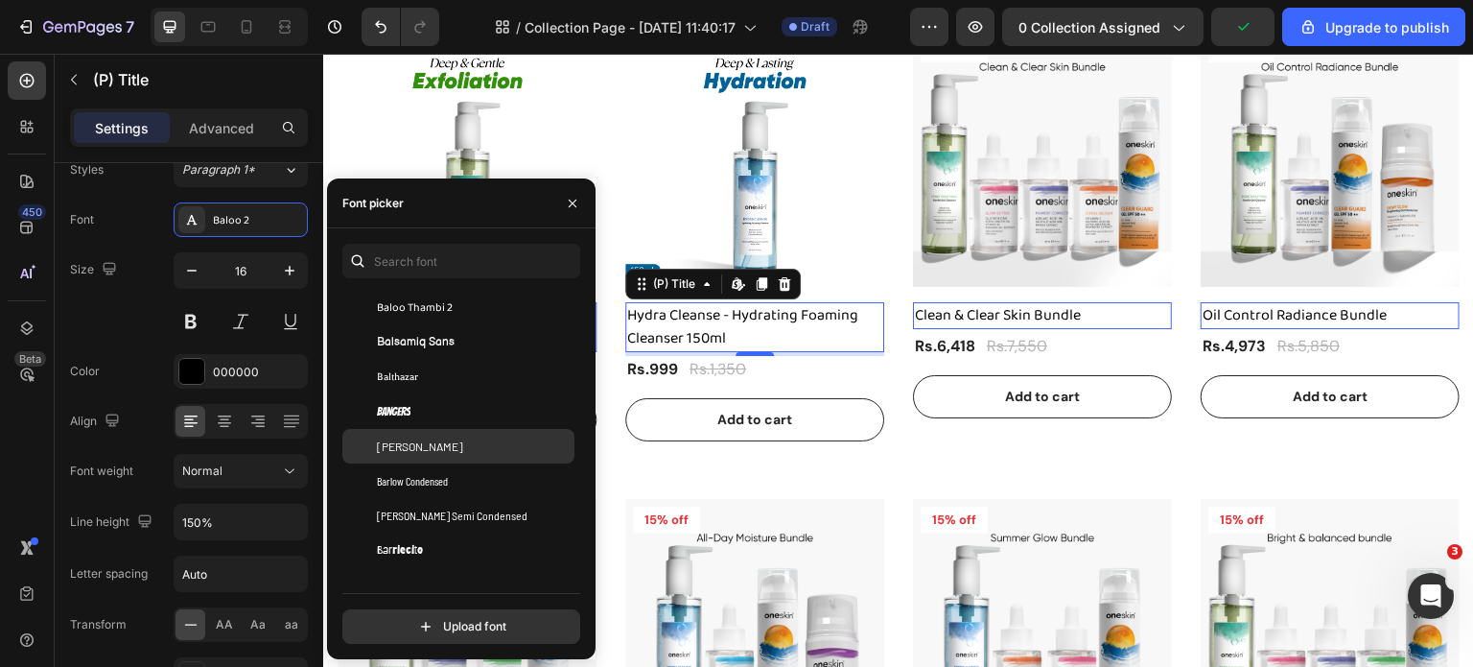
click at [430, 429] on div "[PERSON_NAME]" at bounding box center [458, 446] width 232 height 35
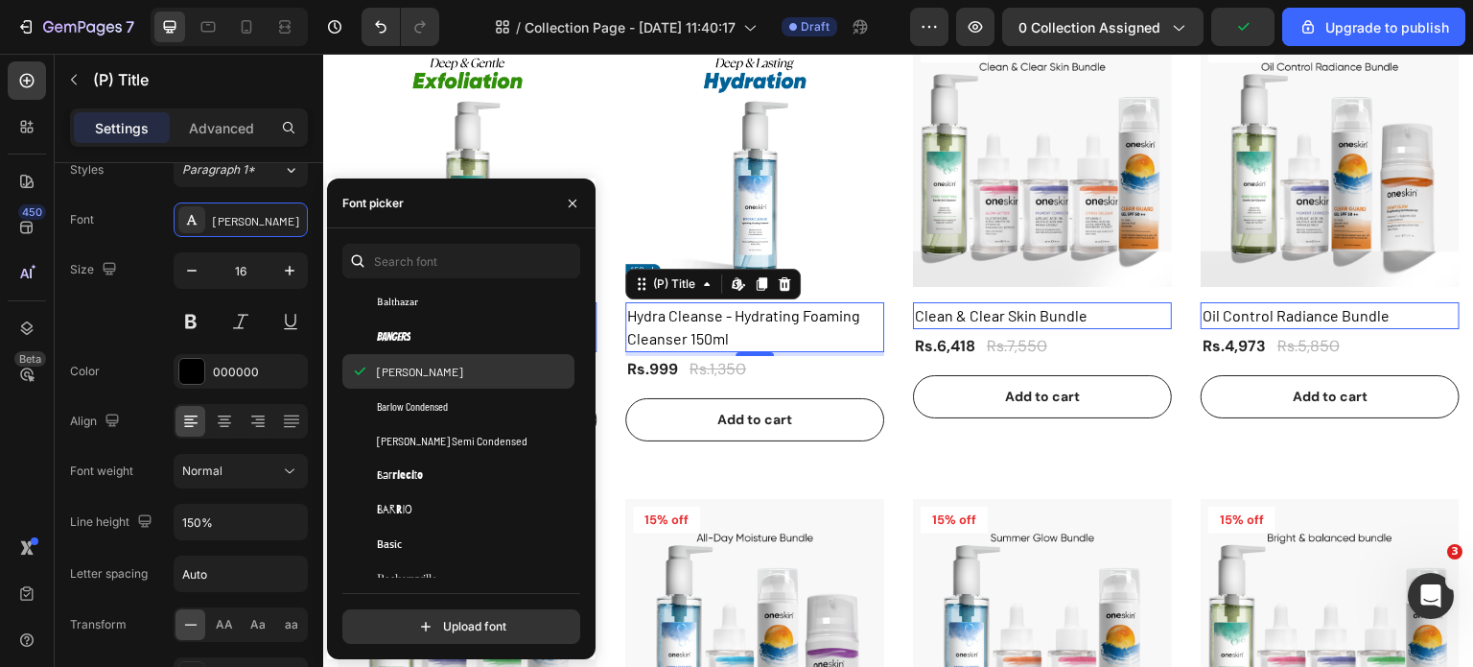
scroll to position [6042, 0]
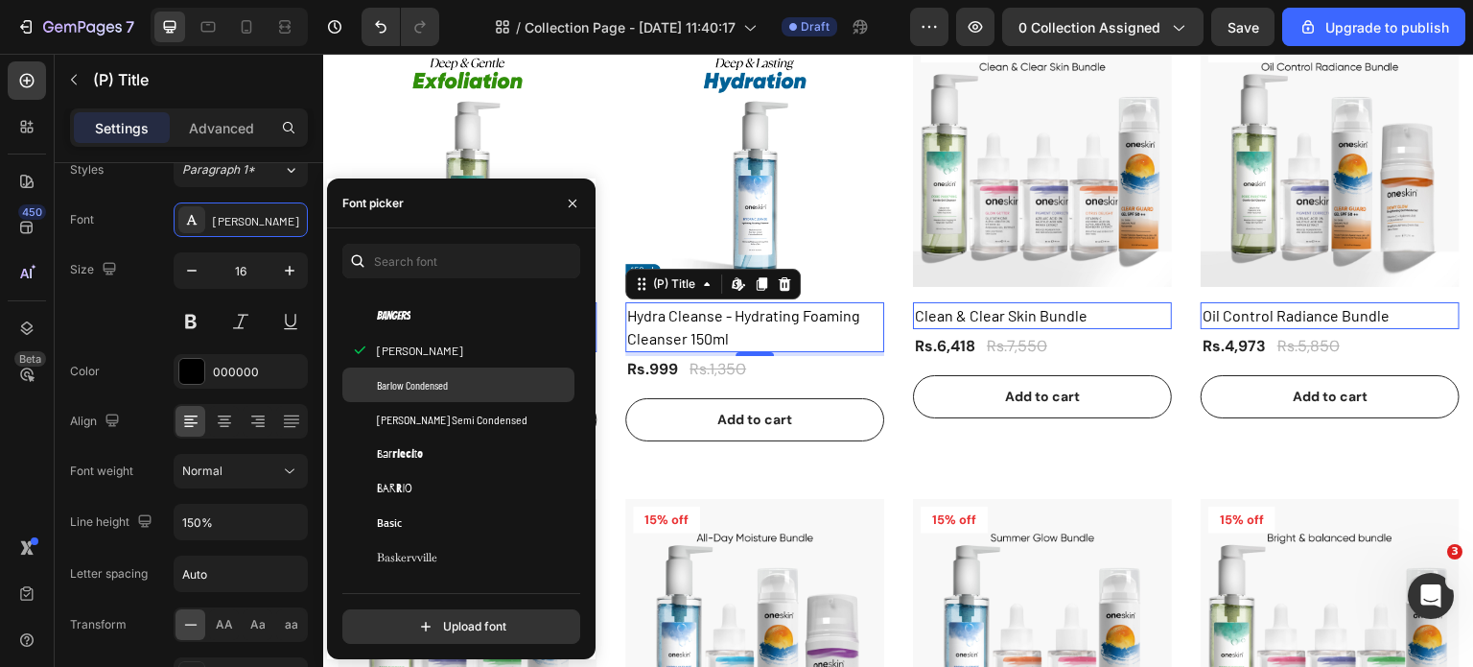
click at [427, 389] on span "Barlow Condensed" at bounding box center [412, 384] width 71 height 17
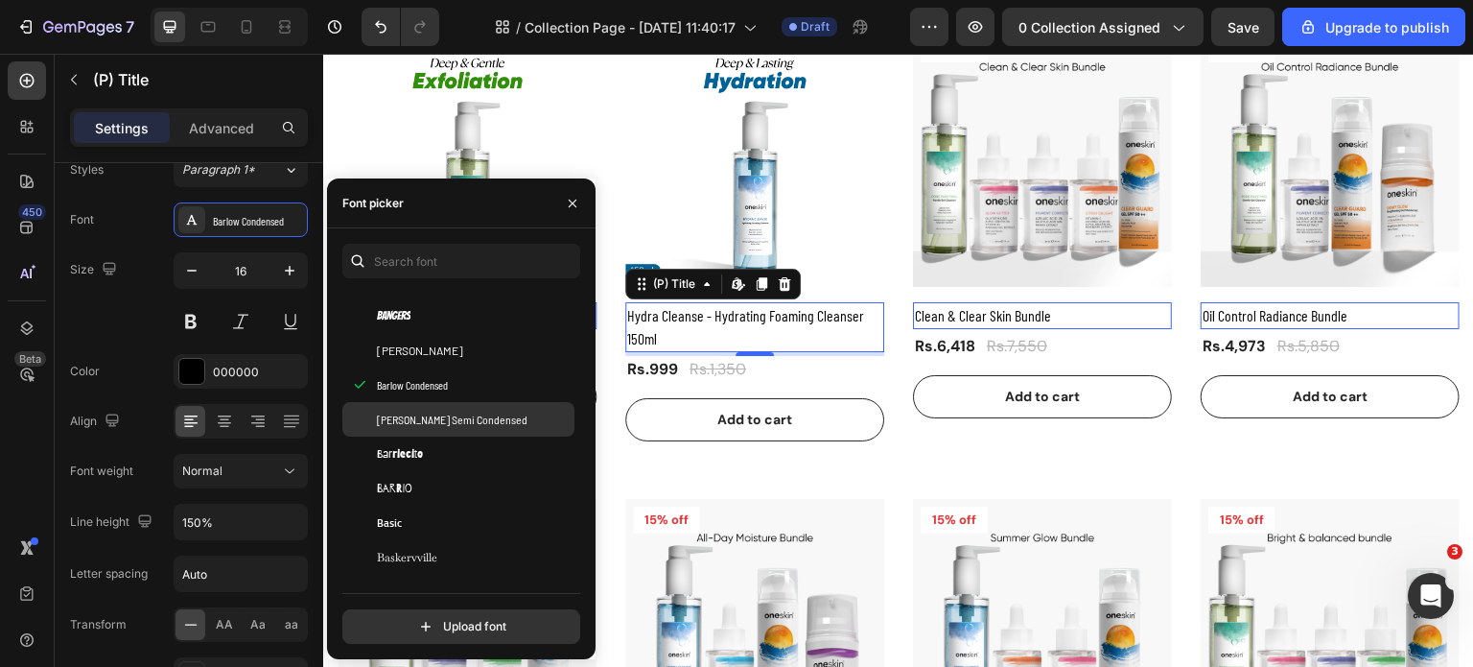
click at [430, 429] on div "[PERSON_NAME] Semi Condensed" at bounding box center [458, 419] width 232 height 35
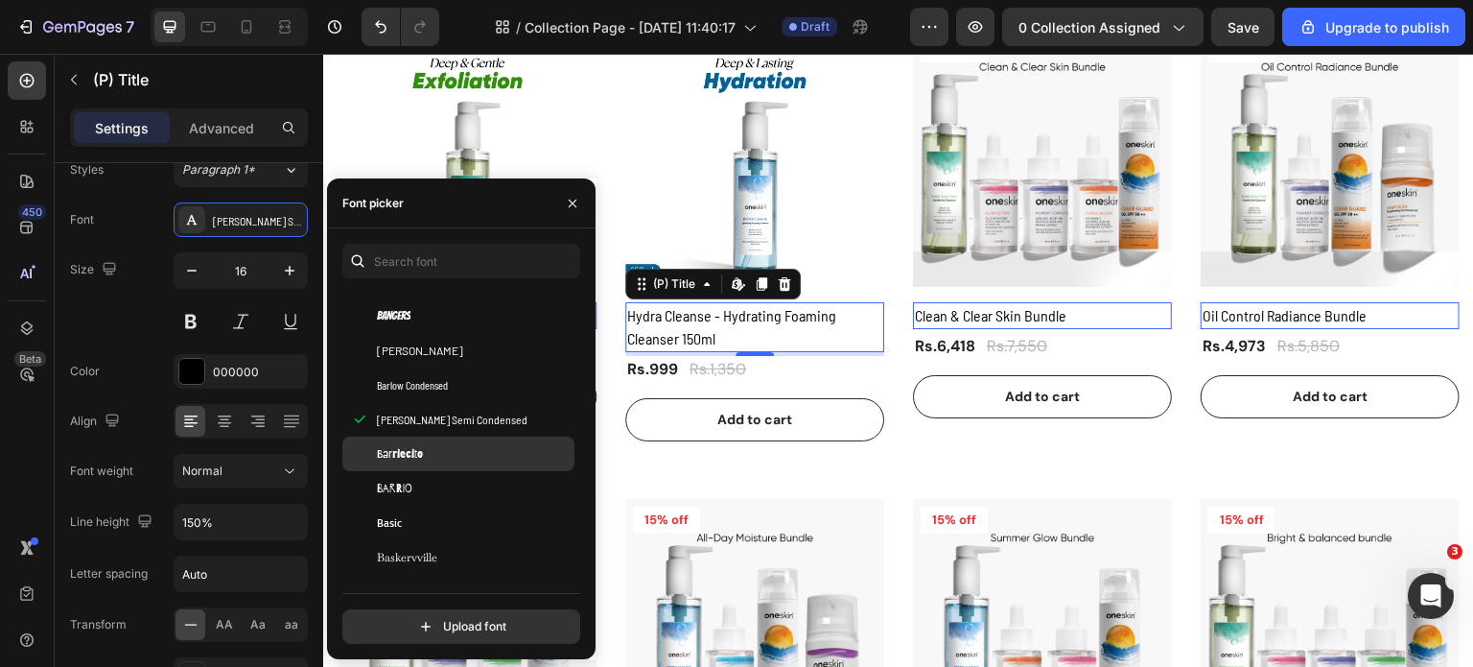
click at [430, 455] on div "Barriecito" at bounding box center [474, 453] width 194 height 17
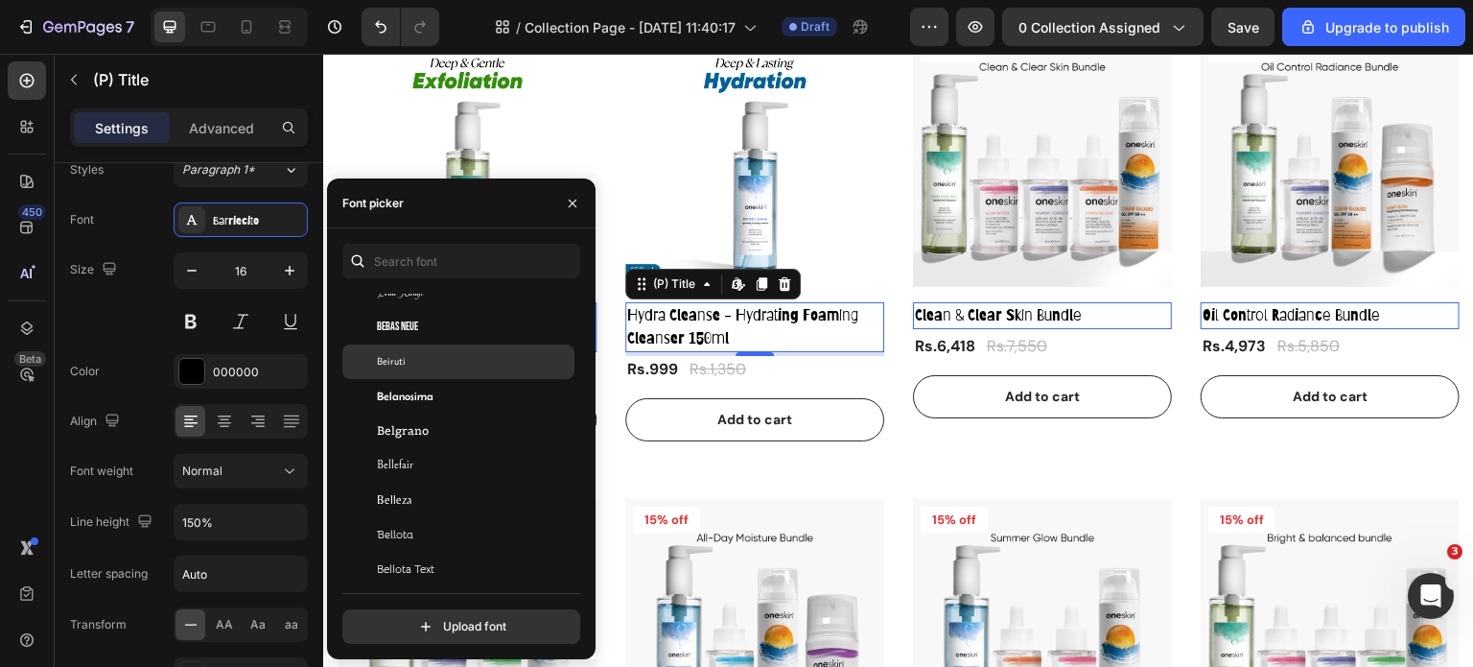
scroll to position [6521, 0]
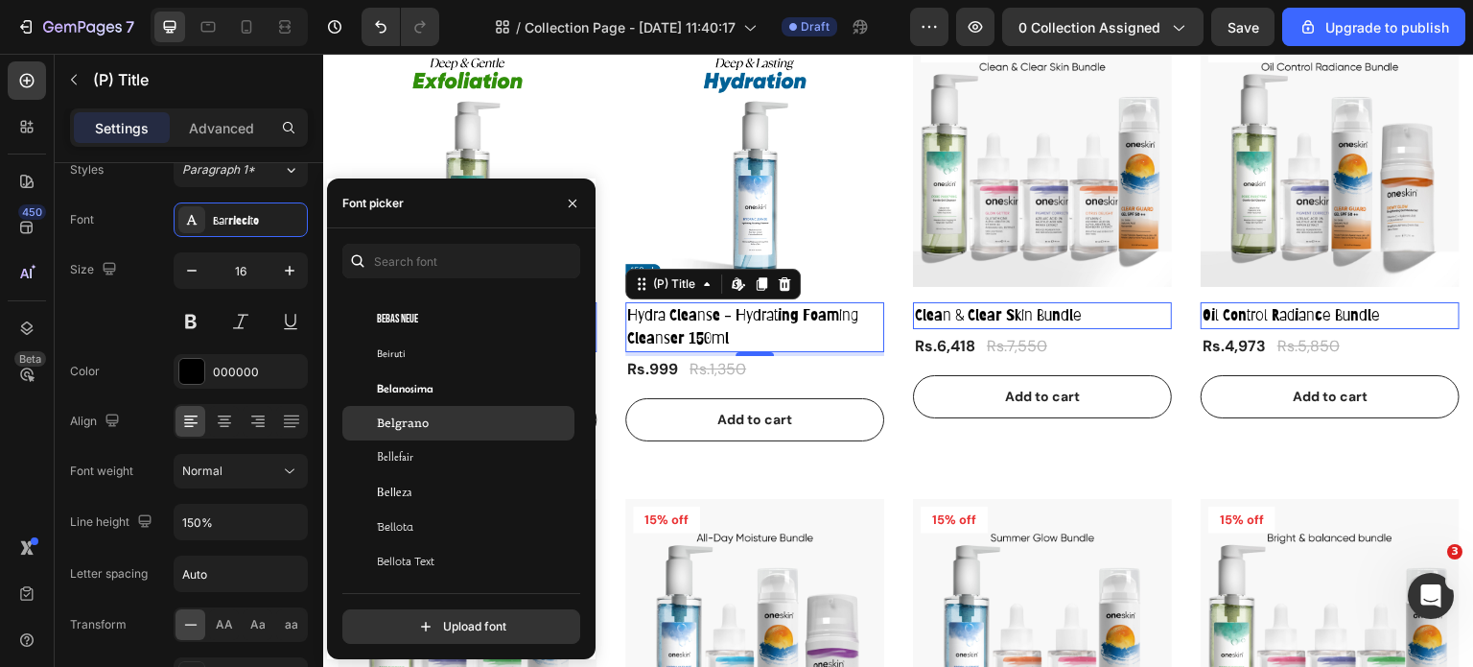
click at [453, 421] on div "Belgrano" at bounding box center [474, 422] width 194 height 17
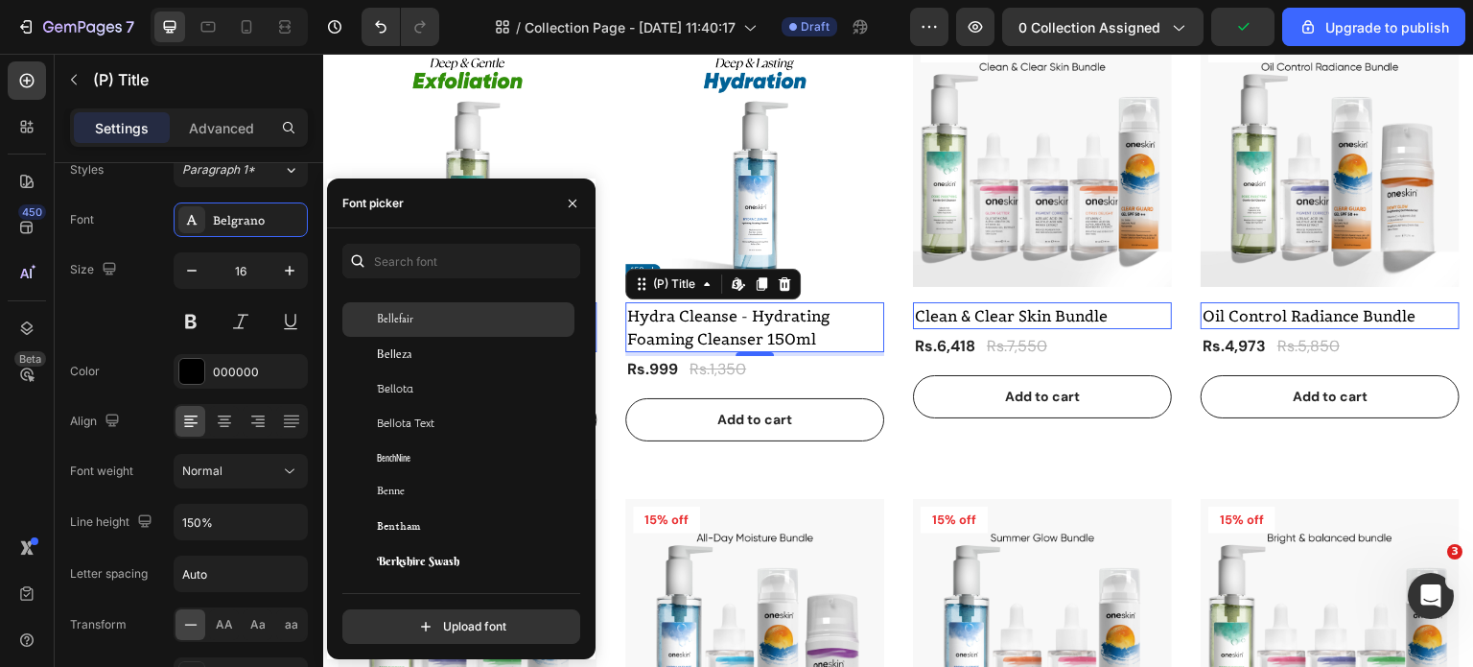
scroll to position [6713, 0]
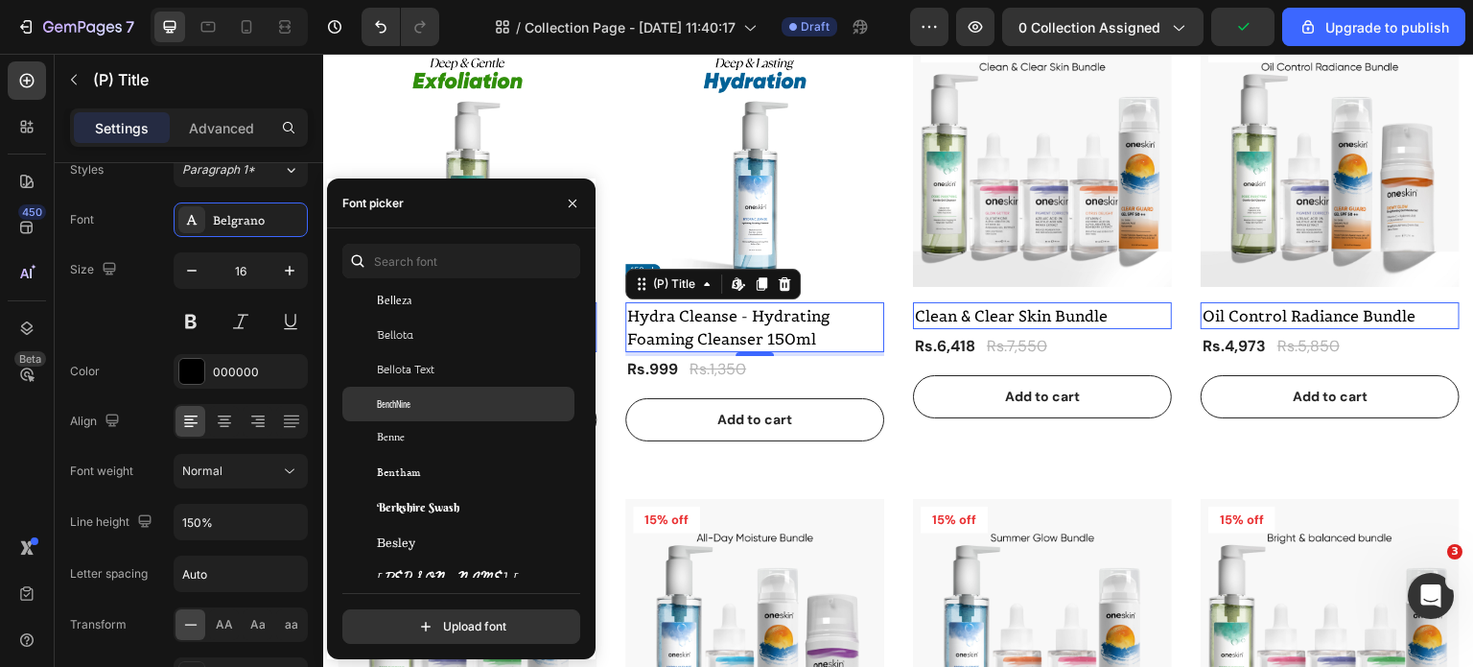
click at [437, 405] on div "BenchNine" at bounding box center [474, 403] width 194 height 17
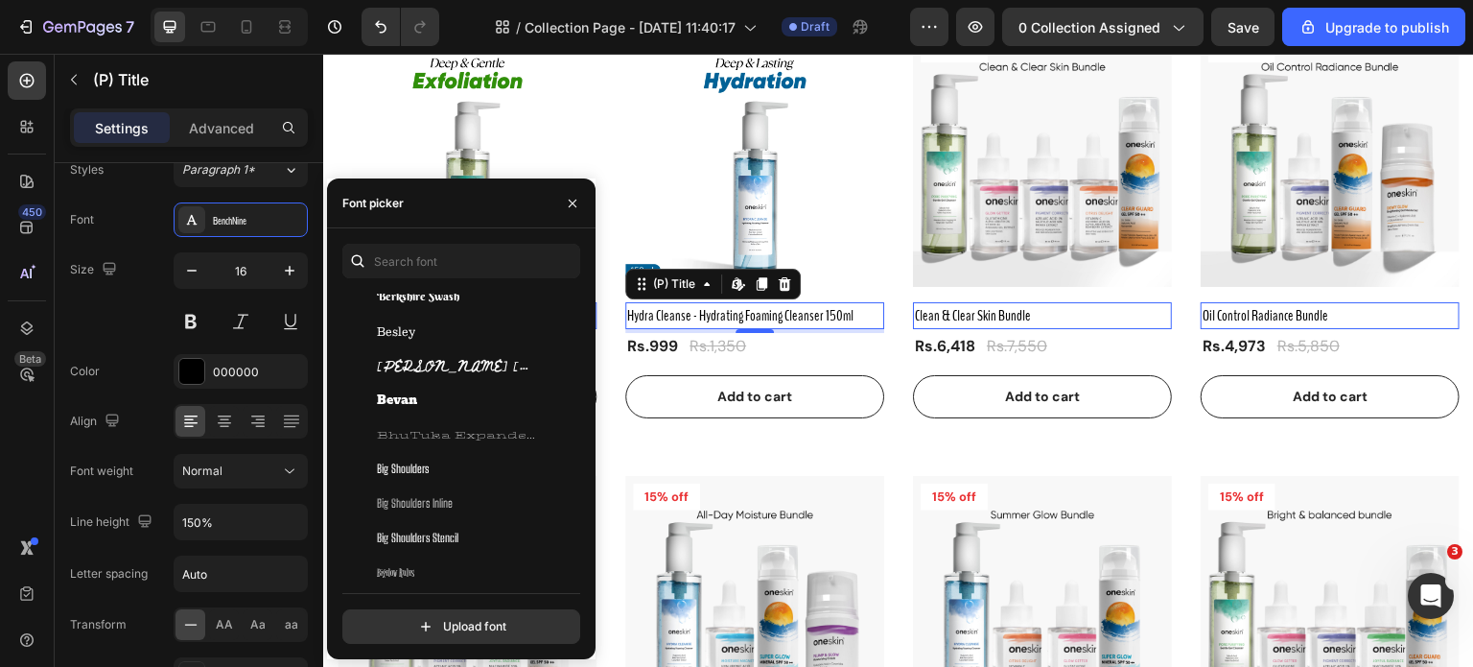
scroll to position [7001, 0]
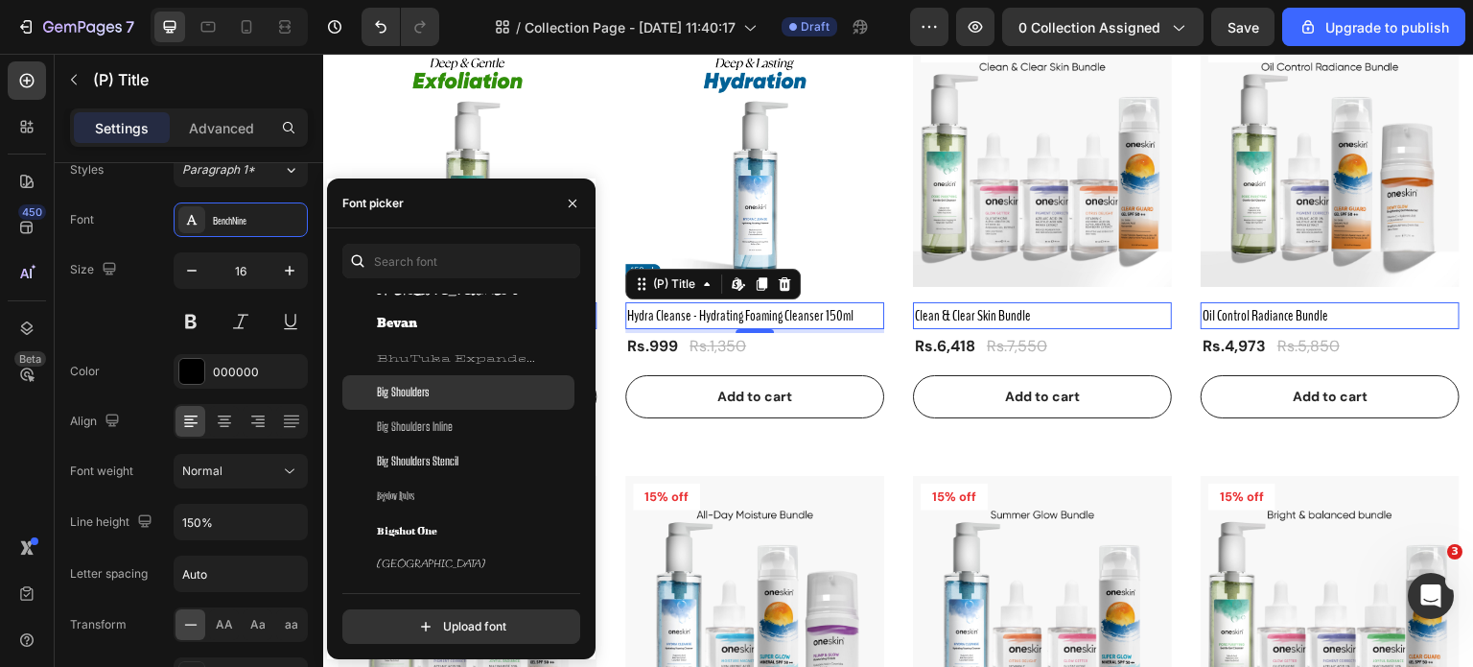
click at [435, 406] on div "Big Shoulders" at bounding box center [458, 392] width 232 height 35
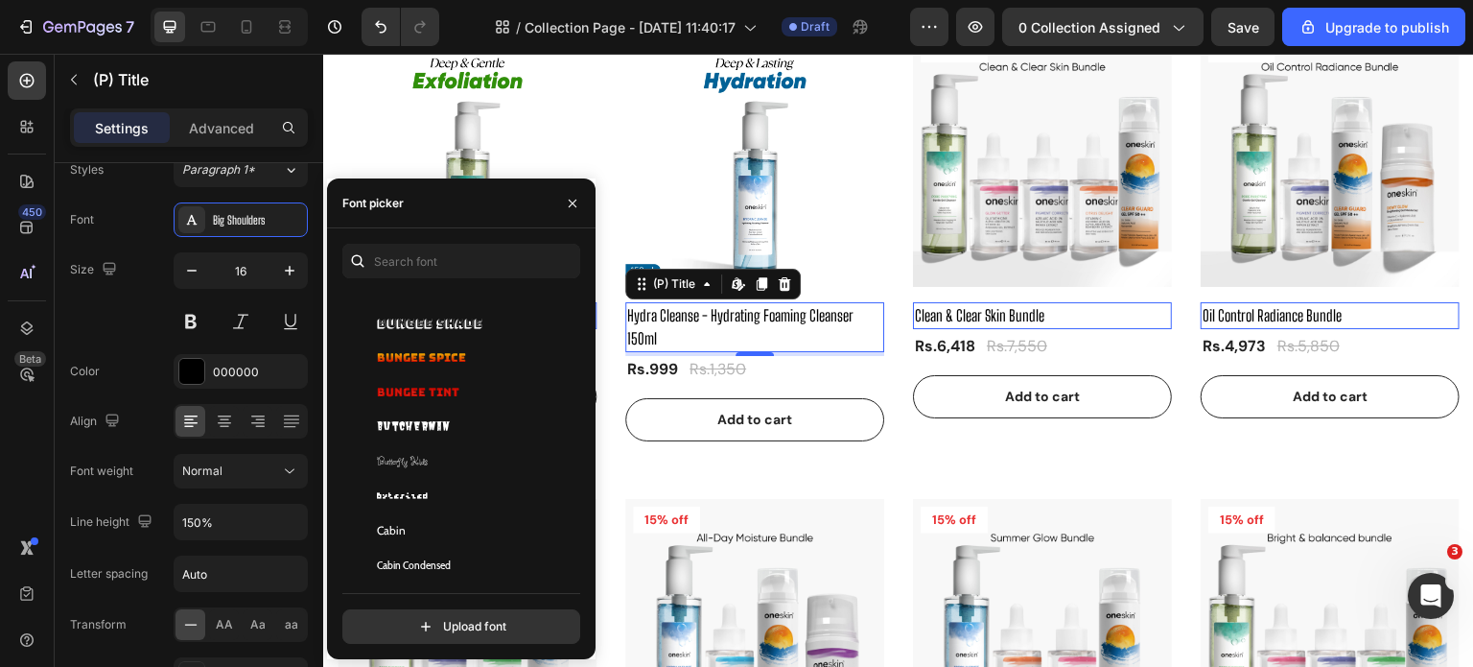
scroll to position [8919, 0]
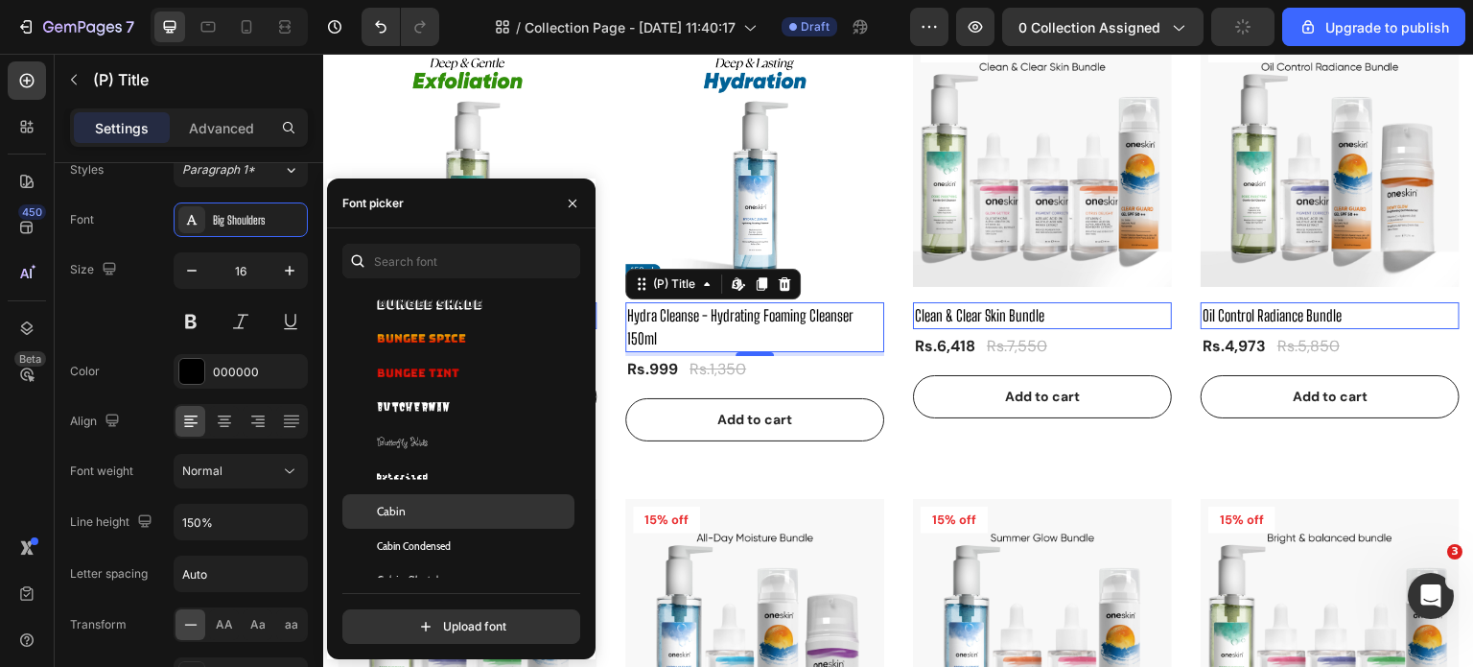
click at [439, 508] on div "Cabin" at bounding box center [474, 511] width 194 height 17
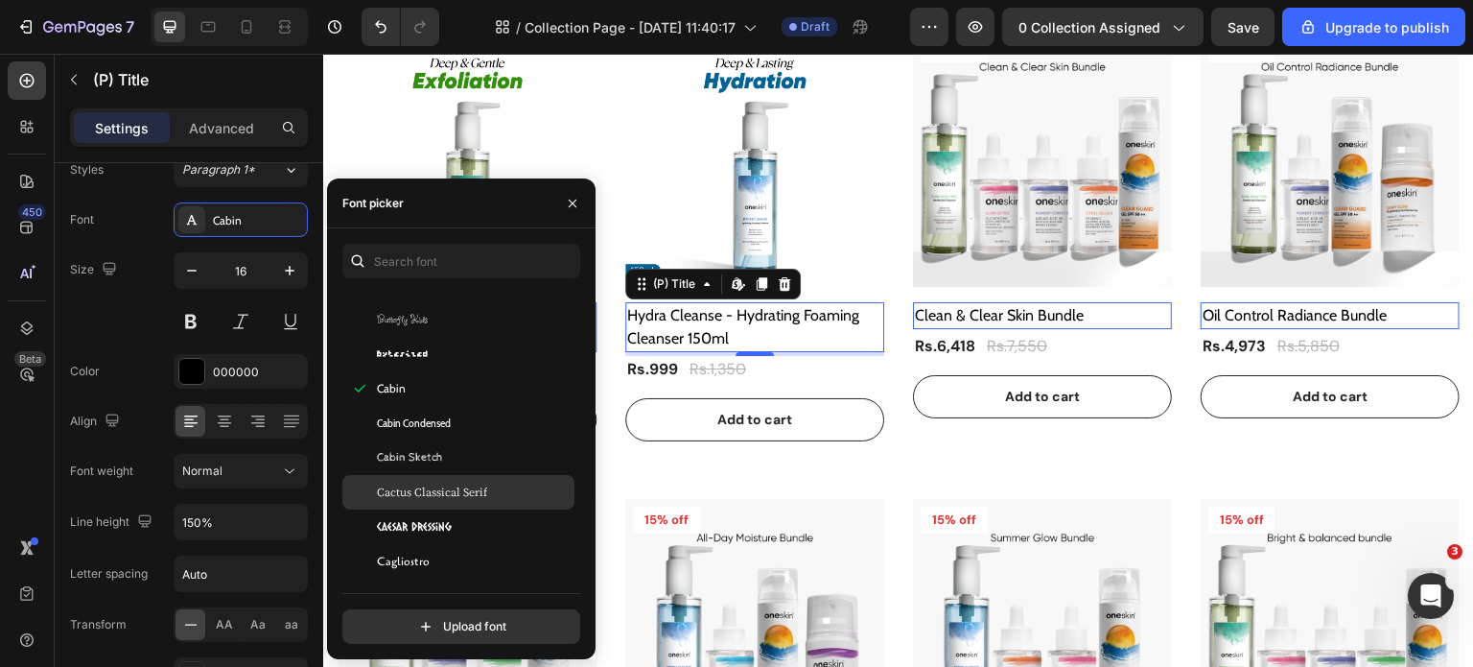
scroll to position [9111, 0]
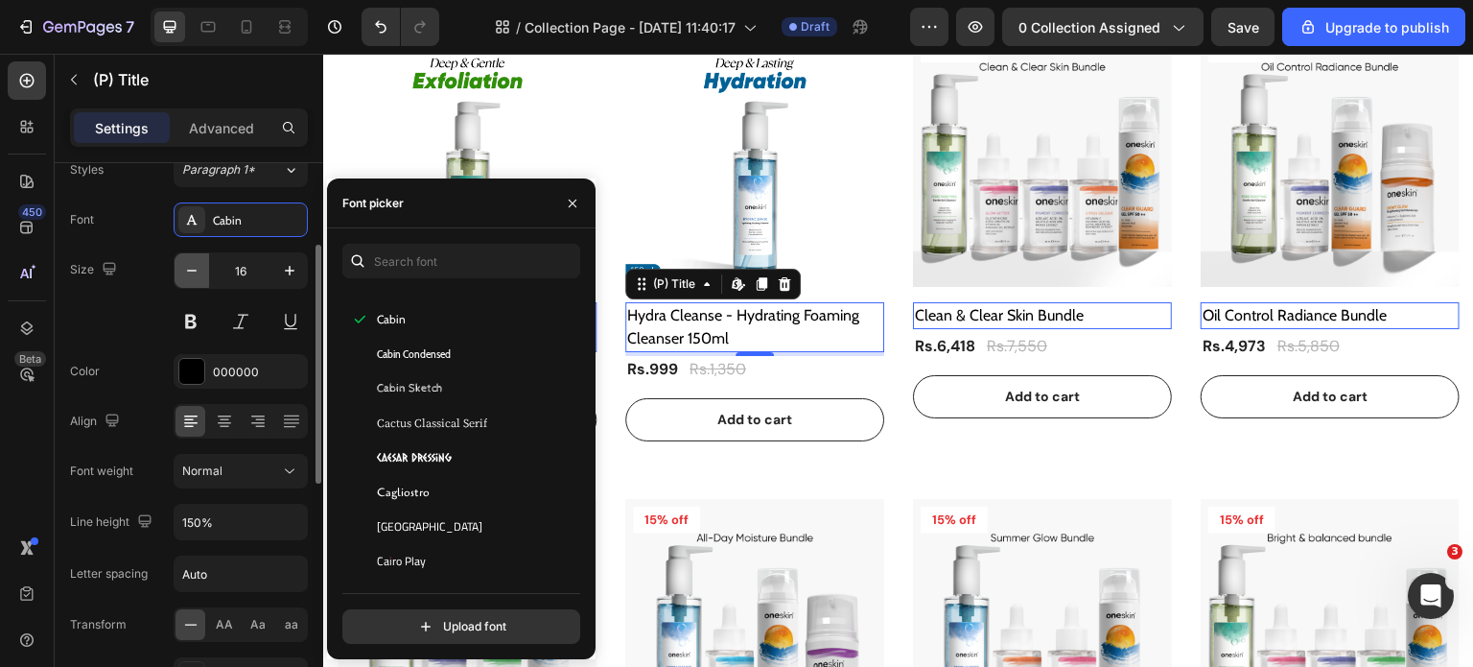
click at [194, 267] on icon "button" at bounding box center [191, 270] width 19 height 19
click at [193, 267] on icon "button" at bounding box center [191, 270] width 19 height 19
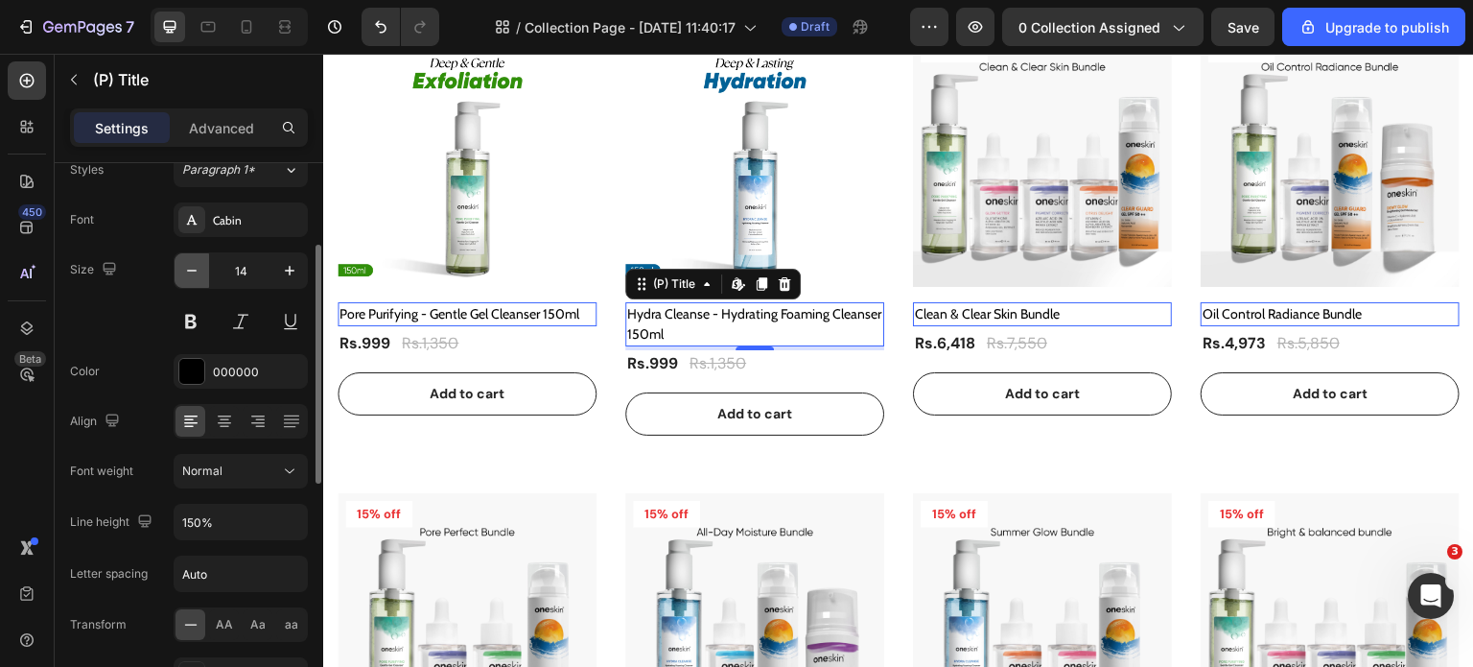
click at [183, 275] on icon "button" at bounding box center [191, 270] width 19 height 19
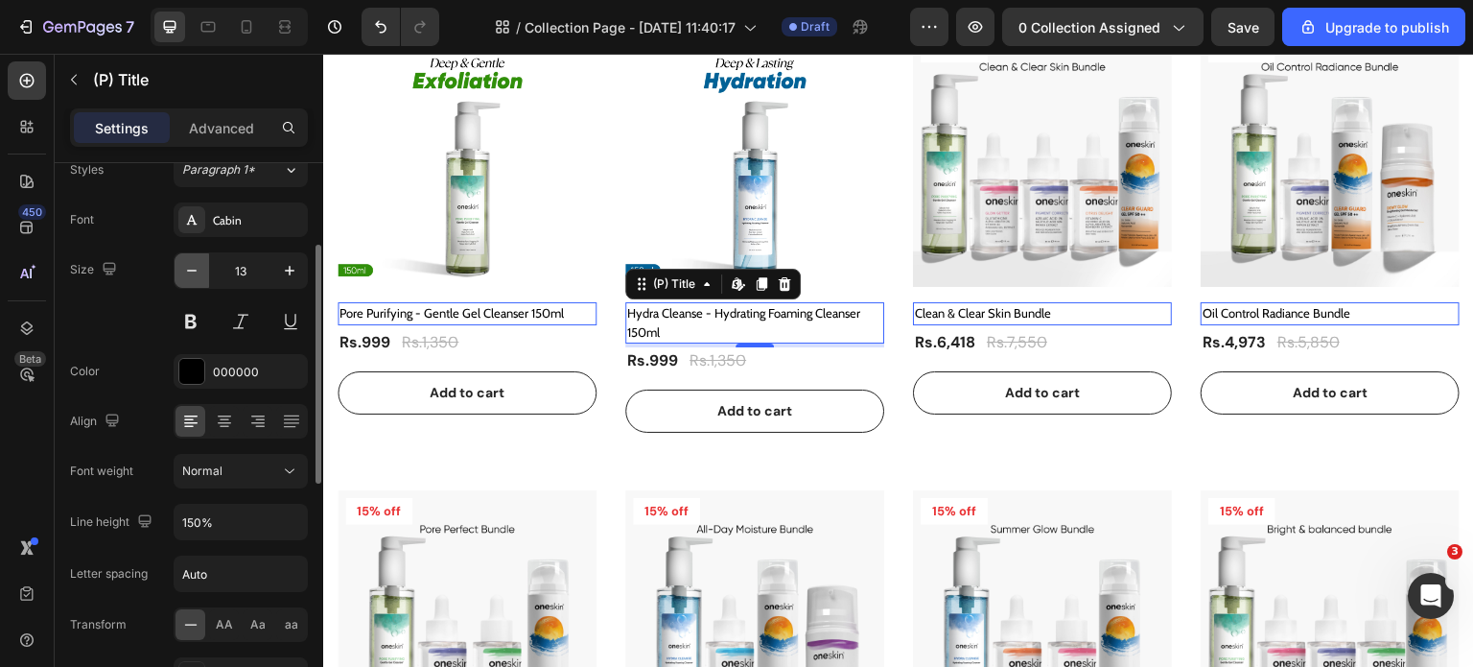
click at [183, 268] on icon "button" at bounding box center [191, 270] width 19 height 19
type input "12"
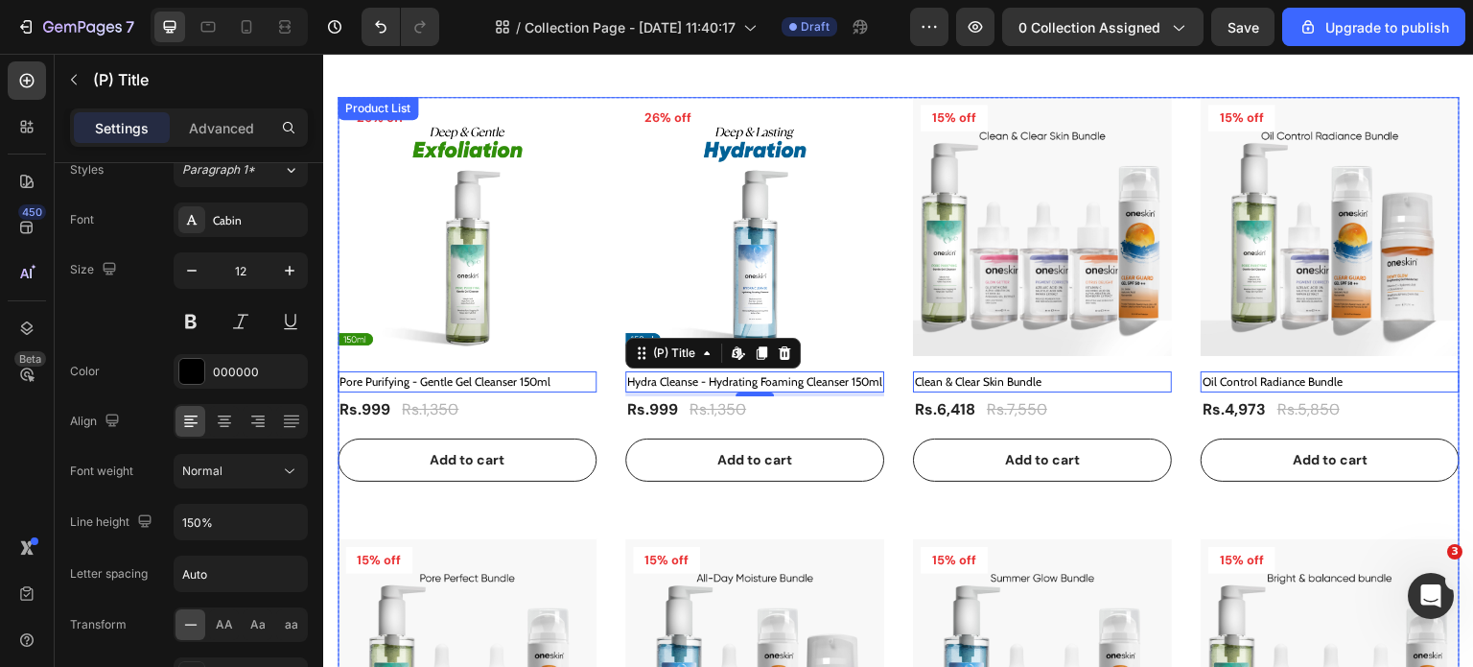
scroll to position [384, 0]
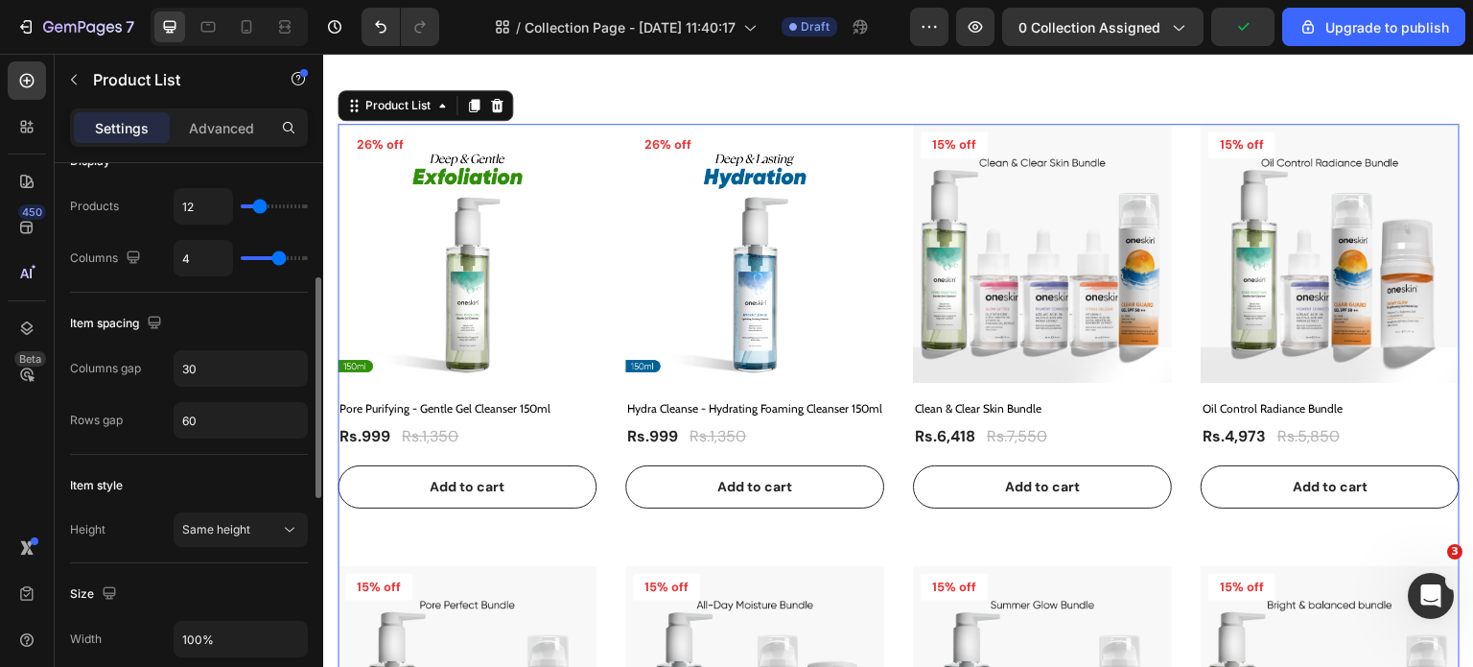
scroll to position [192, 0]
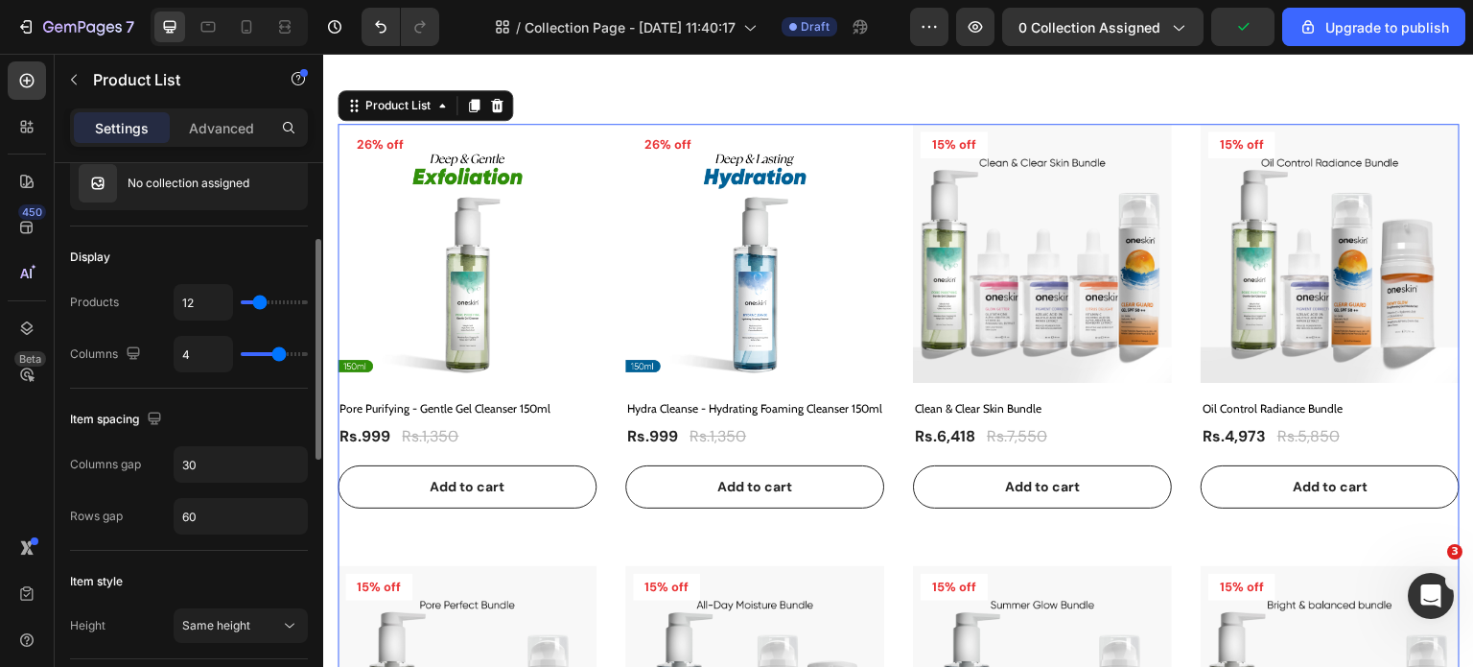
type input "16"
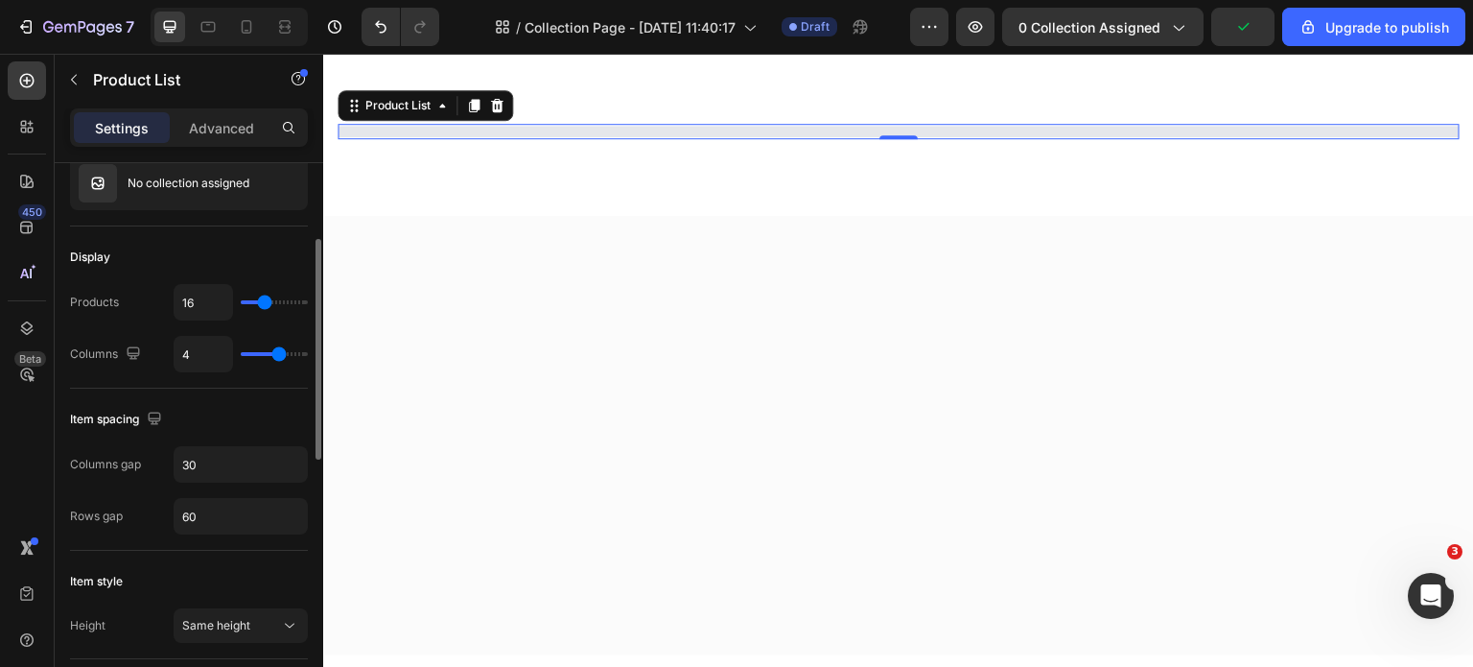
type input "35"
type input "43"
type input "50"
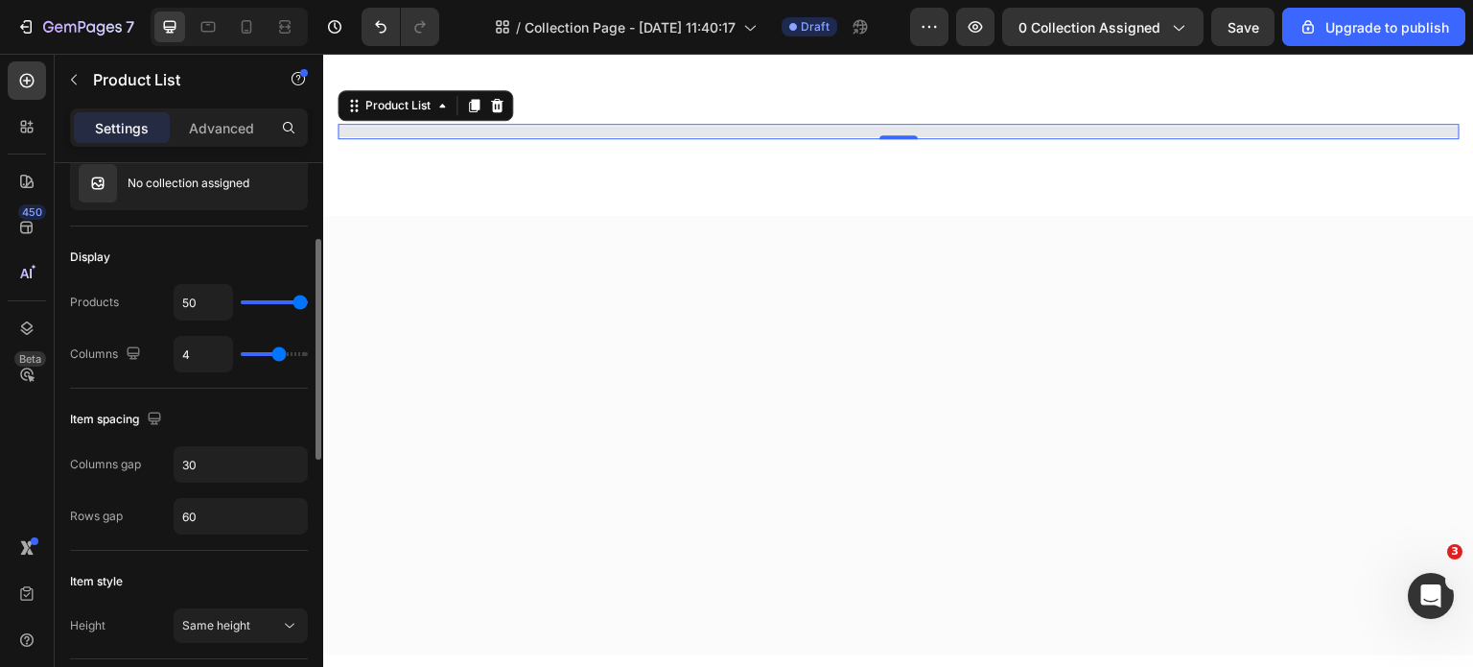
drag, startPoint x: 261, startPoint y: 303, endPoint x: 308, endPoint y: 298, distance: 47.2
type input "50"
click at [308, 300] on input "range" at bounding box center [274, 302] width 67 height 4
click at [249, 246] on div "Display" at bounding box center [189, 257] width 238 height 31
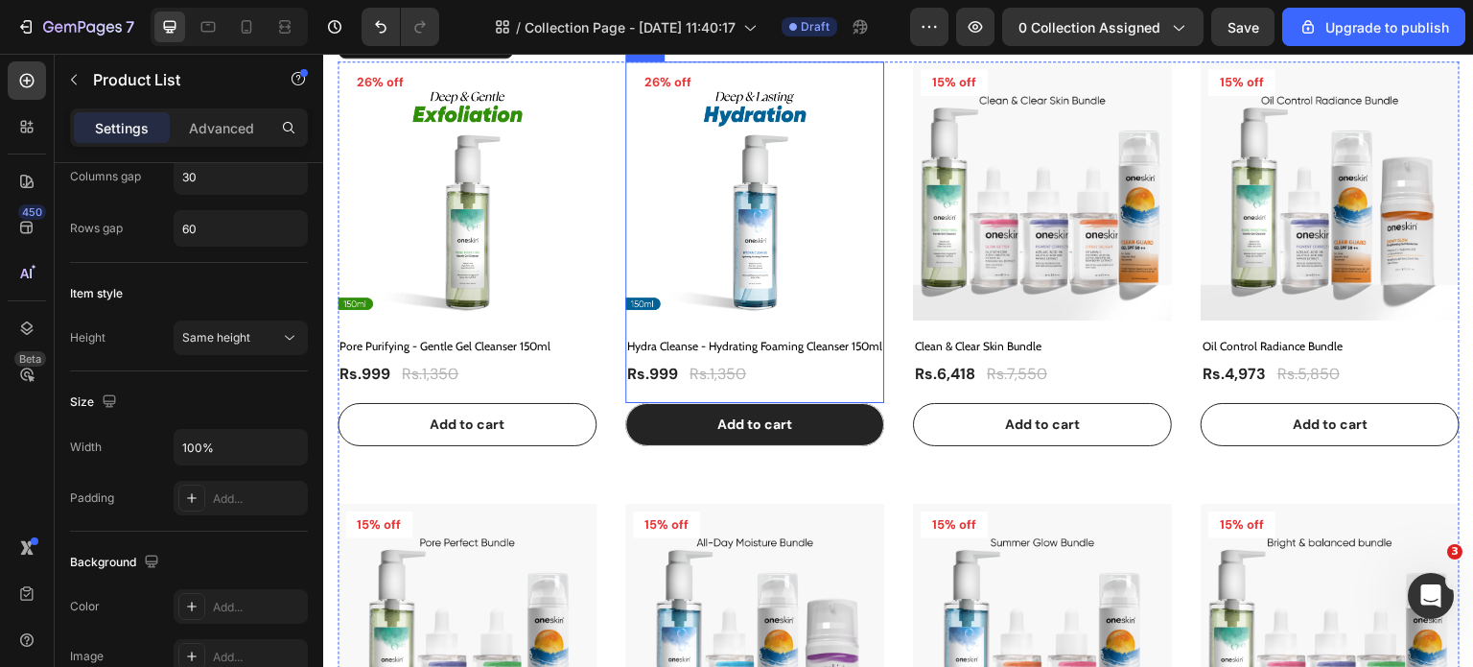
scroll to position [480, 0]
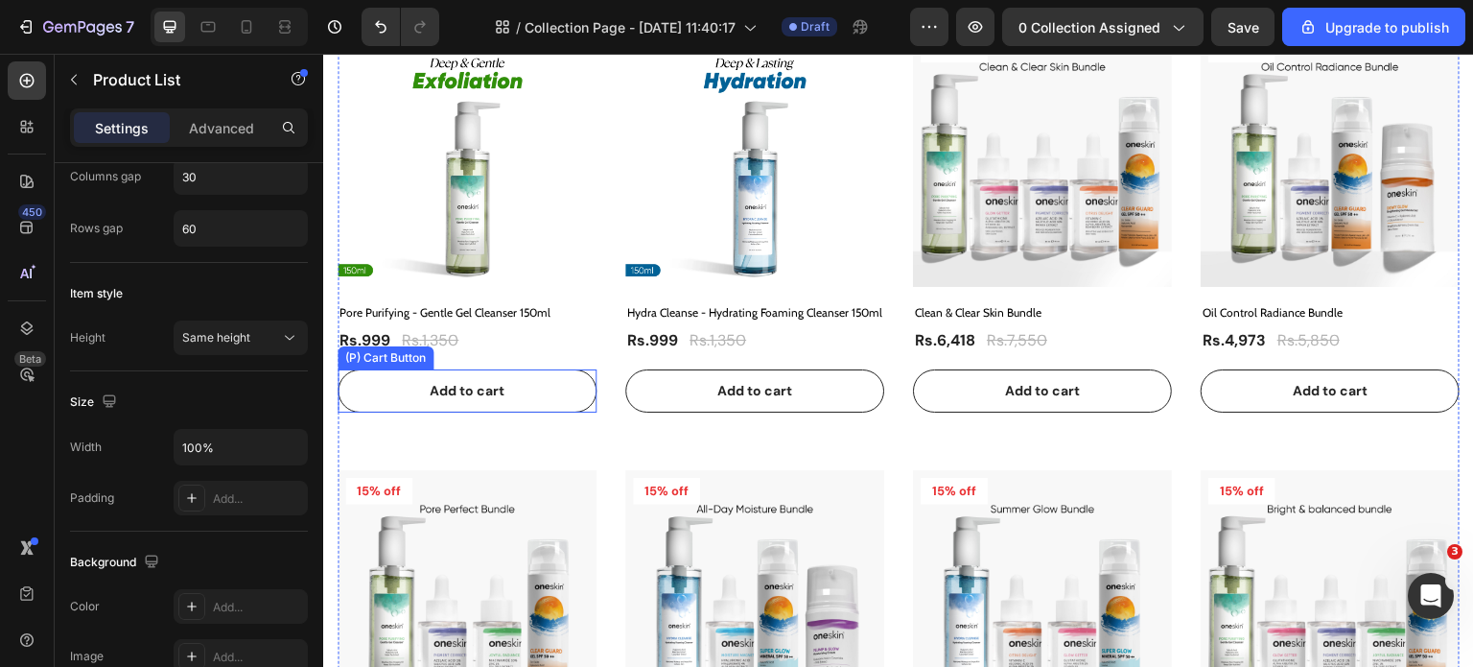
click at [366, 359] on div "(P) Cart Button" at bounding box center [386, 357] width 96 height 23
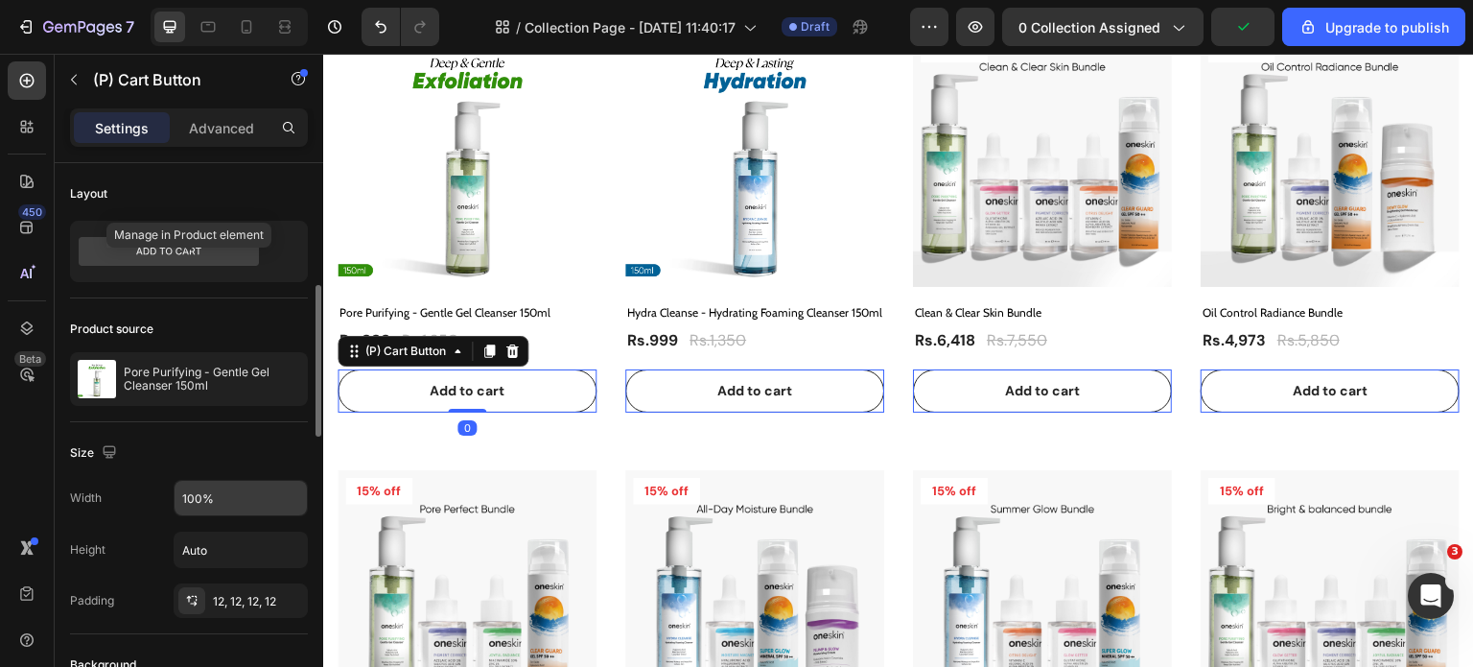
scroll to position [192, 0]
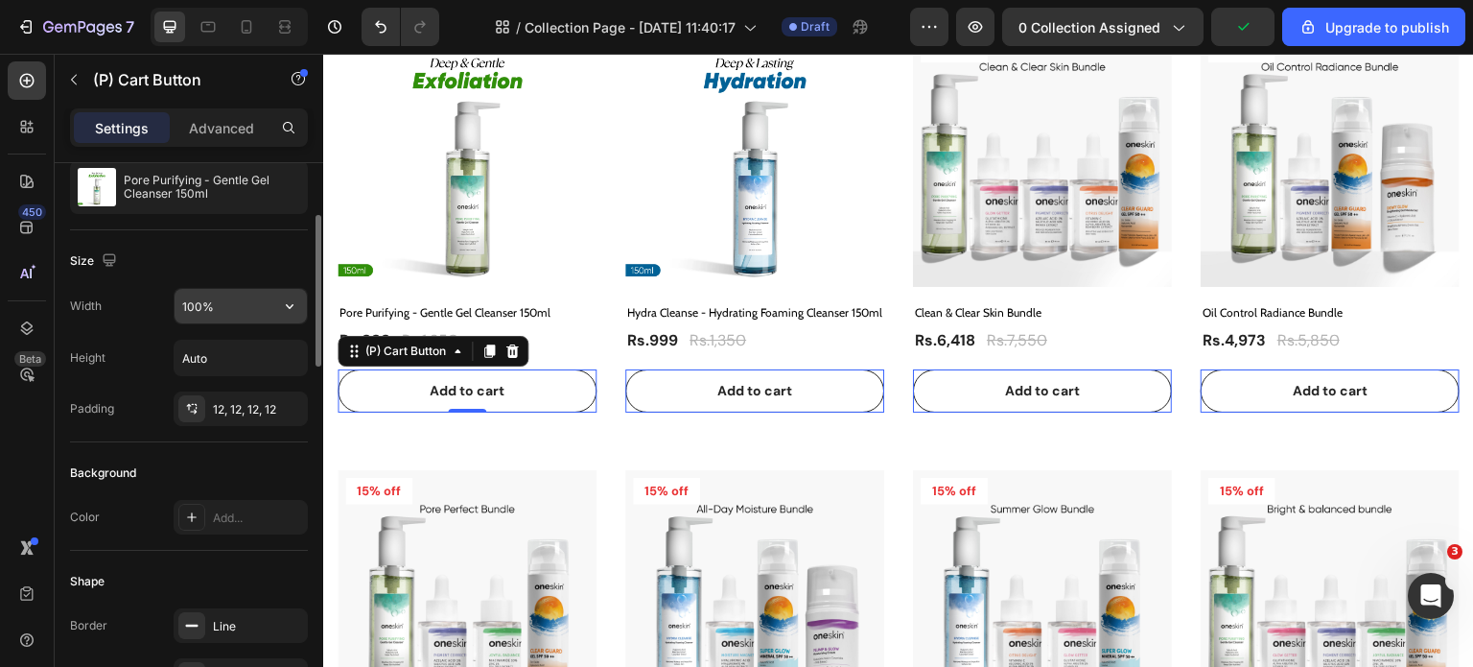
click at [219, 304] on input "100%" at bounding box center [241, 306] width 132 height 35
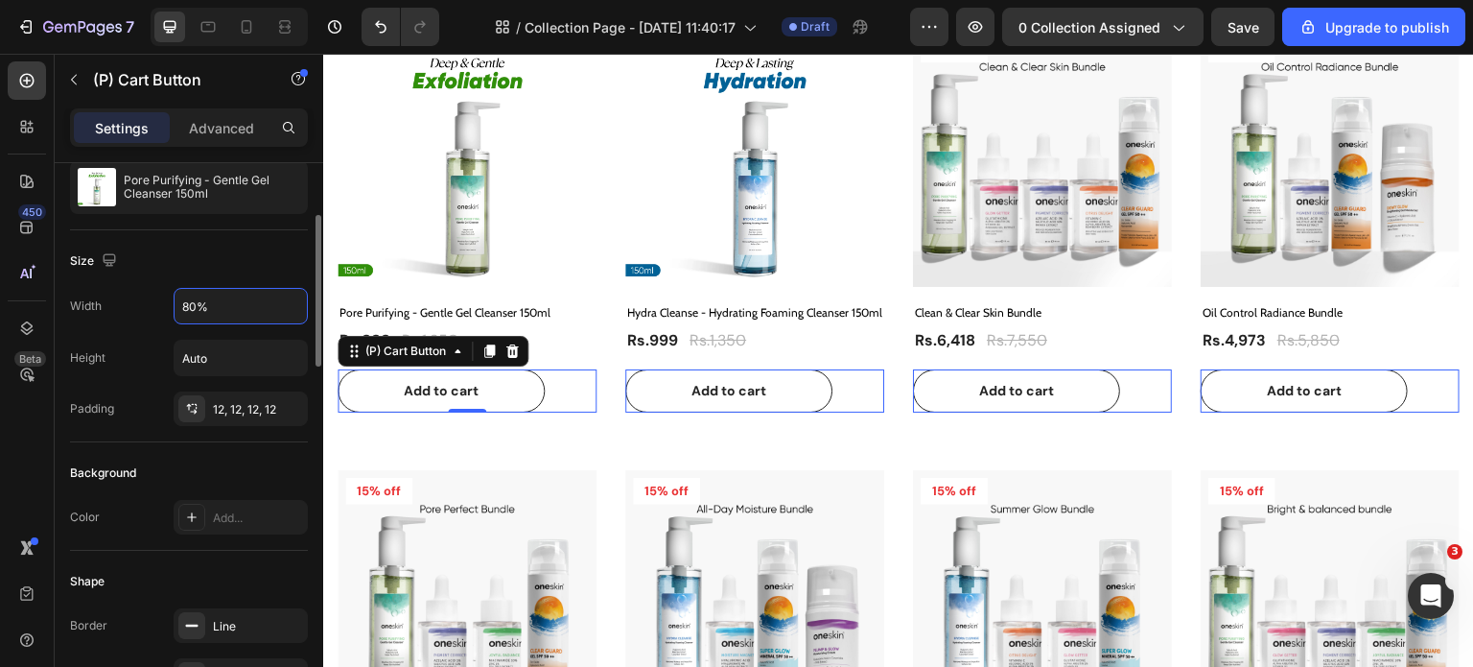
type input "80%"
click at [149, 326] on div "Width 80% Height Auto Padding 12, 12, 12, 12" at bounding box center [189, 357] width 238 height 138
click at [207, 357] on input "Auto" at bounding box center [241, 357] width 132 height 35
click at [136, 325] on div "Width 80% Height Auto Padding 12, 12, 12, 12" at bounding box center [189, 357] width 238 height 138
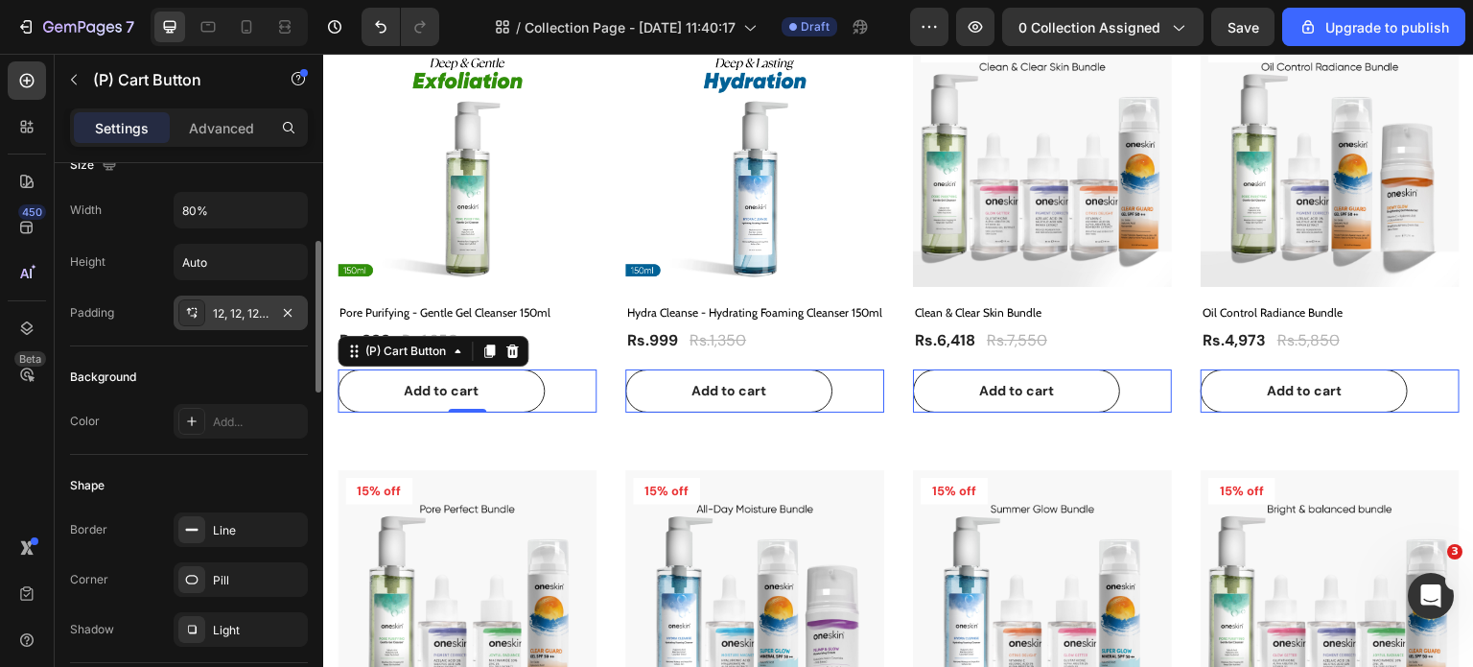
click at [253, 305] on div "12, 12, 12, 12" at bounding box center [241, 313] width 56 height 17
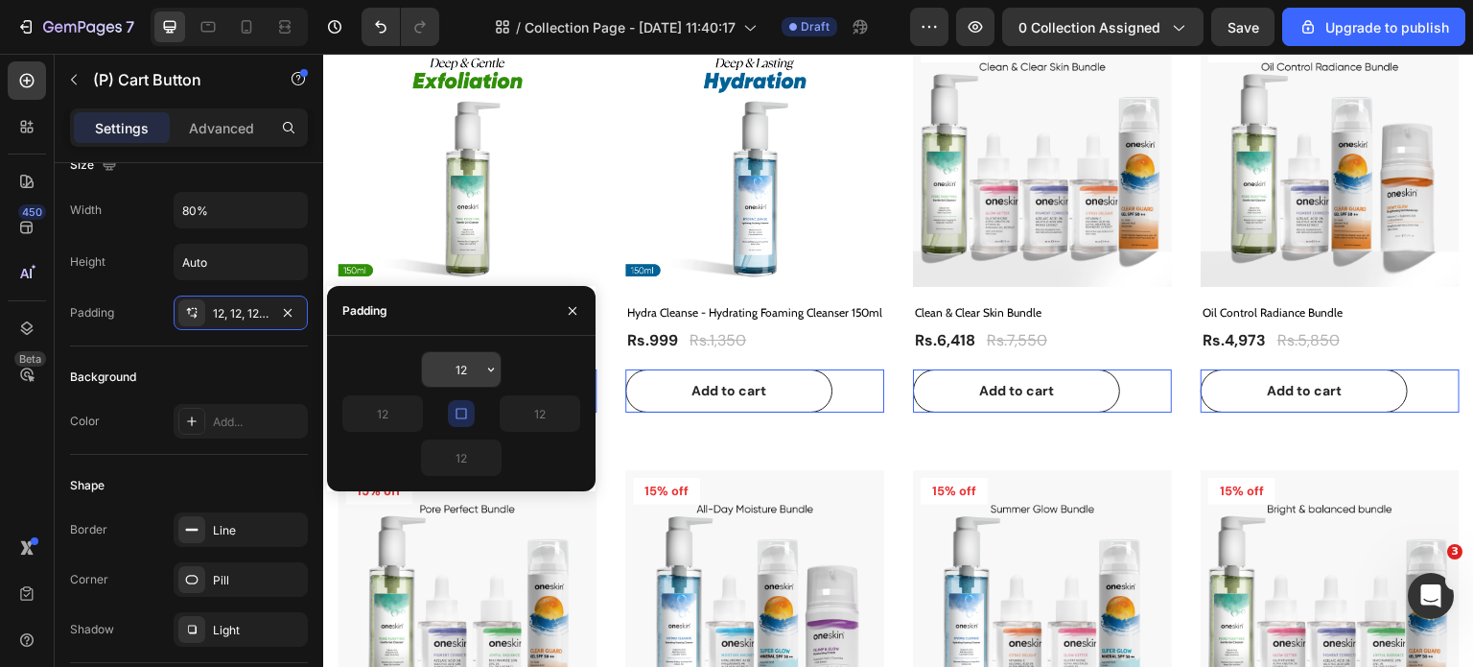
click at [453, 360] on input "12" at bounding box center [461, 369] width 79 height 35
click at [464, 373] on input "12" at bounding box center [461, 369] width 79 height 35
click at [457, 375] on input "12" at bounding box center [461, 369] width 79 height 35
drag, startPoint x: 457, startPoint y: 375, endPoint x: 465, endPoint y: 368, distance: 10.2
click at [456, 375] on input "12" at bounding box center [461, 369] width 79 height 35
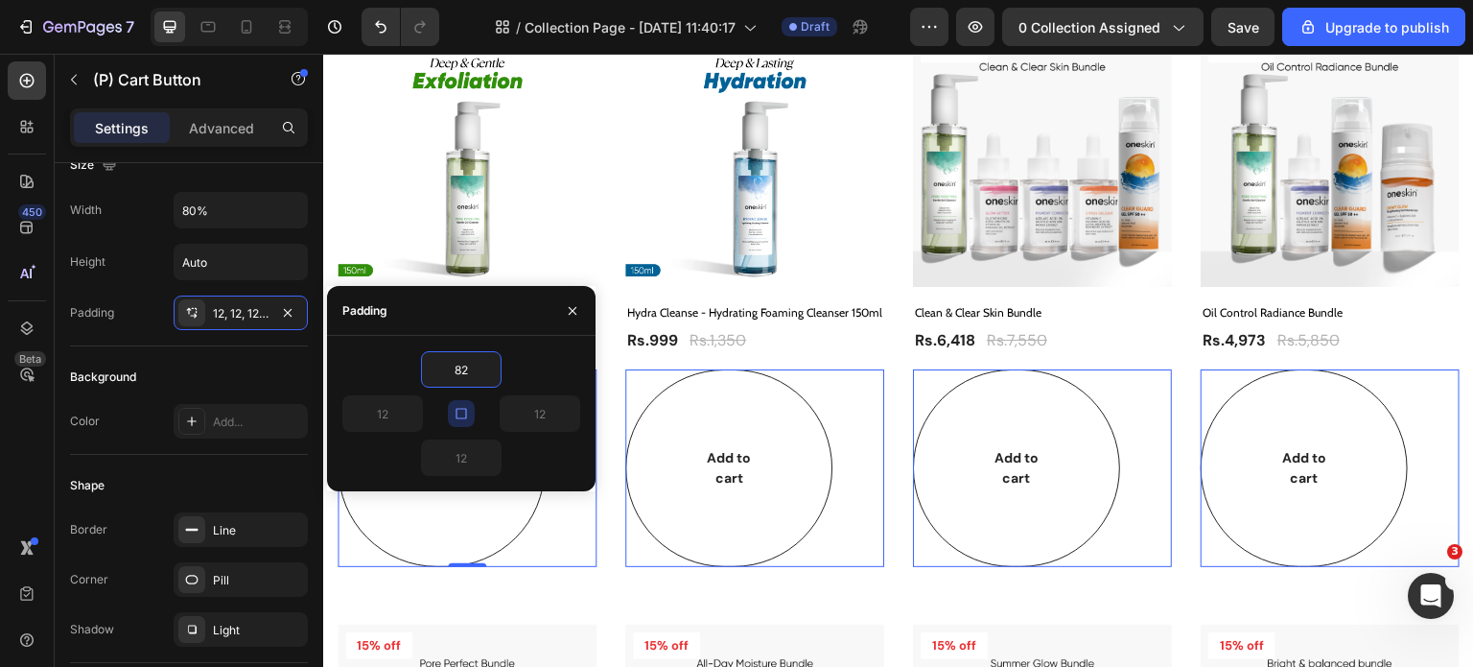
type input "2"
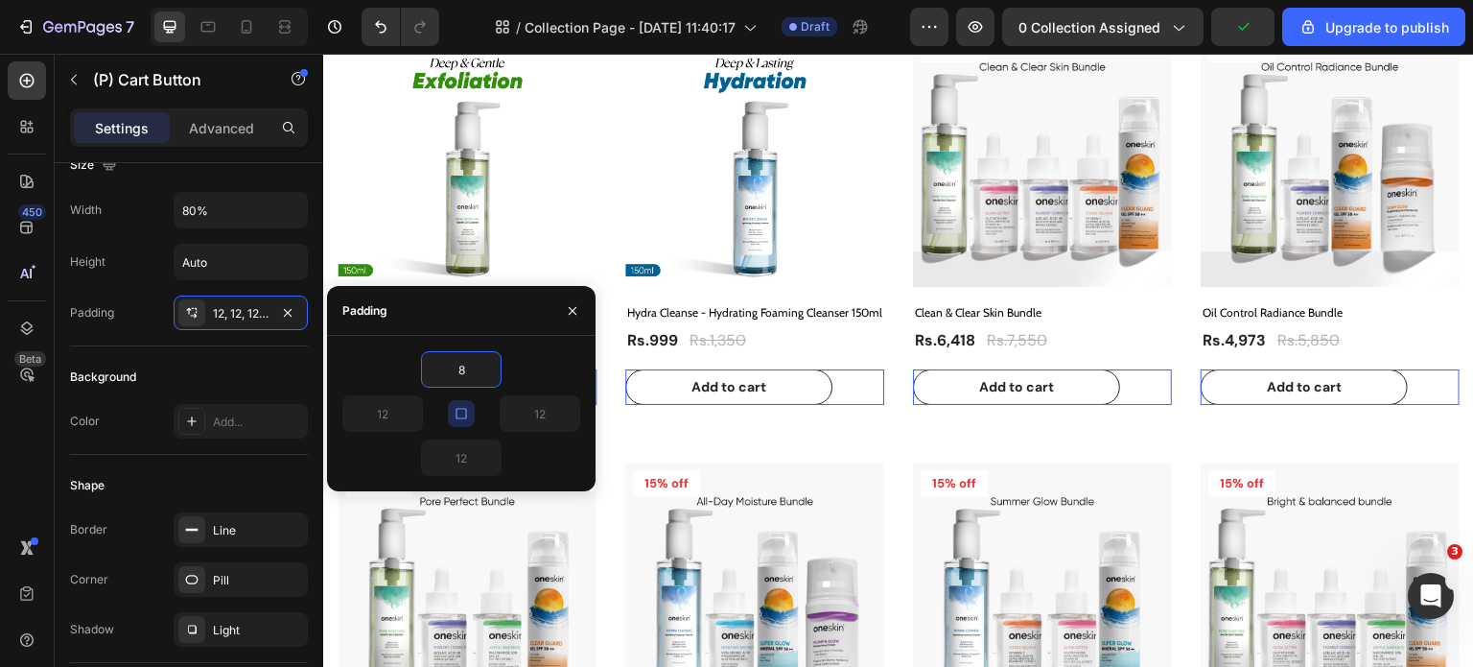
type input "8"
drag, startPoint x: 460, startPoint y: 410, endPoint x: 439, endPoint y: 410, distance: 21.1
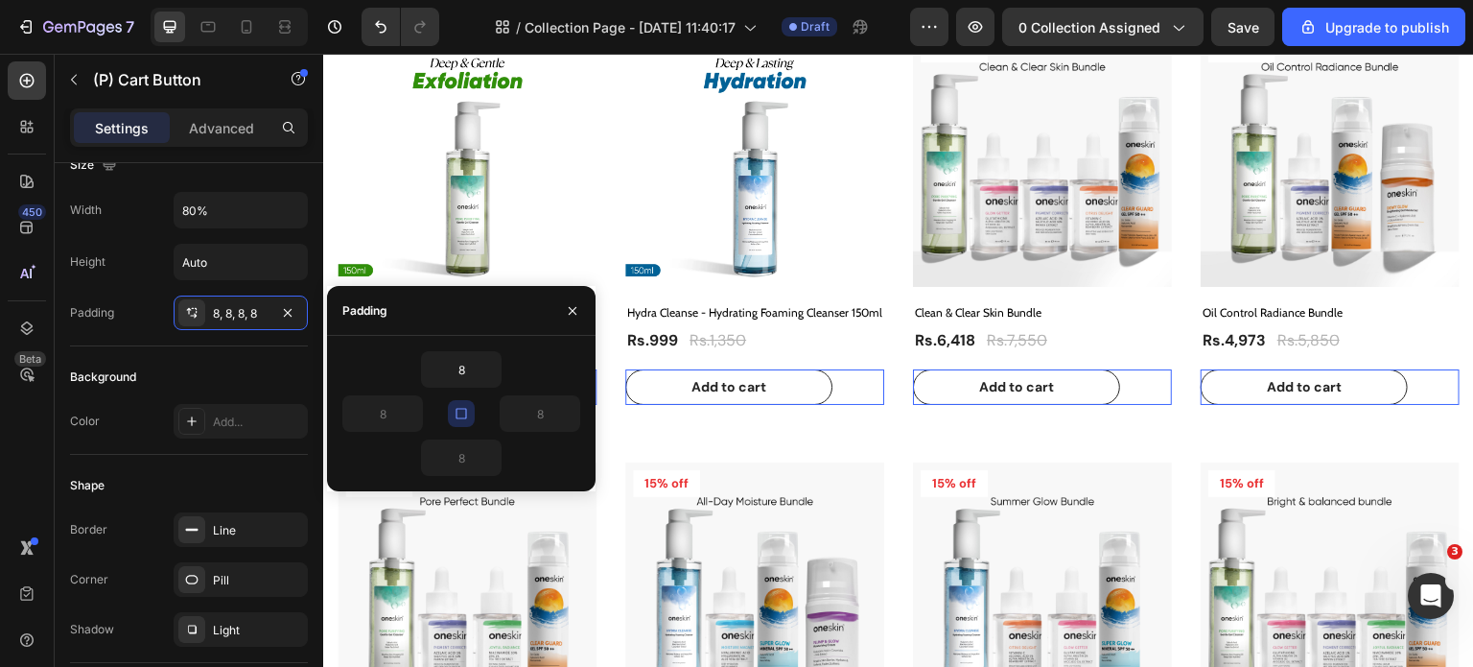
click at [459, 410] on icon "button" at bounding box center [461, 413] width 15 height 15
click at [388, 413] on input "8" at bounding box center [382, 413] width 79 height 35
type input "12"
click at [540, 413] on input "8" at bounding box center [540, 413] width 79 height 35
type input "12"
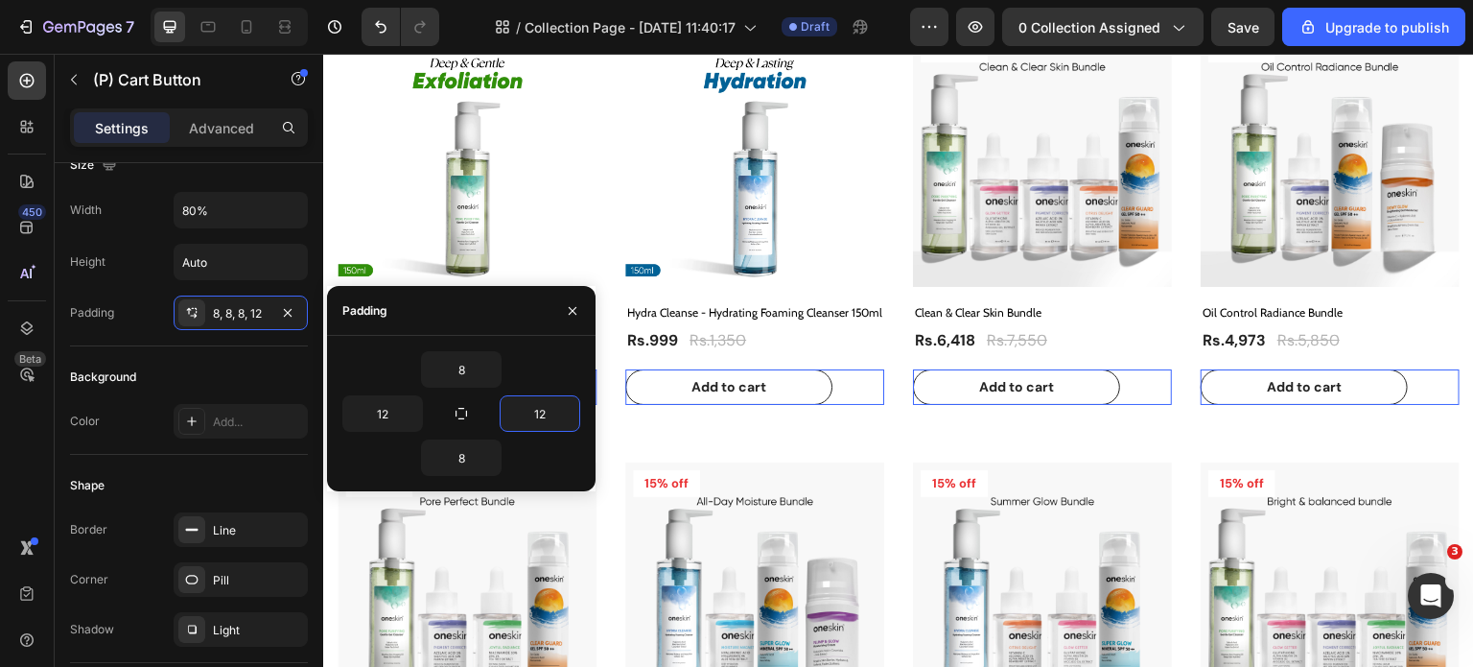
click at [530, 363] on div "8" at bounding box center [461, 369] width 238 height 36
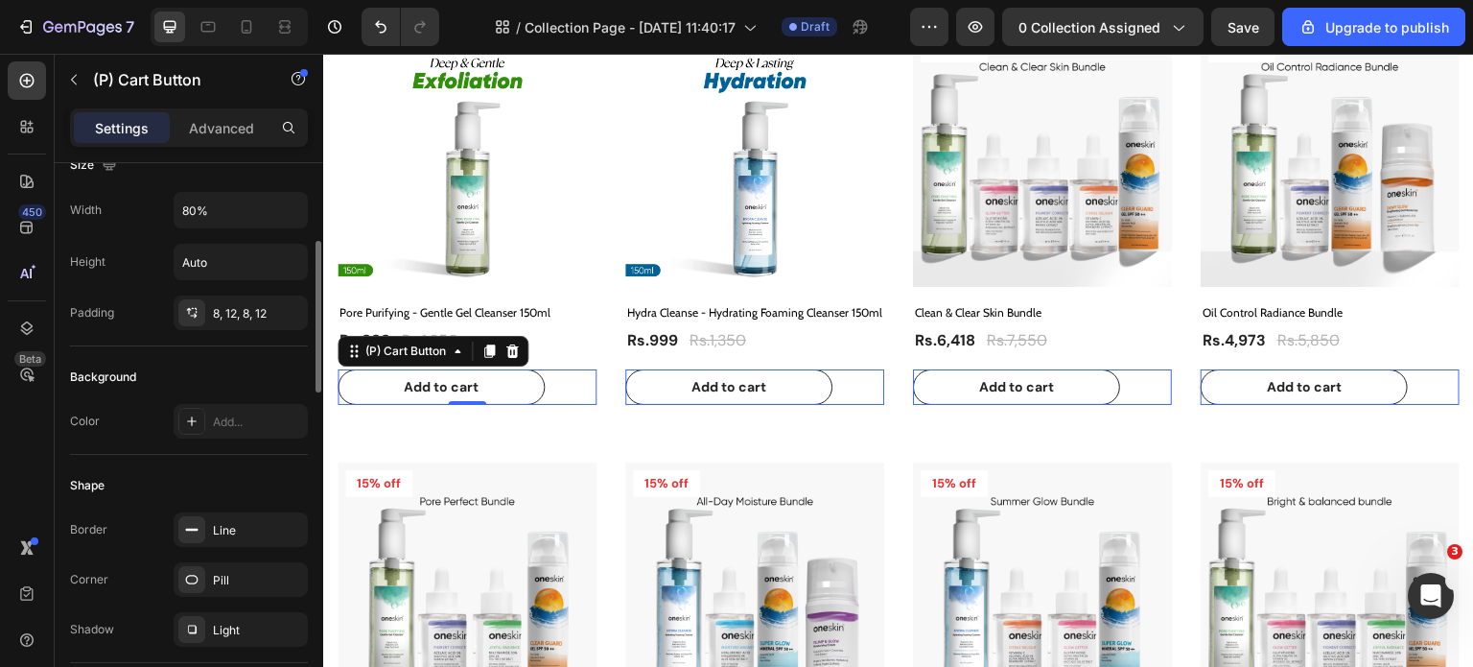
click at [222, 373] on div "Background" at bounding box center [189, 377] width 238 height 31
click at [202, 418] on div at bounding box center [191, 421] width 27 height 27
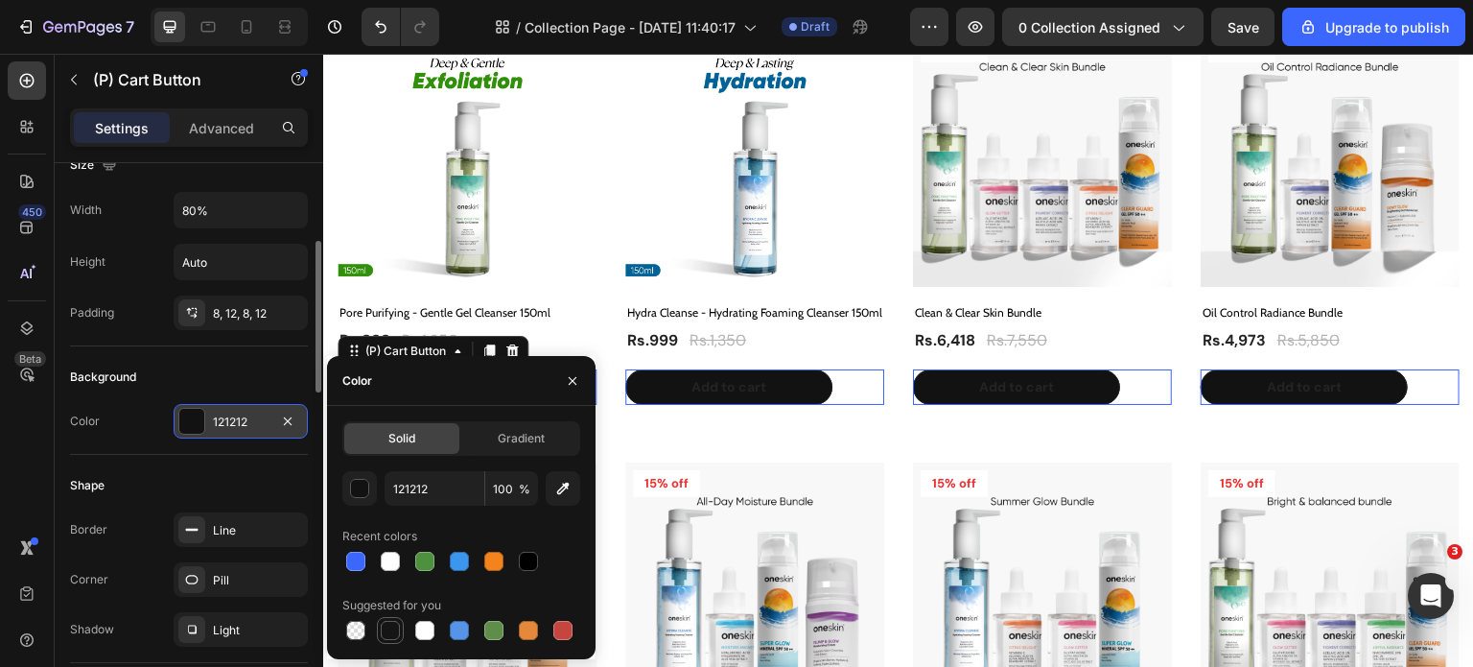
click at [394, 632] on div at bounding box center [390, 629] width 19 height 19
click at [529, 563] on div at bounding box center [528, 560] width 19 height 19
type input "000000"
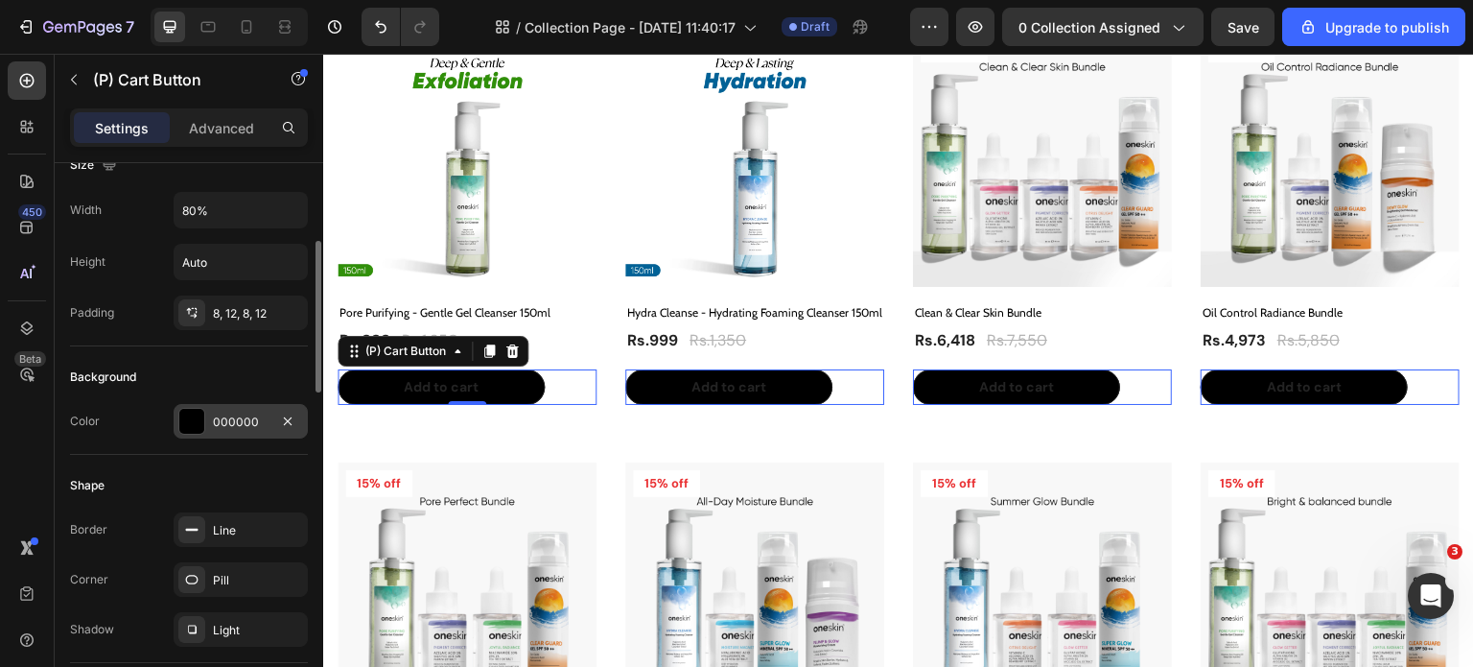
click at [244, 371] on div "Background" at bounding box center [189, 377] width 238 height 31
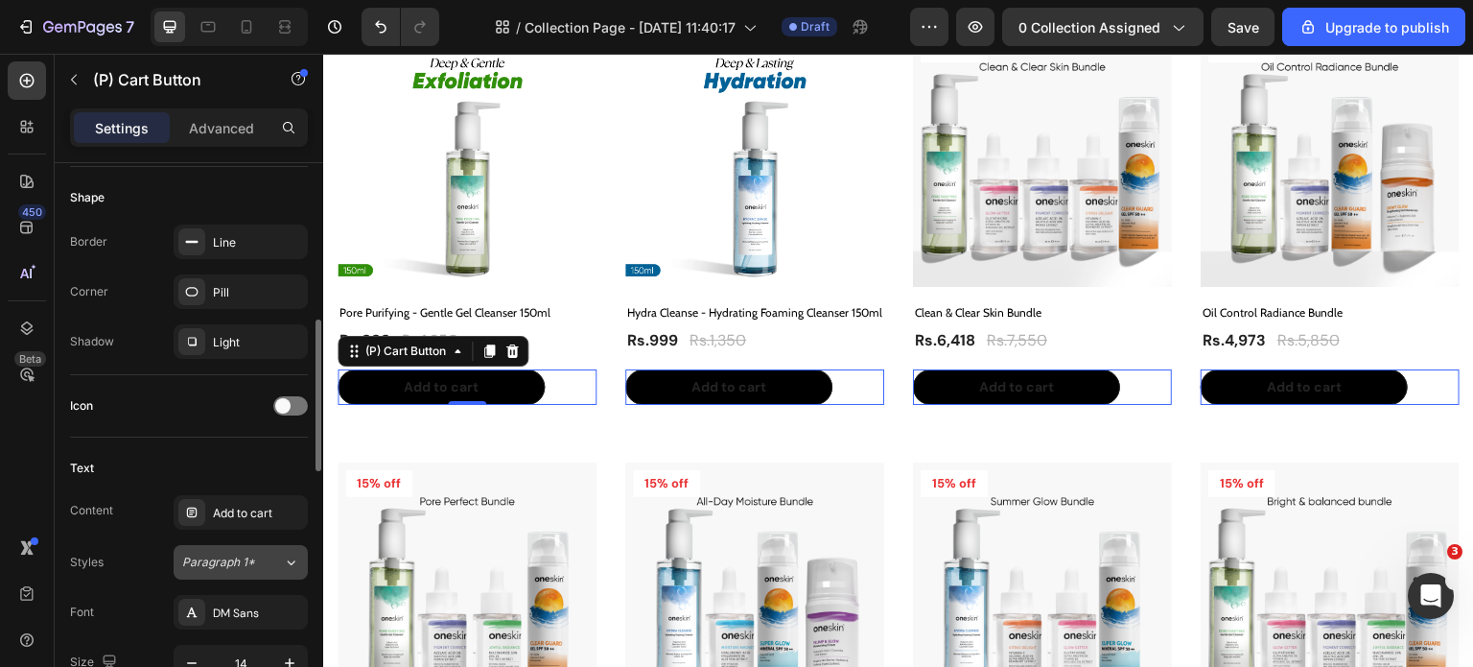
scroll to position [671, 0]
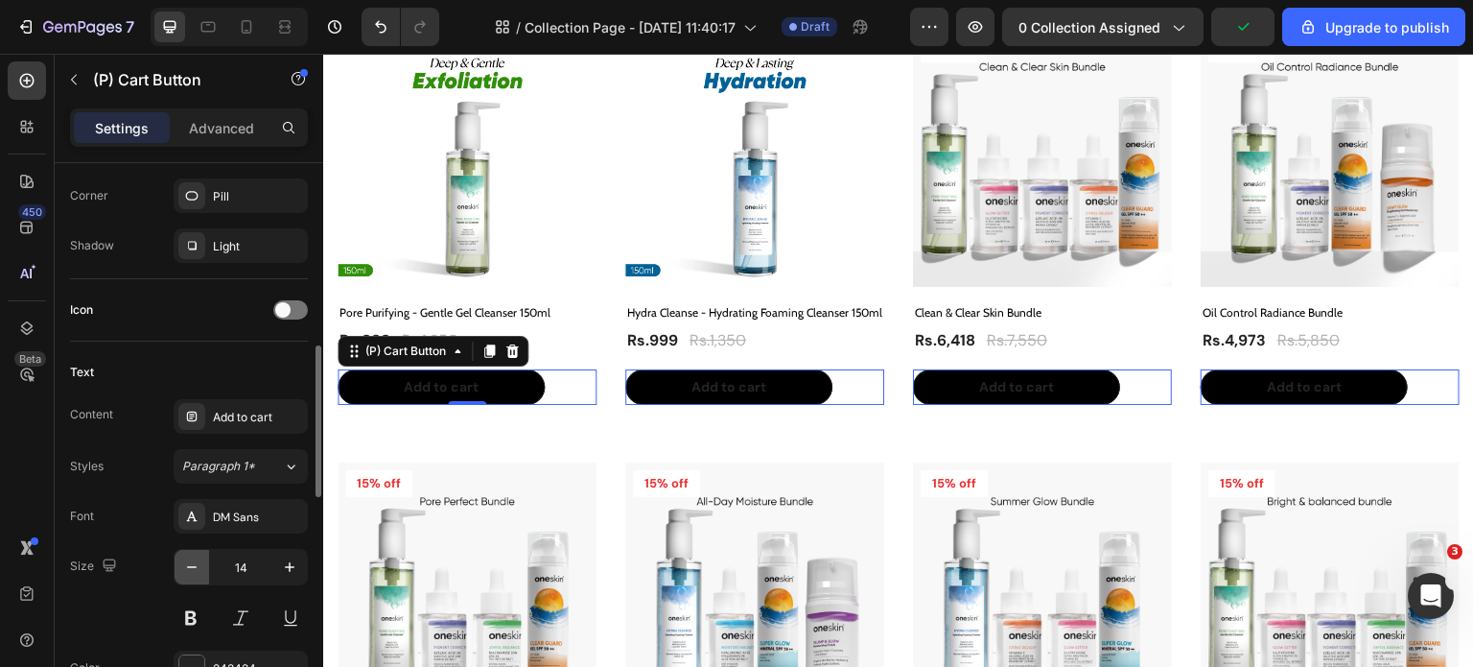
click at [192, 561] on icon "button" at bounding box center [191, 566] width 19 height 19
click at [190, 561] on icon "button" at bounding box center [191, 566] width 19 height 19
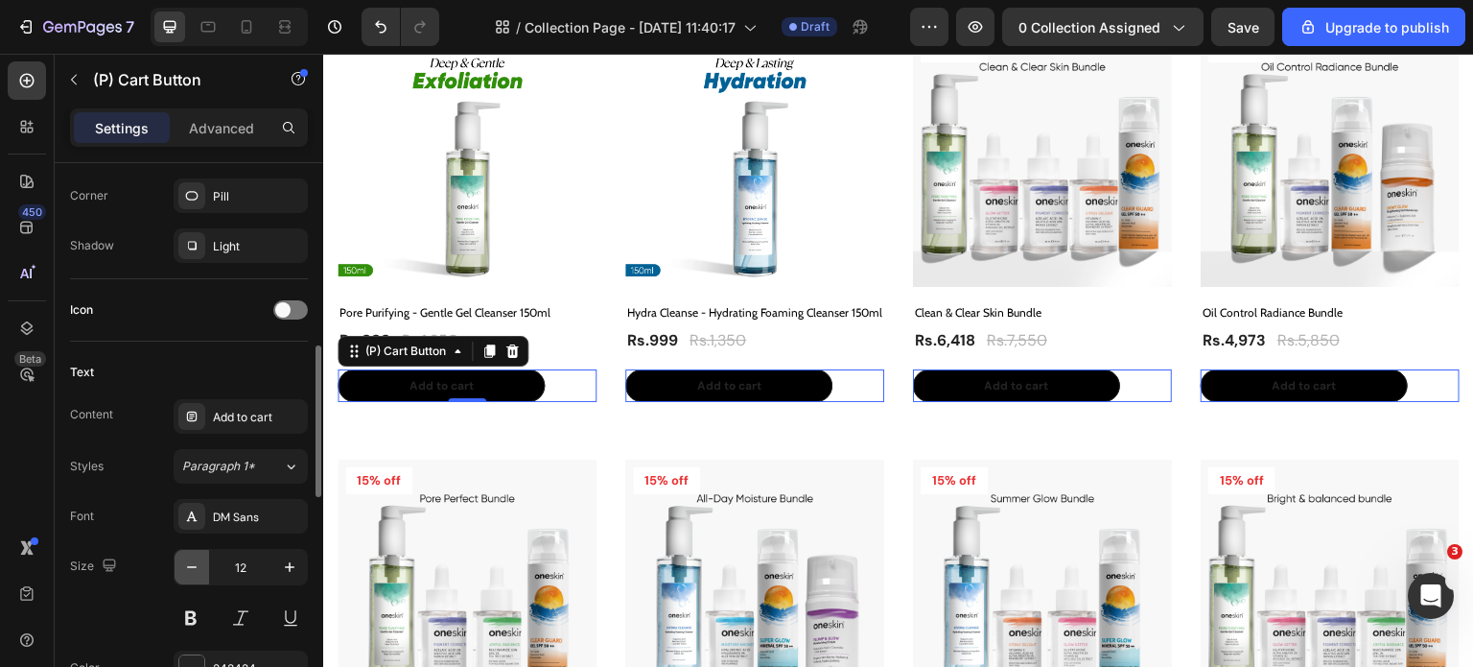
click at [192, 561] on icon "button" at bounding box center [191, 566] width 19 height 19
type input "11"
click at [447, 308] on h2 "Pore Purifying - Gentle Gel Cleanser 150ml" at bounding box center [467, 312] width 259 height 21
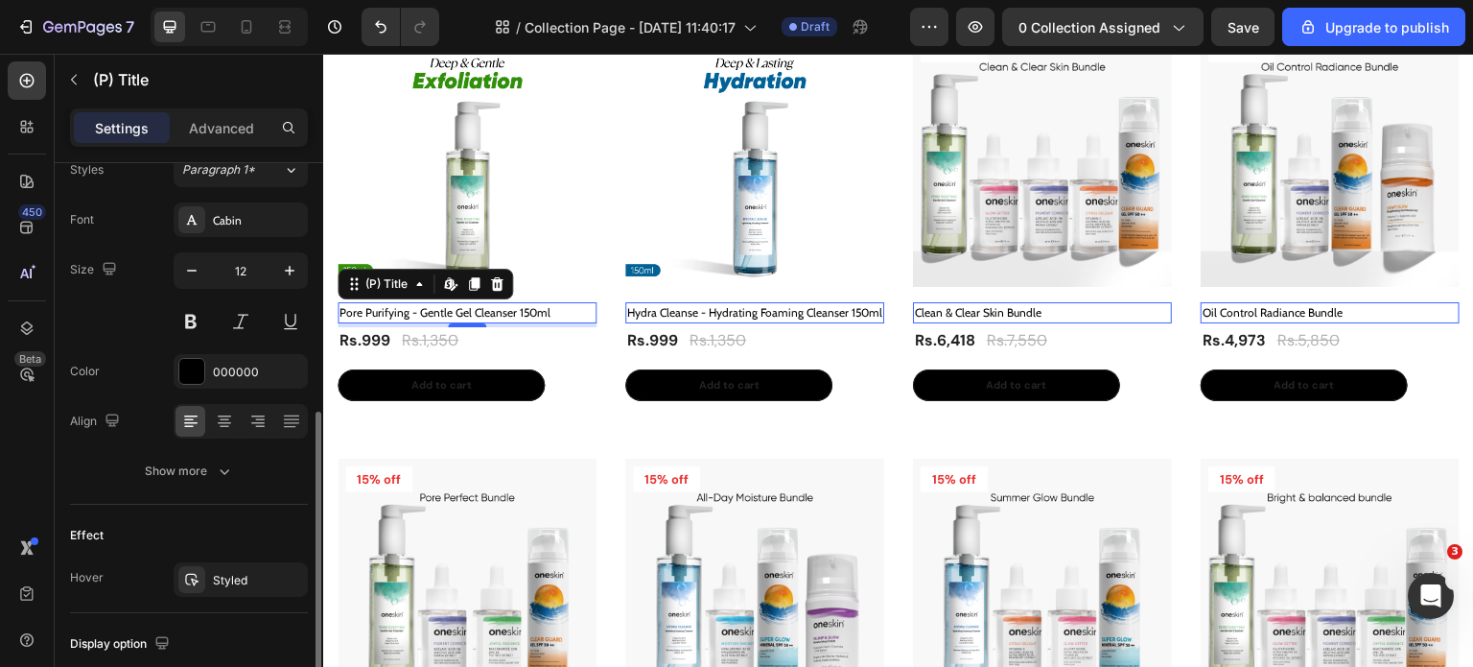
scroll to position [288, 0]
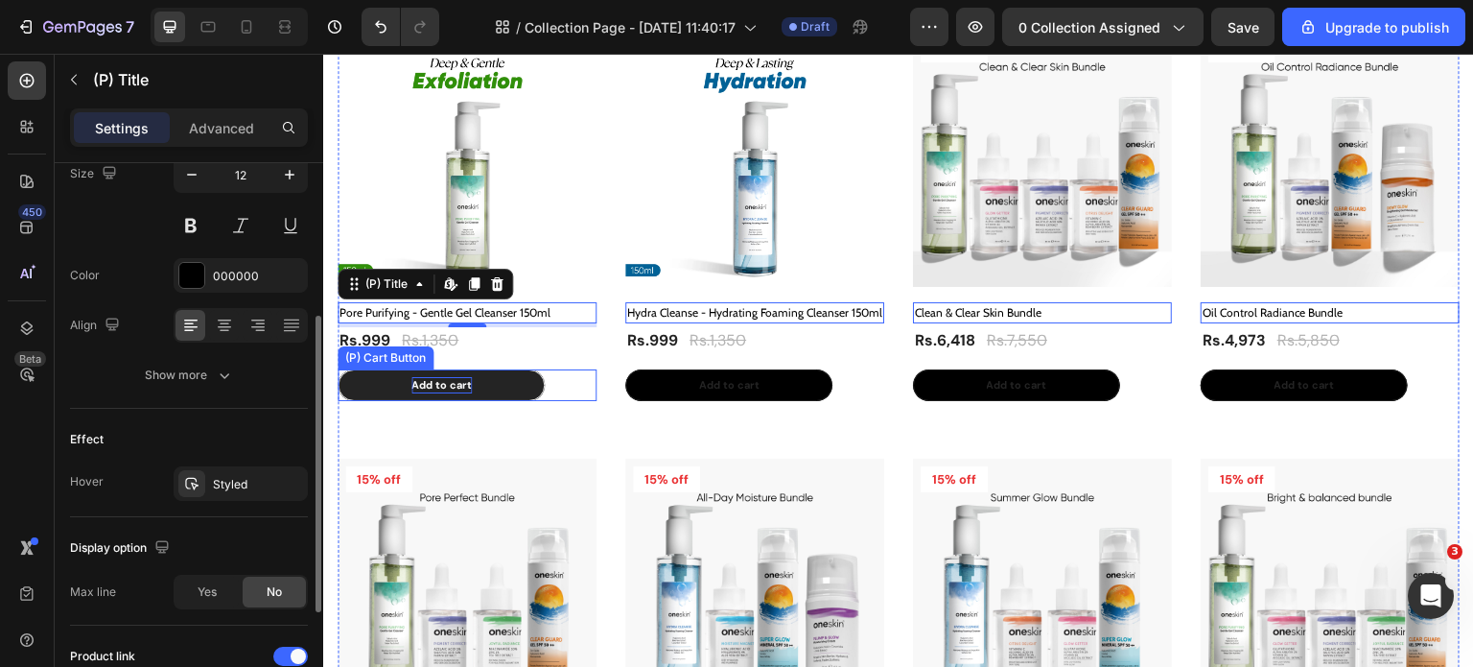
click at [437, 381] on div "Add to cart" at bounding box center [441, 385] width 60 height 16
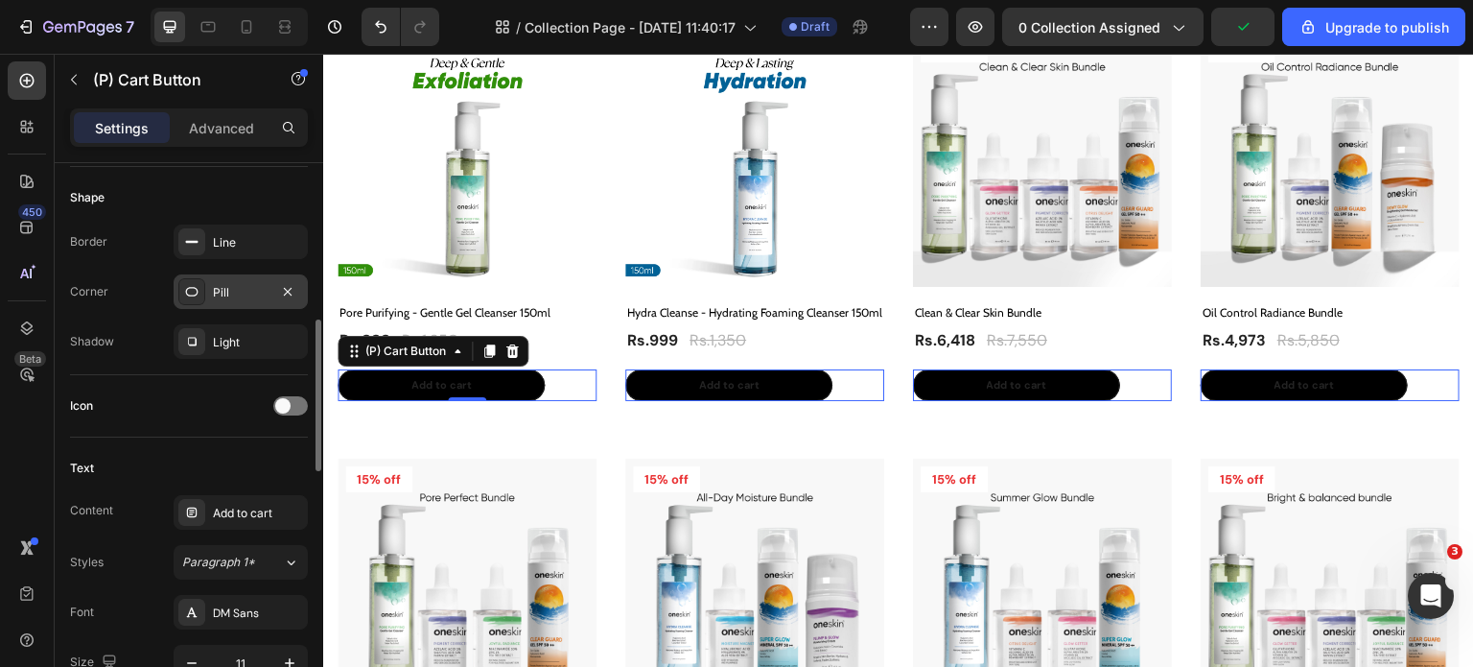
scroll to position [671, 0]
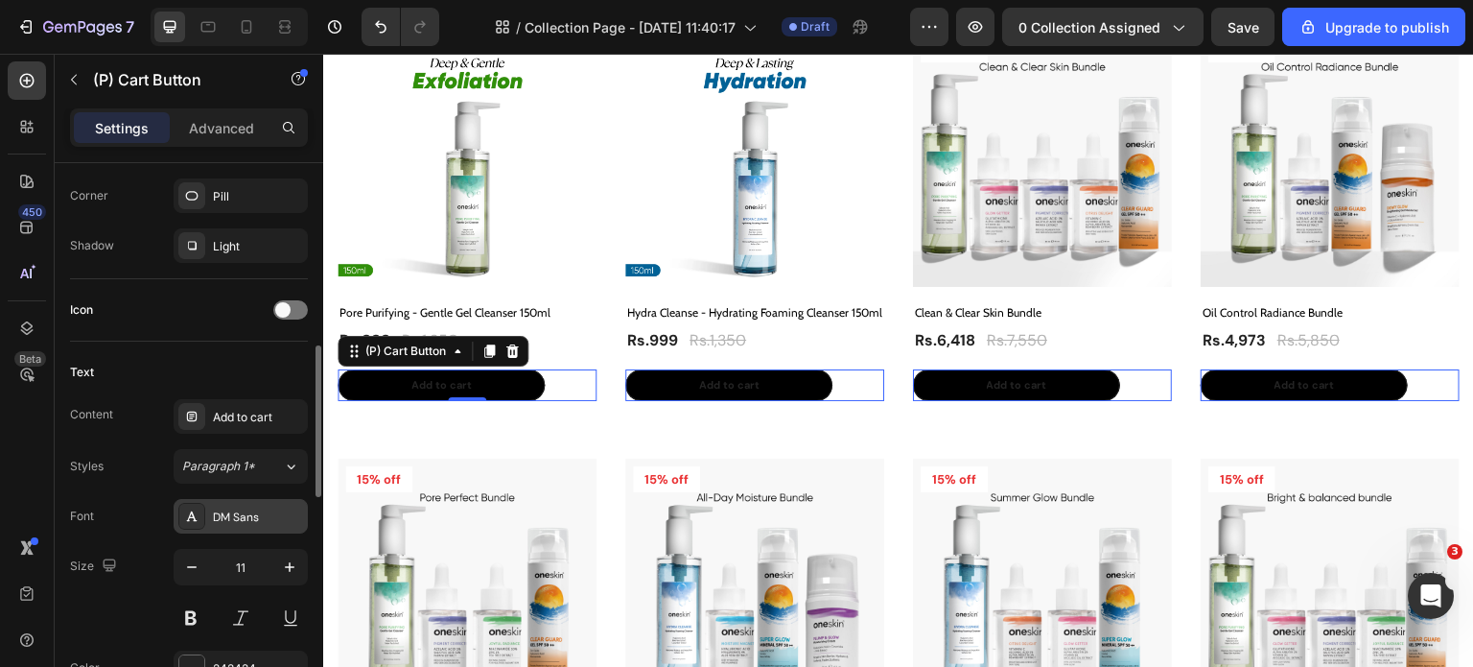
click at [197, 519] on icon at bounding box center [191, 515] width 15 height 15
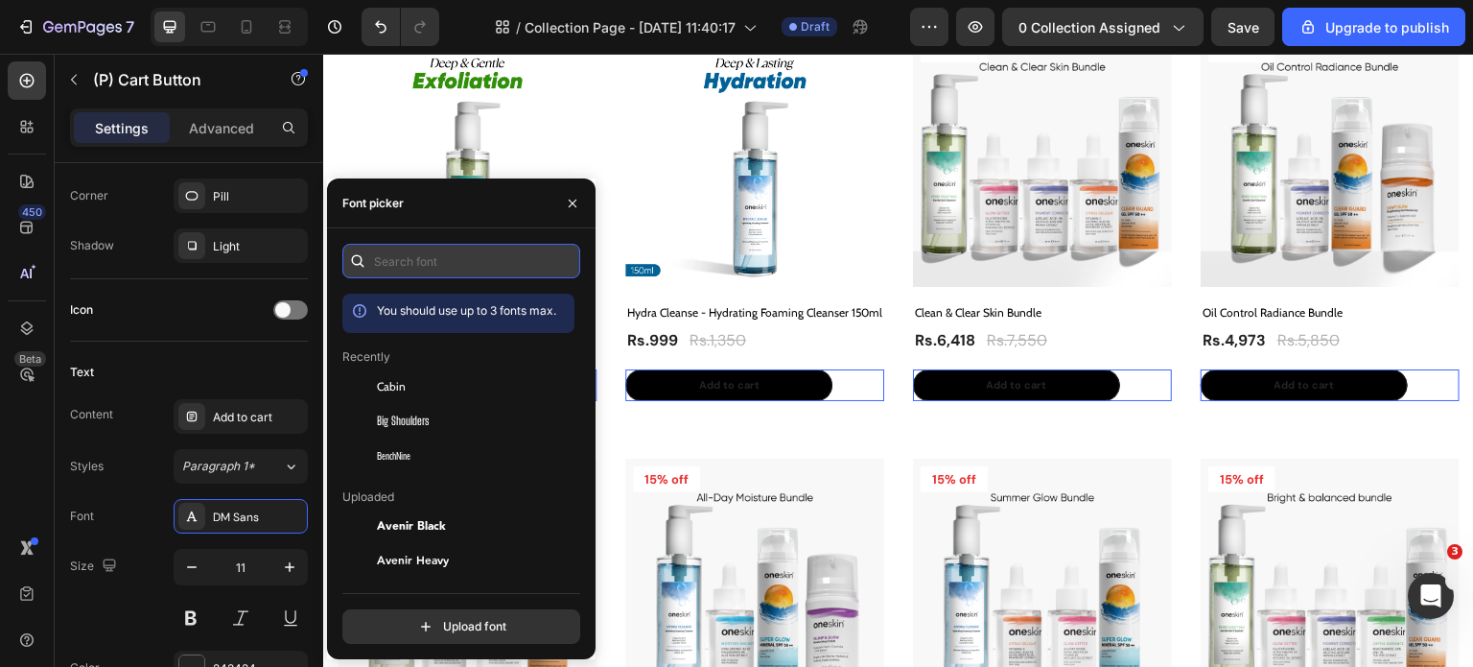
click at [396, 260] on input "text" at bounding box center [461, 261] width 238 height 35
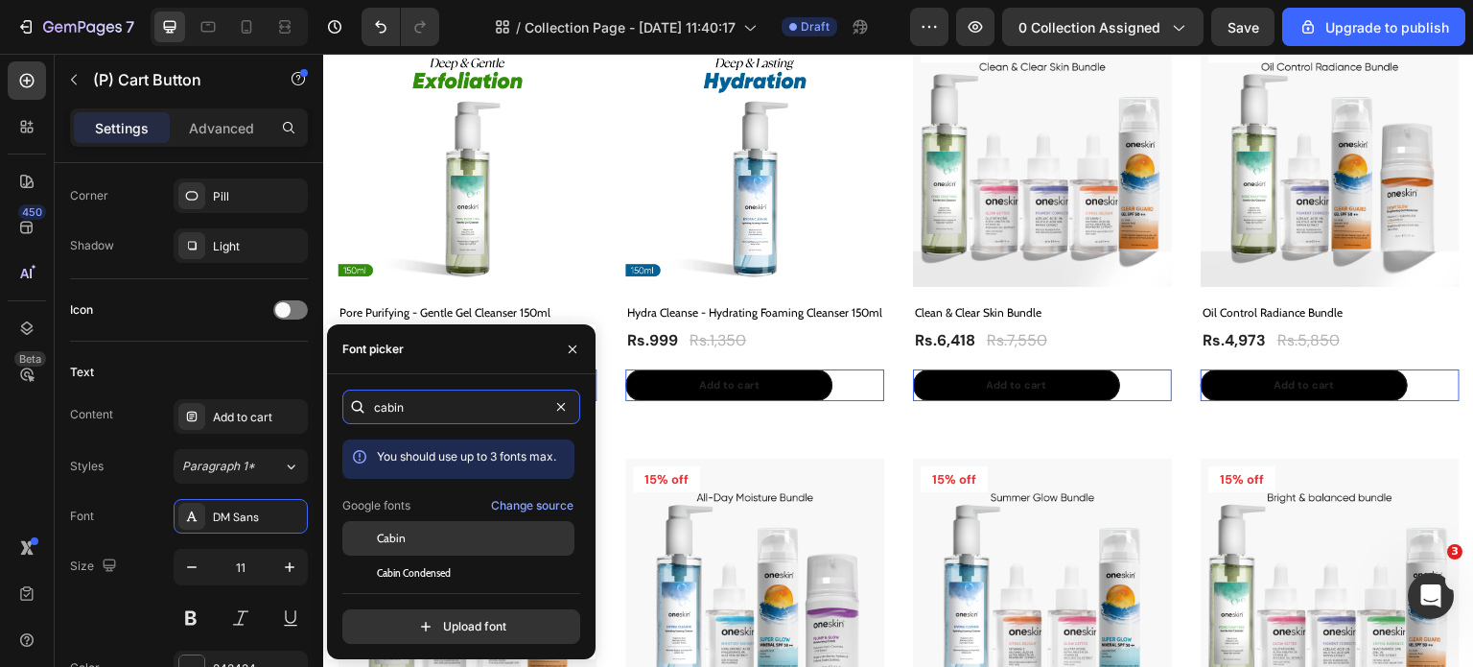
type input "cabin"
click at [437, 536] on div "Cabin" at bounding box center [474, 537] width 194 height 17
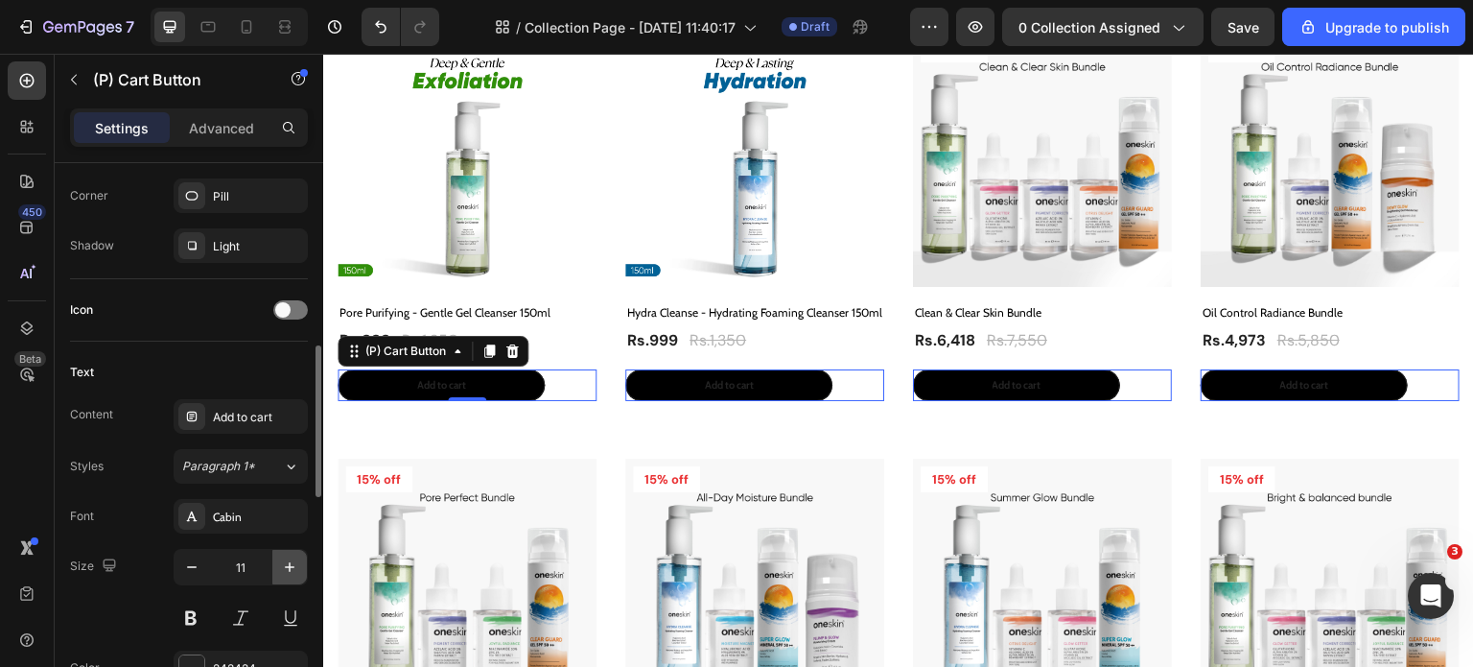
click at [291, 567] on icon "button" at bounding box center [289, 566] width 19 height 19
type input "12"
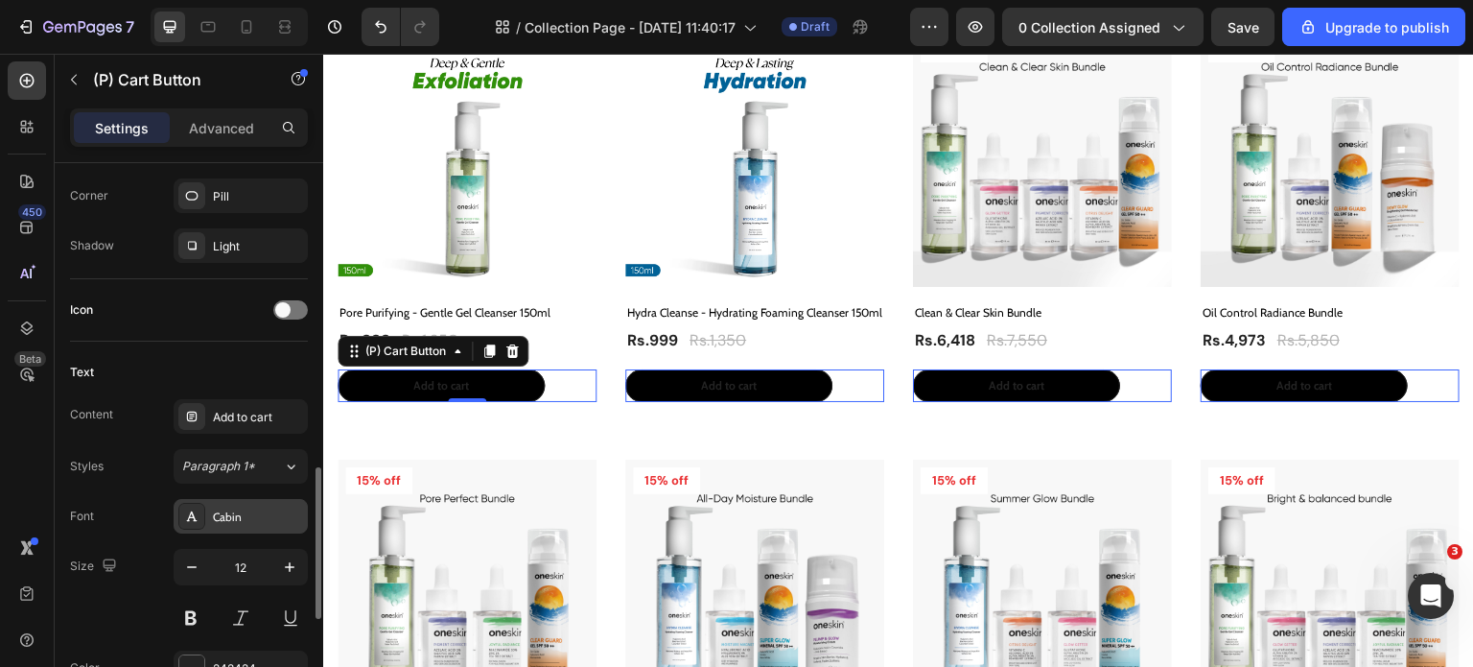
scroll to position [767, 0]
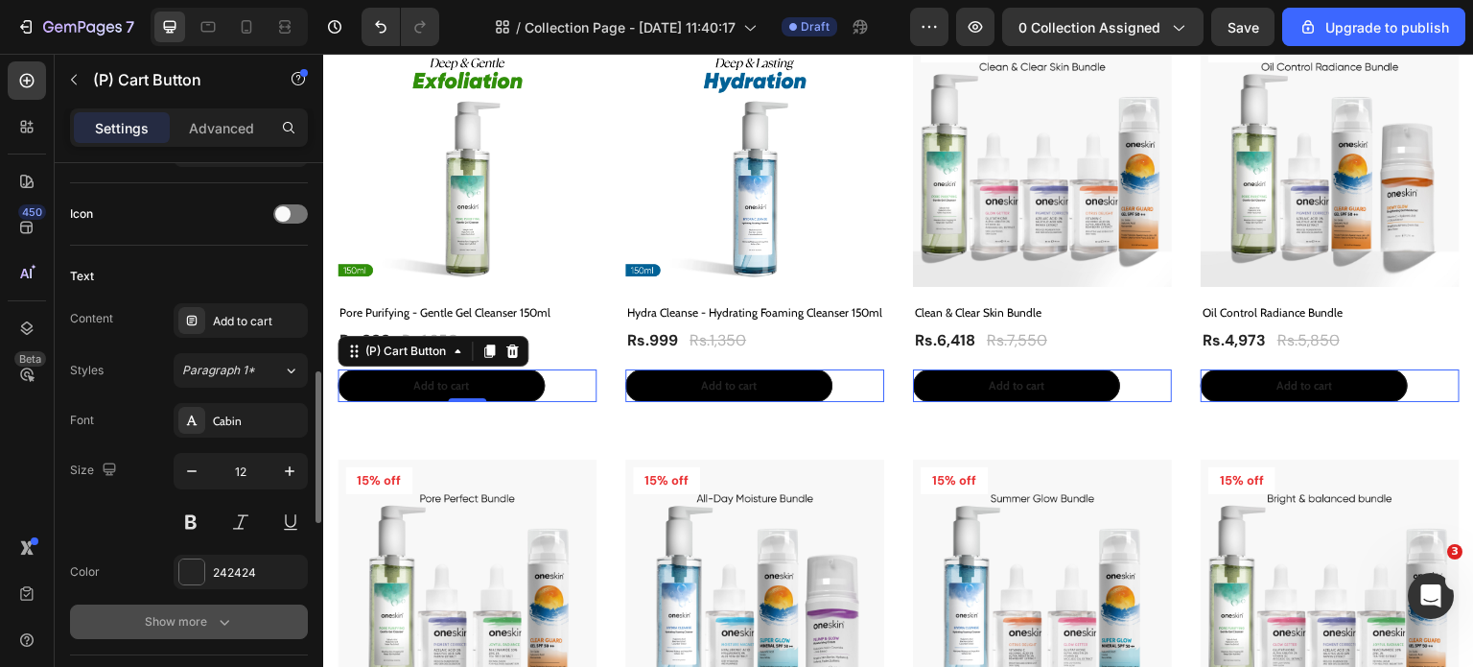
click at [192, 620] on div "Show more" at bounding box center [189, 621] width 89 height 19
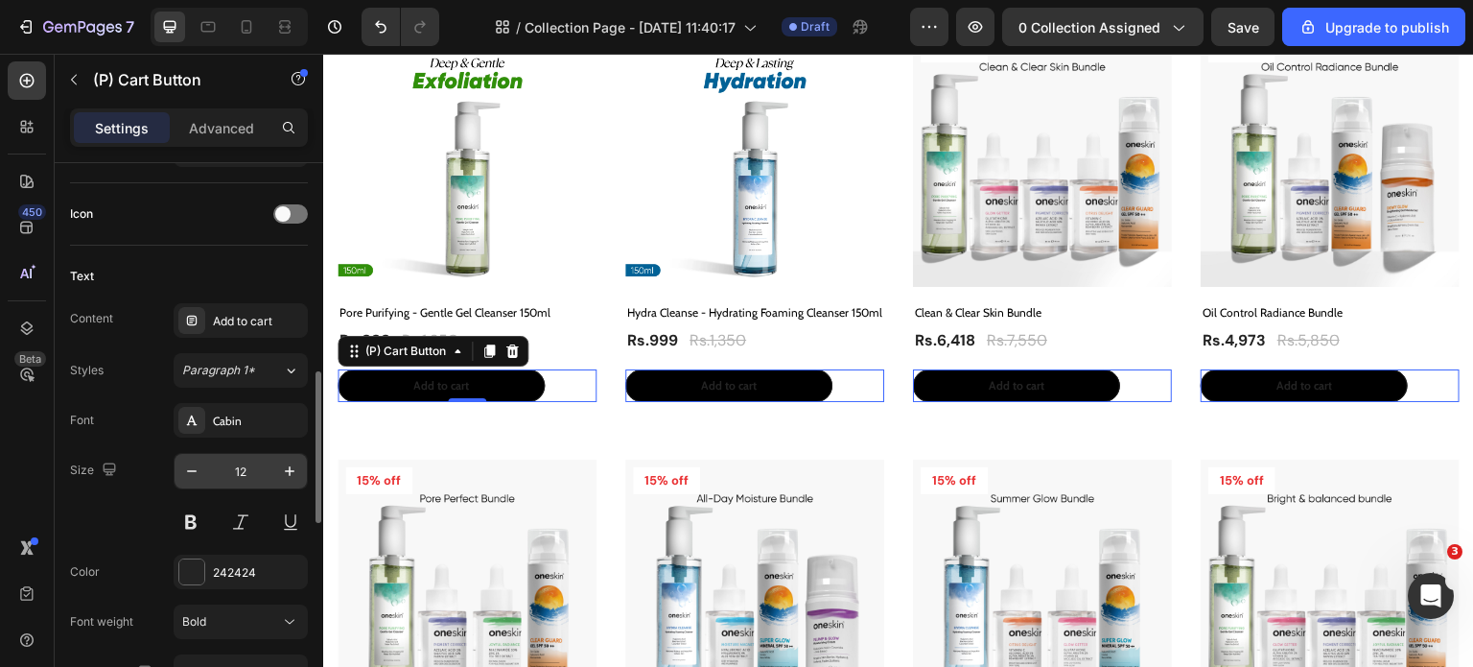
scroll to position [959, 0]
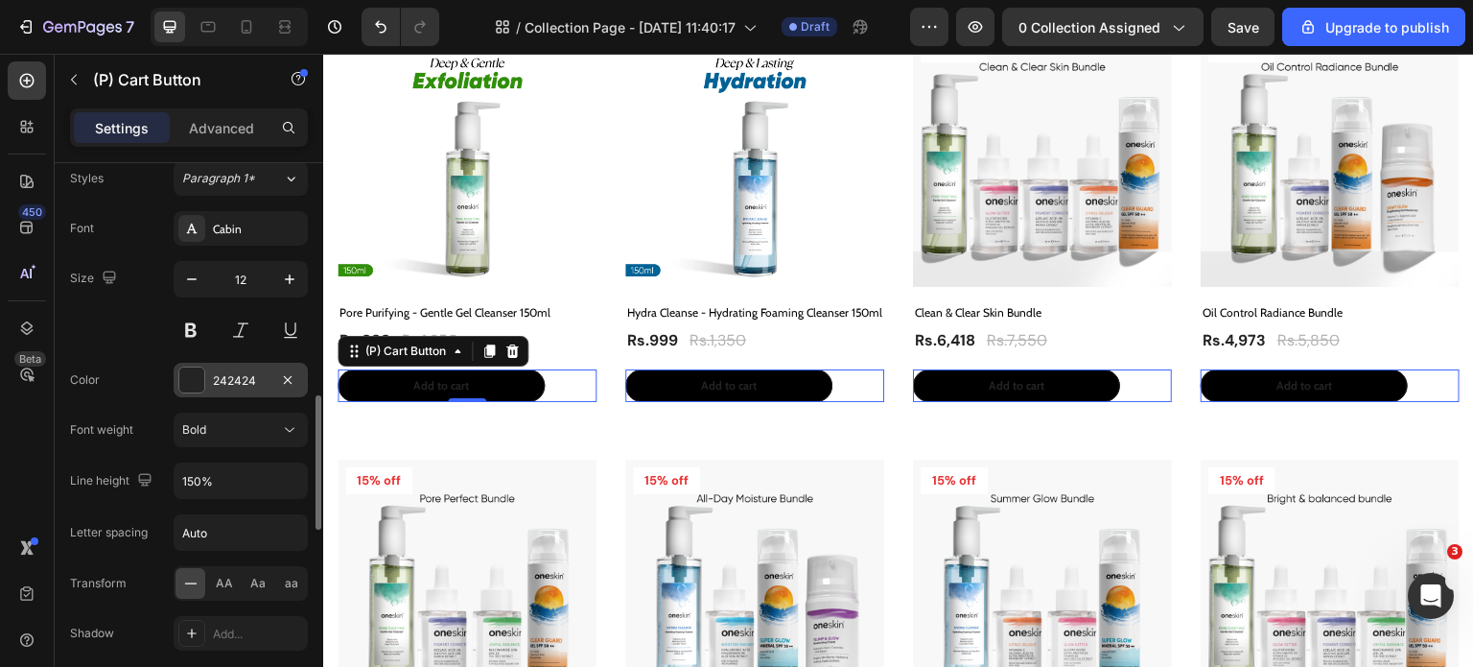
click at [202, 368] on div at bounding box center [191, 379] width 25 height 25
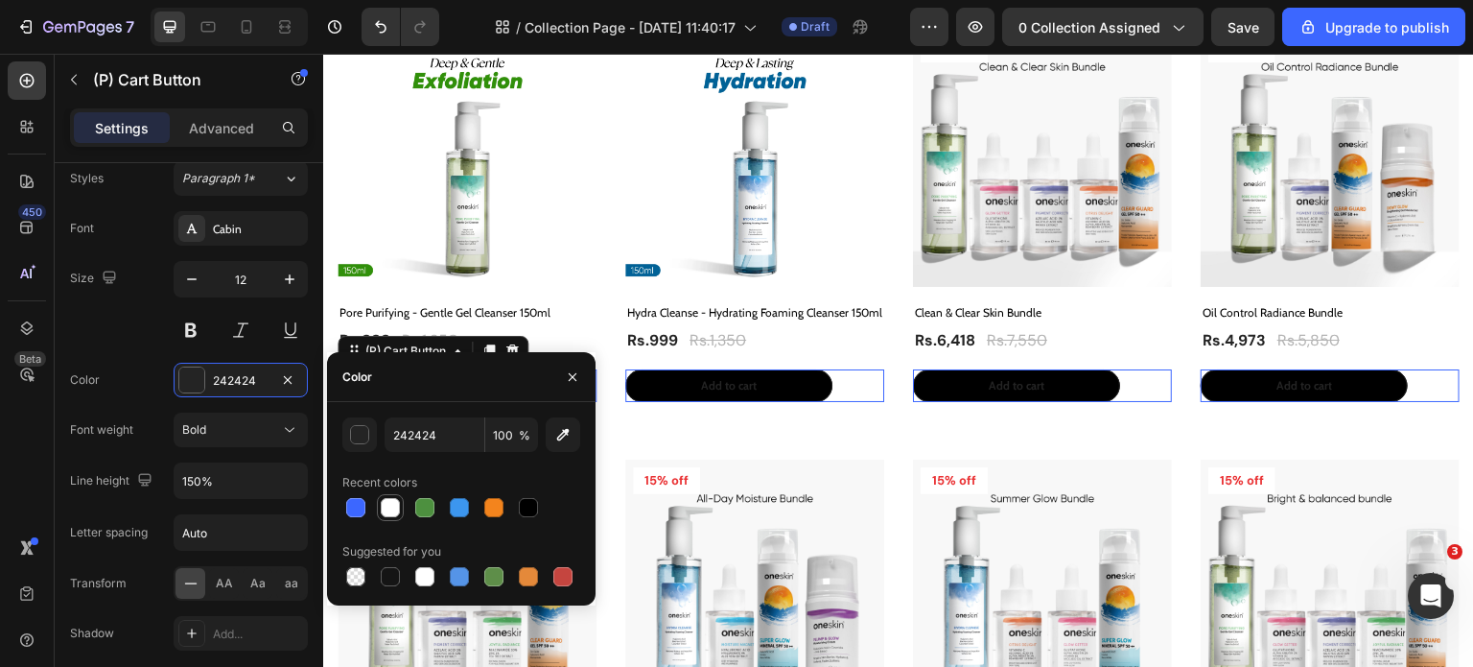
click at [395, 511] on div at bounding box center [390, 507] width 19 height 19
type input "FFFFFF"
click at [139, 332] on div "Size 12" at bounding box center [189, 304] width 238 height 86
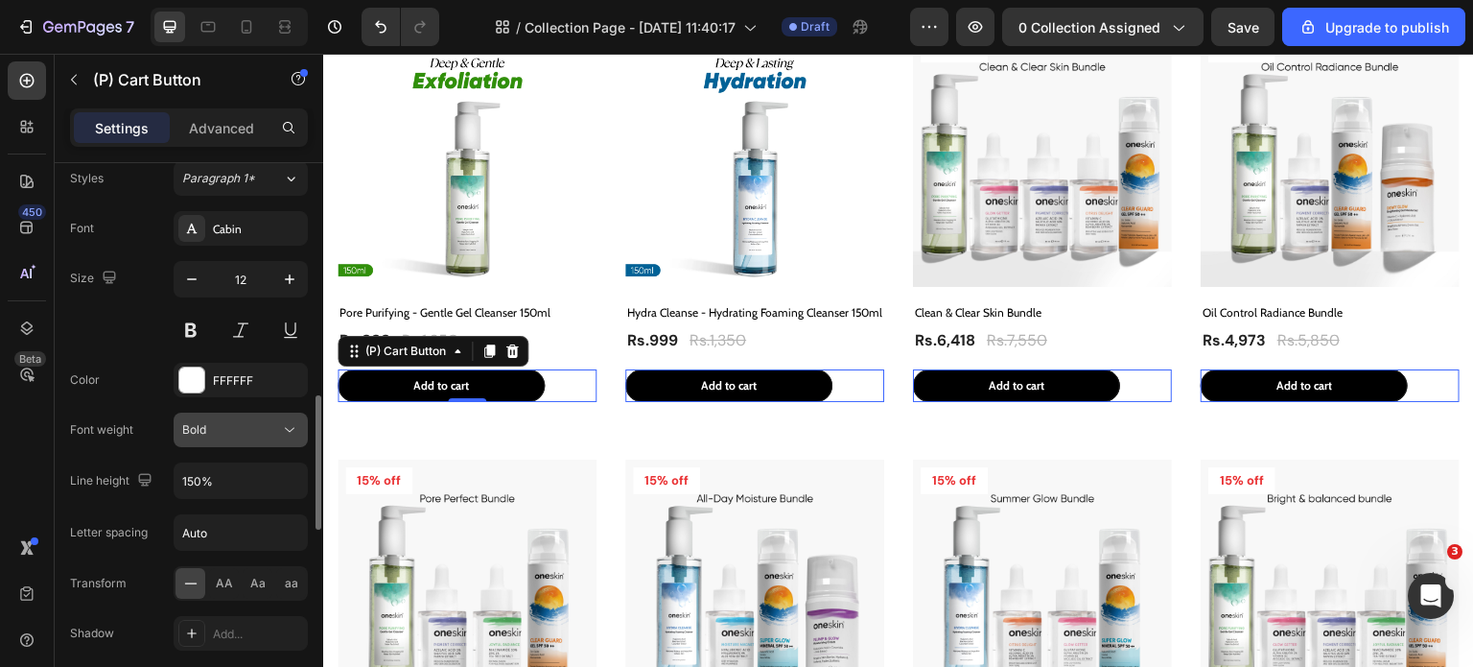
click at [227, 429] on div "Bold" at bounding box center [231, 429] width 98 height 17
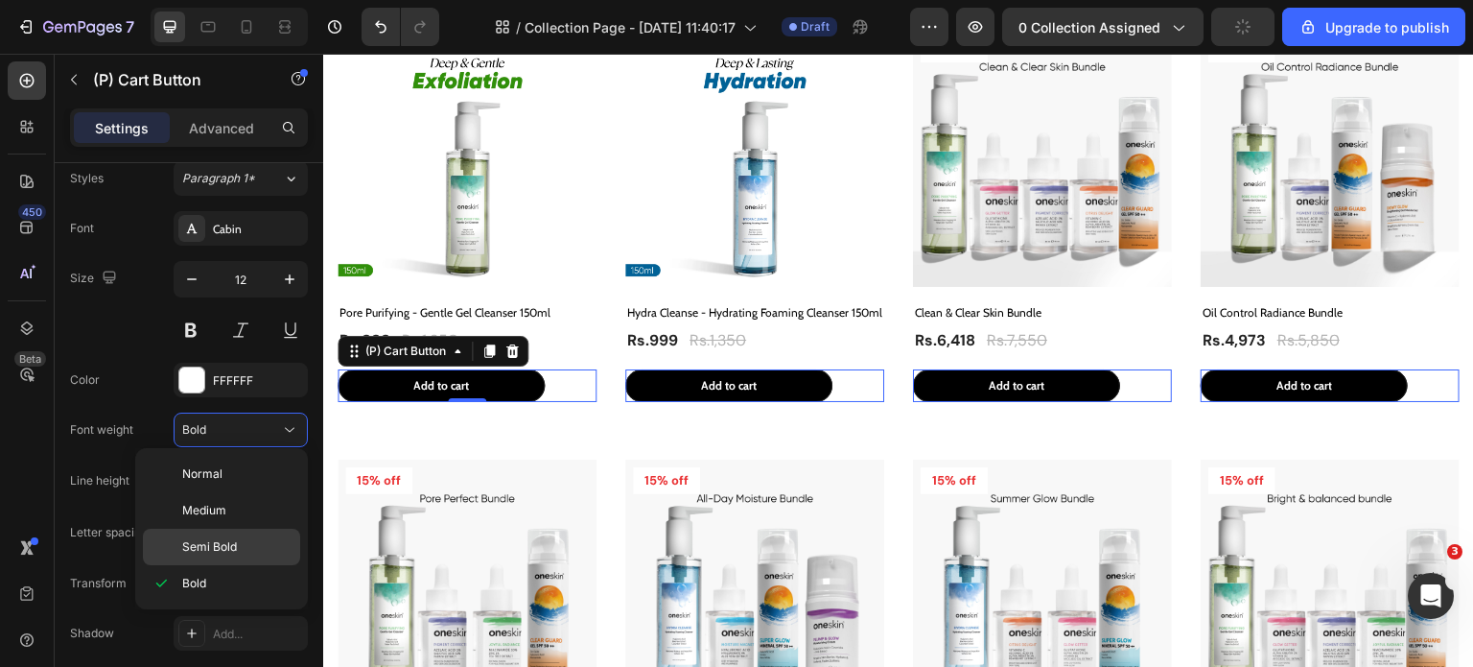
click at [238, 543] on p "Semi Bold" at bounding box center [236, 546] width 109 height 17
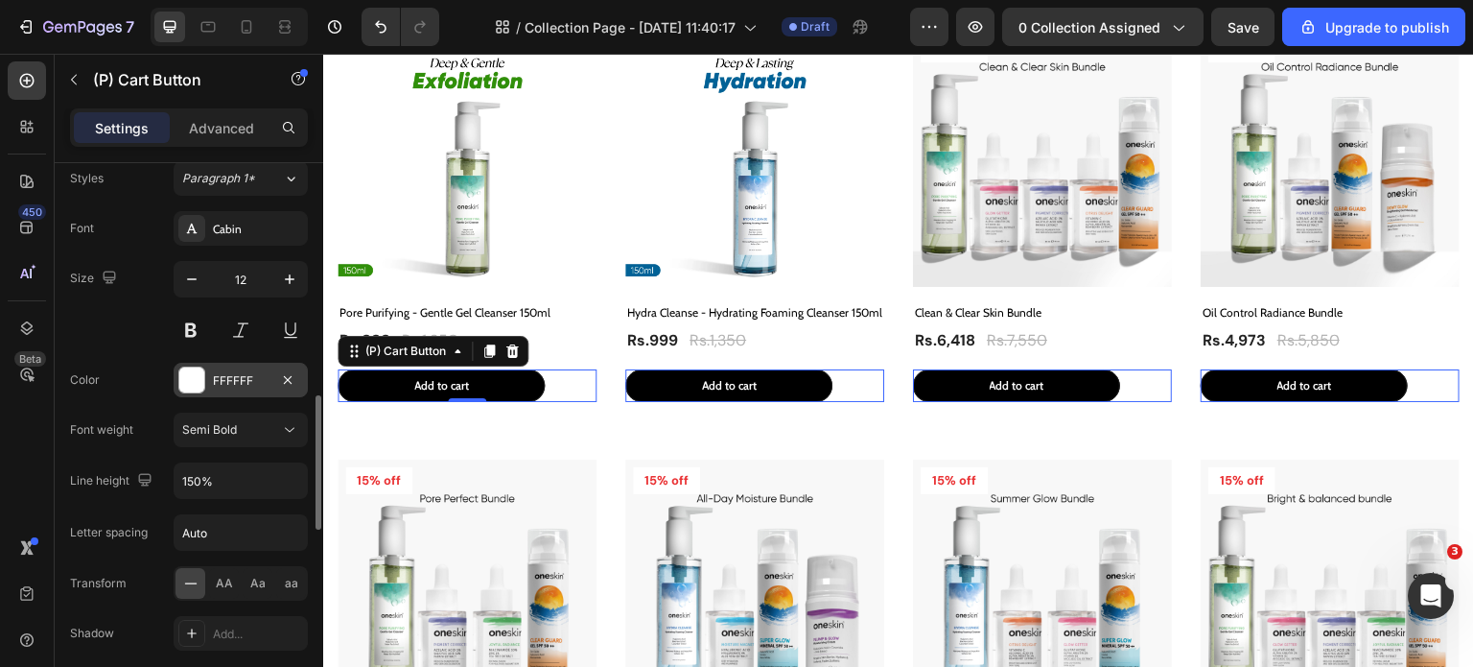
scroll to position [863, 0]
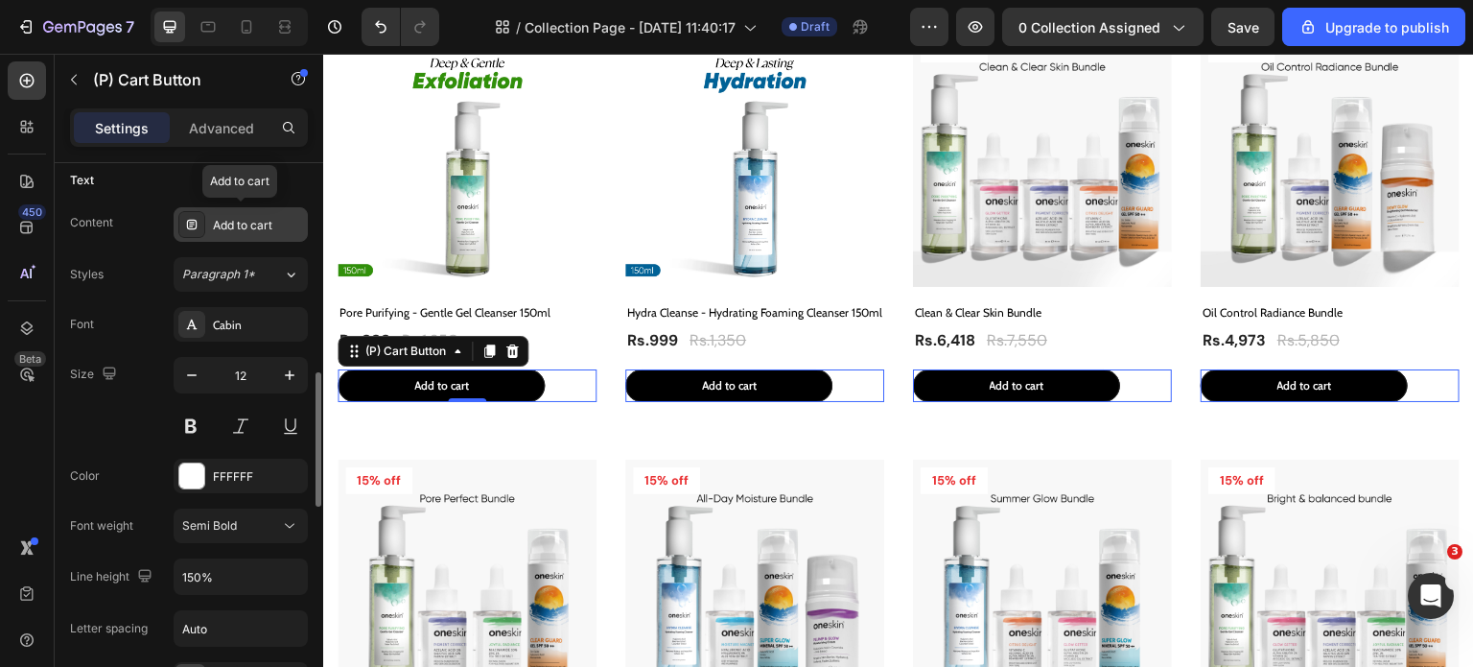
click at [243, 218] on div "Add to cart" at bounding box center [258, 225] width 90 height 17
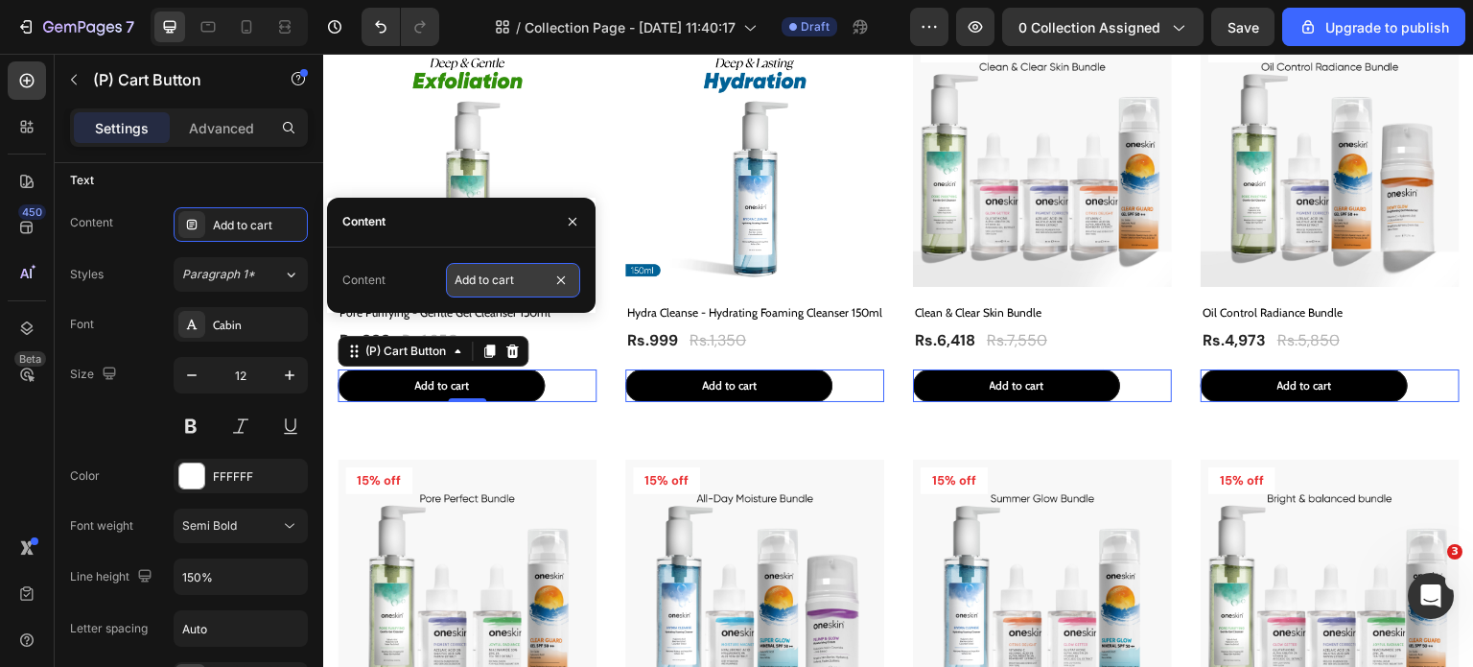
click at [482, 269] on input "Add to cart" at bounding box center [513, 280] width 134 height 35
type input "Add To Cart"
click at [136, 242] on div "Content Add to cart Styles Paragraph 1* Font Cabin Size 12 Color FFFFFF Font we…" at bounding box center [189, 501] width 238 height 589
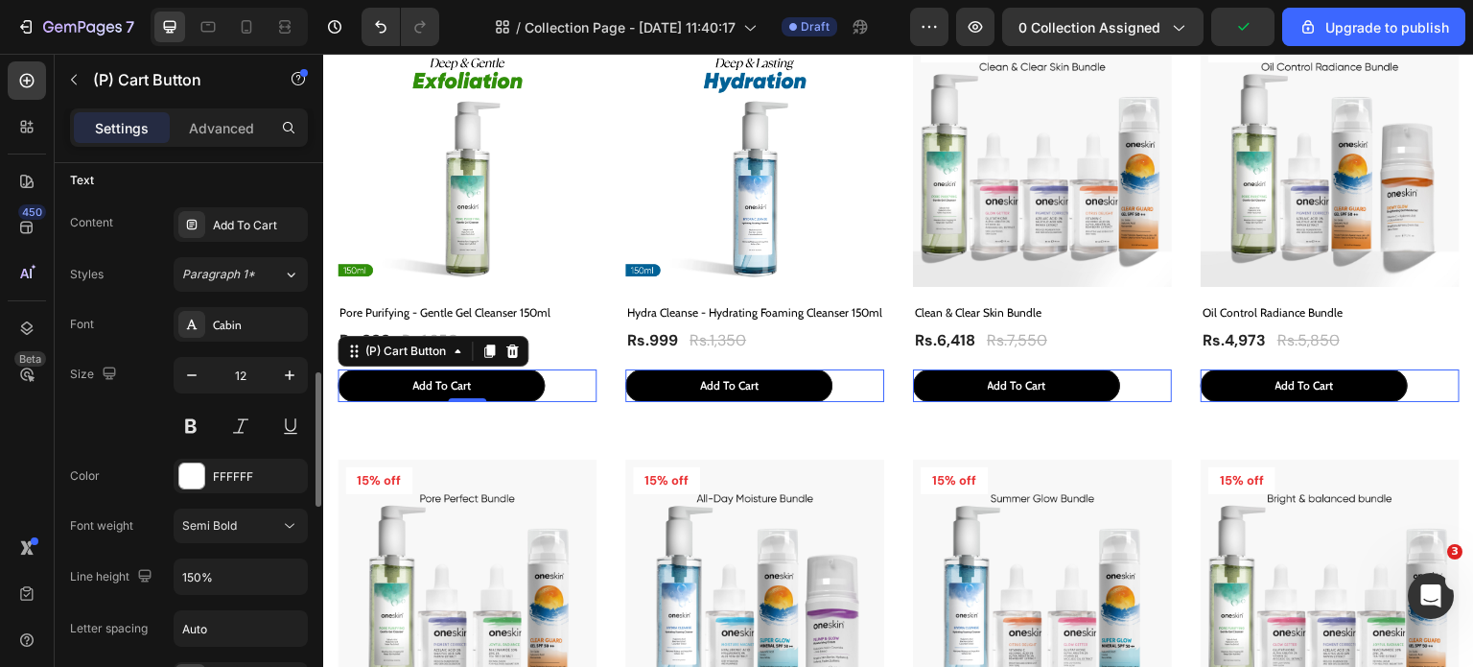
click at [135, 242] on div "Content Add To Cart Styles Paragraph 1* Font Cabin Size 12 Color FFFFFF Font we…" at bounding box center [189, 501] width 238 height 589
click at [96, 425] on div "Size 12" at bounding box center [189, 400] width 238 height 86
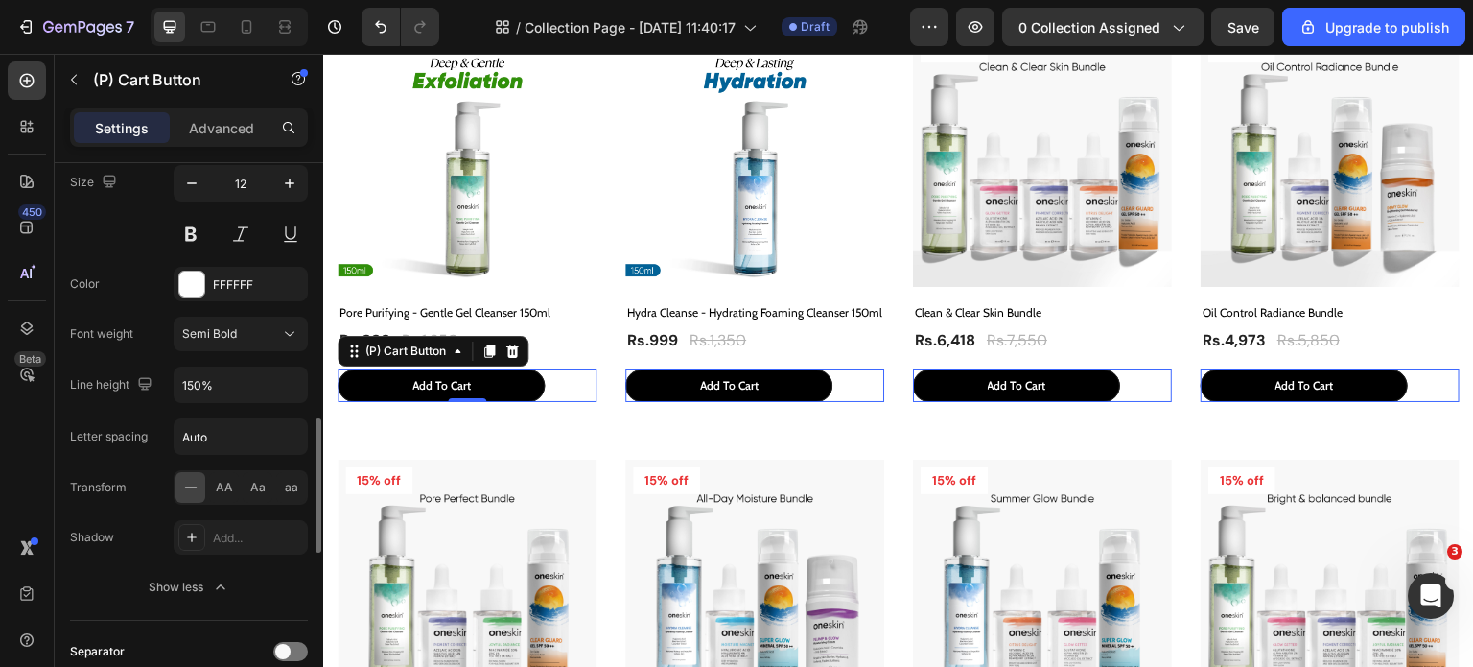
scroll to position [1247, 0]
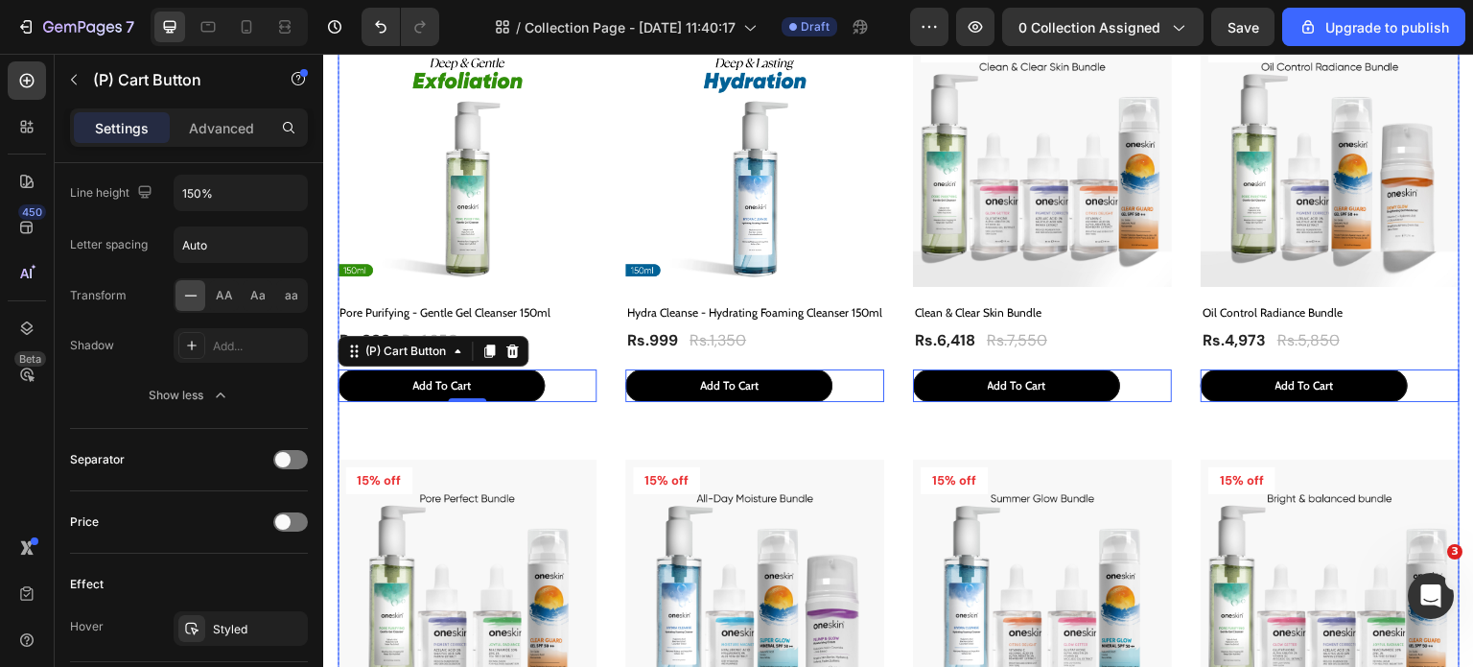
click at [599, 416] on div "Product Images & Gallery 26% off Product Badge Row Pore Purifying - Gentle Gel …" at bounding box center [899, 646] width 1122 height 1237
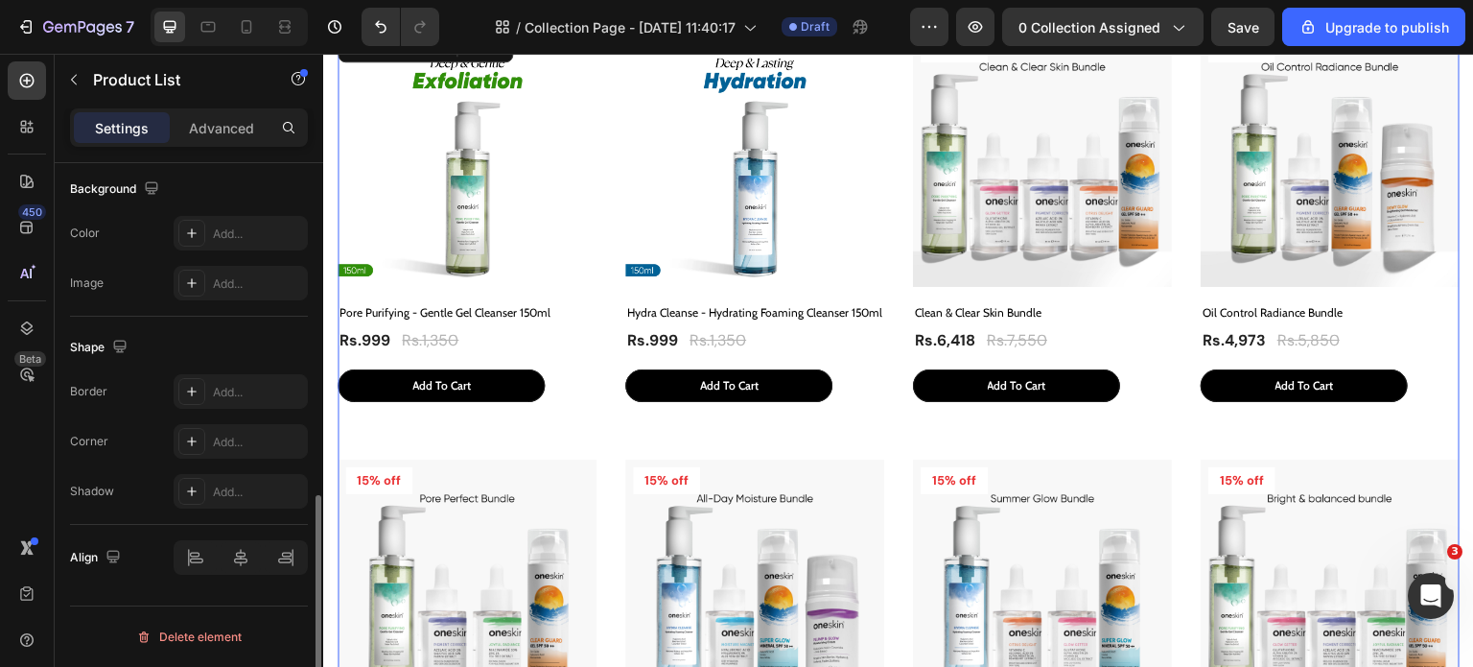
scroll to position [848, 0]
click at [599, 416] on div "Product Images & Gallery 26% off Product Badge Row Pore Purifying - Gentle Gel …" at bounding box center [899, 646] width 1122 height 1237
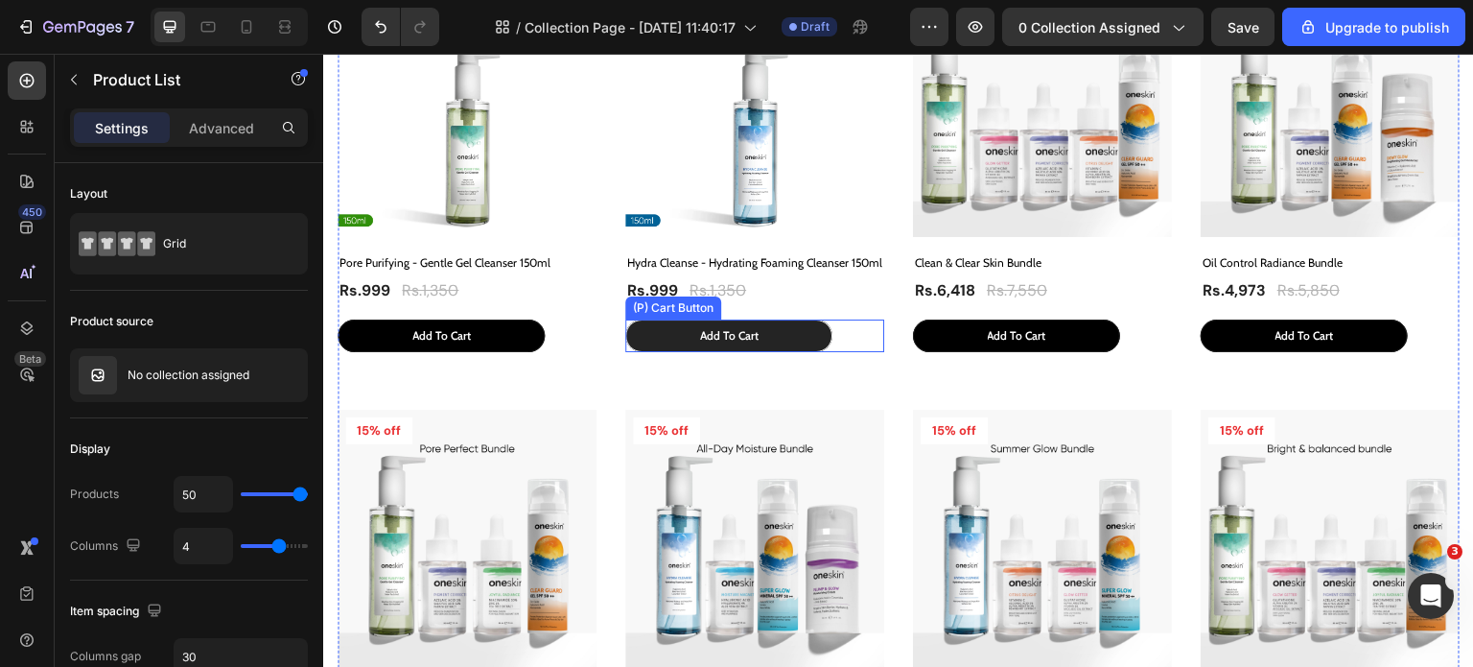
scroll to position [575, 0]
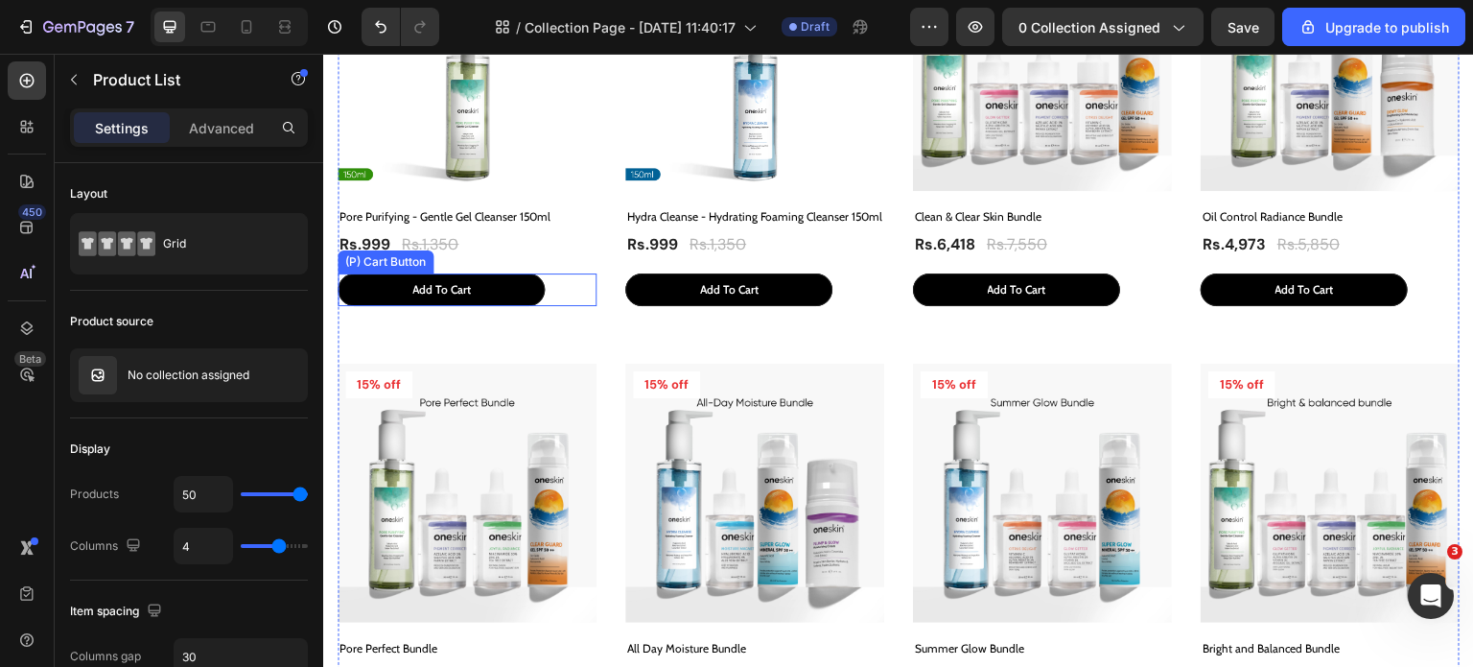
click at [368, 257] on div "(P) Cart Button" at bounding box center [385, 261] width 88 height 17
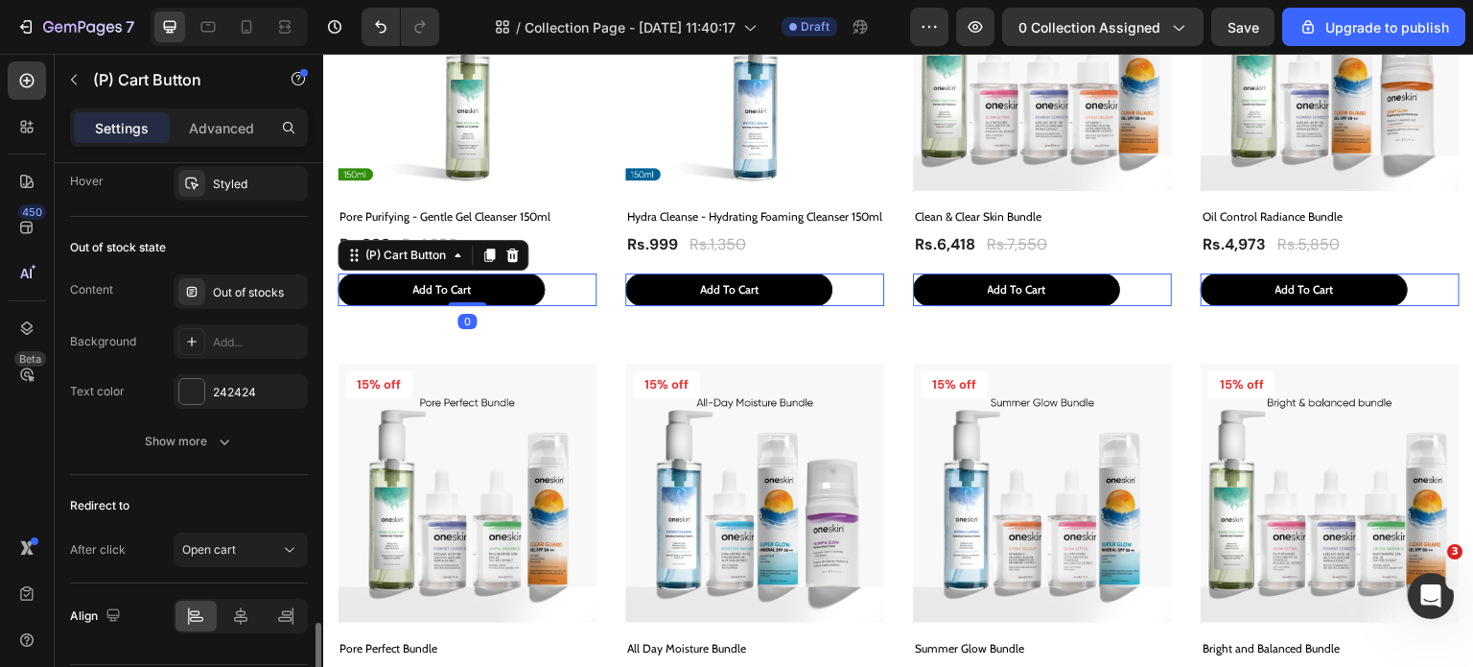
scroll to position [1492, 0]
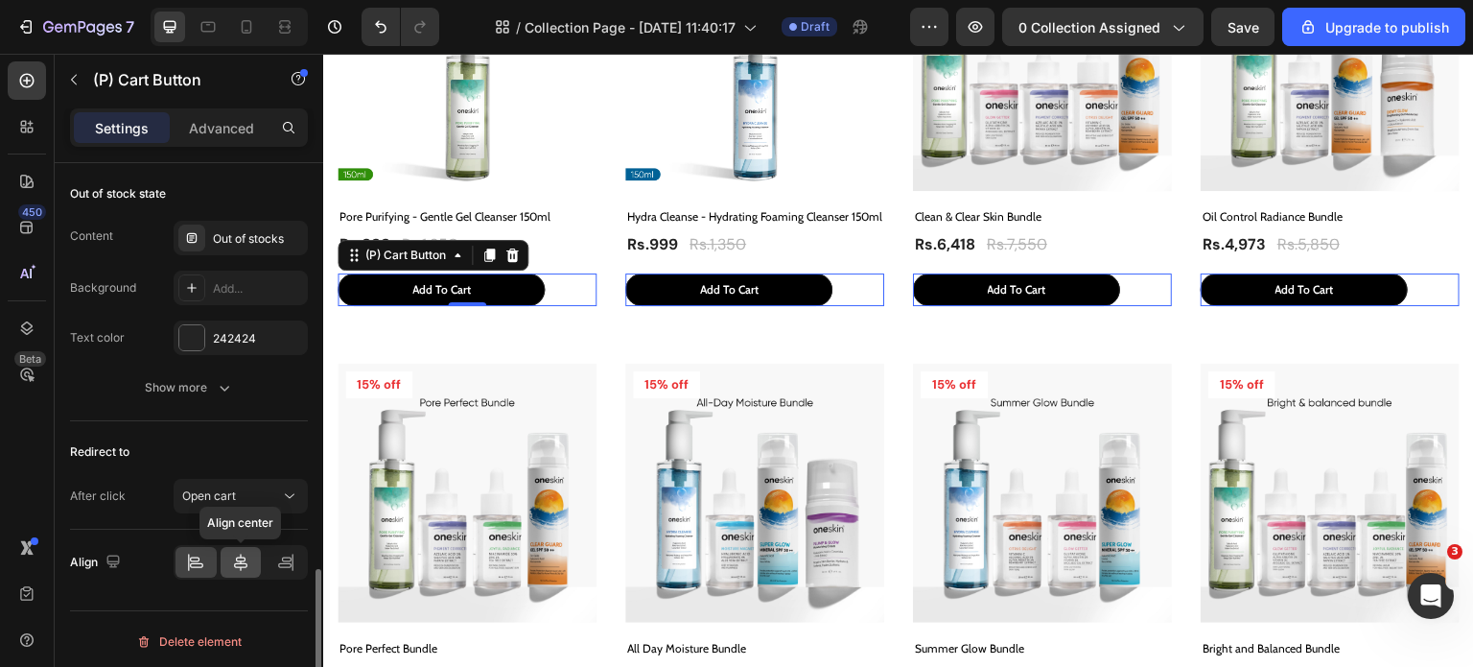
click at [238, 555] on icon at bounding box center [240, 561] width 19 height 19
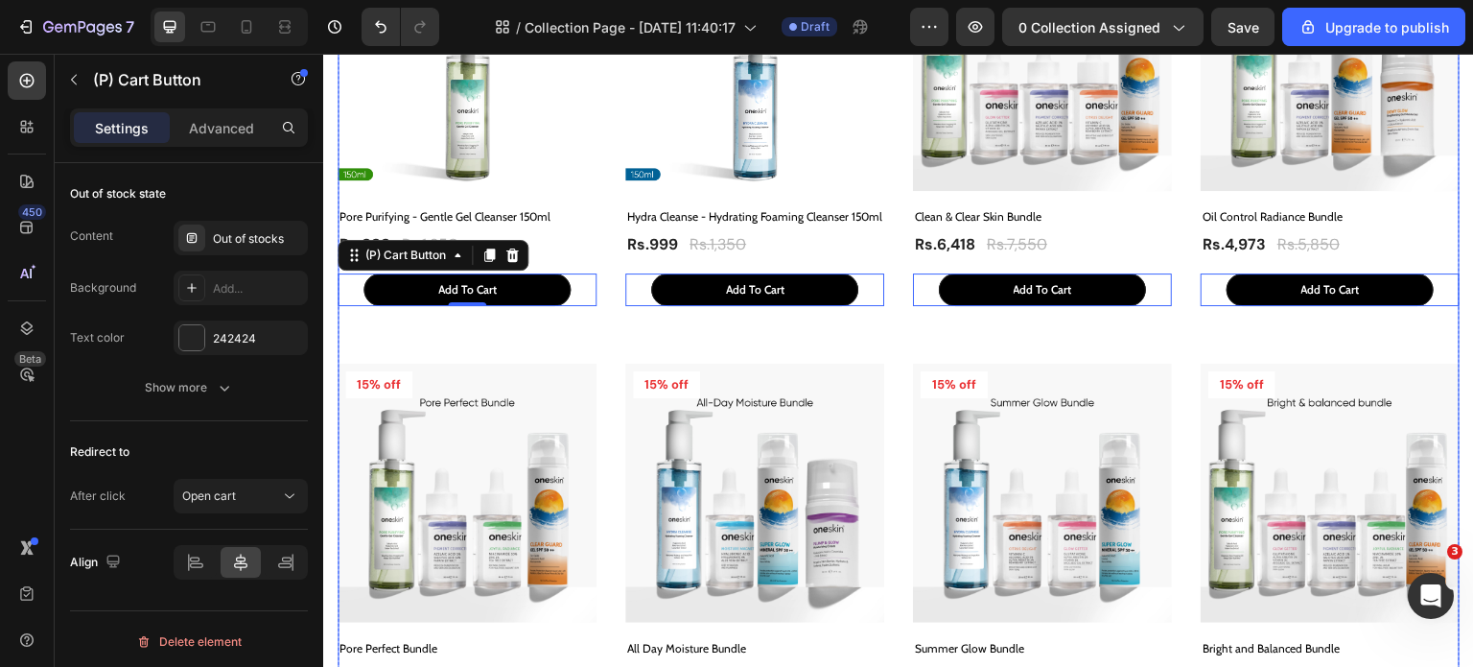
click at [610, 327] on div "Product Images & Gallery 26% off Product Badge Row Pore Purifying - Gentle Gel …" at bounding box center [899, 550] width 1122 height 1237
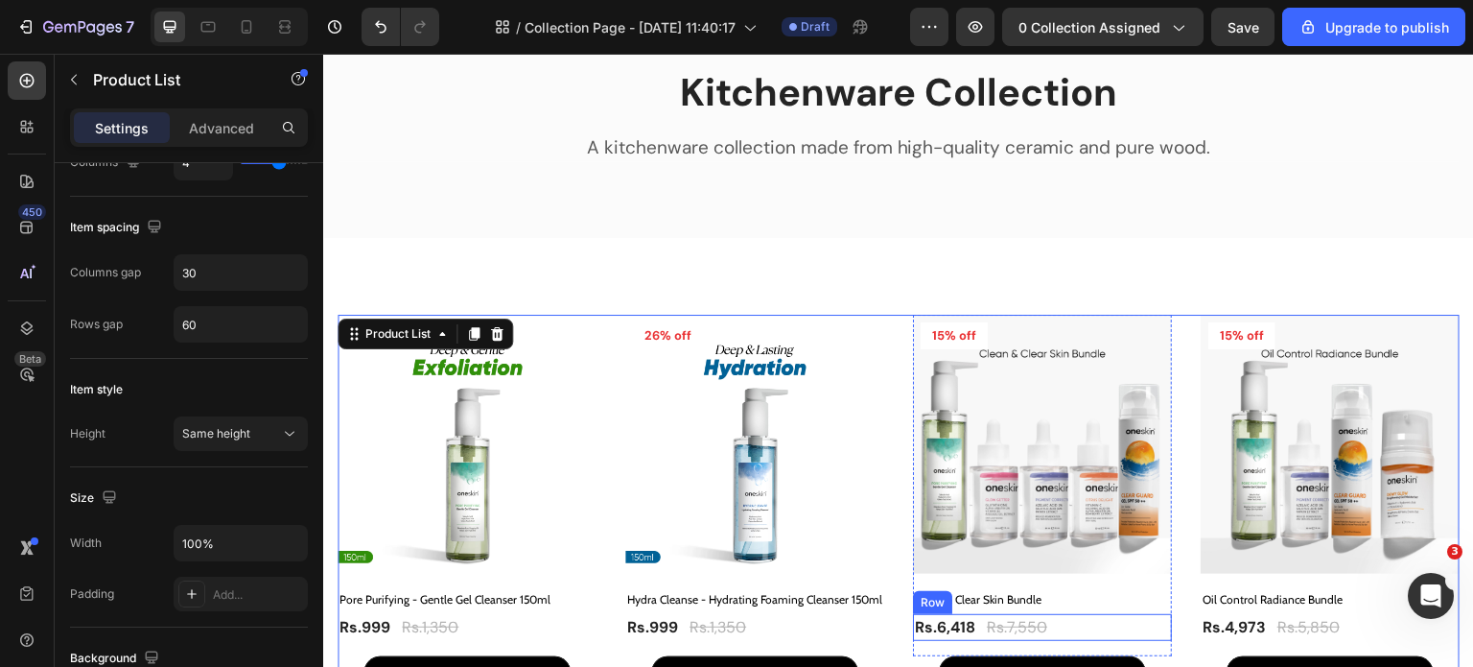
scroll to position [192, 0]
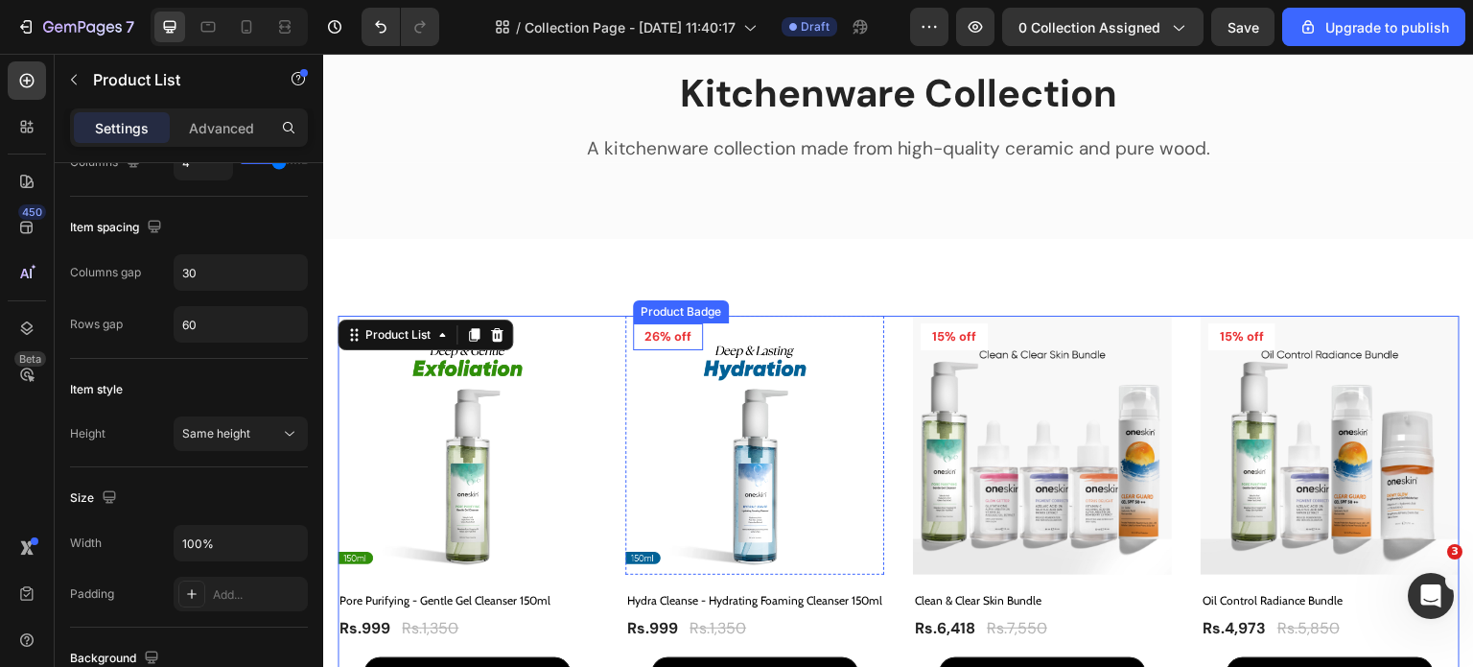
click at [443, 317] on div "Product Badge" at bounding box center [394, 311] width 98 height 23
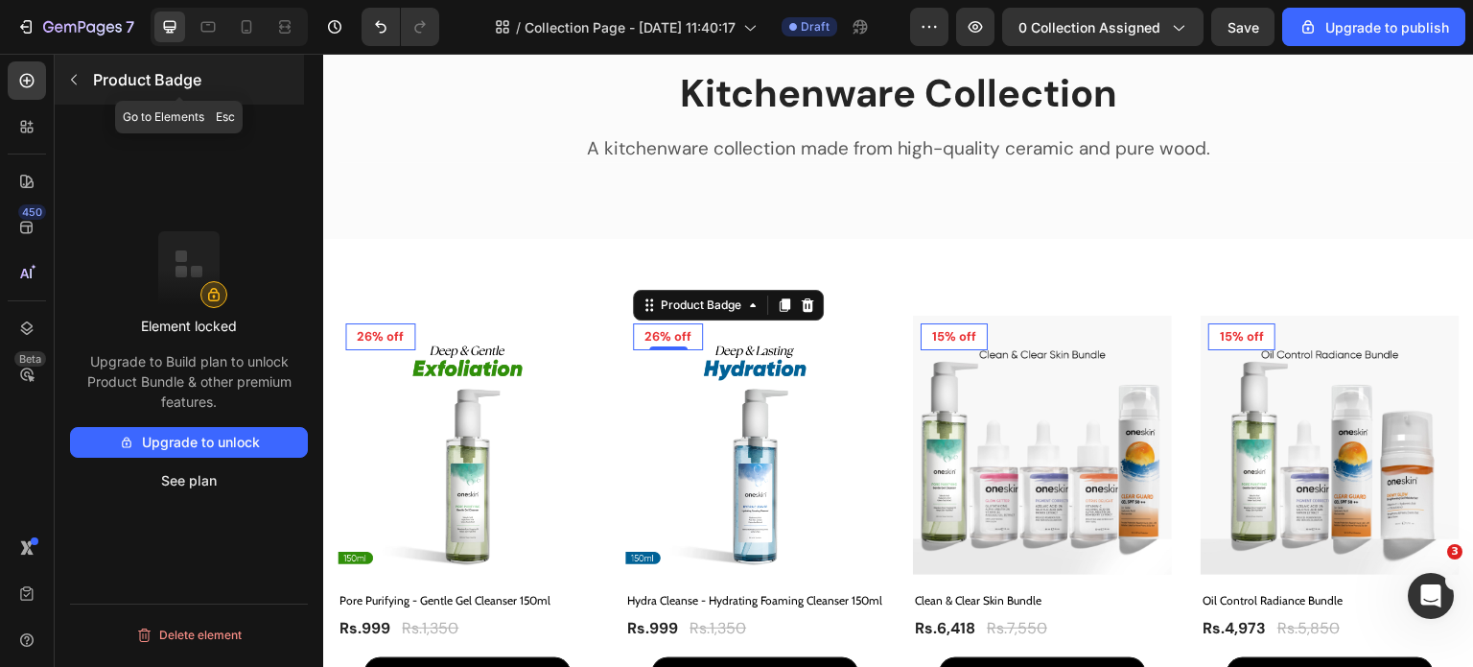
click at [81, 83] on icon "button" at bounding box center [73, 79] width 15 height 15
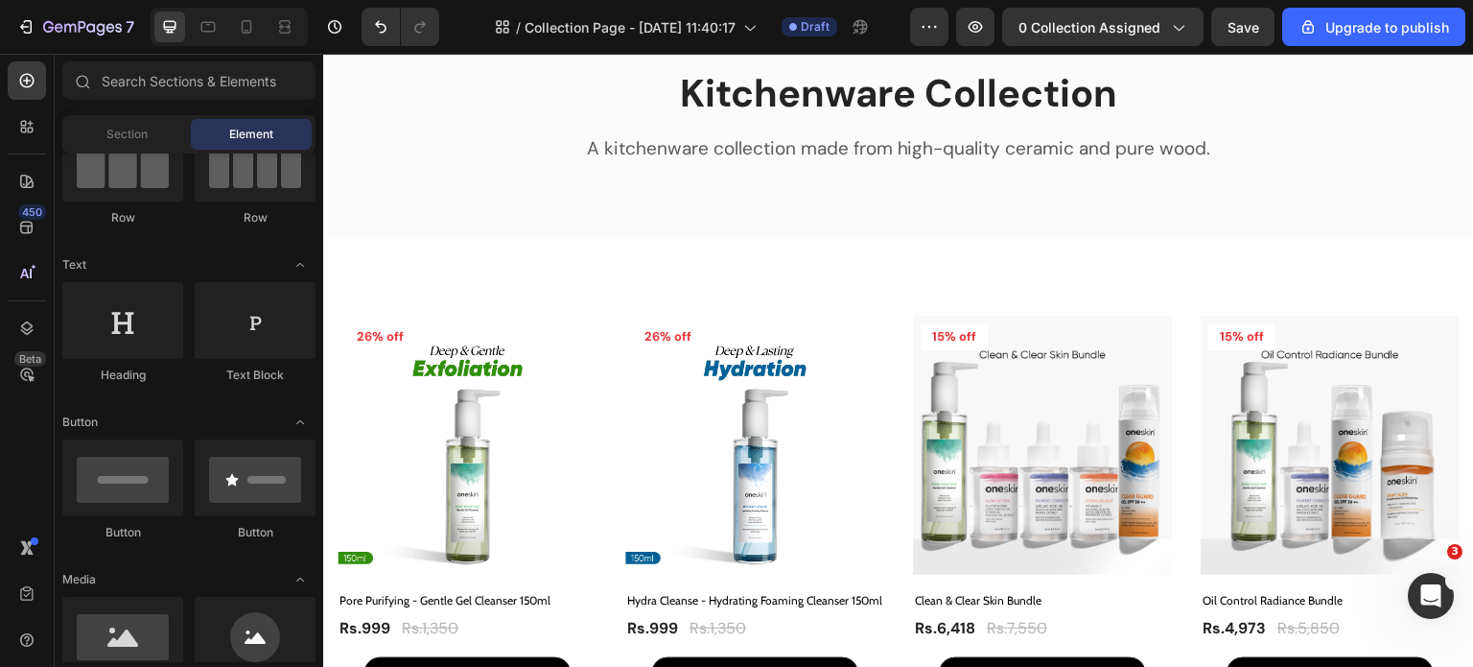
scroll to position [0, 0]
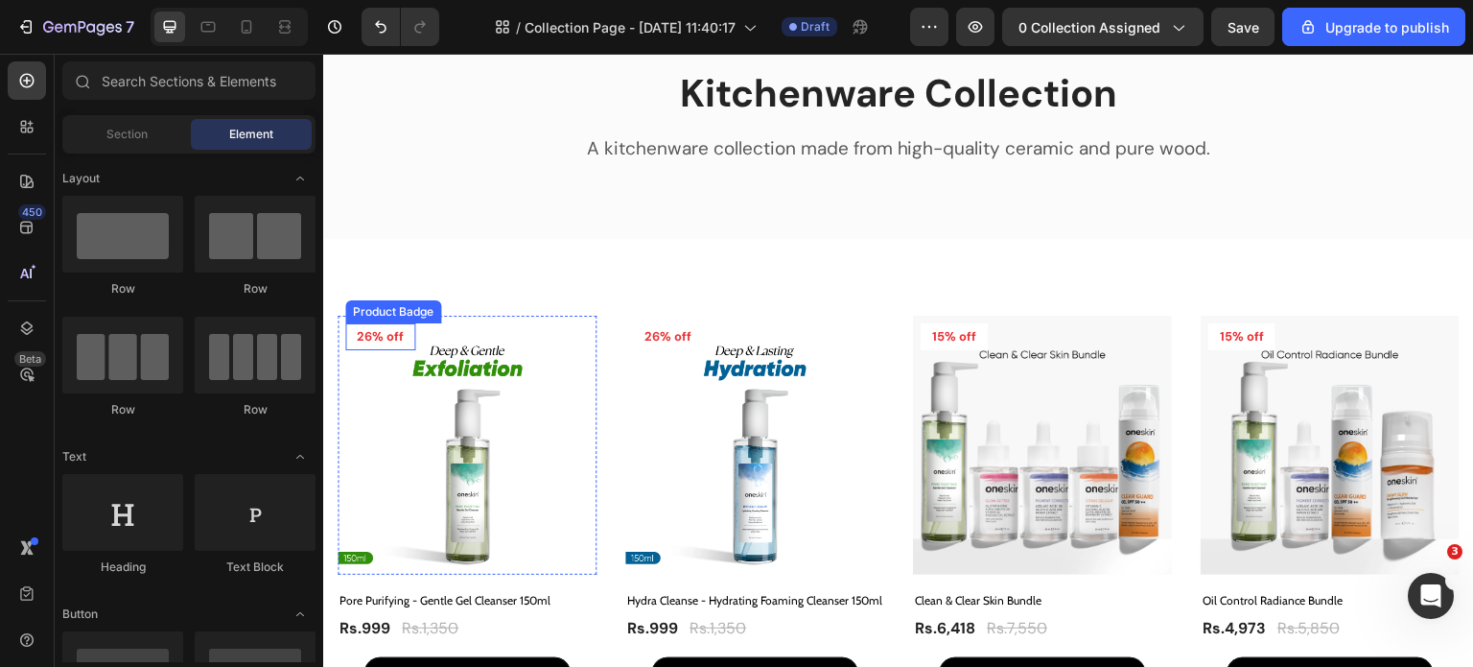
click at [385, 343] on pre "26% off" at bounding box center [380, 336] width 70 height 27
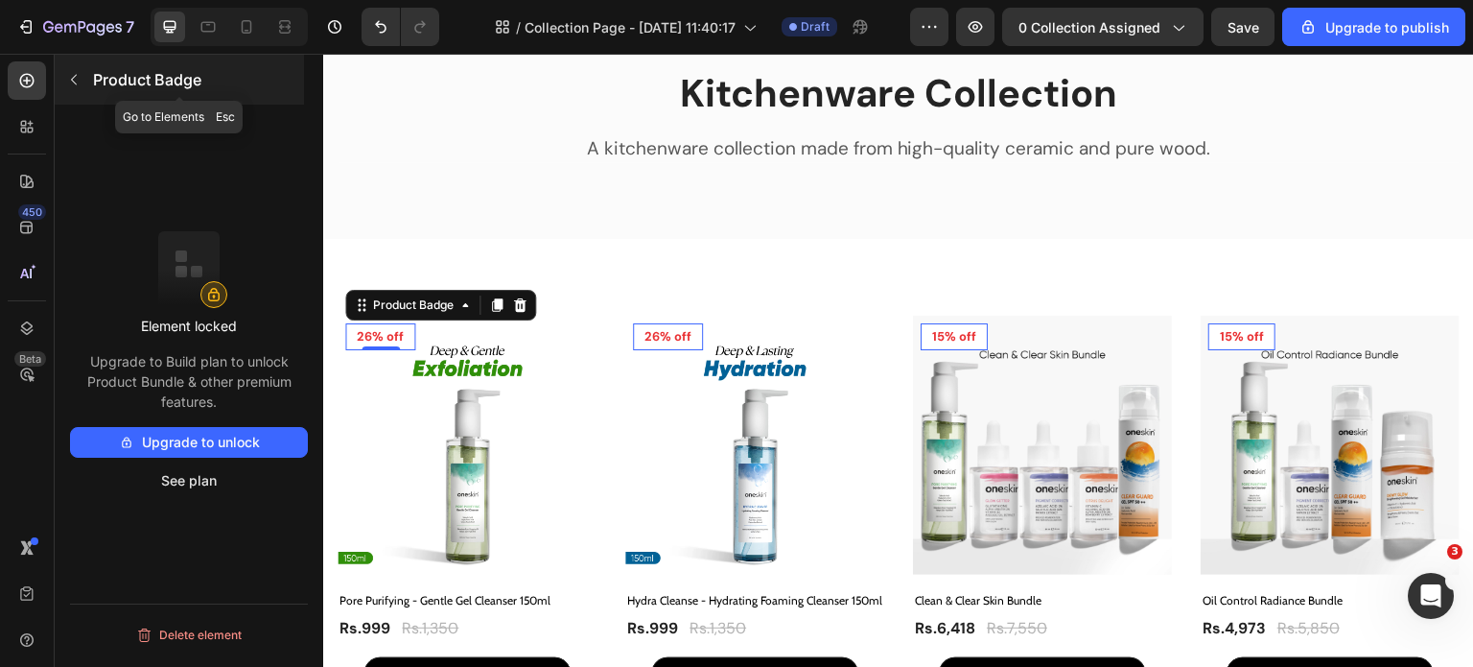
click at [75, 78] on icon "button" at bounding box center [73, 79] width 15 height 15
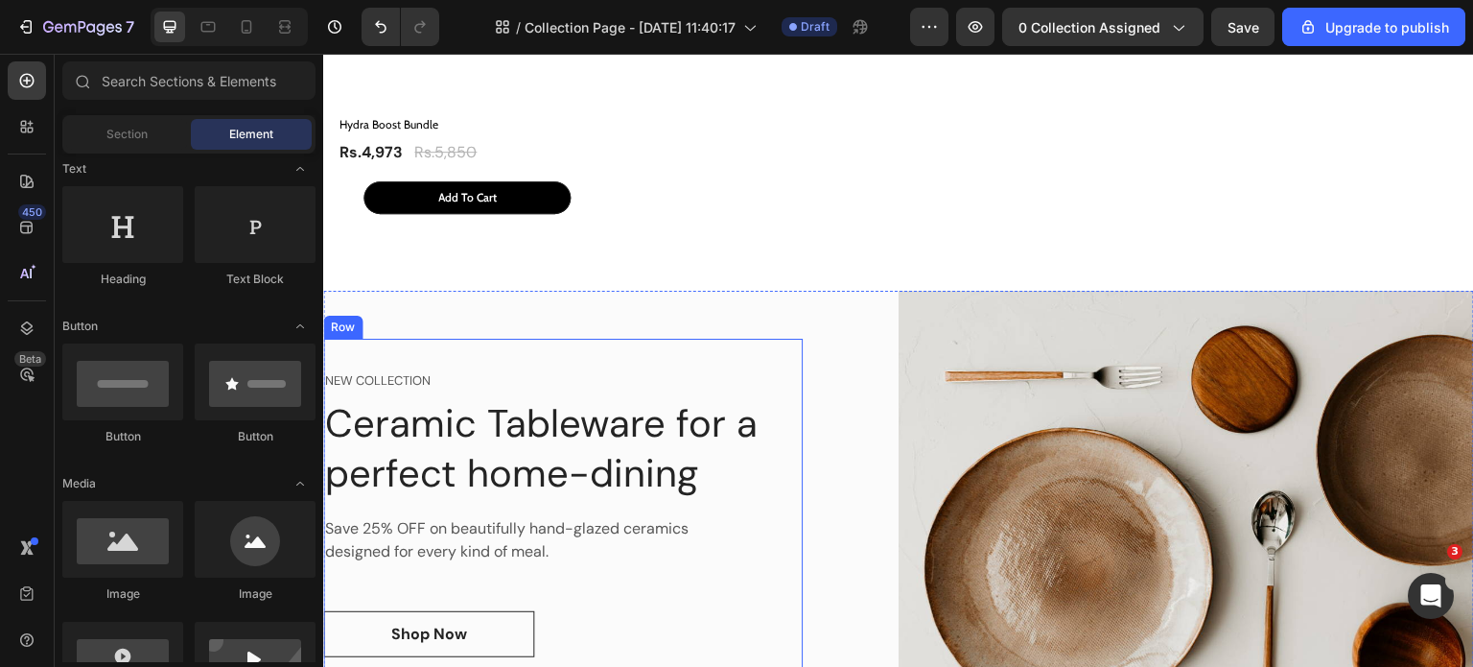
scroll to position [1630, 0]
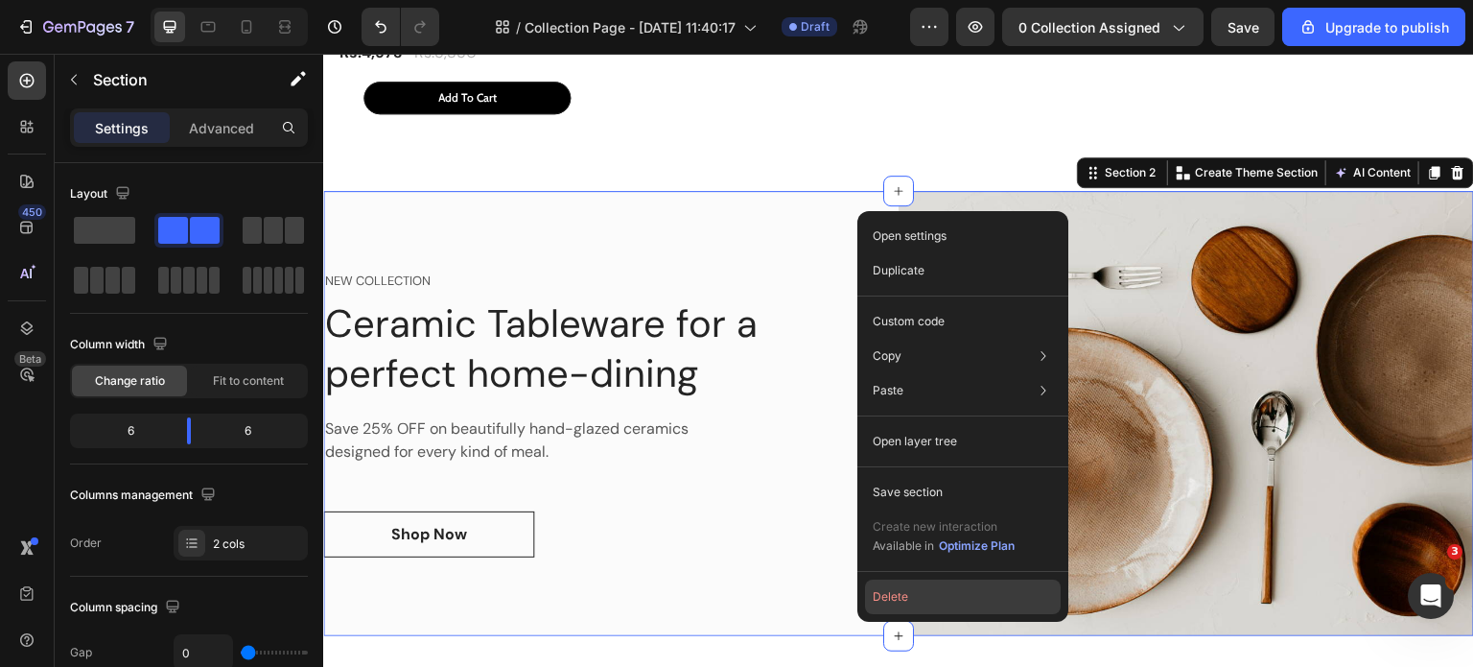
drag, startPoint x: 896, startPoint y: 609, endPoint x: 573, endPoint y: 554, distance: 327.8
click at [896, 609] on button "Delete" at bounding box center [963, 596] width 196 height 35
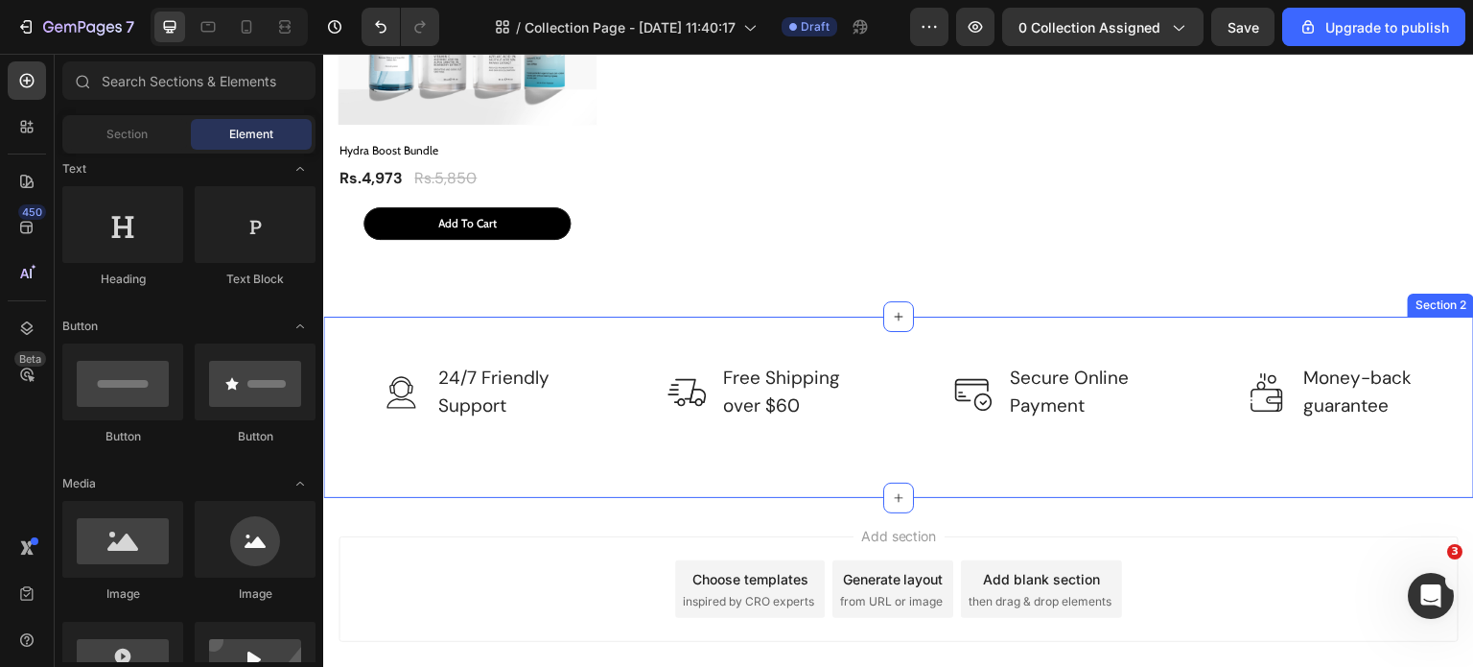
scroll to position [1504, 0]
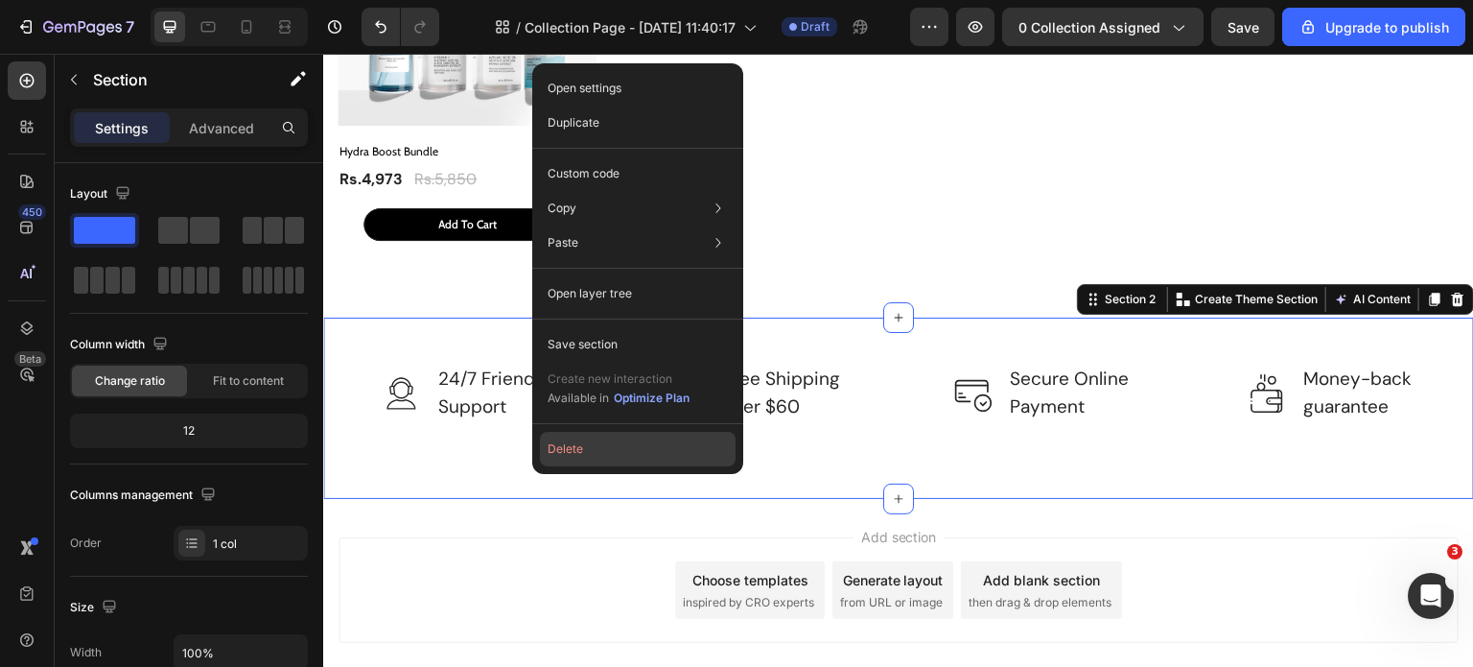
click at [616, 457] on button "Delete" at bounding box center [638, 449] width 196 height 35
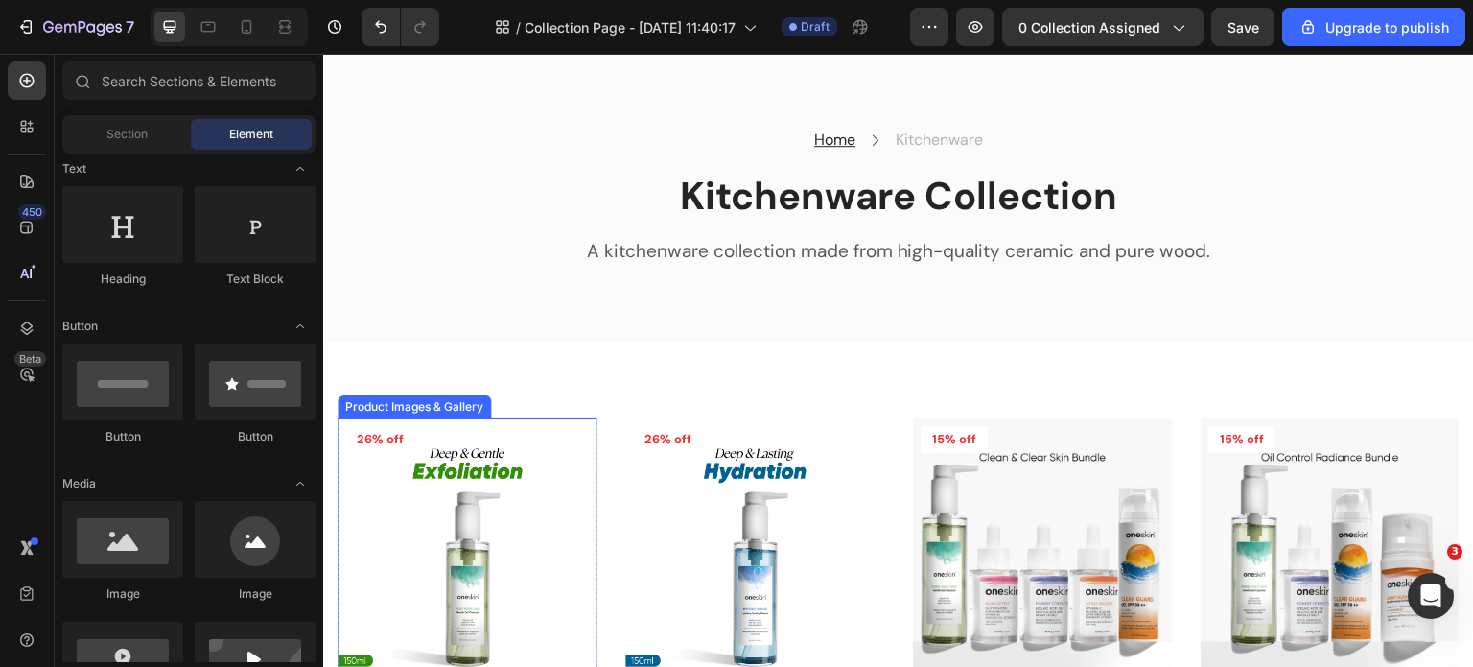
scroll to position [0, 0]
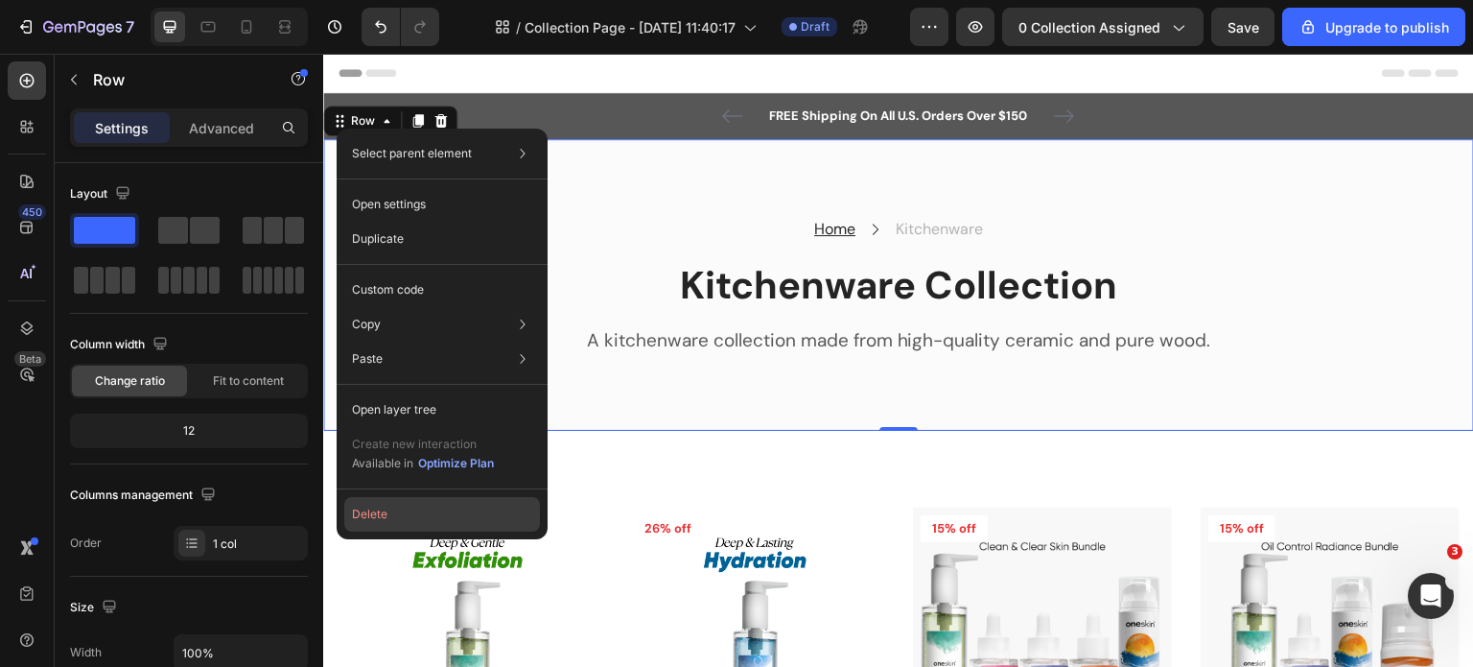
drag, startPoint x: 395, startPoint y: 517, endPoint x: 81, endPoint y: 456, distance: 320.3
click at [395, 517] on button "Delete" at bounding box center [442, 514] width 196 height 35
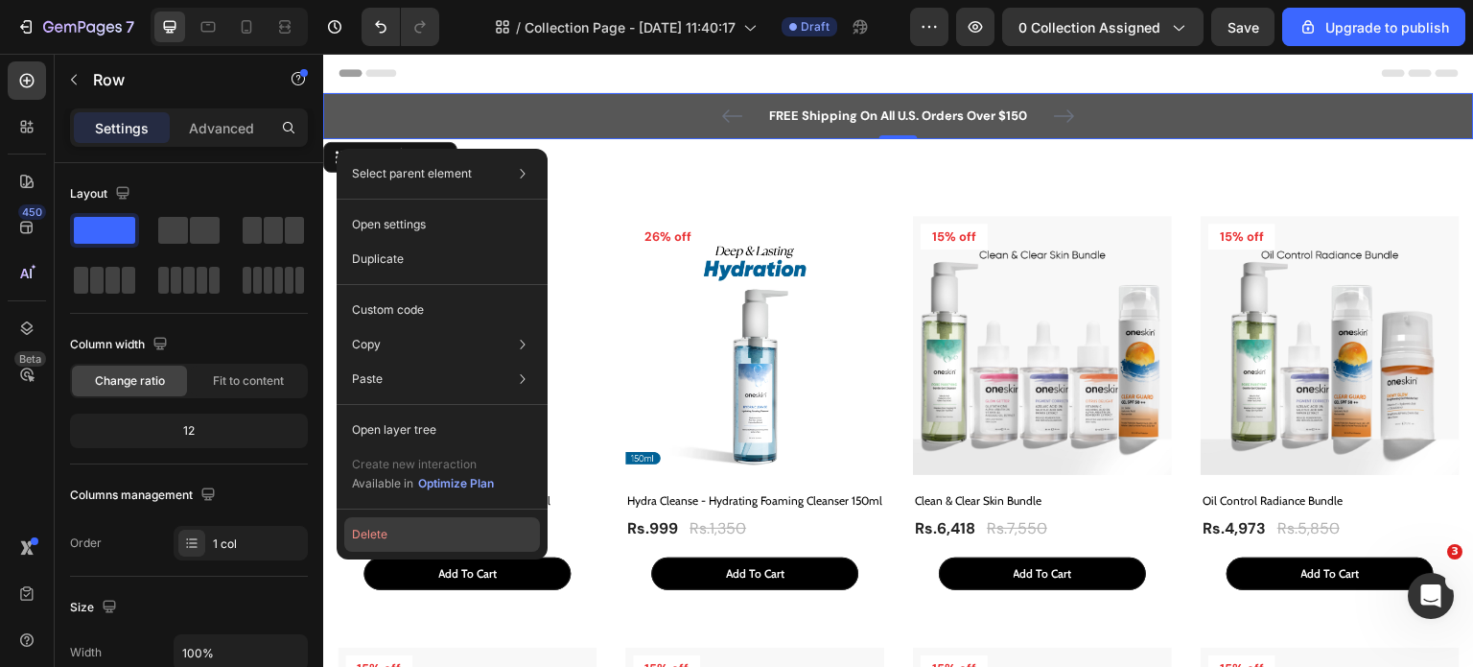
click at [387, 535] on button "Delete" at bounding box center [442, 534] width 196 height 35
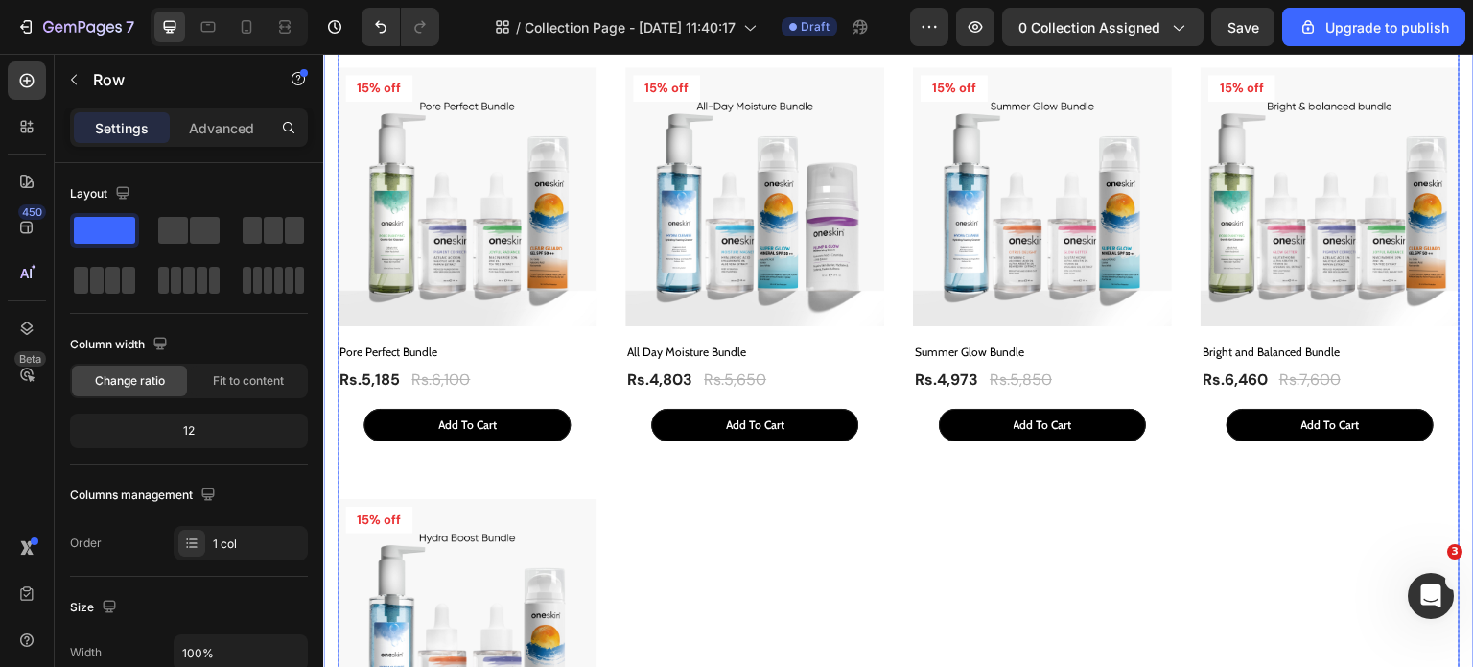
scroll to position [671, 0]
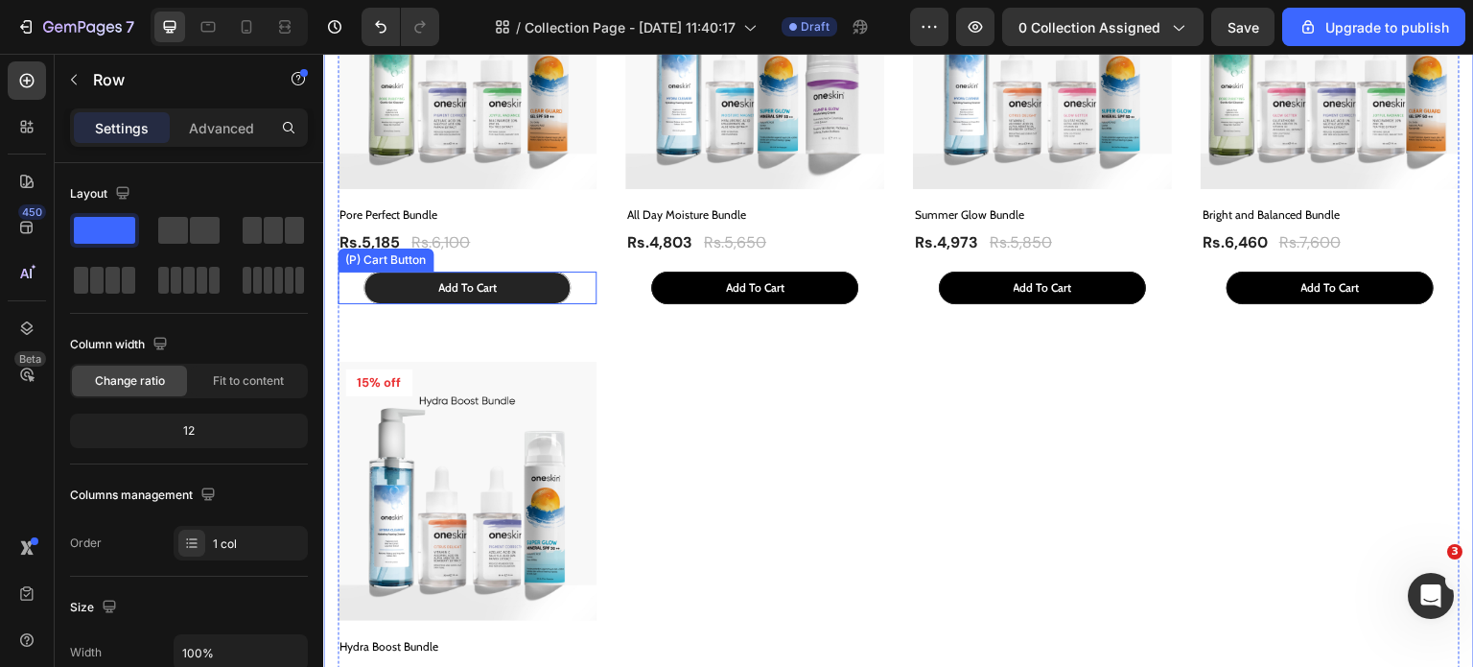
click at [485, 271] on button "Add To Cart" at bounding box center [466, 287] width 207 height 33
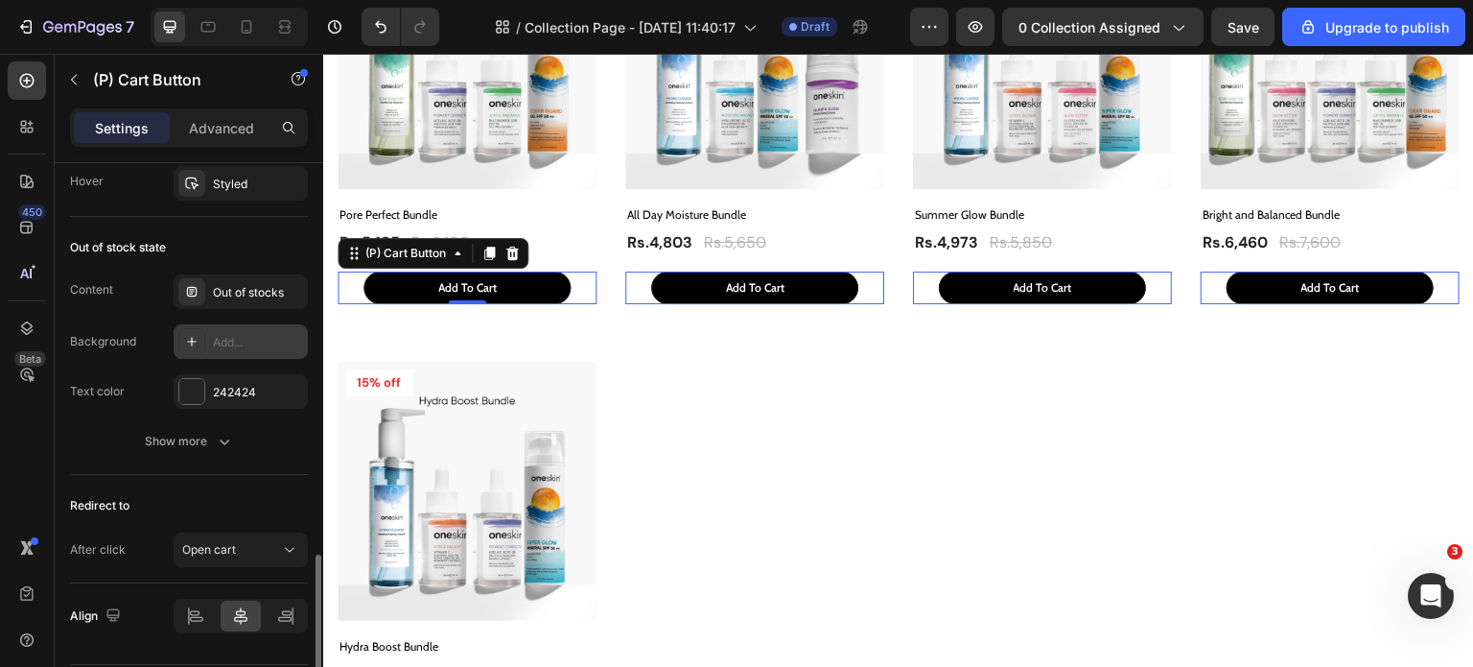
scroll to position [1492, 0]
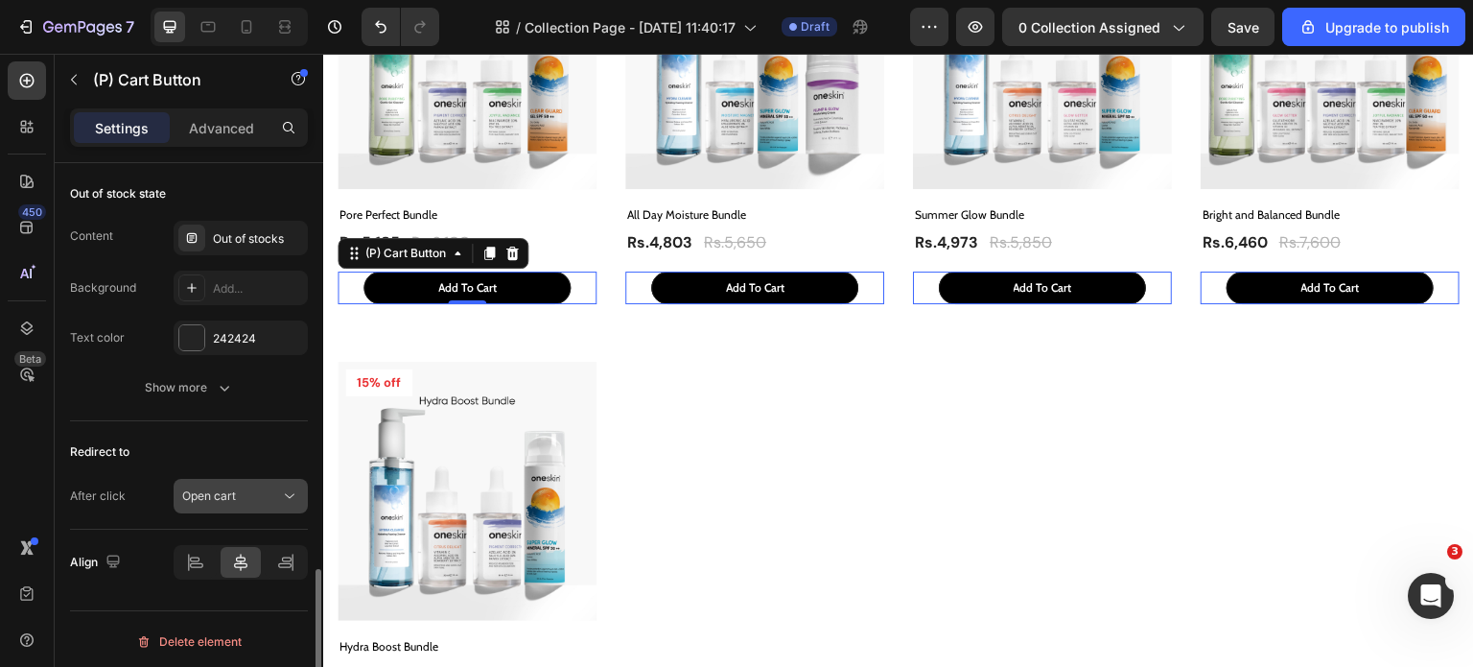
click at [246, 490] on div "Open cart" at bounding box center [231, 495] width 98 height 17
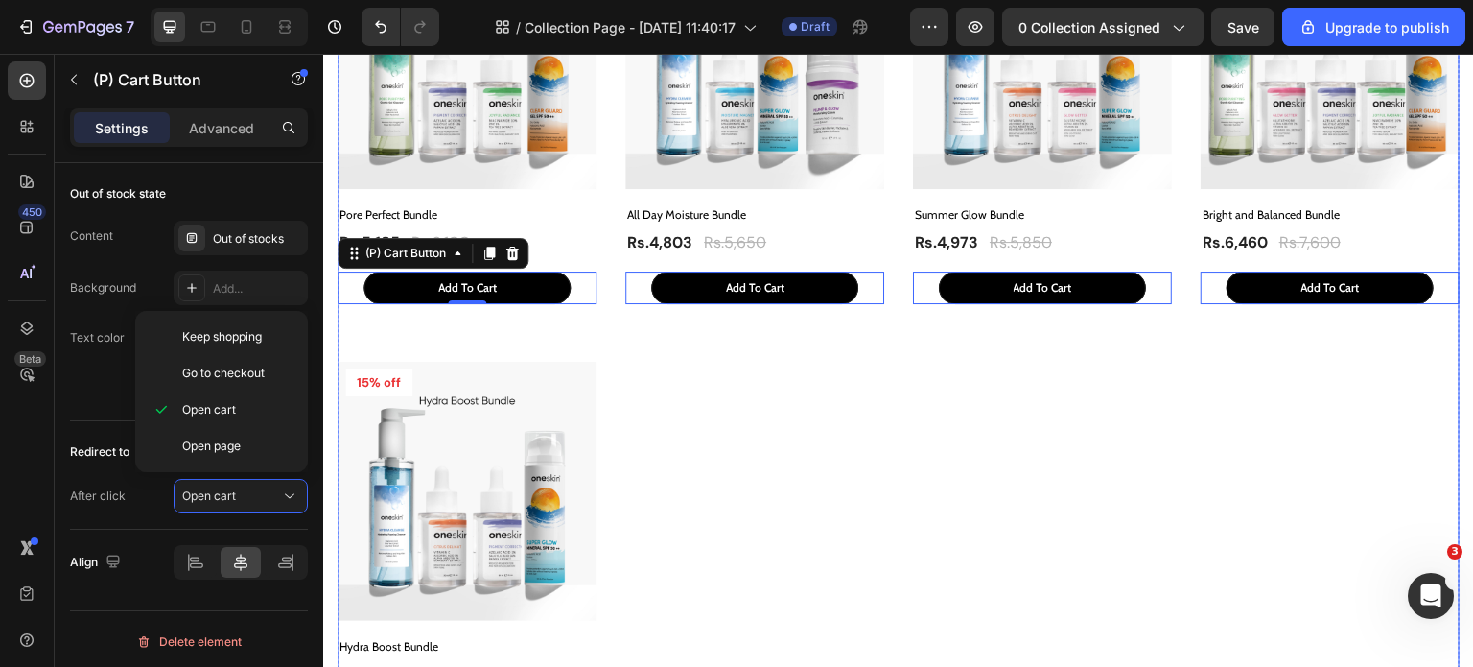
click at [726, 449] on div "Product Images & Gallery 26% off Product Badge Row Pore Purifying - Gentle Gel …" at bounding box center [899, 116] width 1122 height 1237
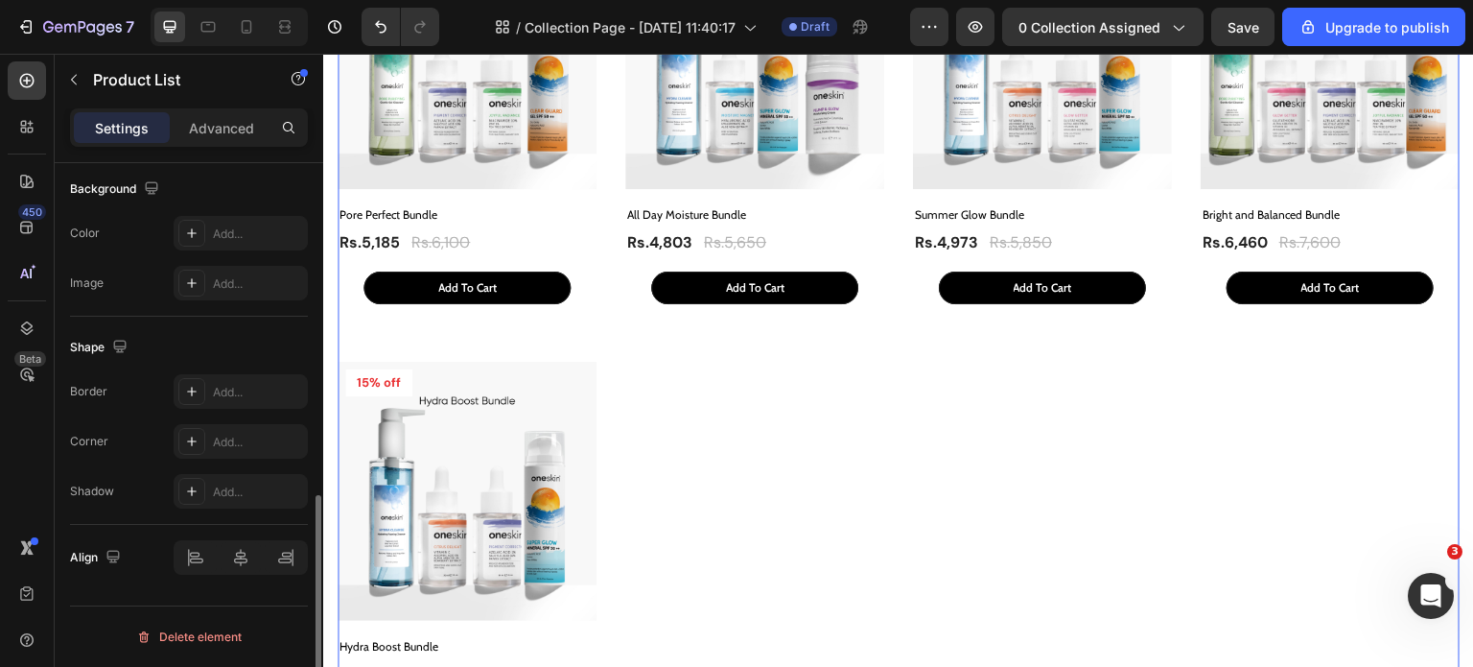
scroll to position [0, 0]
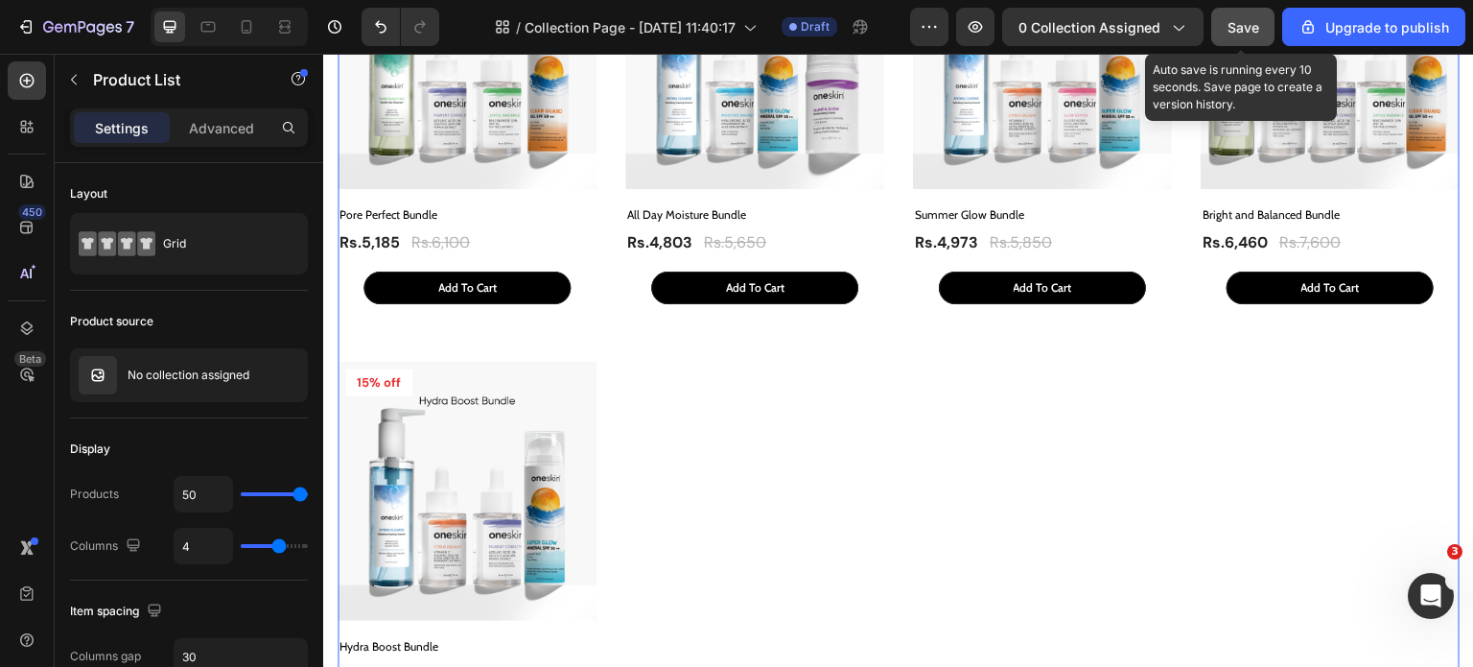
click at [1237, 41] on button "Save" at bounding box center [1242, 27] width 63 height 38
